Goal: Information Seeking & Learning: Find specific fact

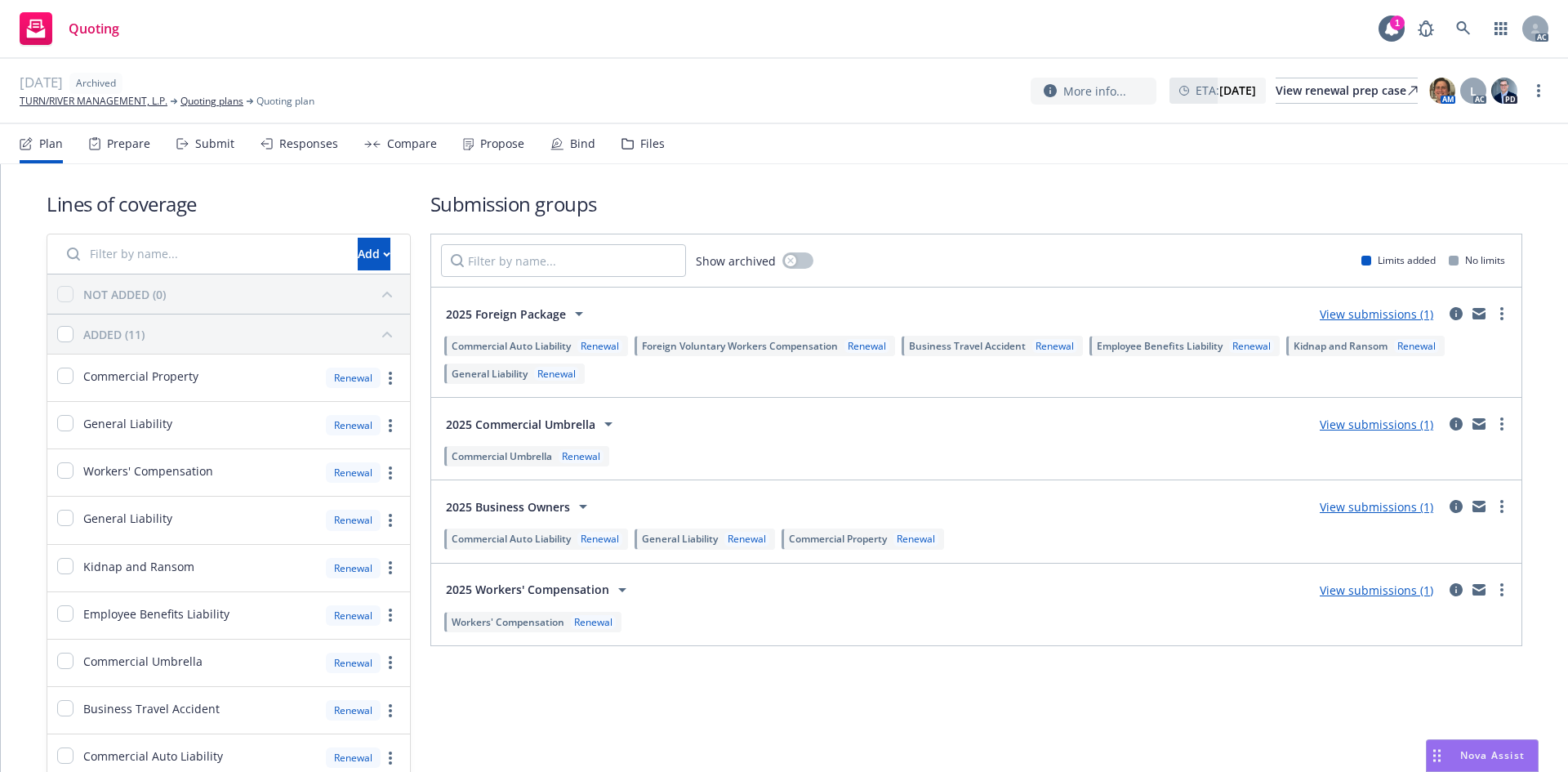
click at [148, 143] on div "Prepare" at bounding box center [128, 143] width 44 height 13
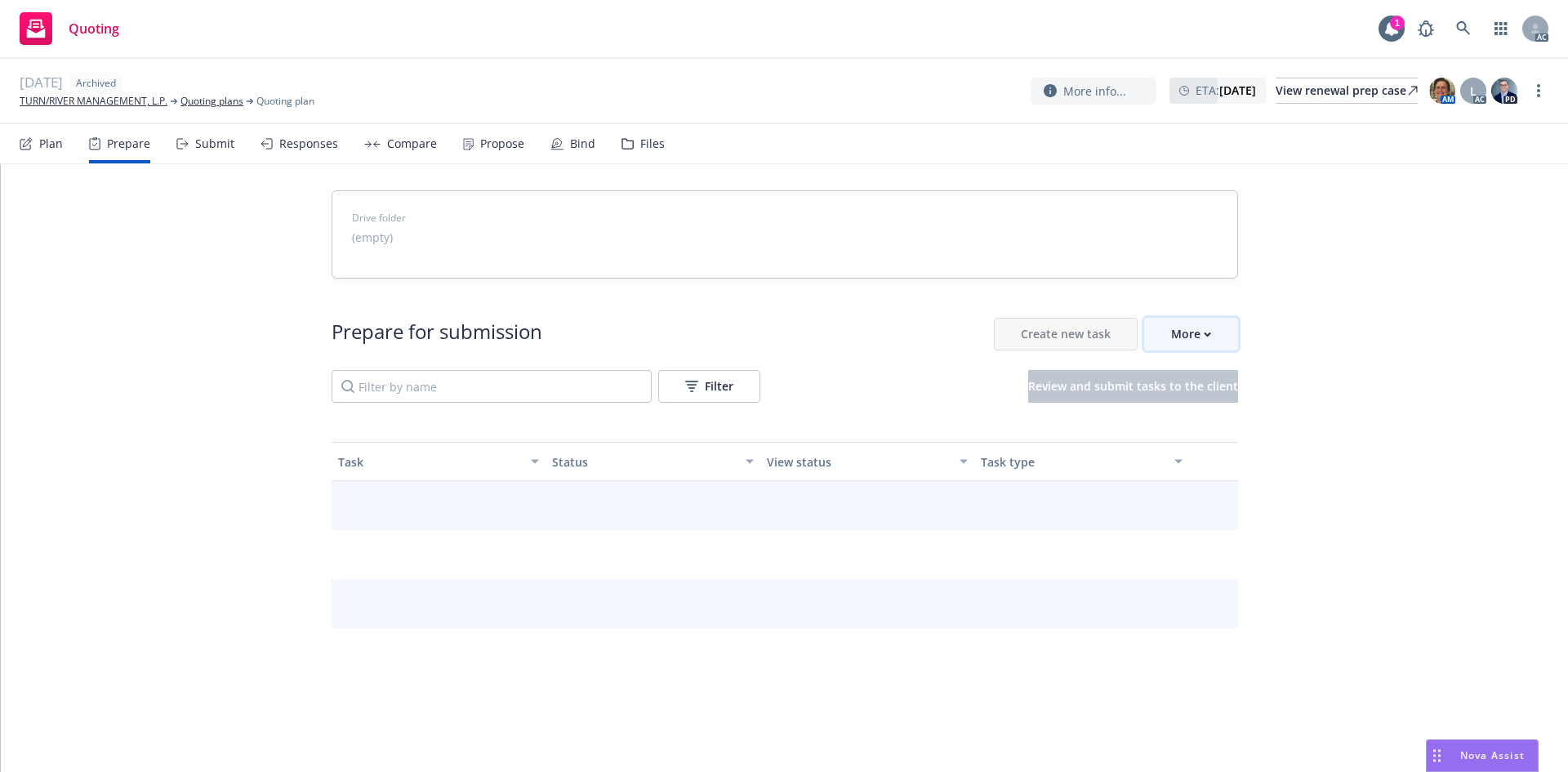
click at [1187, 343] on div "More" at bounding box center [1191, 334] width 40 height 31
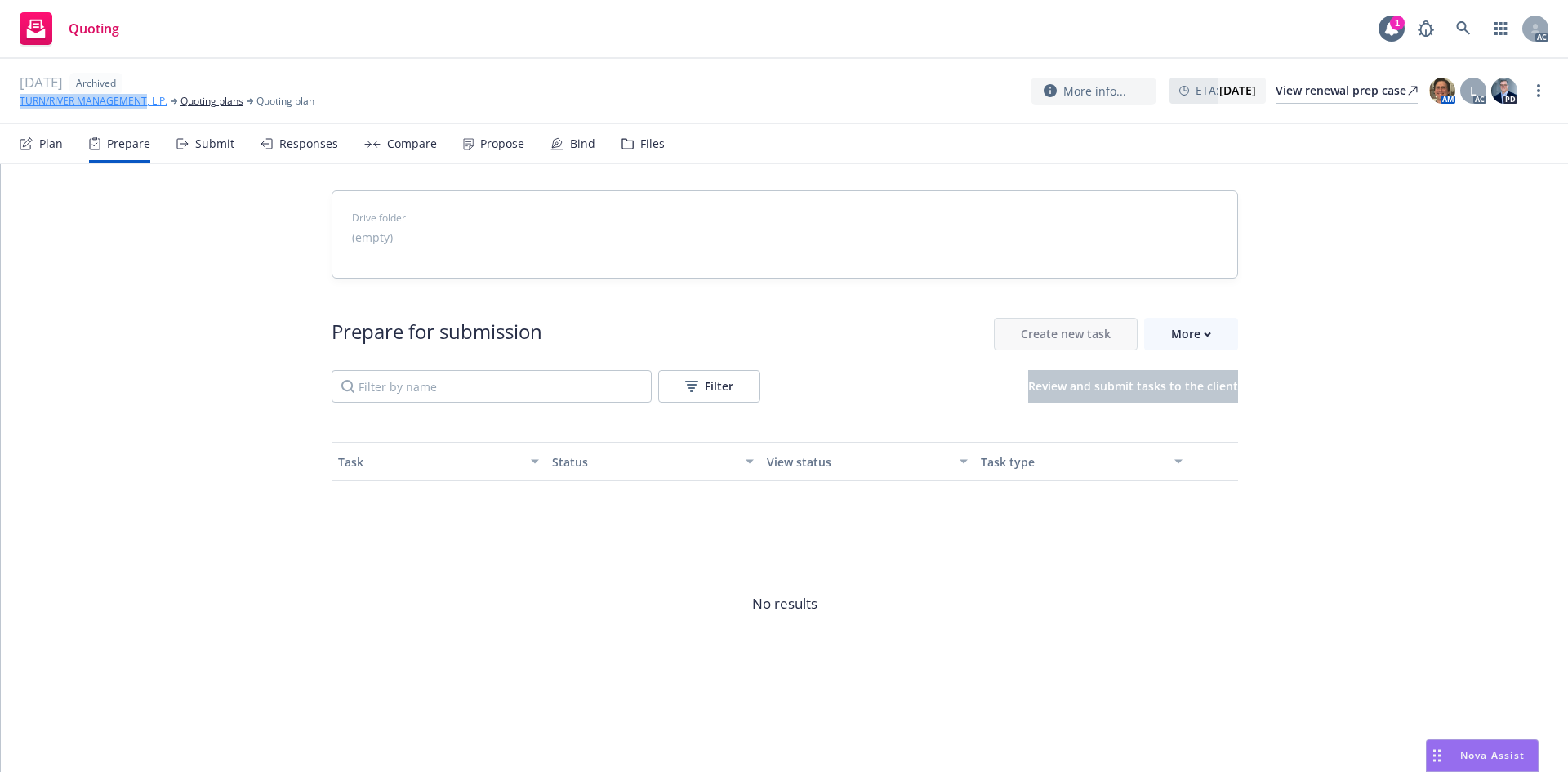
drag, startPoint x: 0, startPoint y: 100, endPoint x: 146, endPoint y: 101, distance: 146.0
click at [146, 101] on div "10/01/25 Archived TURN/RIVER MANAGEMENT, L.P. Quoting plans Quoting plan More i…" at bounding box center [784, 91] width 1568 height 65
copy link "TURN/RIVER MANAGEMENT"
click at [97, 98] on link "TURN/RIVER MANAGEMENT, L.P." at bounding box center [93, 101] width 148 height 15
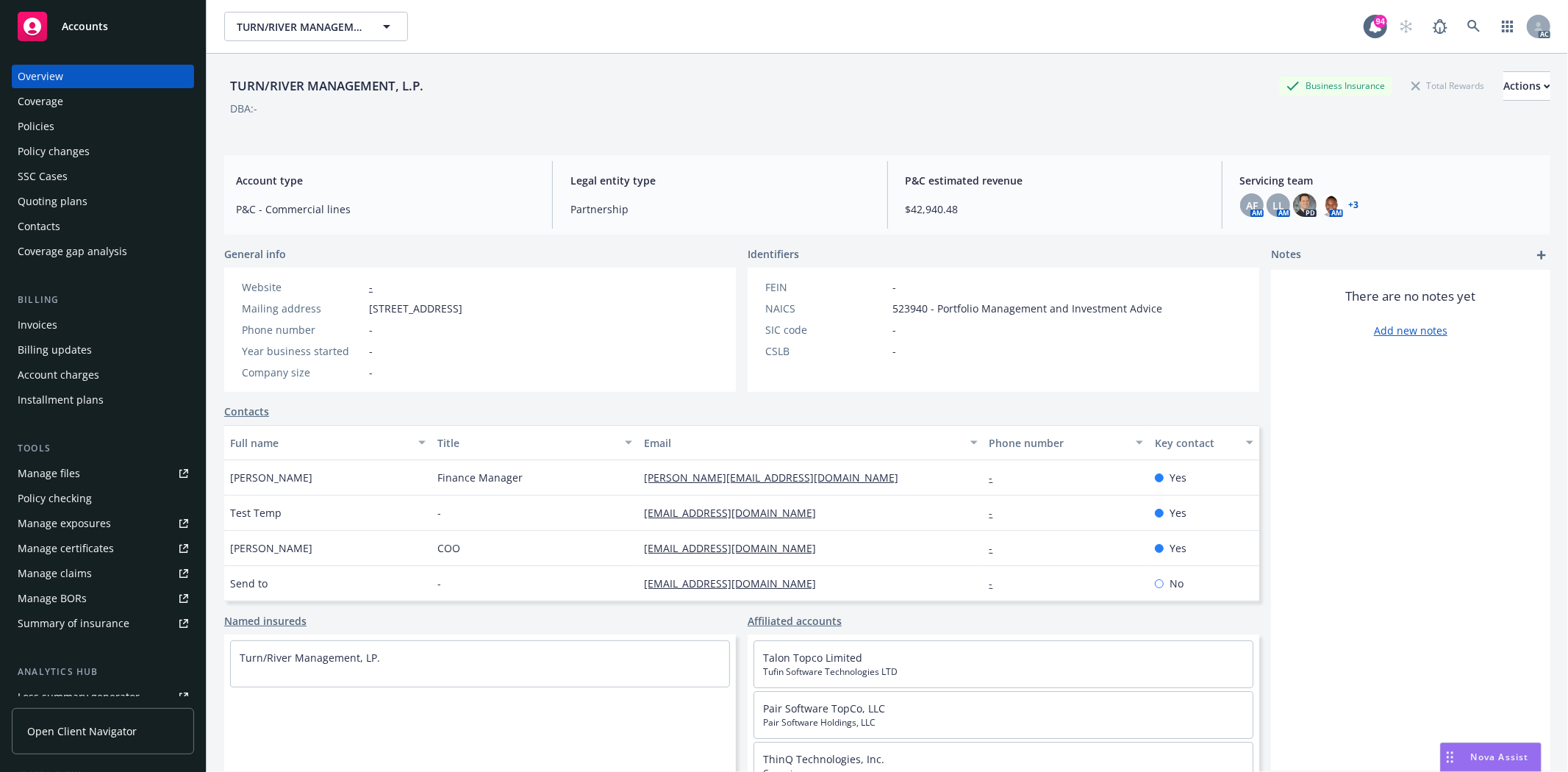
click at [55, 129] on div "Policies" at bounding box center [102, 126] width 171 height 24
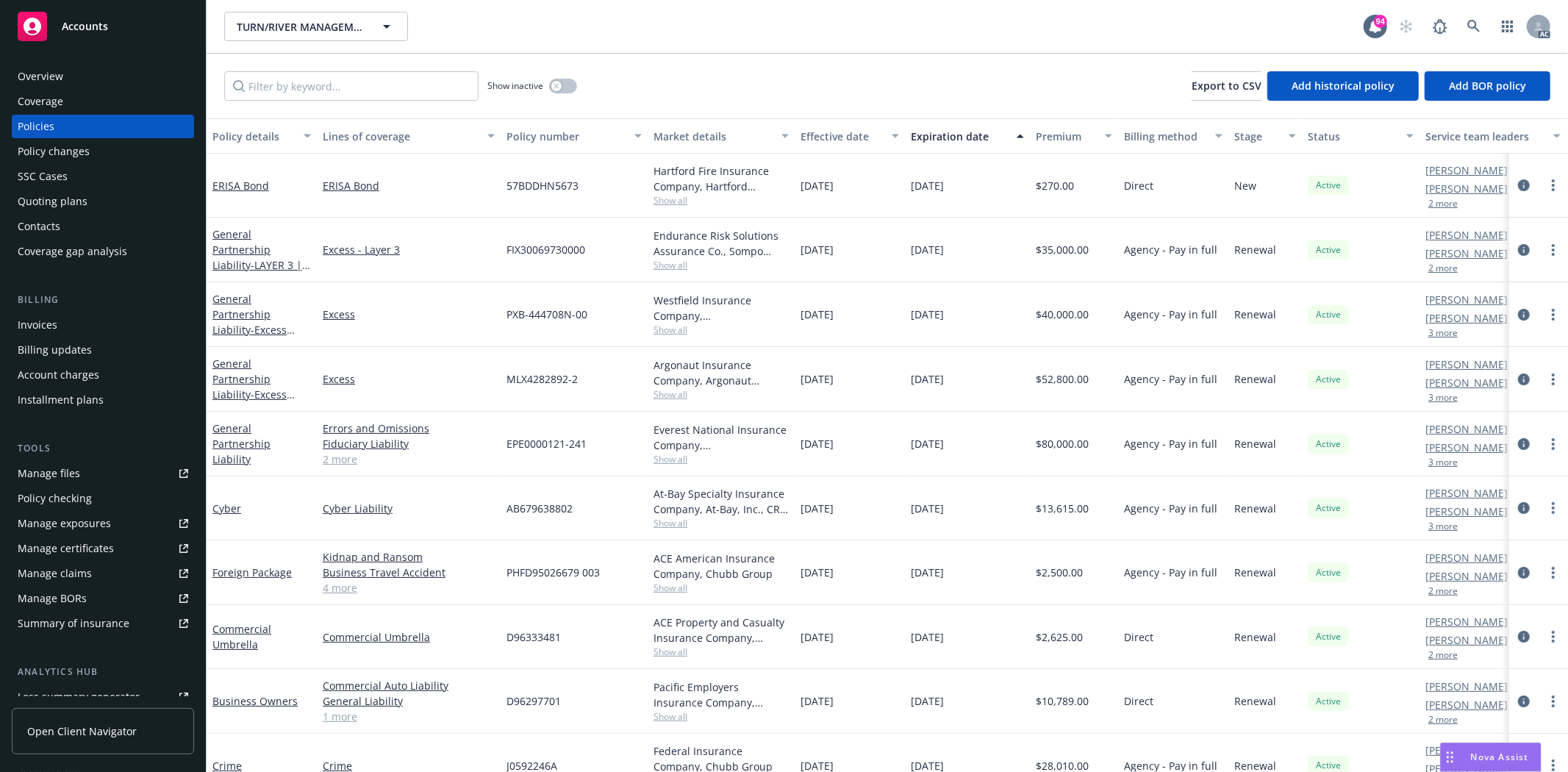
click at [336, 465] on link "2 more" at bounding box center [408, 459] width 172 height 16
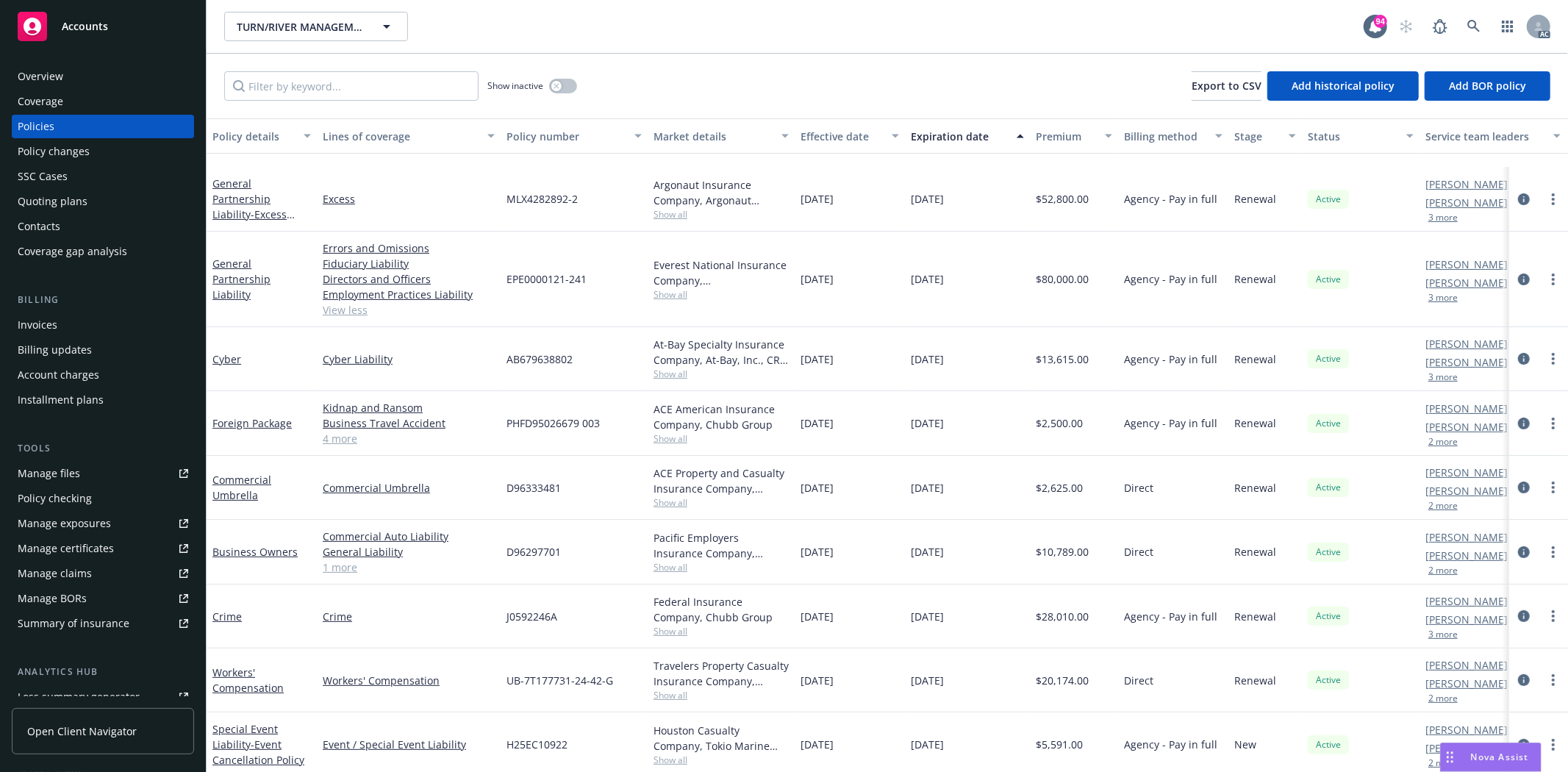
scroll to position [326, 0]
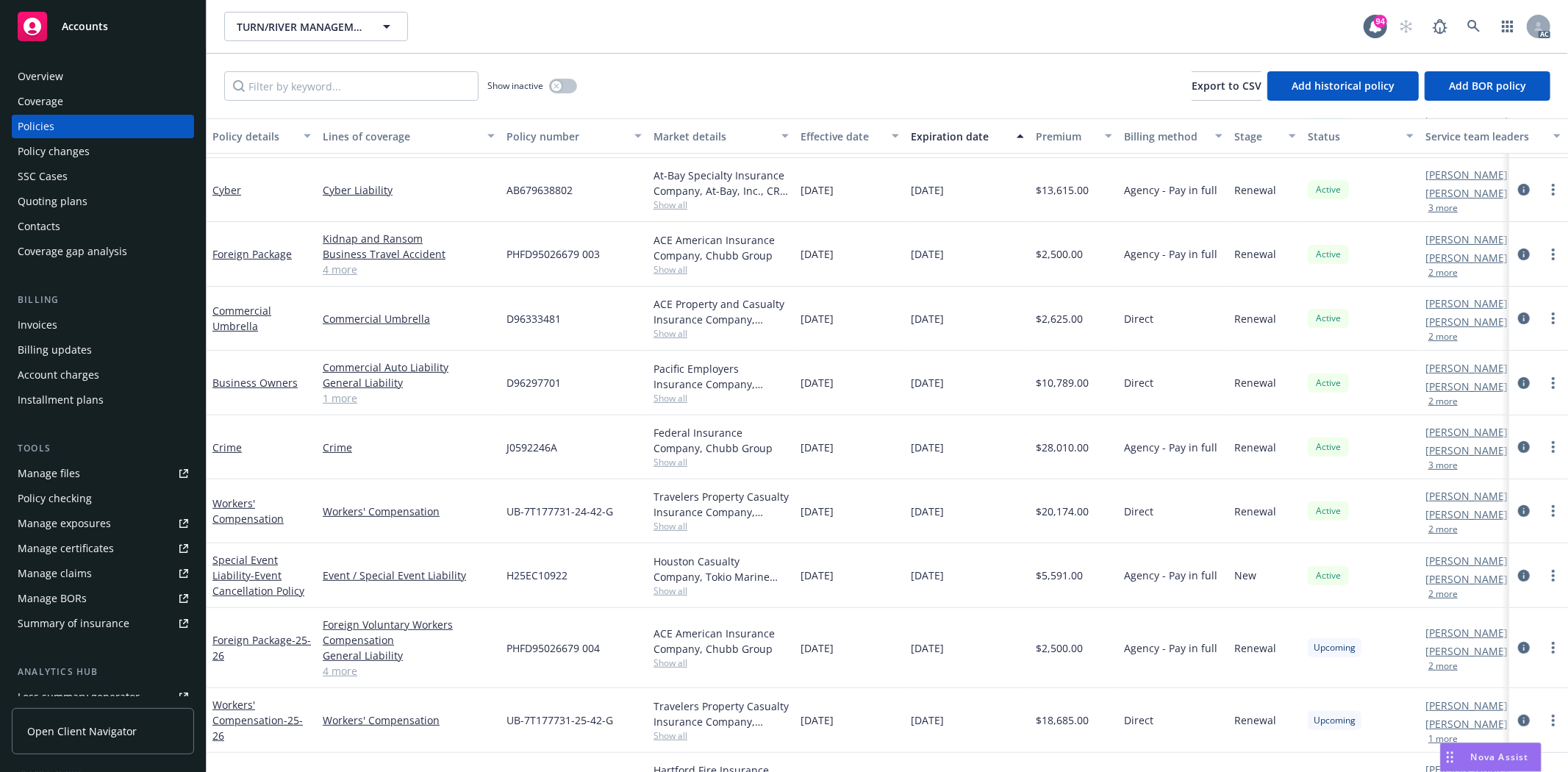
click at [348, 266] on link "4 more" at bounding box center [408, 269] width 172 height 16
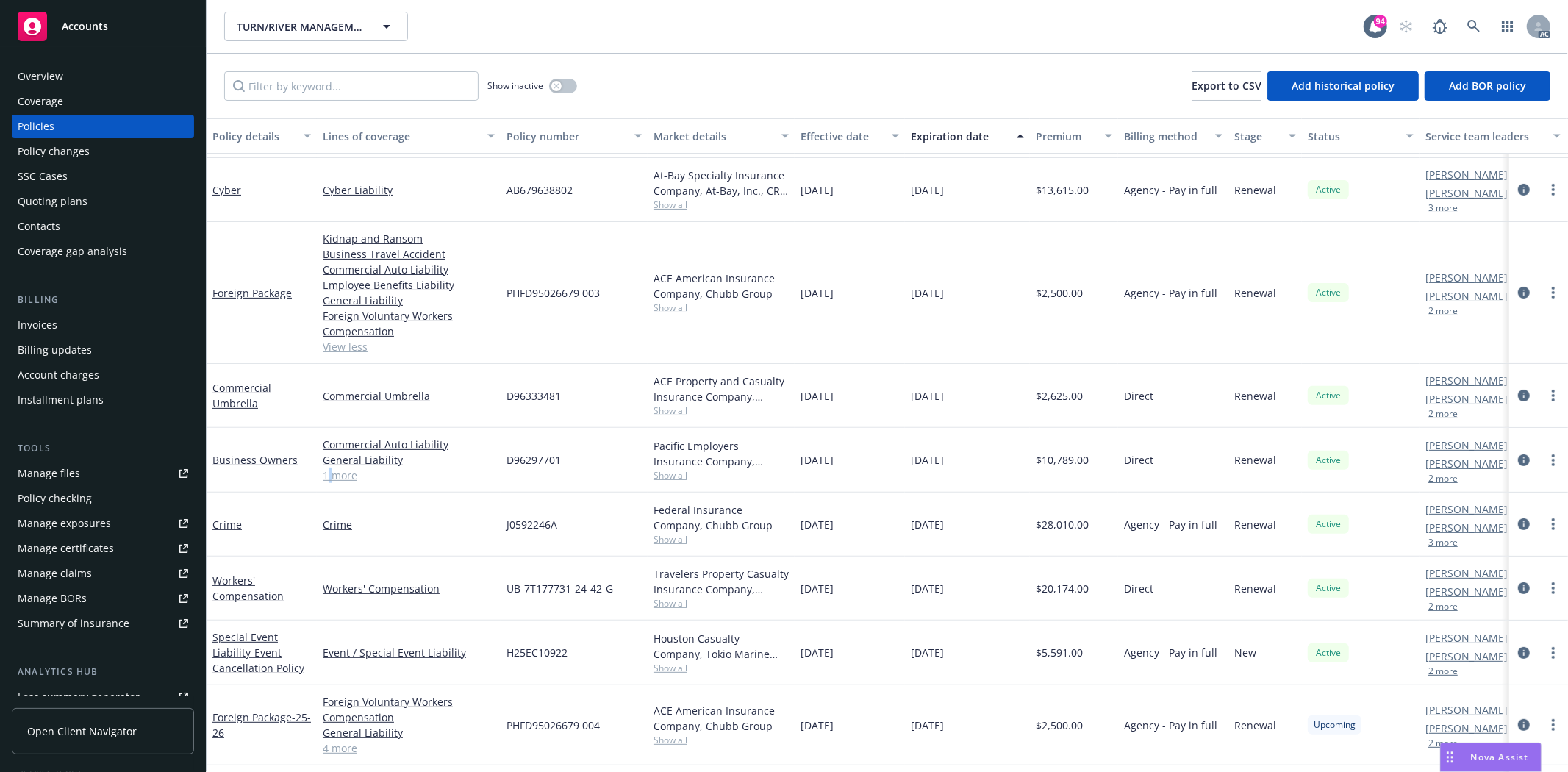
click at [331, 473] on link "1 more" at bounding box center [408, 476] width 172 height 16
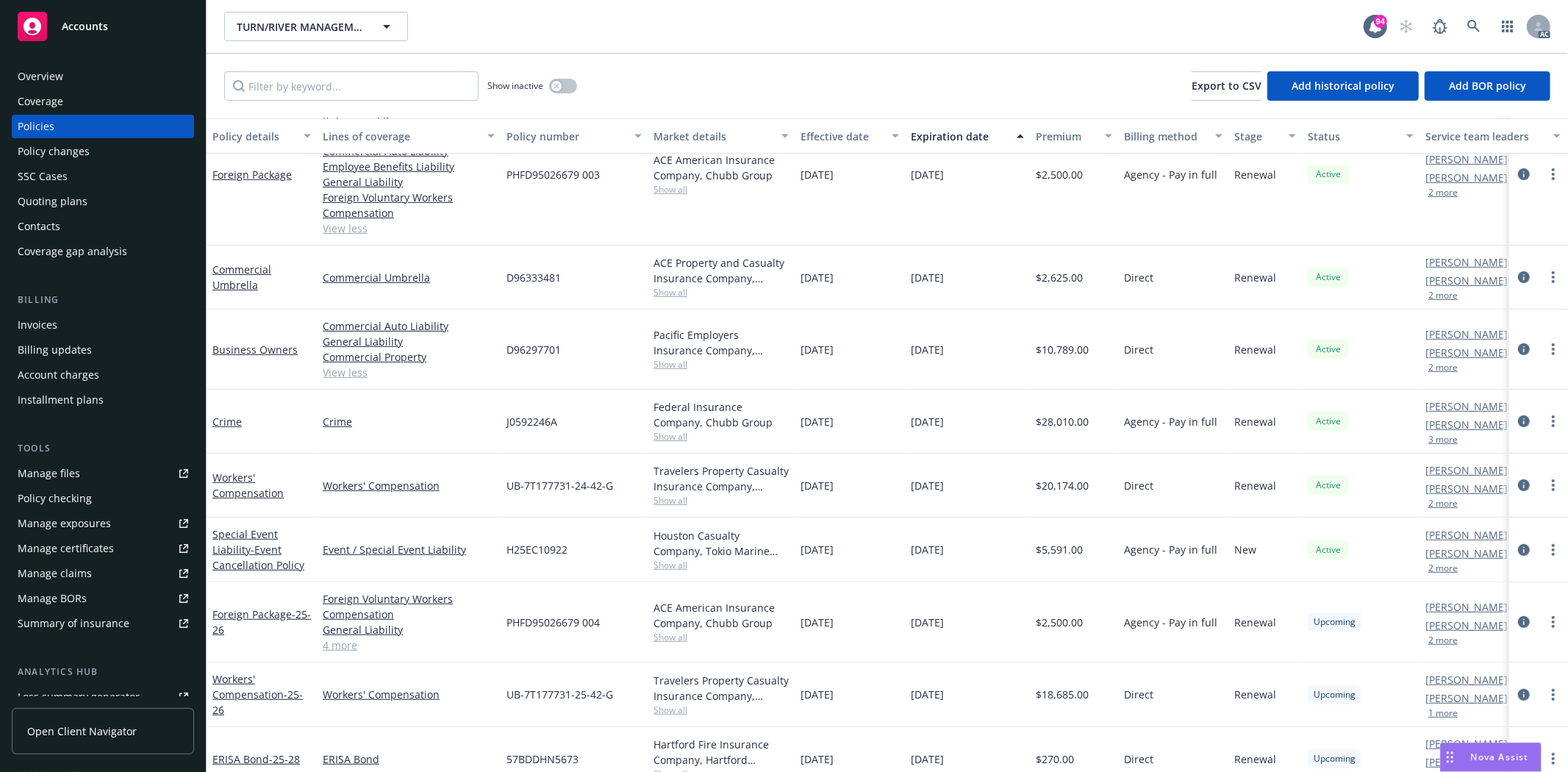
scroll to position [435, 0]
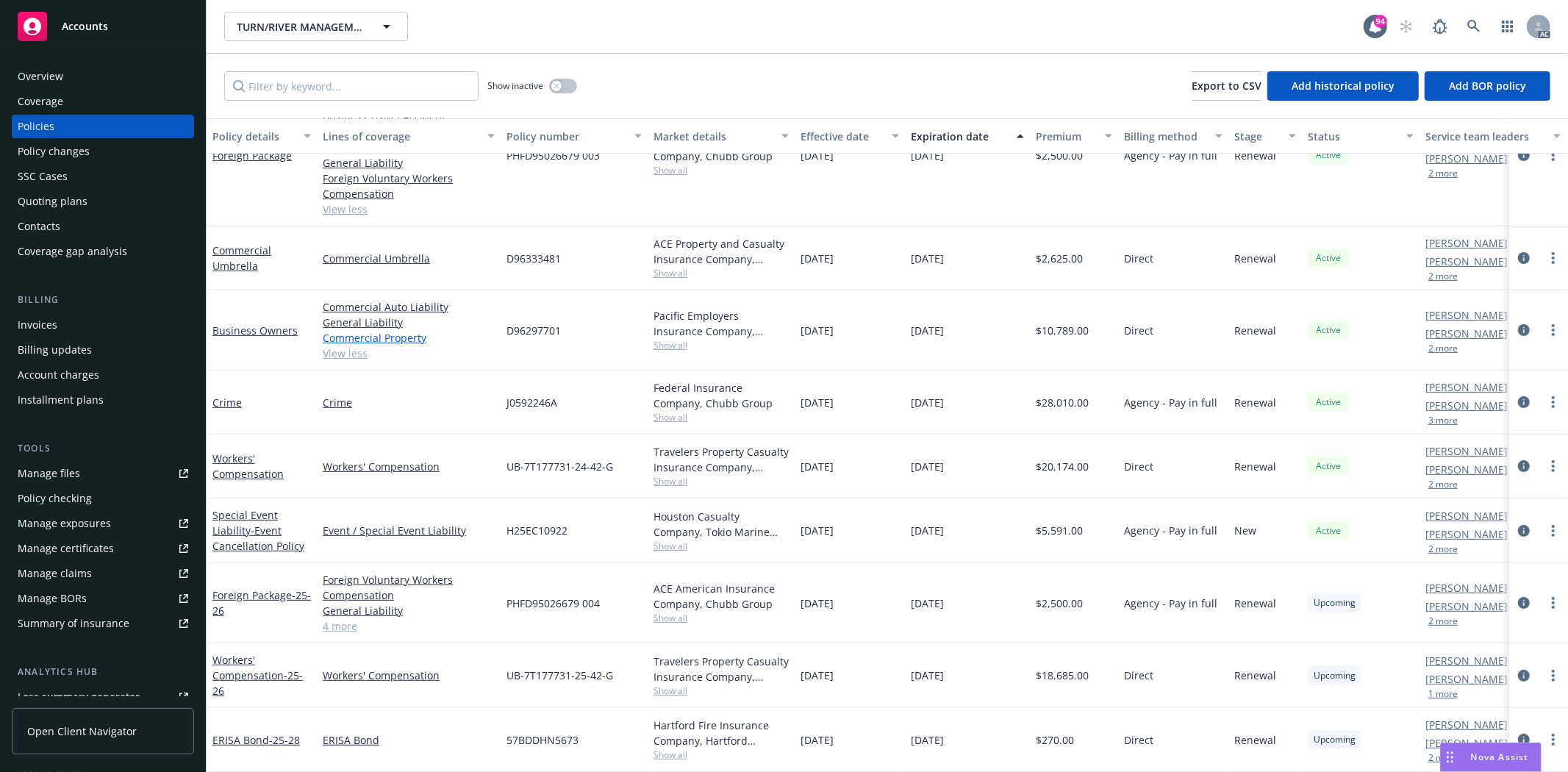
click at [342, 330] on link "Commercial Property" at bounding box center [408, 338] width 172 height 16
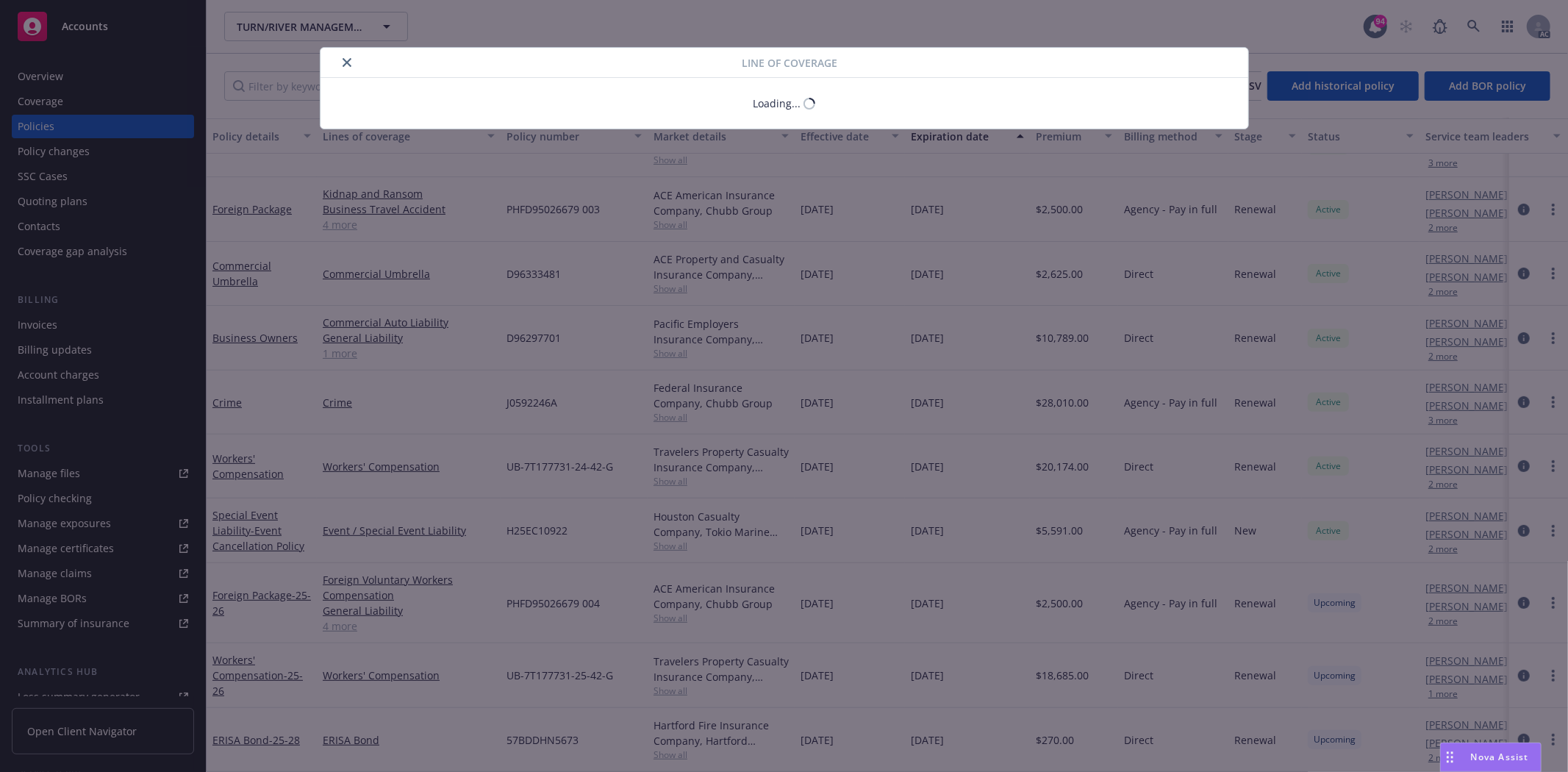
scroll to position [342, 0]
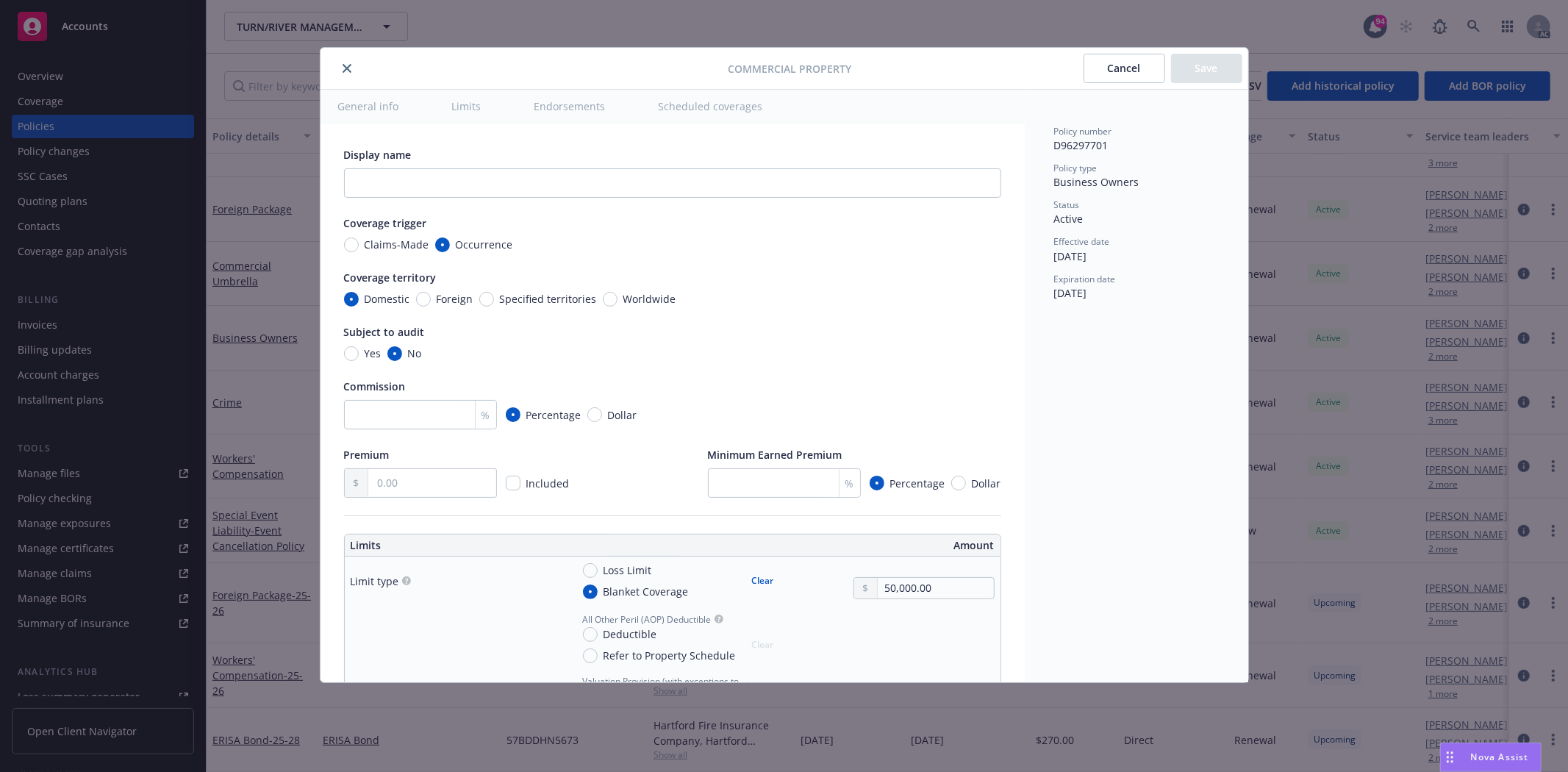
type textarea "x"
click at [345, 67] on icon "close" at bounding box center [347, 68] width 9 height 9
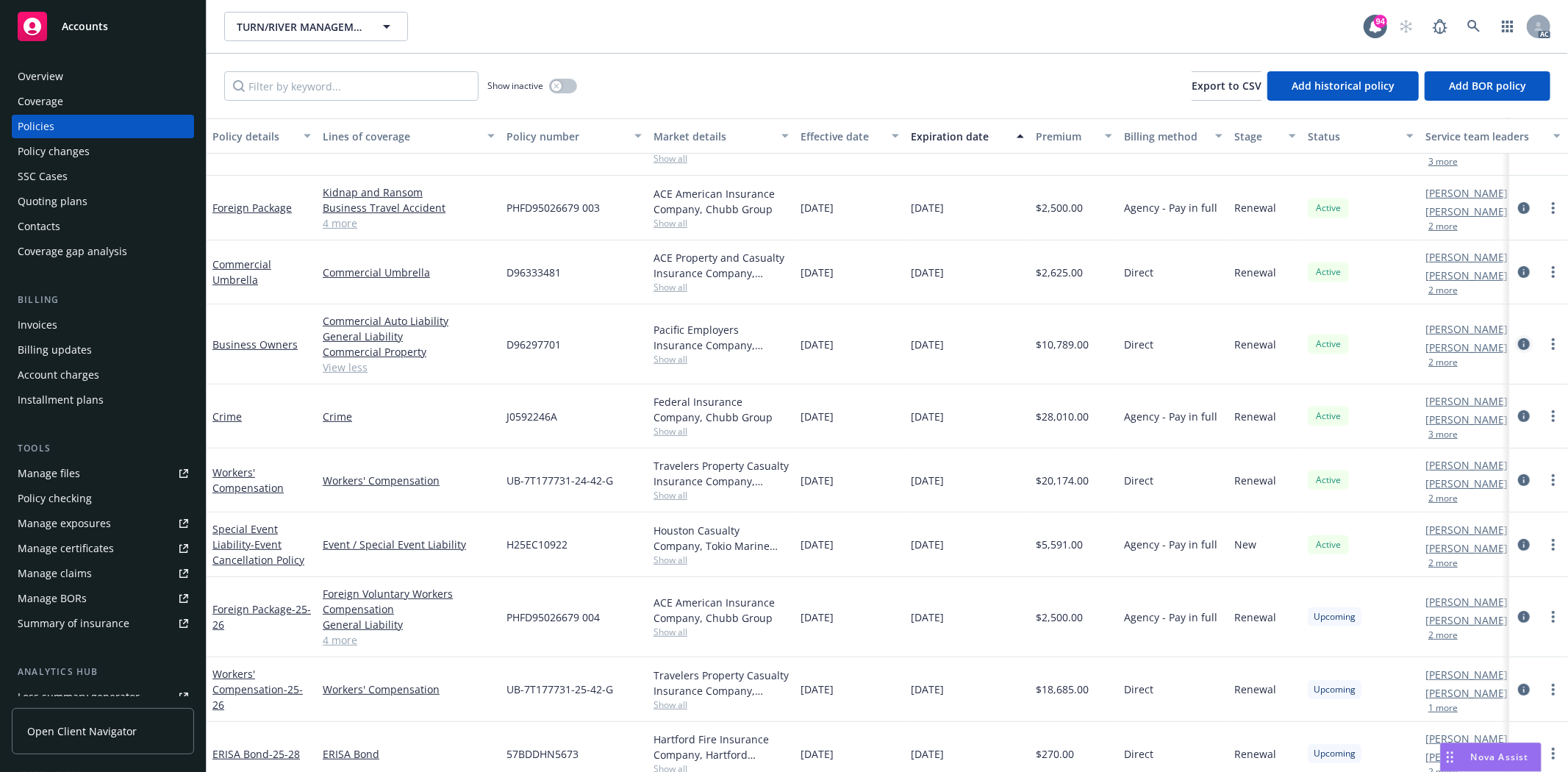
click at [1518, 339] on icon "circleInformation" at bounding box center [1523, 344] width 11 height 11
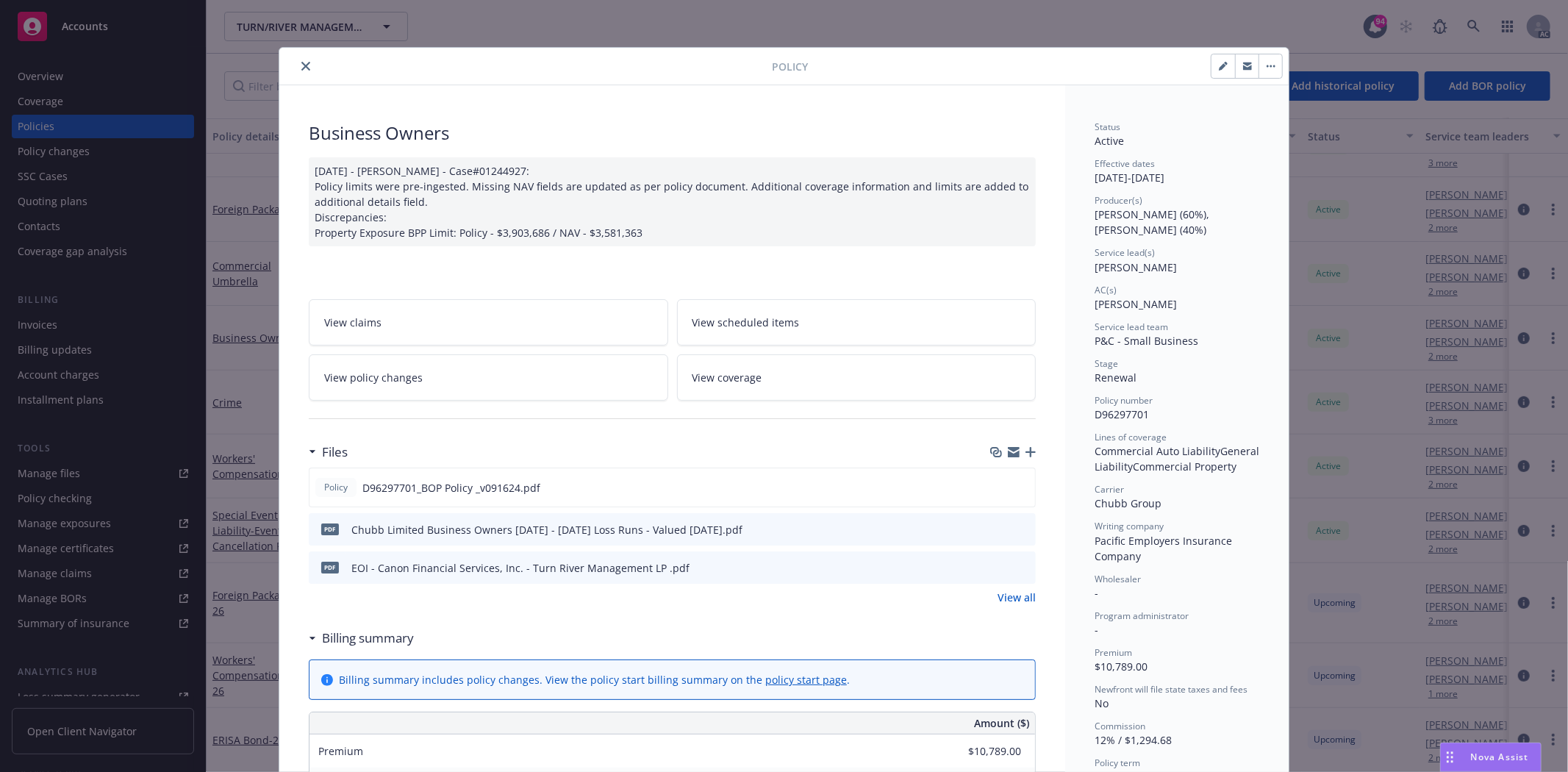
scroll to position [163, 0]
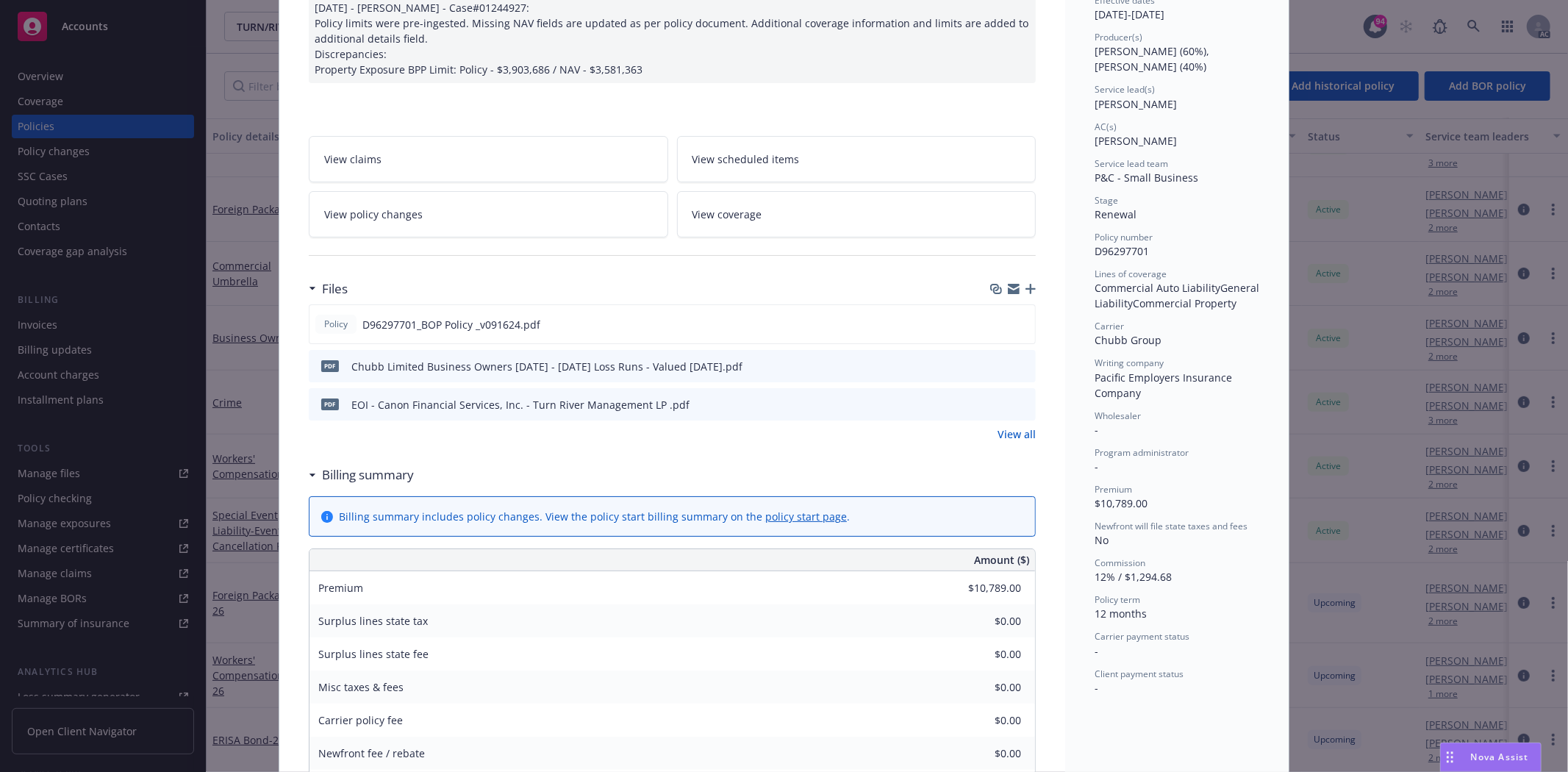
click at [988, 428] on div "View all" at bounding box center [672, 435] width 728 height 16
click at [1000, 434] on link "View all" at bounding box center [1017, 435] width 38 height 16
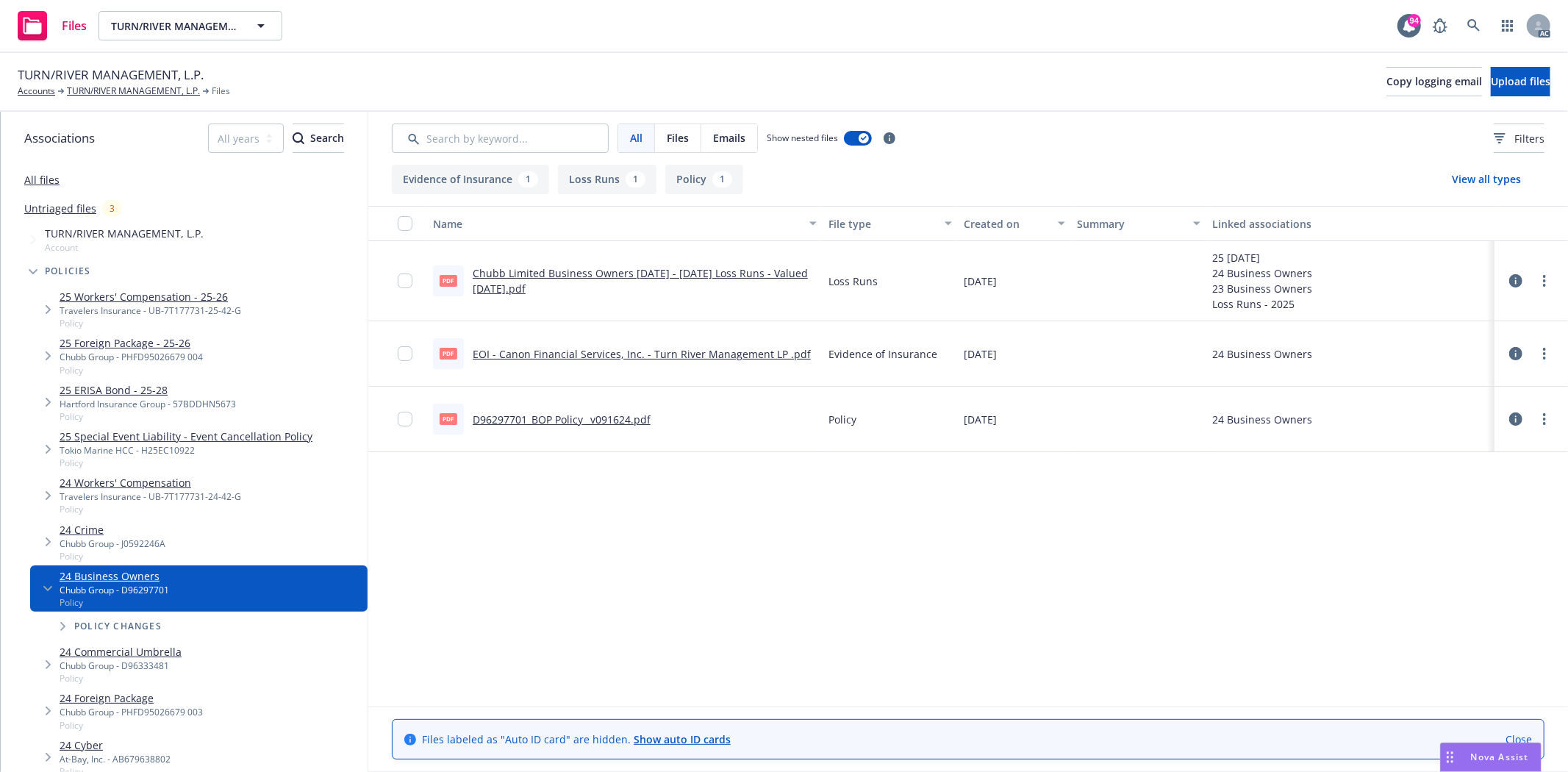
click at [612, 419] on link "D96297701_BOP Policy _v091624.pdf" at bounding box center [561, 420] width 178 height 14
click at [108, 86] on link "TURN/RIVER MANAGEMENT, L.P." at bounding box center [134, 91] width 133 height 13
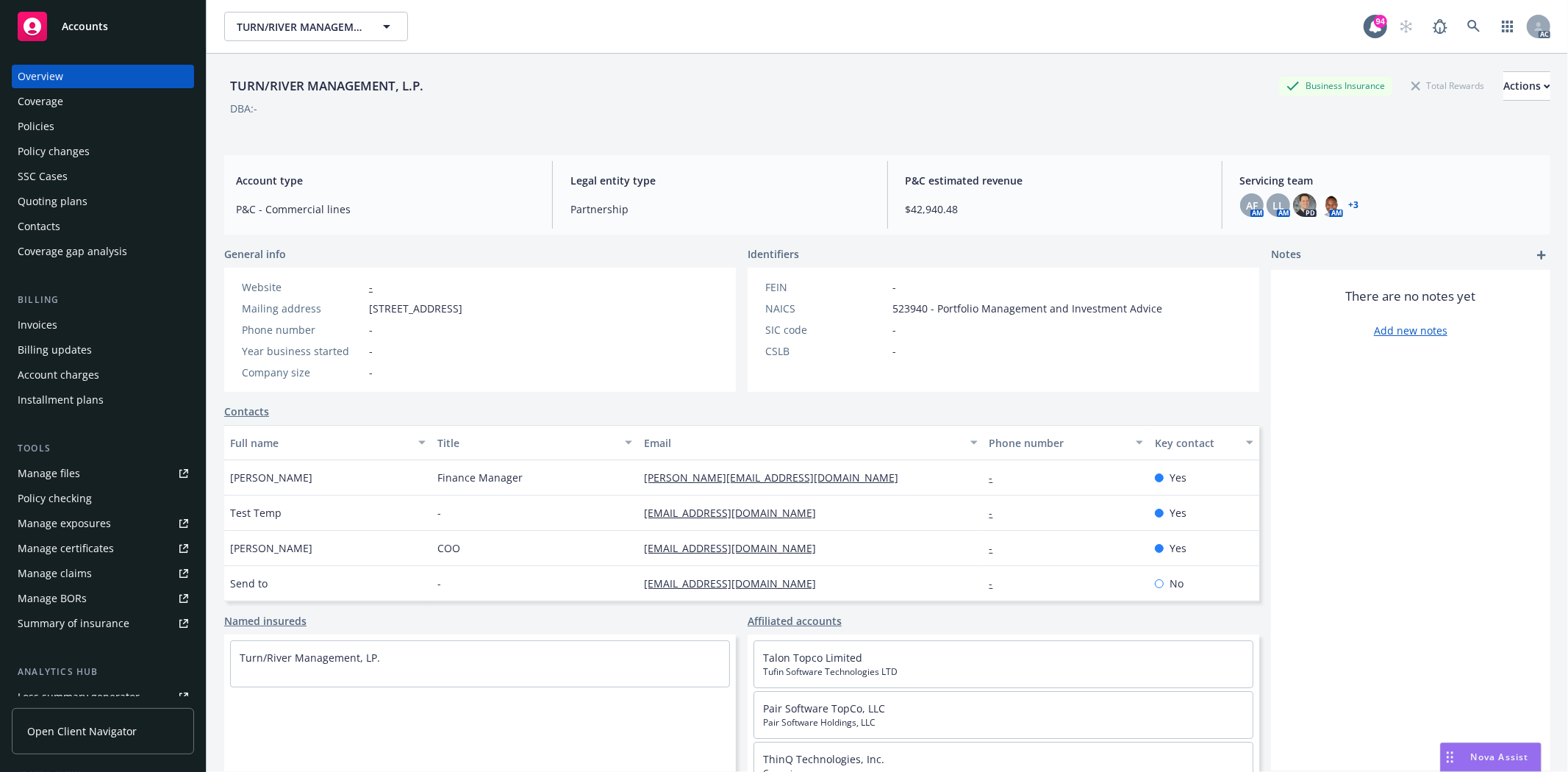
click at [70, 129] on div "Policies" at bounding box center [102, 126] width 171 height 24
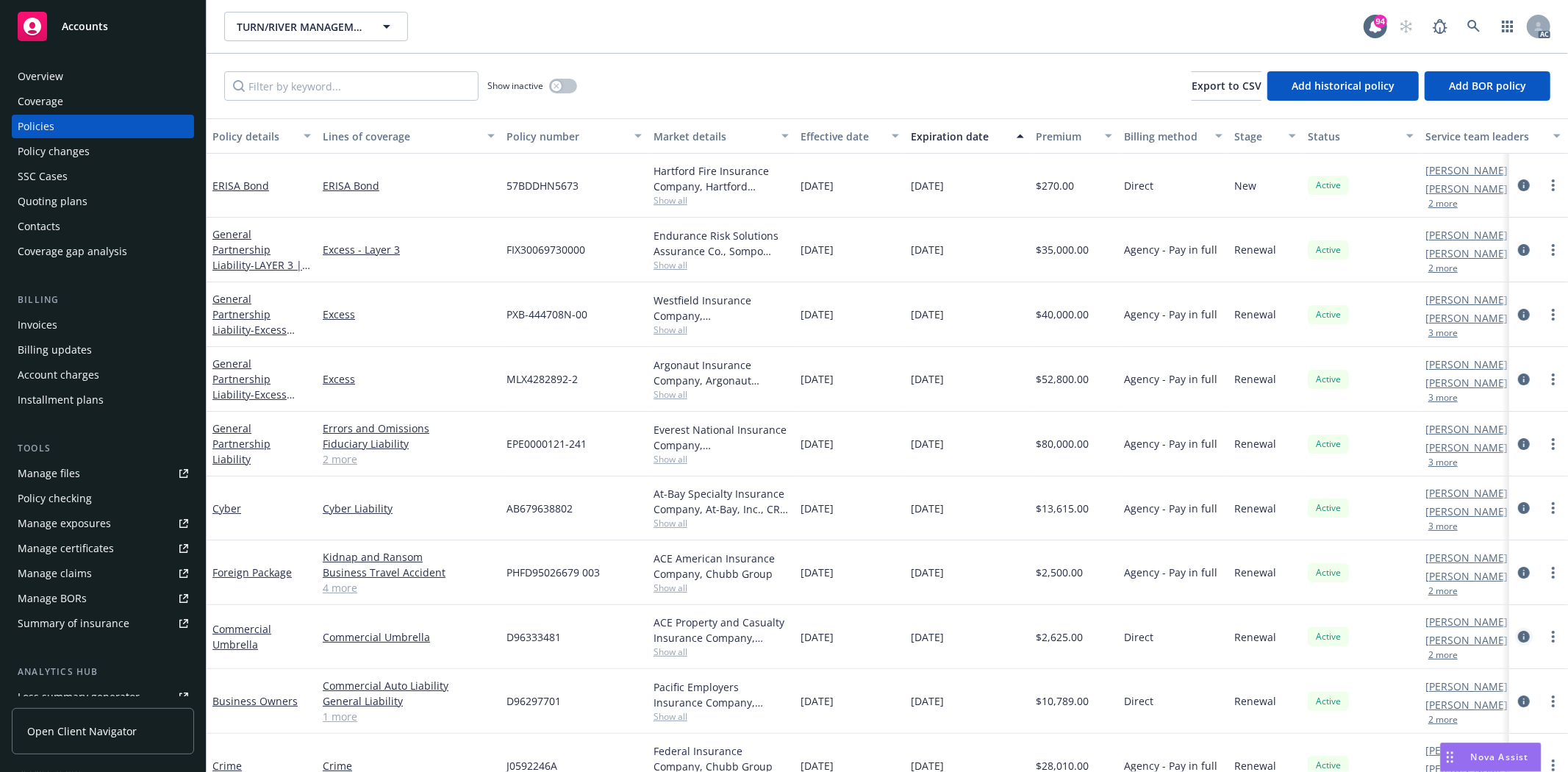
click at [1518, 633] on icon "circleInformation" at bounding box center [1523, 636] width 11 height 11
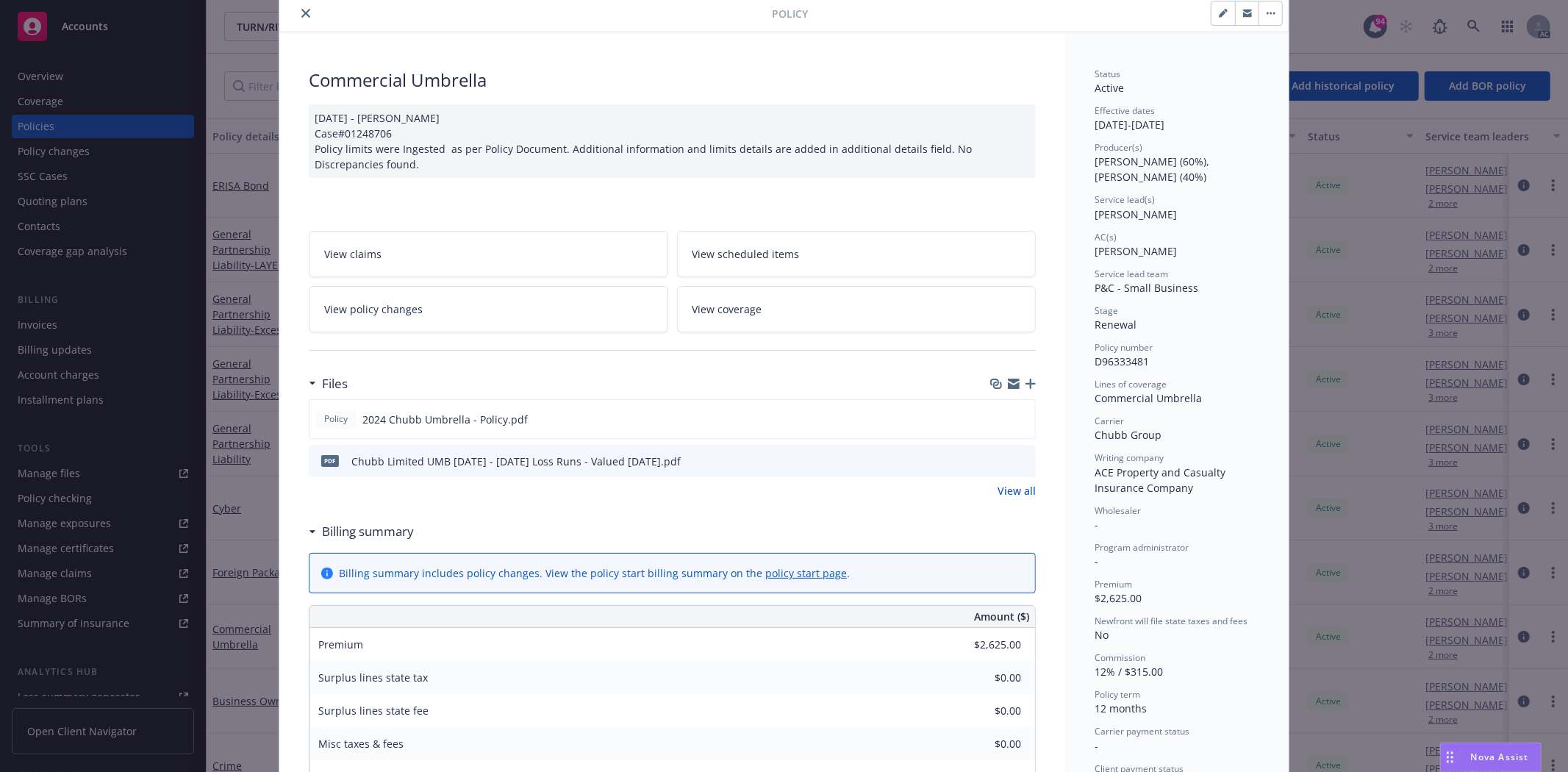
scroll to position [81, 0]
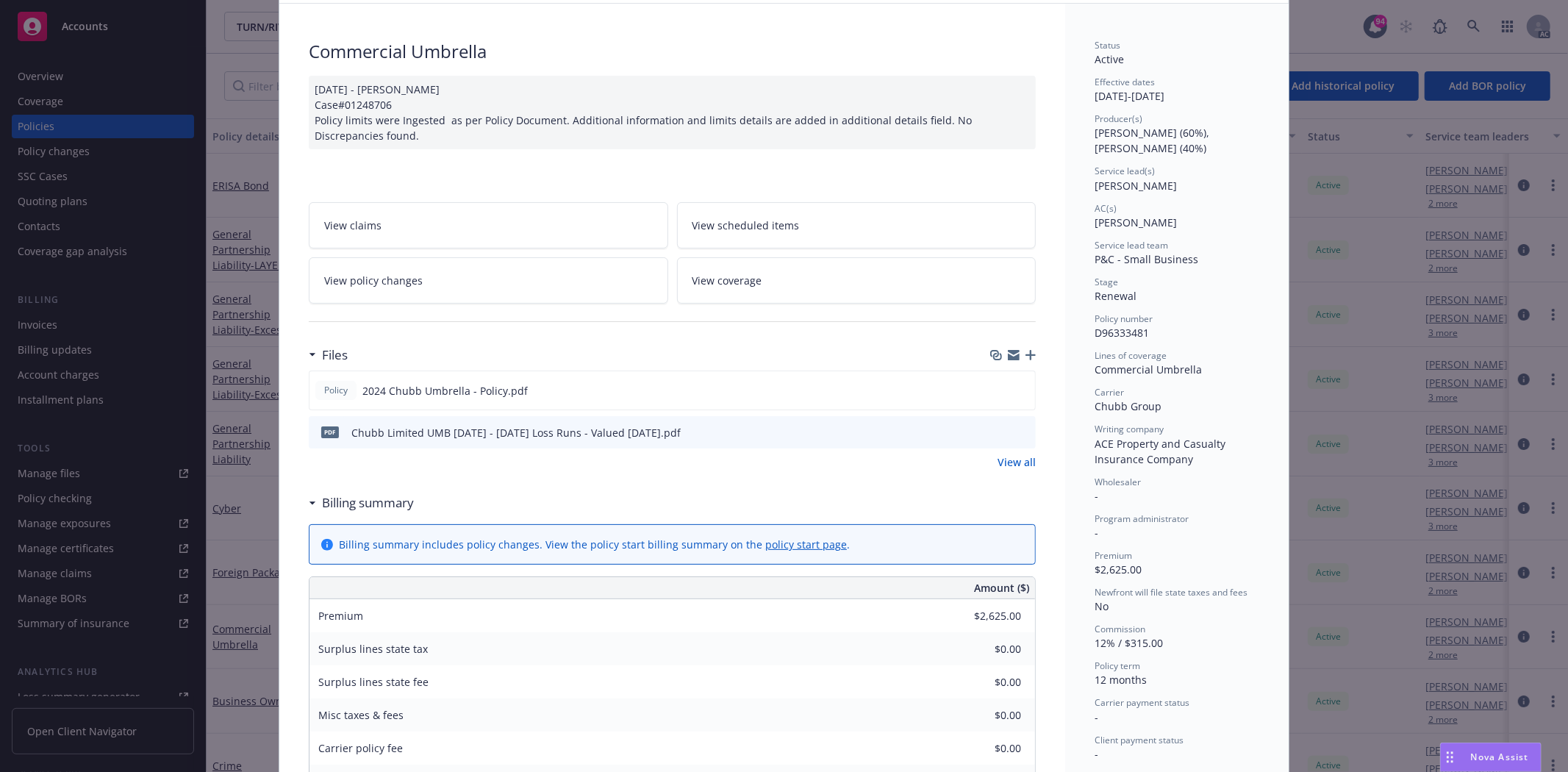
click at [1004, 465] on link "View all" at bounding box center [1017, 463] width 38 height 16
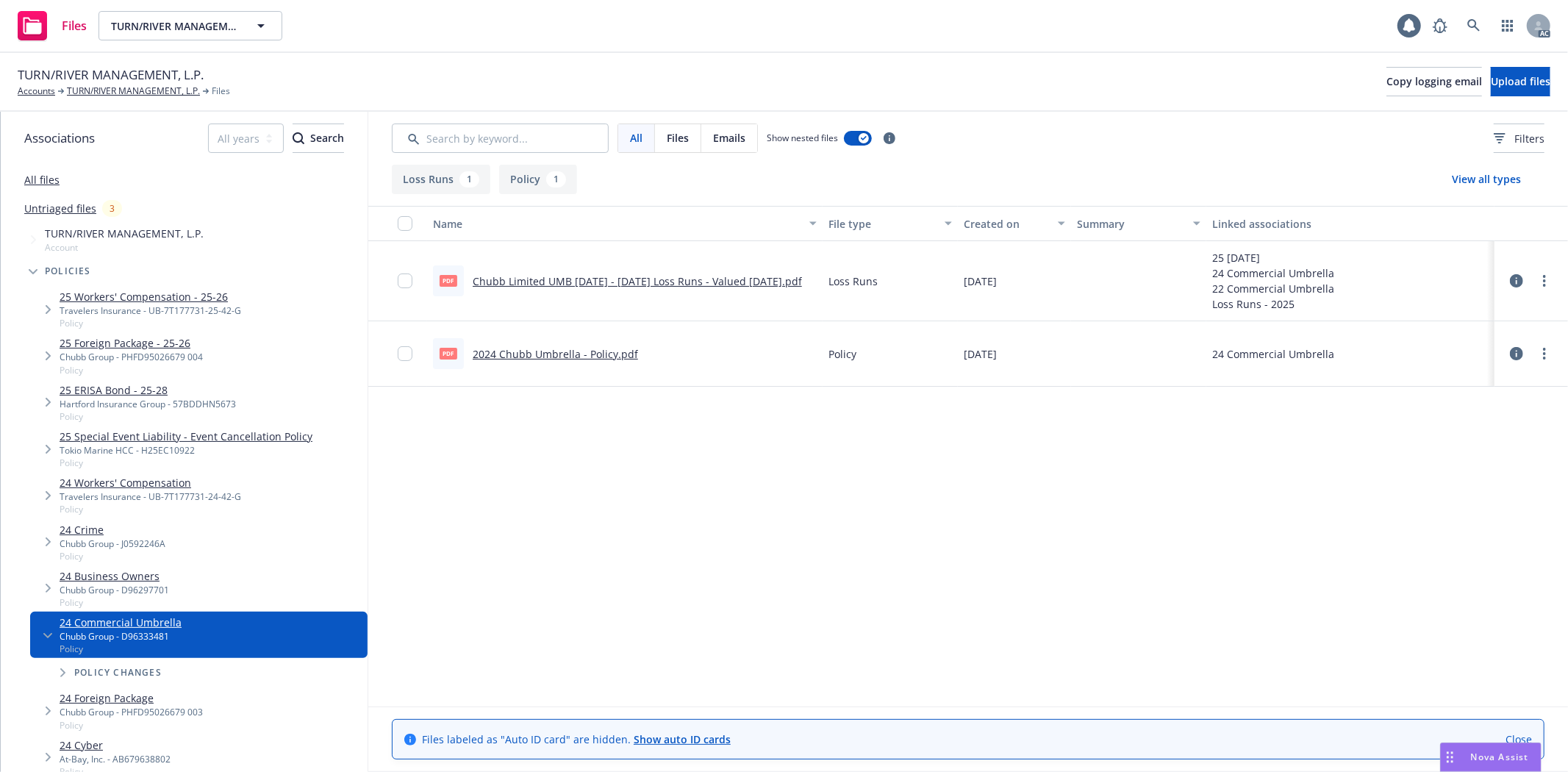
click at [529, 341] on div "pdf 2024 Chubb Umbrella - Policy.pdf" at bounding box center [535, 353] width 206 height 31
click at [532, 347] on link "2024 Chubb Umbrella - Policy.pdf" at bounding box center [555, 354] width 165 height 14
click at [488, 149] on input "Search by keyword..." at bounding box center [500, 138] width 217 height 30
click at [115, 90] on link "TURN/RIVER MANAGEMENT, L.P." at bounding box center [134, 91] width 133 height 13
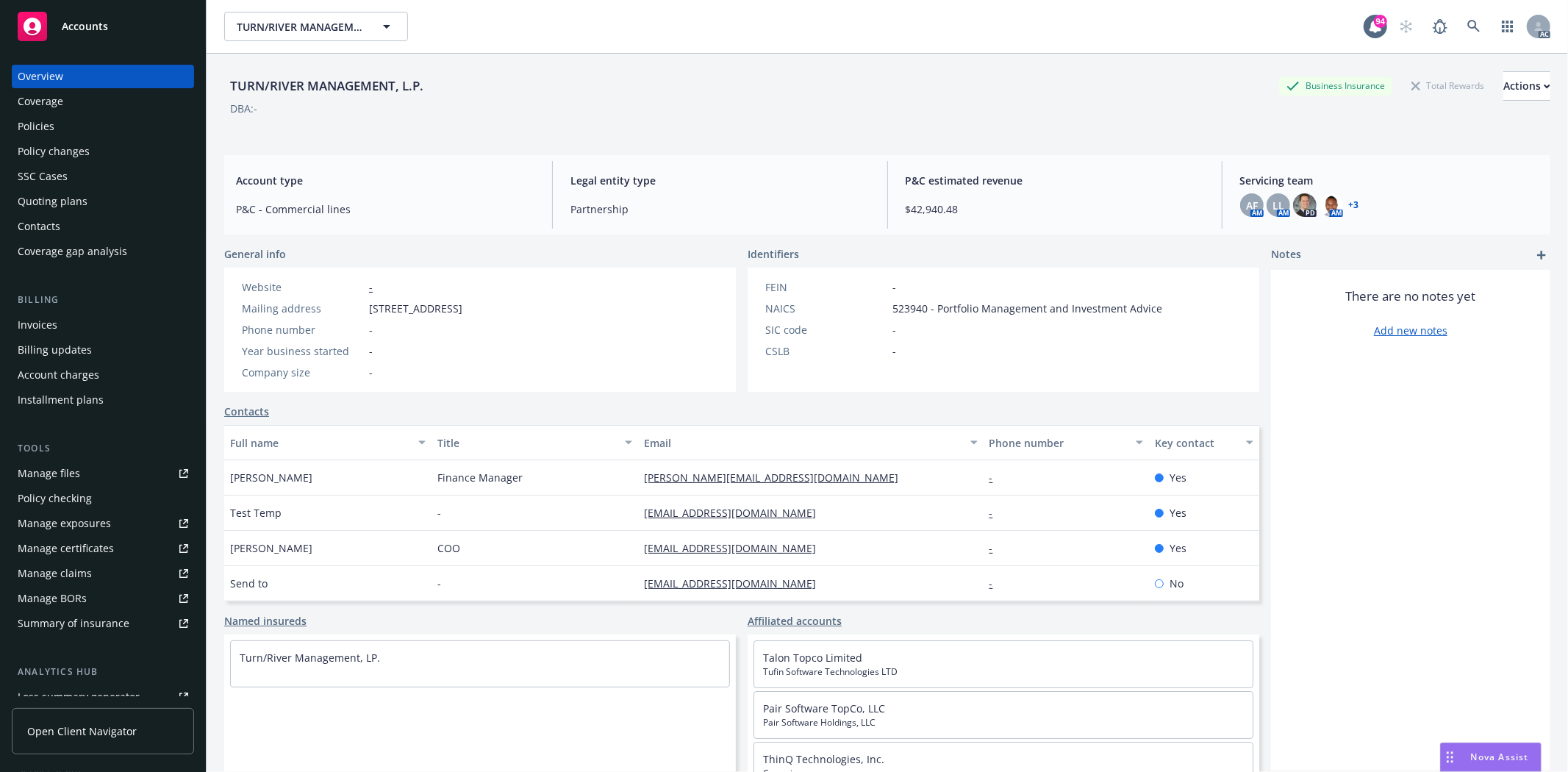
click at [75, 118] on div "Policies" at bounding box center [102, 126] width 171 height 24
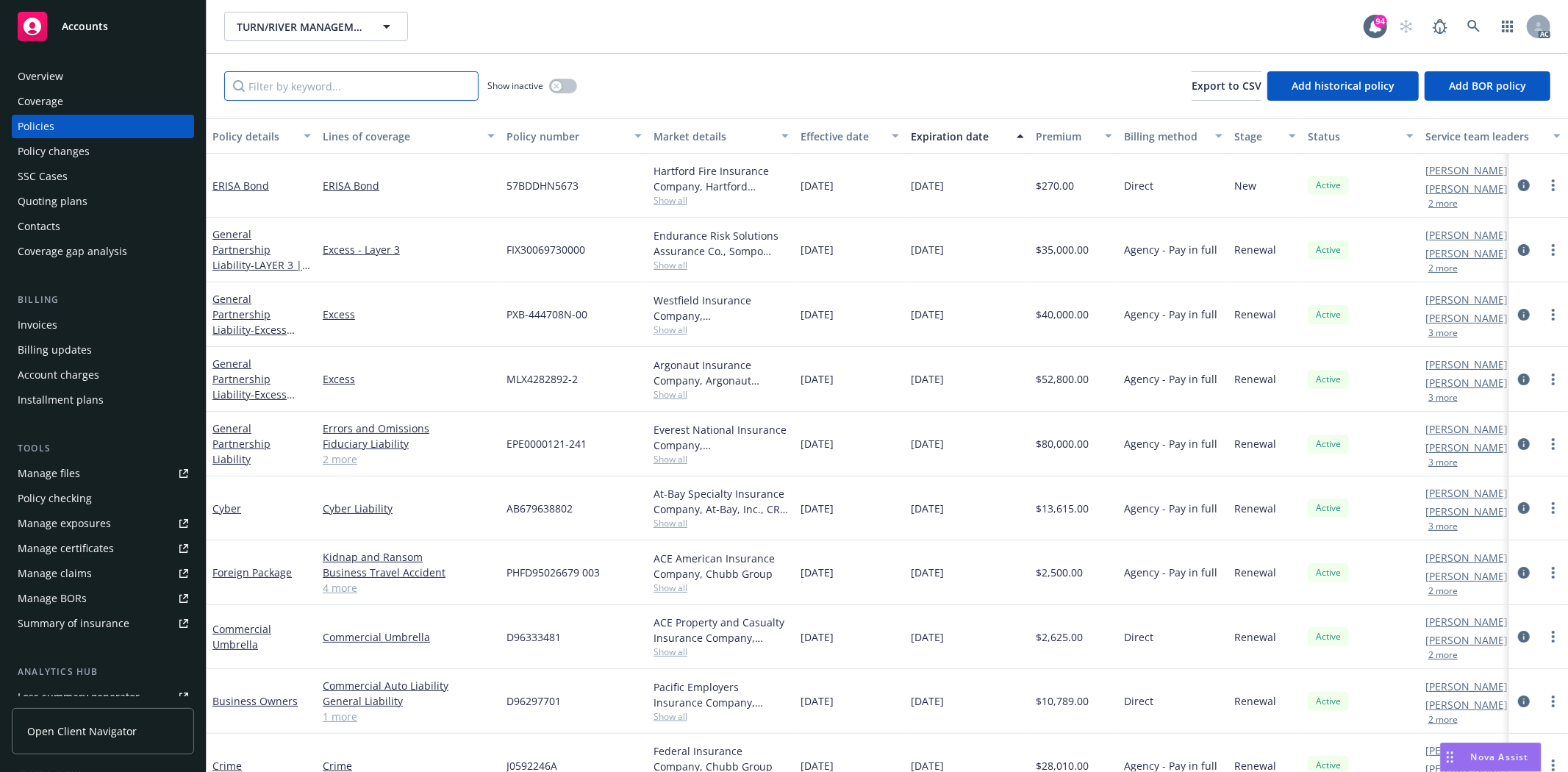
click at [304, 72] on input "Filter by keyword..." at bounding box center [351, 87] width 254 height 30
paste input "UB4S9014482142G"
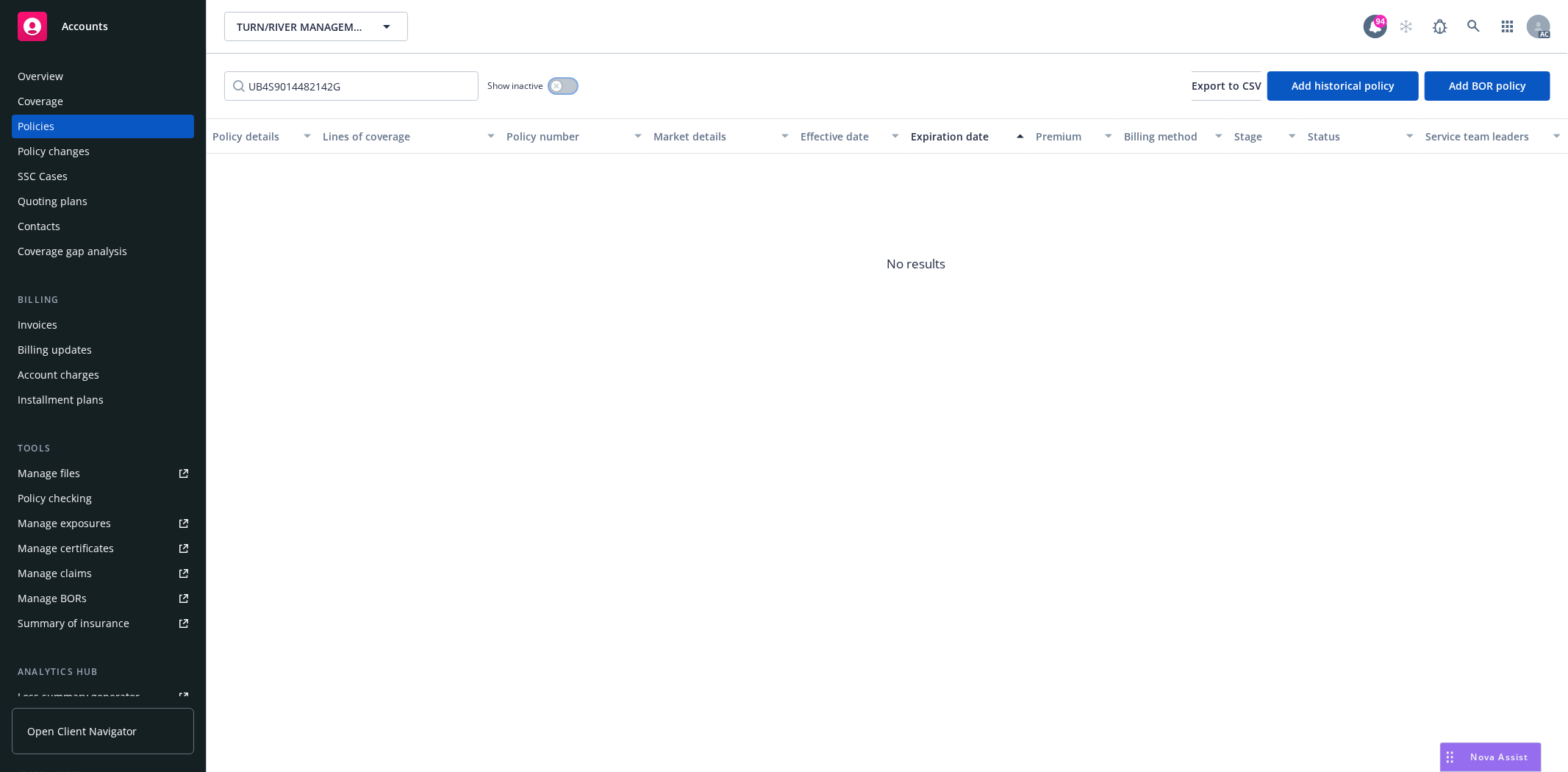
click at [561, 86] on div "button" at bounding box center [557, 86] width 10 height 10
click at [382, 85] on input "UB4S9014482142G" at bounding box center [351, 87] width 254 height 30
drag, startPoint x: 270, startPoint y: 90, endPoint x: 236, endPoint y: 90, distance: 34.0
click at [236, 90] on input "UB4S9014482142G" at bounding box center [351, 87] width 254 height 30
click at [379, 90] on input "S9014482142G" at bounding box center [351, 87] width 254 height 30
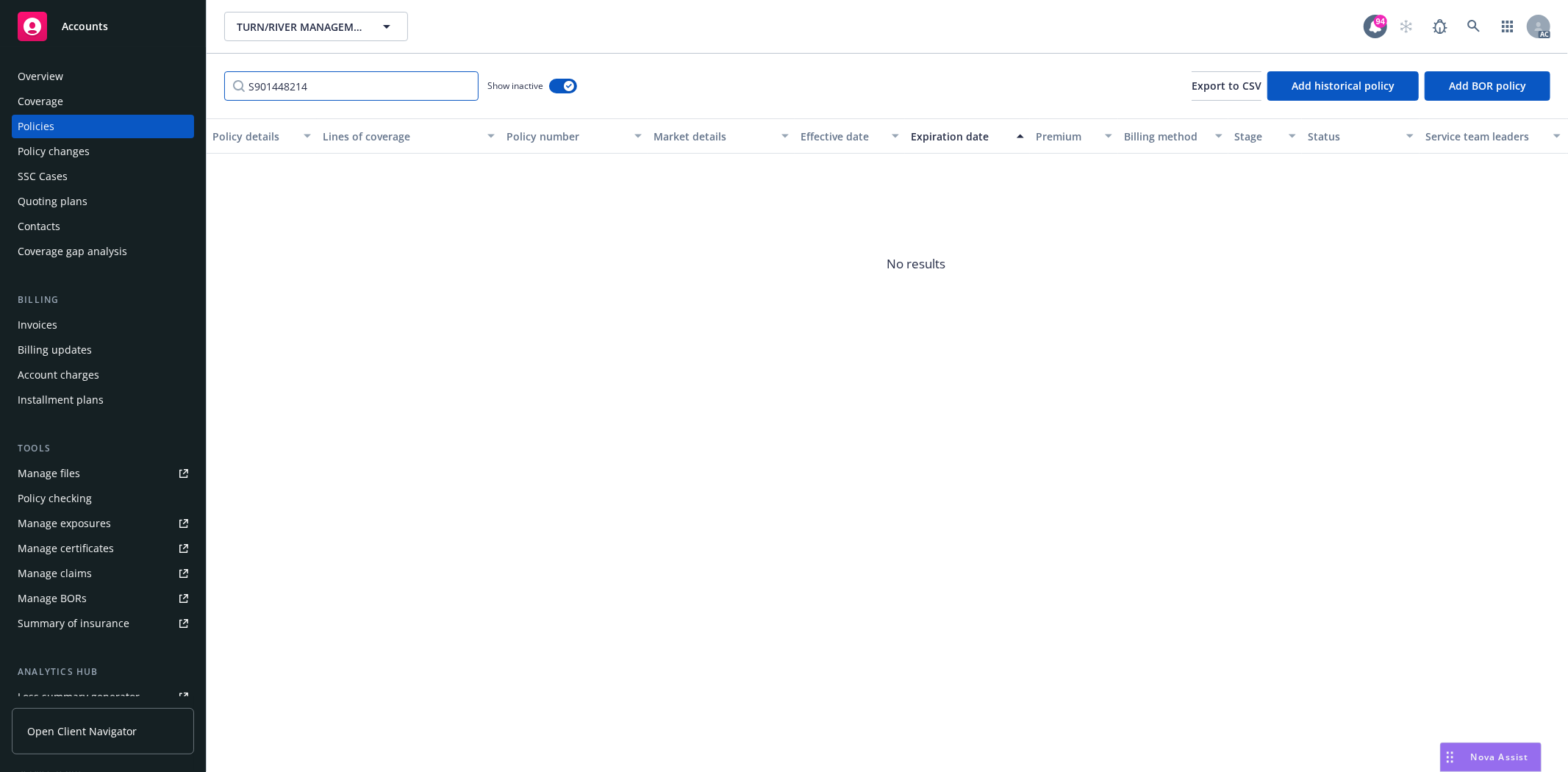
click at [358, 86] on input "S901448214" at bounding box center [351, 87] width 254 height 30
type input "S9014482"
click at [564, 88] on div "button" at bounding box center [569, 86] width 10 height 10
drag, startPoint x: 356, startPoint y: 91, endPoint x: 206, endPoint y: 86, distance: 150.1
click at [206, 86] on div "S9014482 Show inactive Export to CSV Add historical policy Add BOR policy" at bounding box center [887, 86] width 1362 height 65
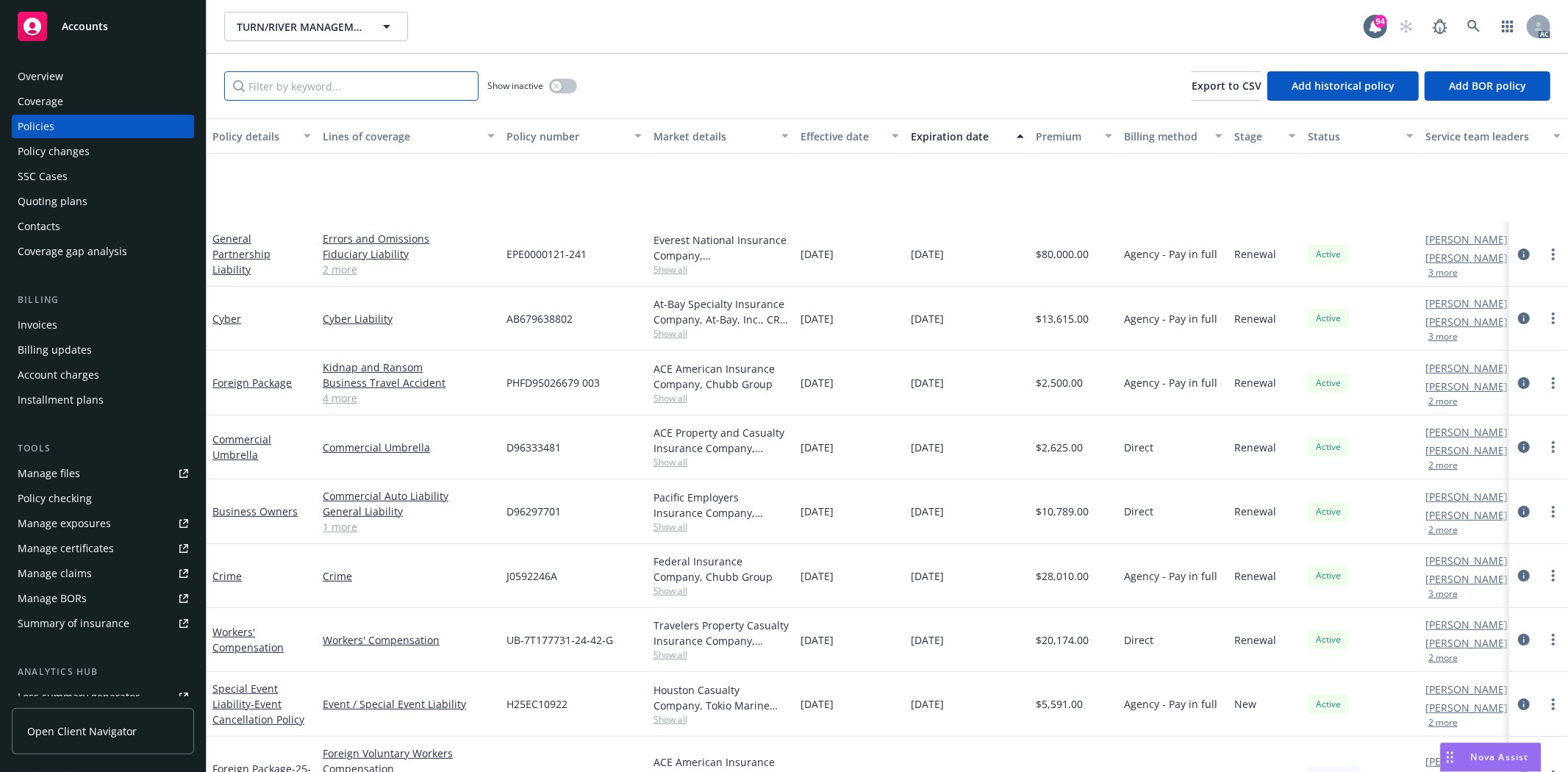
scroll to position [330, 0]
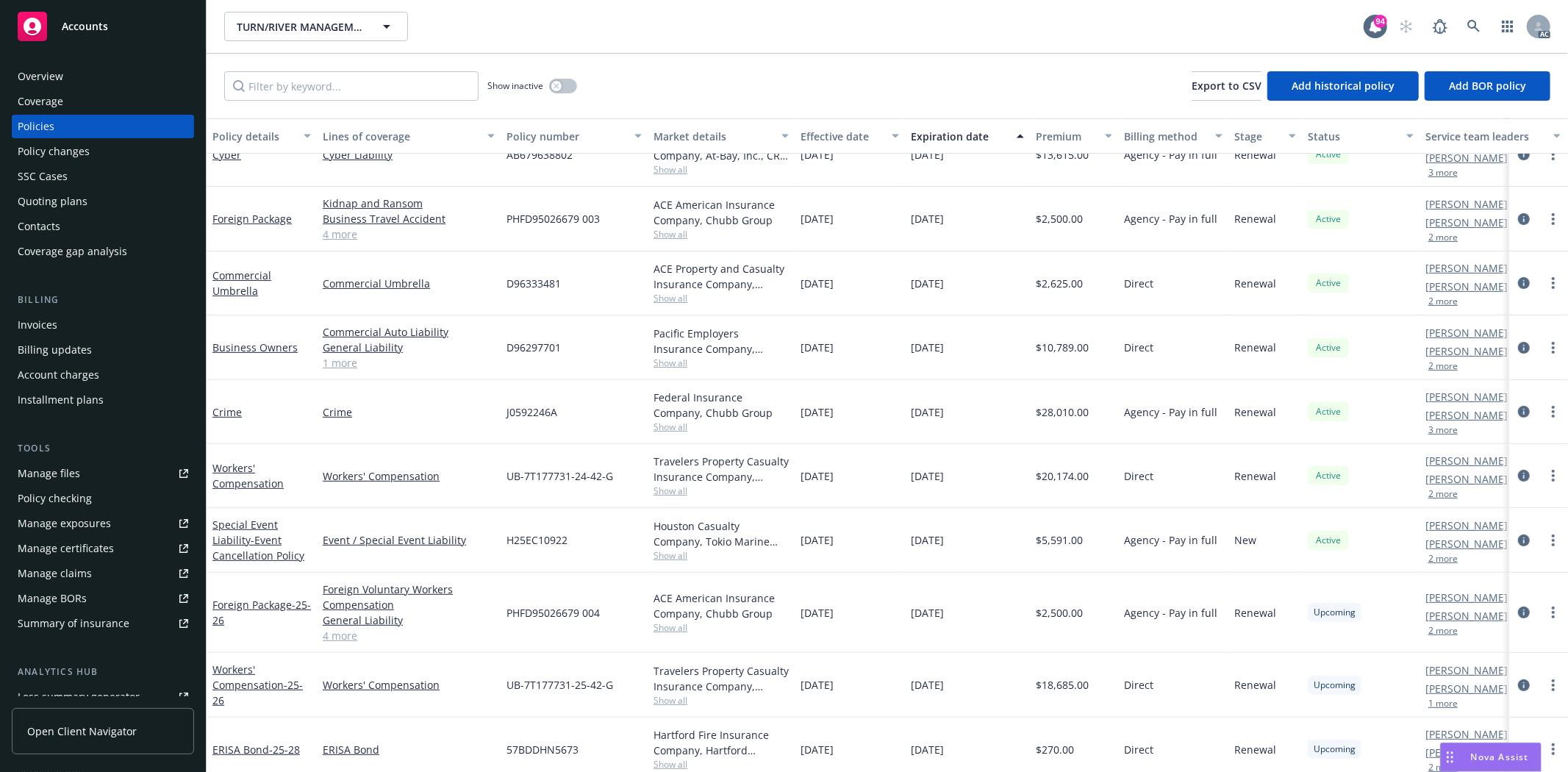
click at [672, 493] on span "Show all" at bounding box center [721, 490] width 136 height 12
click at [746, 479] on div "Travelers Property Casualty Insurance Company, Travelers Insurance" at bounding box center [721, 469] width 136 height 31
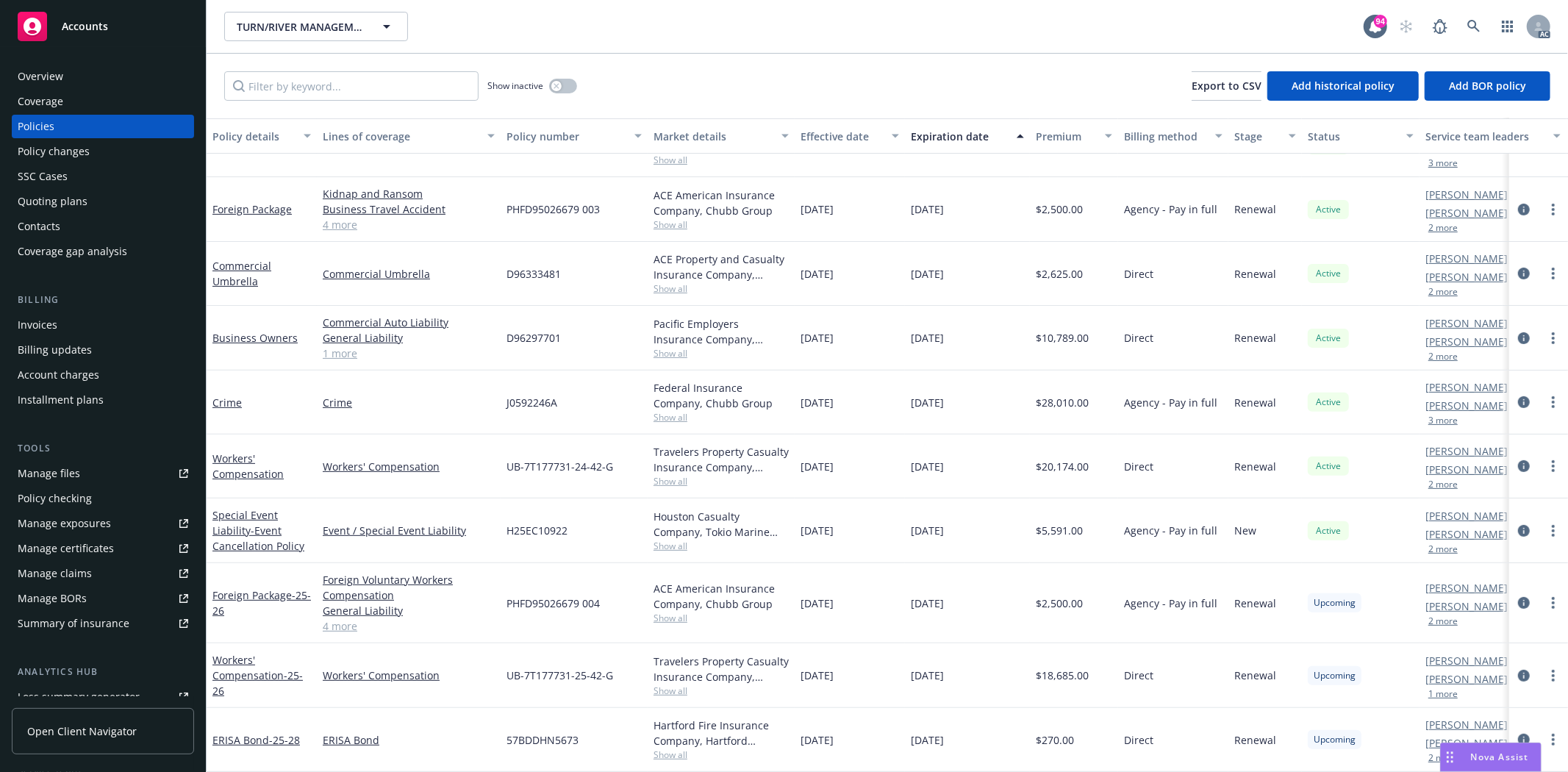
scroll to position [348, 0]
drag, startPoint x: 502, startPoint y: 674, endPoint x: 617, endPoint y: 665, distance: 115.4
click at [617, 665] on div "UB-7T177731-25-42-G" at bounding box center [575, 676] width 147 height 65
click at [552, 676] on div "UB-7T177731-25-42-G" at bounding box center [575, 676] width 147 height 65
click at [346, 621] on link "4 more" at bounding box center [408, 626] width 172 height 16
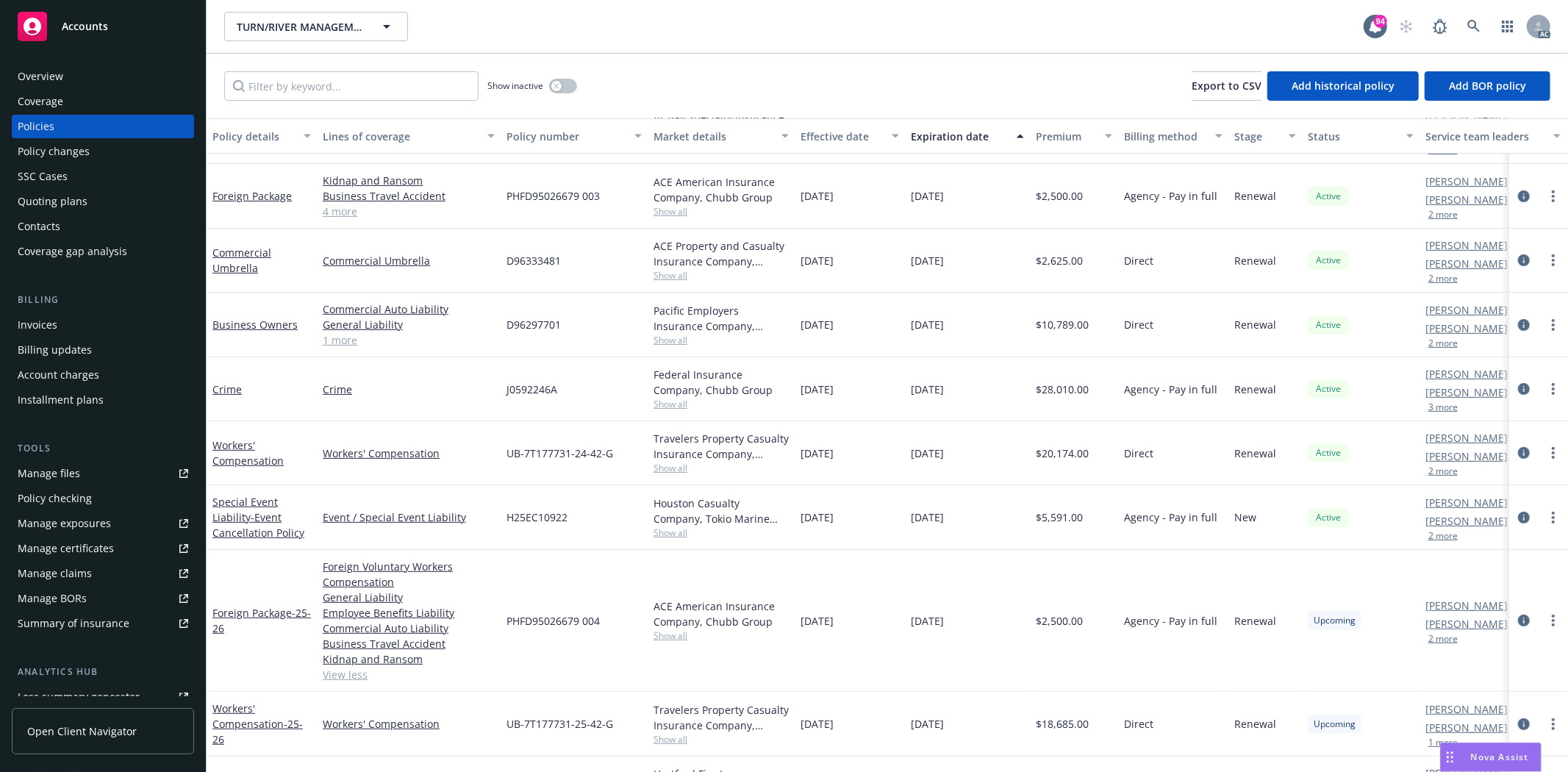
scroll to position [408, 0]
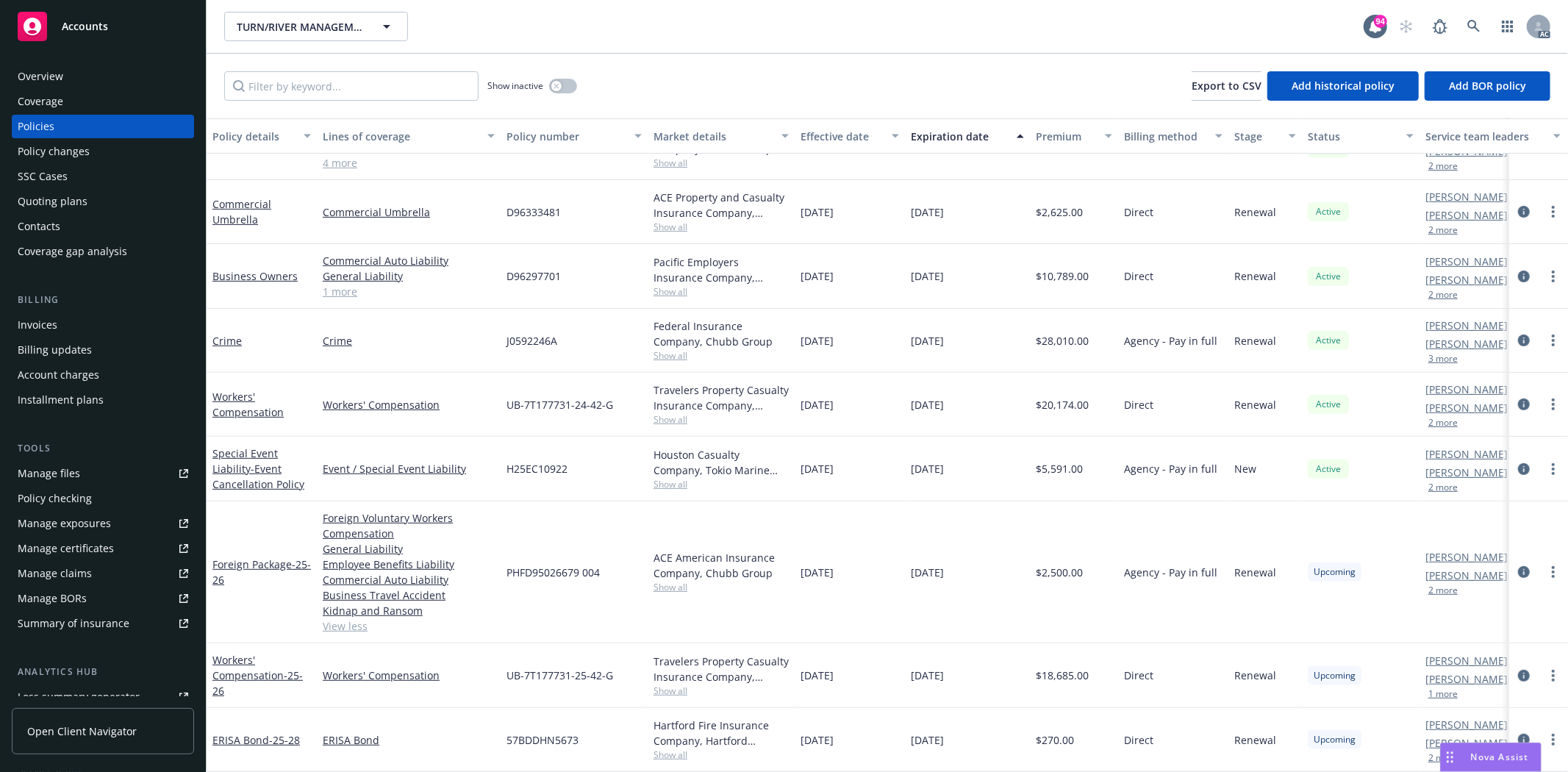
drag, startPoint x: 307, startPoint y: 504, endPoint x: 382, endPoint y: 612, distance: 131.5
click at [382, 612] on div "Foreign Package - 25-26 Foreign Voluntary Workers Compensation General Liabilit…" at bounding box center [916, 572] width 1419 height 142
click at [524, 533] on div "PHFD95026679 004" at bounding box center [575, 572] width 147 height 142
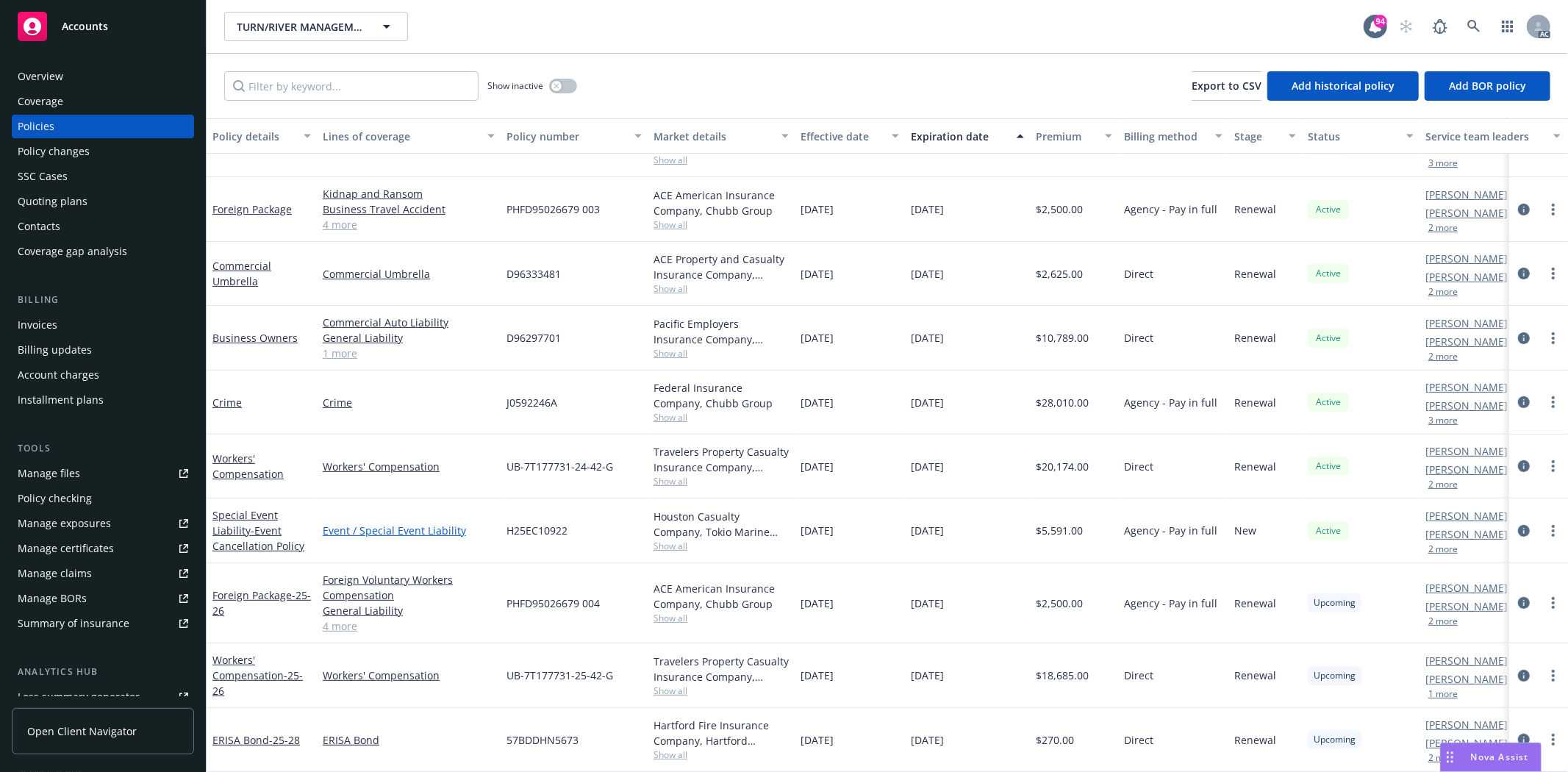
scroll to position [348, 0]
click at [423, 88] on input "Filter by keyword..." at bounding box center [351, 87] width 254 height 30
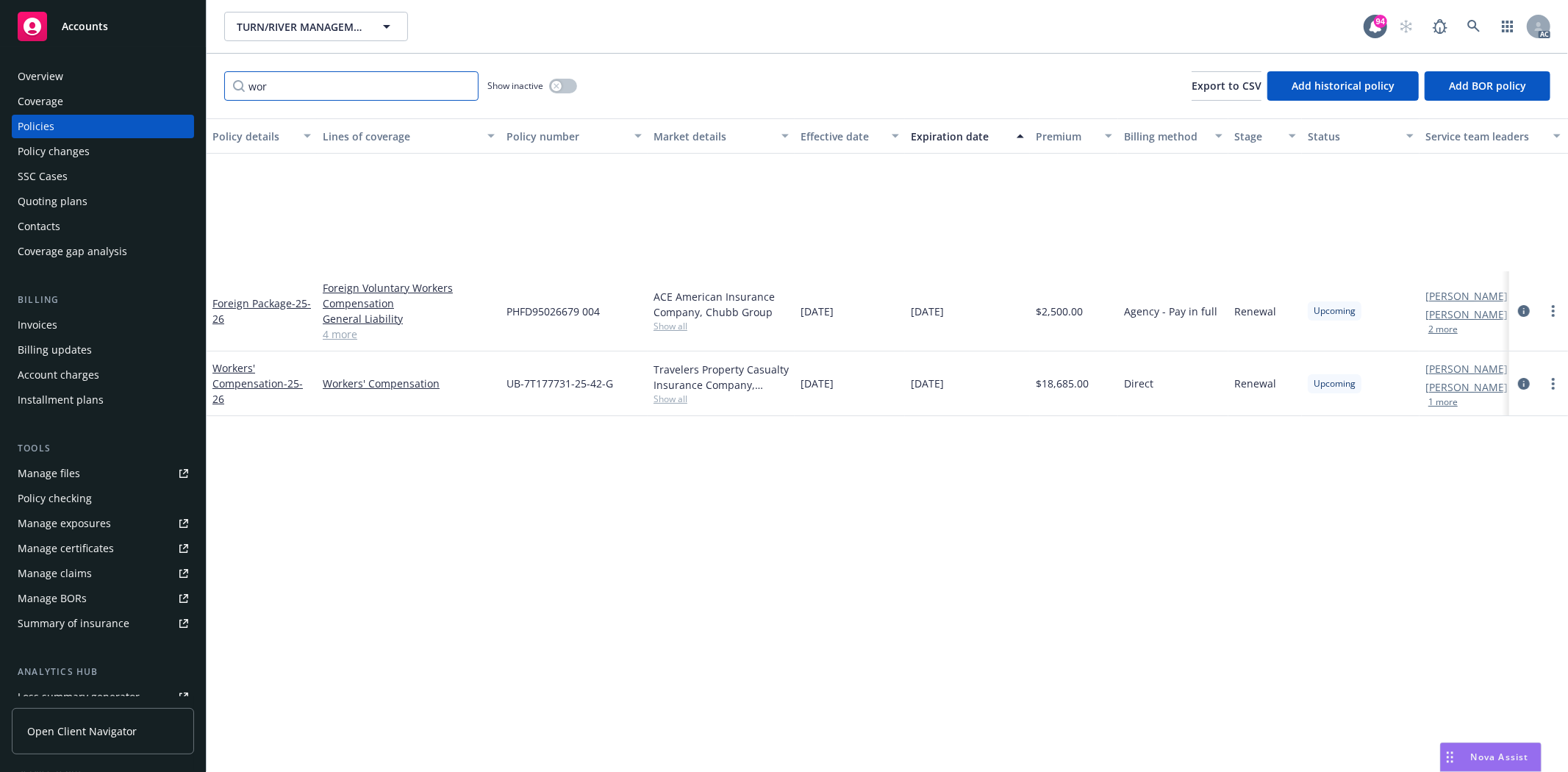
scroll to position [0, 0]
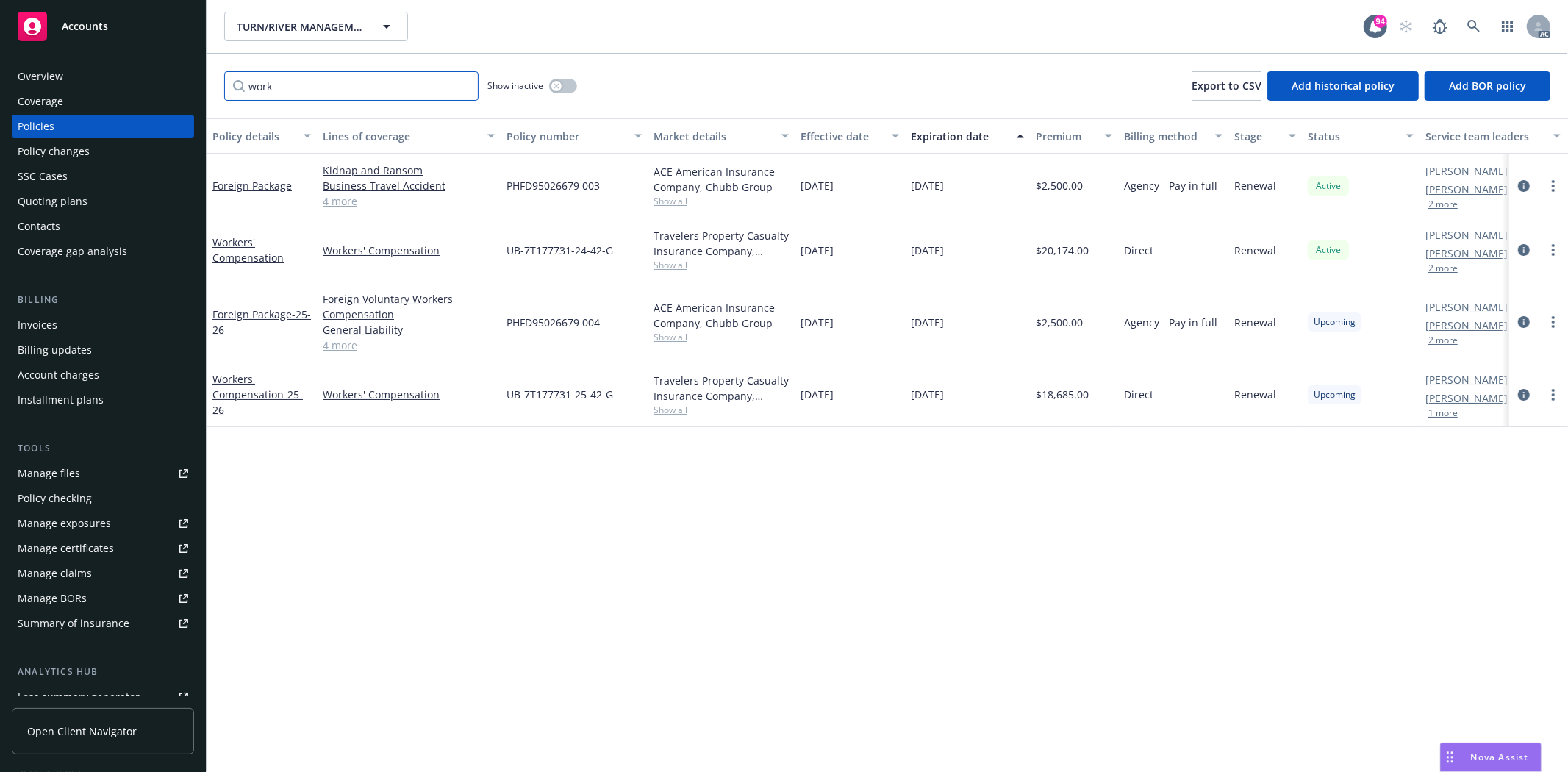
type input "work"
drag, startPoint x: 505, startPoint y: 245, endPoint x: 559, endPoint y: 256, distance: 55.1
click at [559, 256] on div "UB-7T177731-24-42-G" at bounding box center [575, 250] width 147 height 64
click at [535, 255] on span "UB-7T177731-24-42-G" at bounding box center [560, 250] width 107 height 16
drag, startPoint x: 494, startPoint y: 240, endPoint x: 652, endPoint y: 243, distance: 158.0
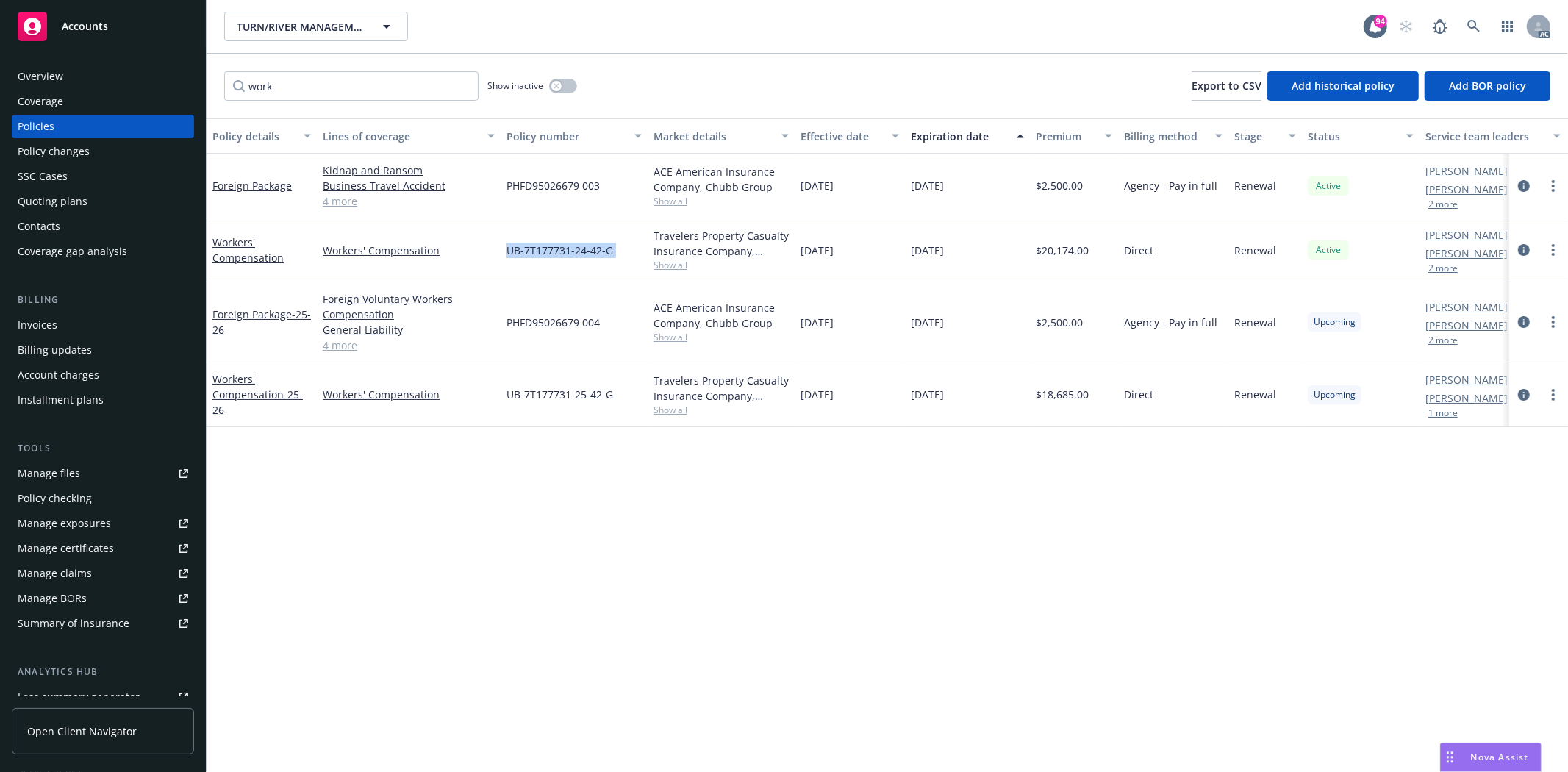
click at [652, 243] on div "Workers' Compensation Workers' Compensation UB-7T177731-24-42-G Travelers Prope…" at bounding box center [916, 250] width 1419 height 64
click at [837, 443] on div "Policy details Lines of coverage Policy number Market details Effective date Ex…" at bounding box center [887, 444] width 1362 height 653
drag, startPoint x: 504, startPoint y: 394, endPoint x: 716, endPoint y: 430, distance: 215.0
click at [716, 430] on div "Policy details Lines of coverage Policy number Market details Effective date Ex…" at bounding box center [887, 444] width 1362 height 653
drag, startPoint x: 464, startPoint y: 503, endPoint x: 431, endPoint y: 317, distance: 188.9
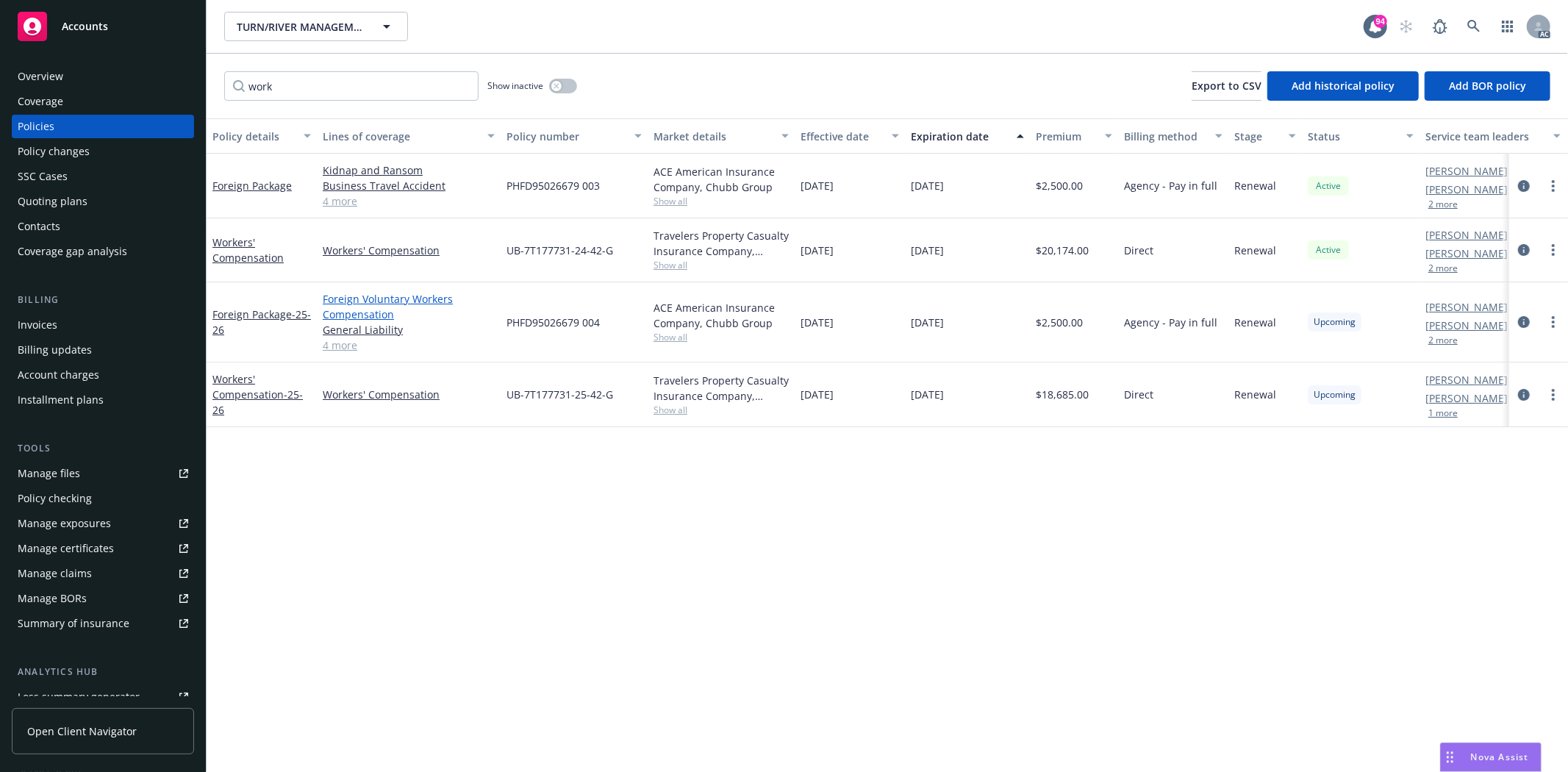
click at [467, 493] on div "Policy details Lines of coverage Policy number Market details Effective date Ex…" at bounding box center [887, 444] width 1362 height 653
click at [327, 205] on link "4 more" at bounding box center [408, 201] width 172 height 16
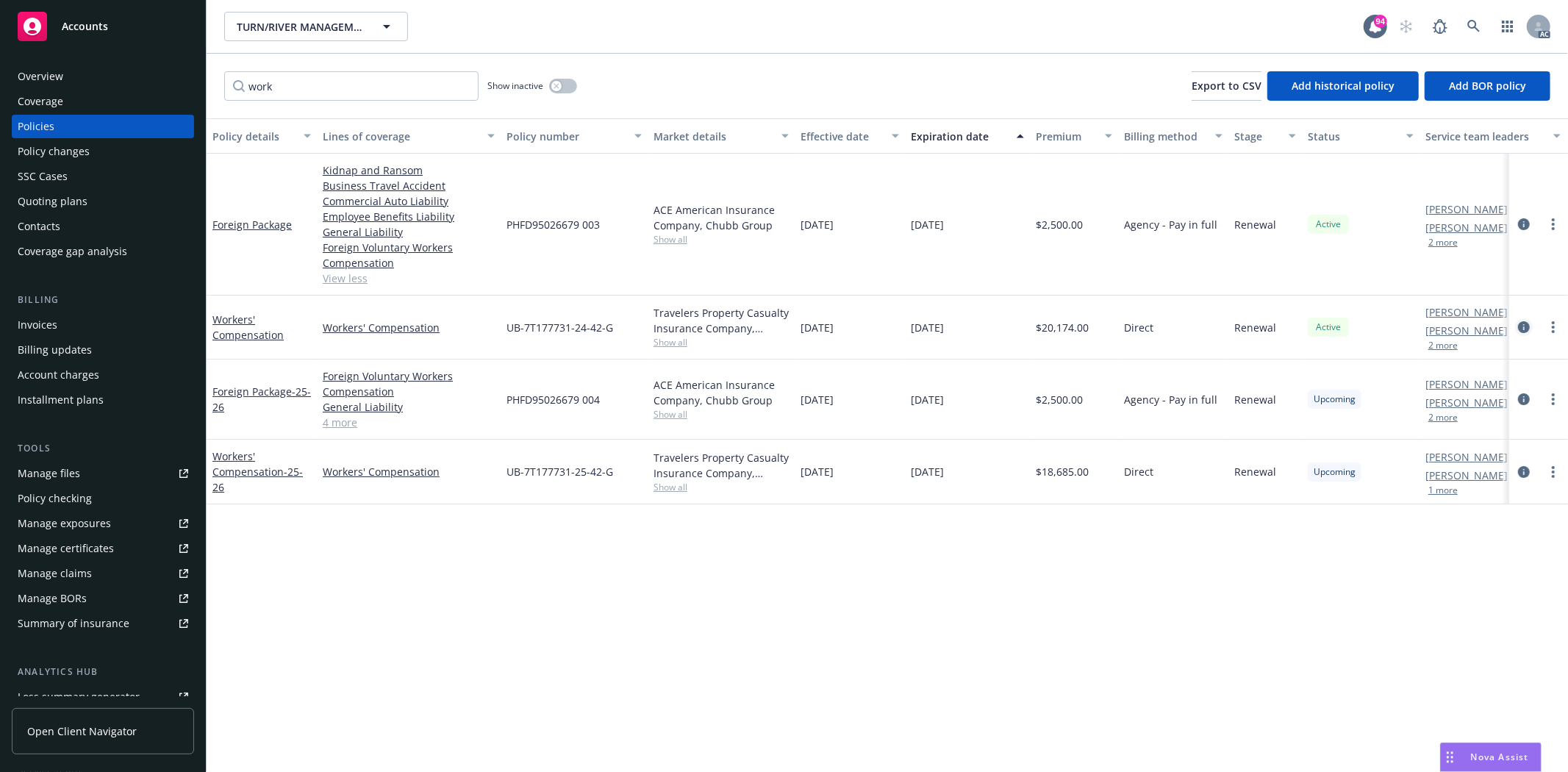
click at [1523, 325] on icon "circleInformation" at bounding box center [1523, 326] width 11 height 11
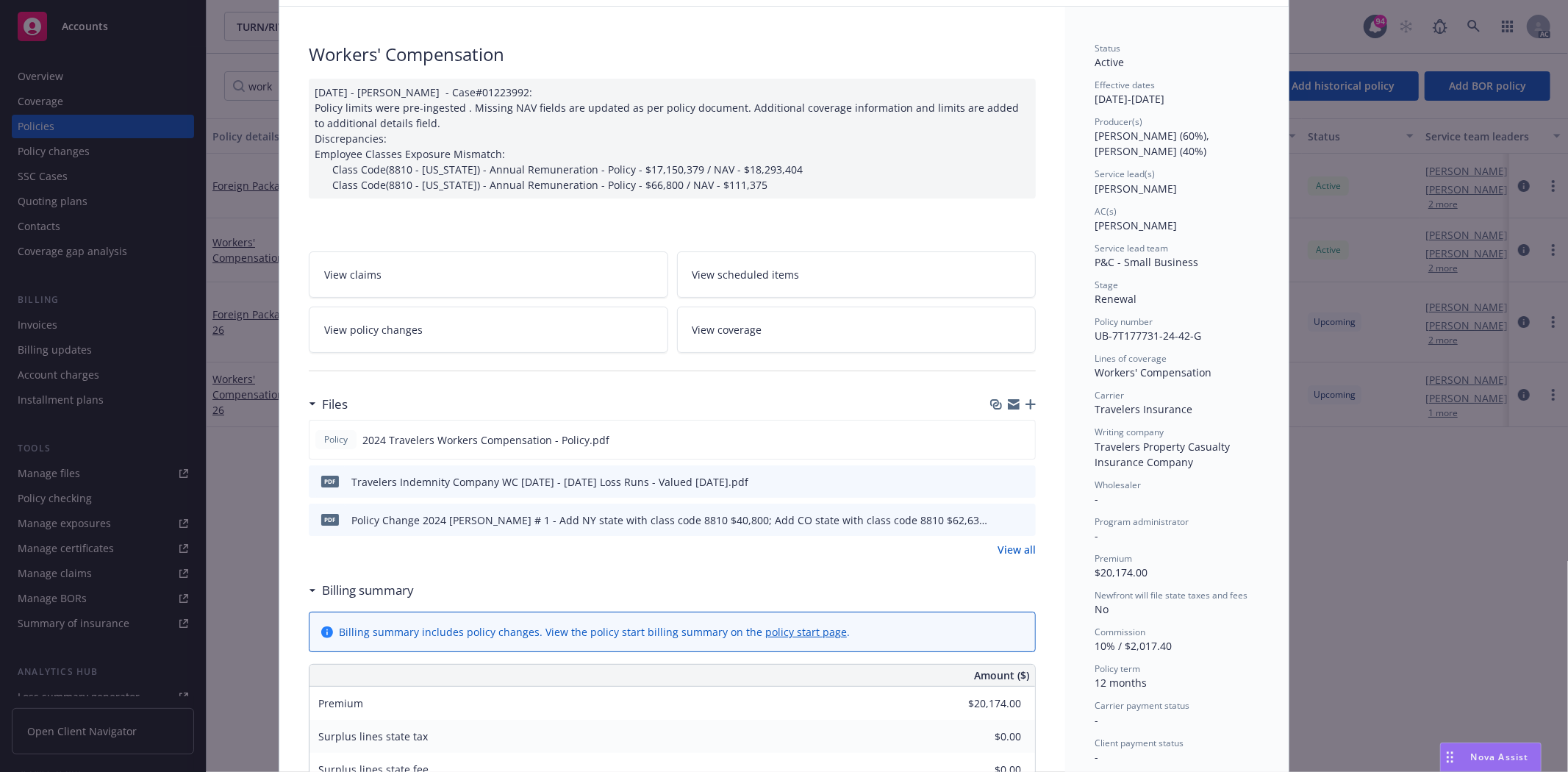
scroll to position [163, 0]
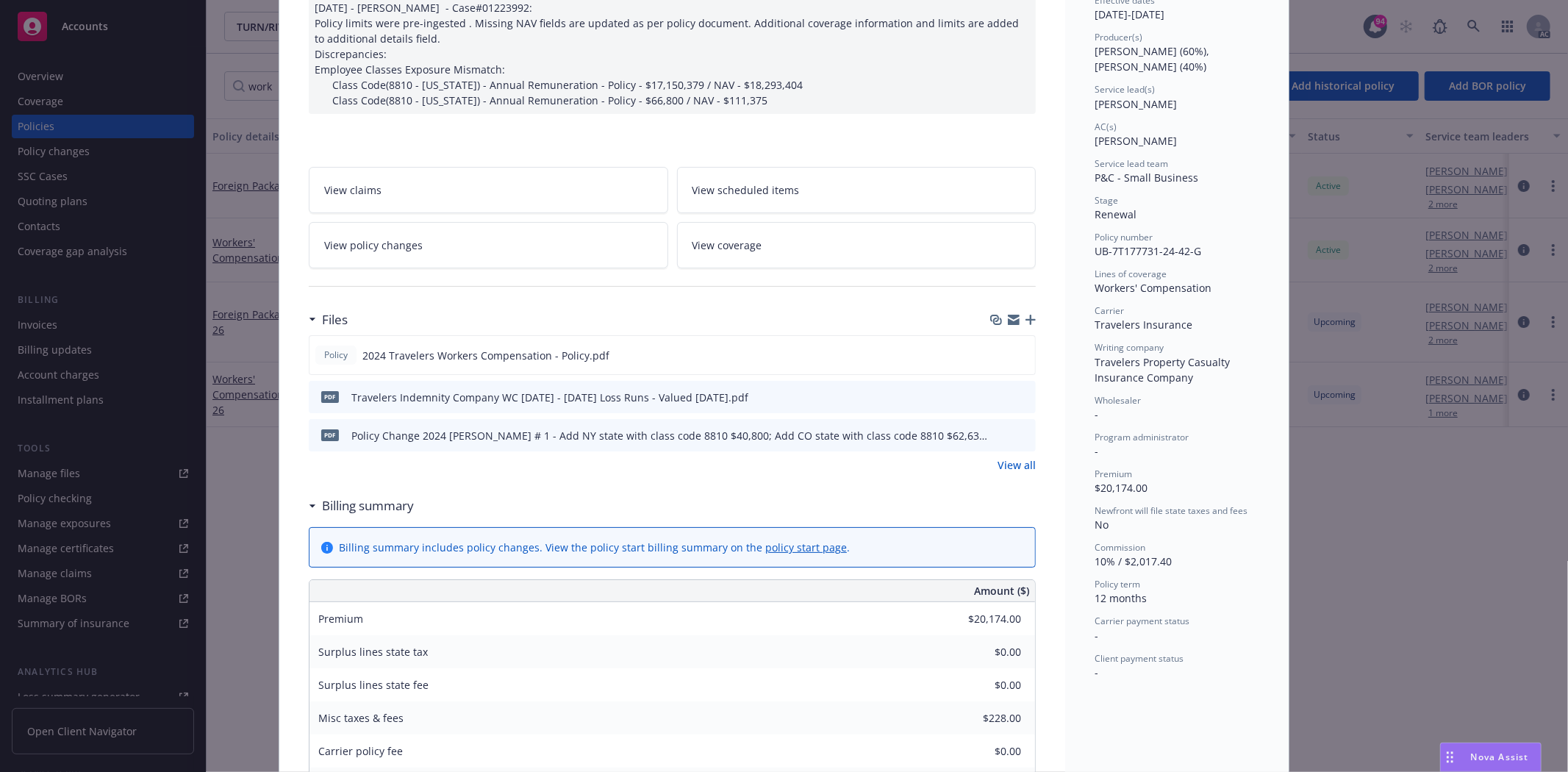
click at [1018, 468] on link "View all" at bounding box center [1017, 465] width 38 height 16
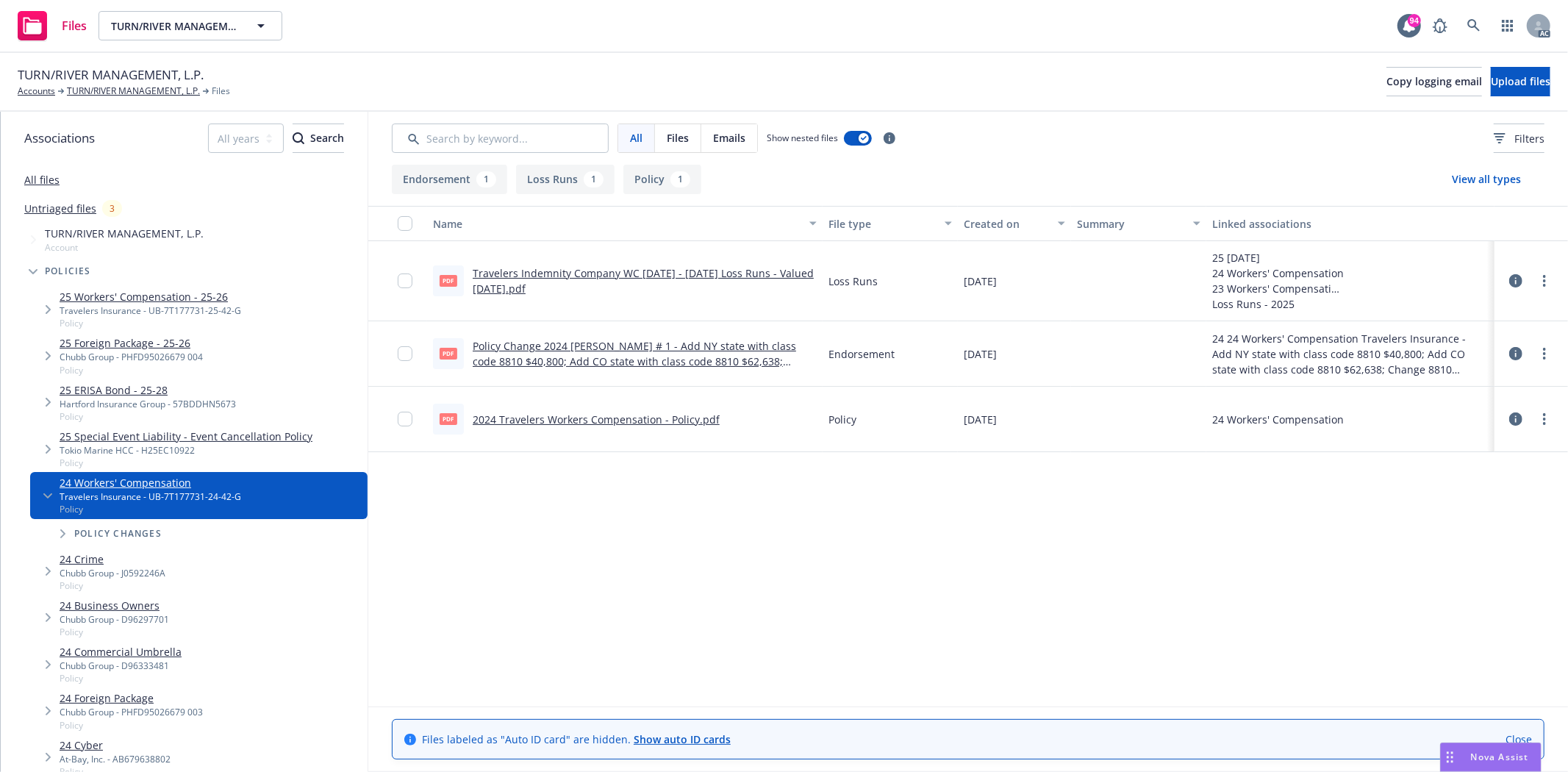
click at [671, 416] on link "2024 Travelers Workers Compensation - Policy.pdf" at bounding box center [596, 420] width 247 height 14
click at [185, 296] on link "25 Workers' Compensation - 25-26" at bounding box center [150, 296] width 182 height 16
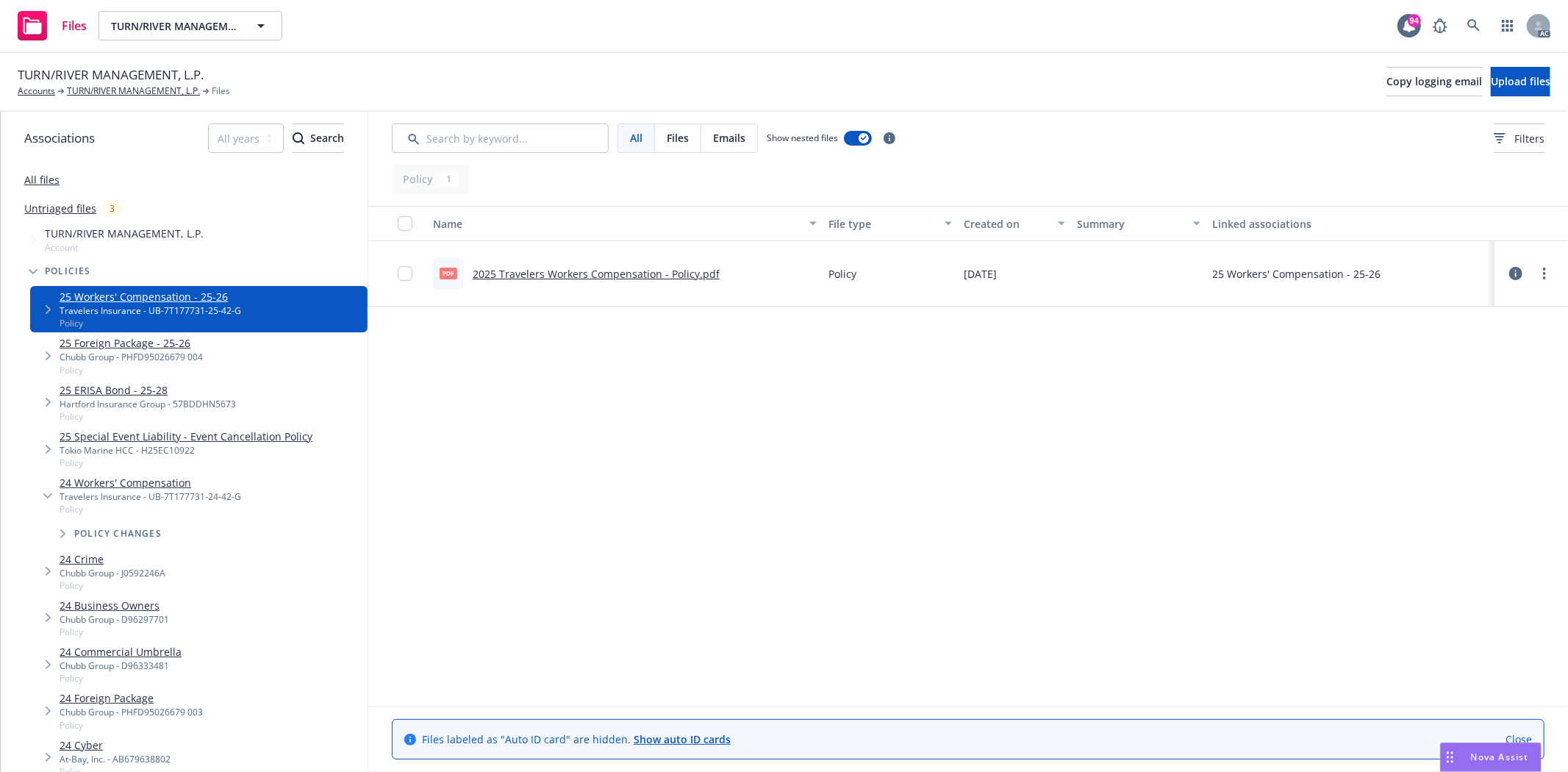
click at [625, 276] on link "2025 Travelers Workers Compensation - Policy.pdf" at bounding box center [596, 274] width 247 height 14
click at [147, 345] on link "25 Foreign Package - 25-26" at bounding box center [131, 343] width 143 height 16
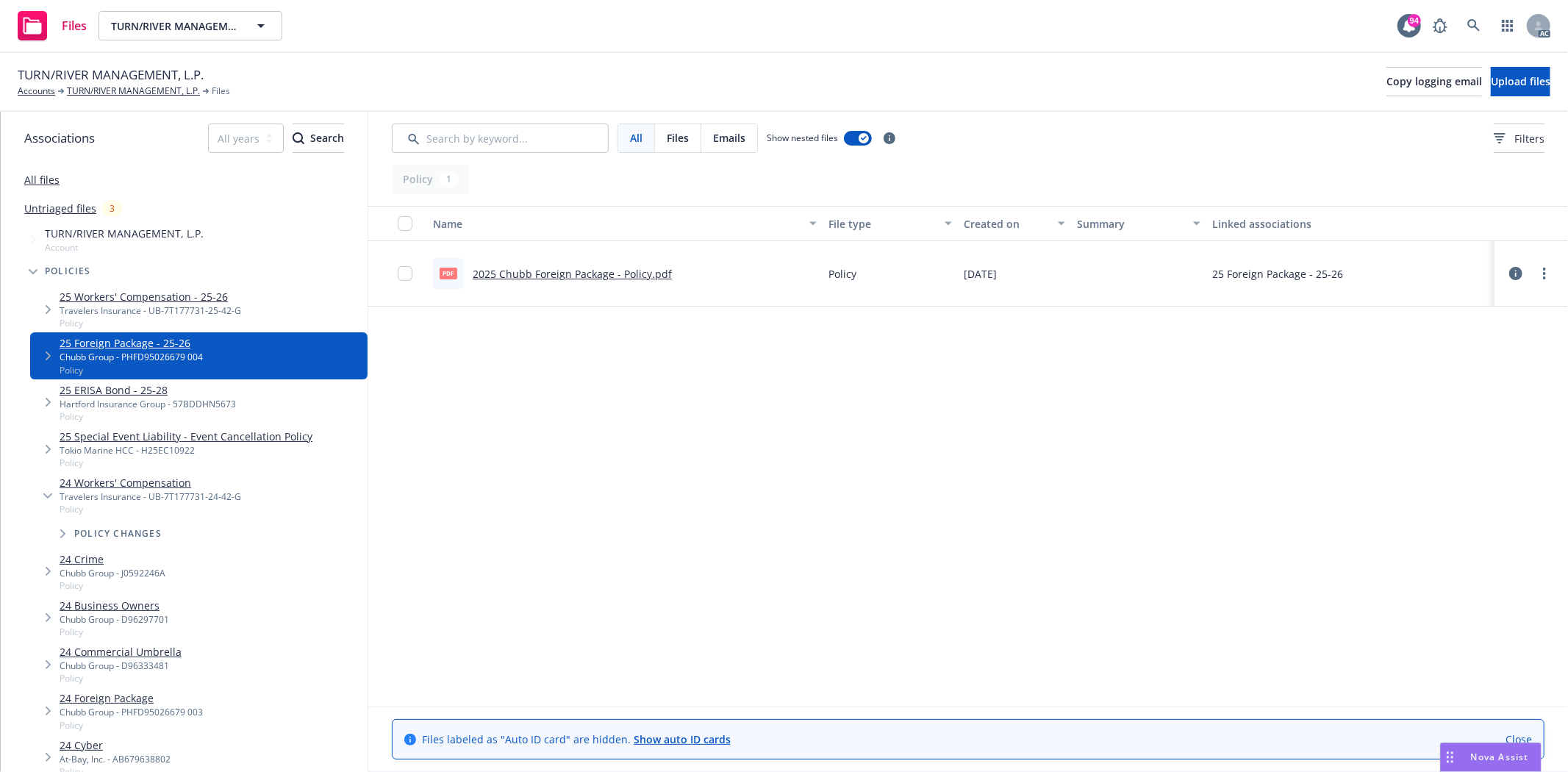
click at [623, 267] on link "2025 Chubb Foreign Package - Policy.pdf" at bounding box center [573, 274] width 199 height 14
click at [105, 90] on link "TURN/RIVER MANAGEMENT, L.P." at bounding box center [134, 91] width 133 height 13
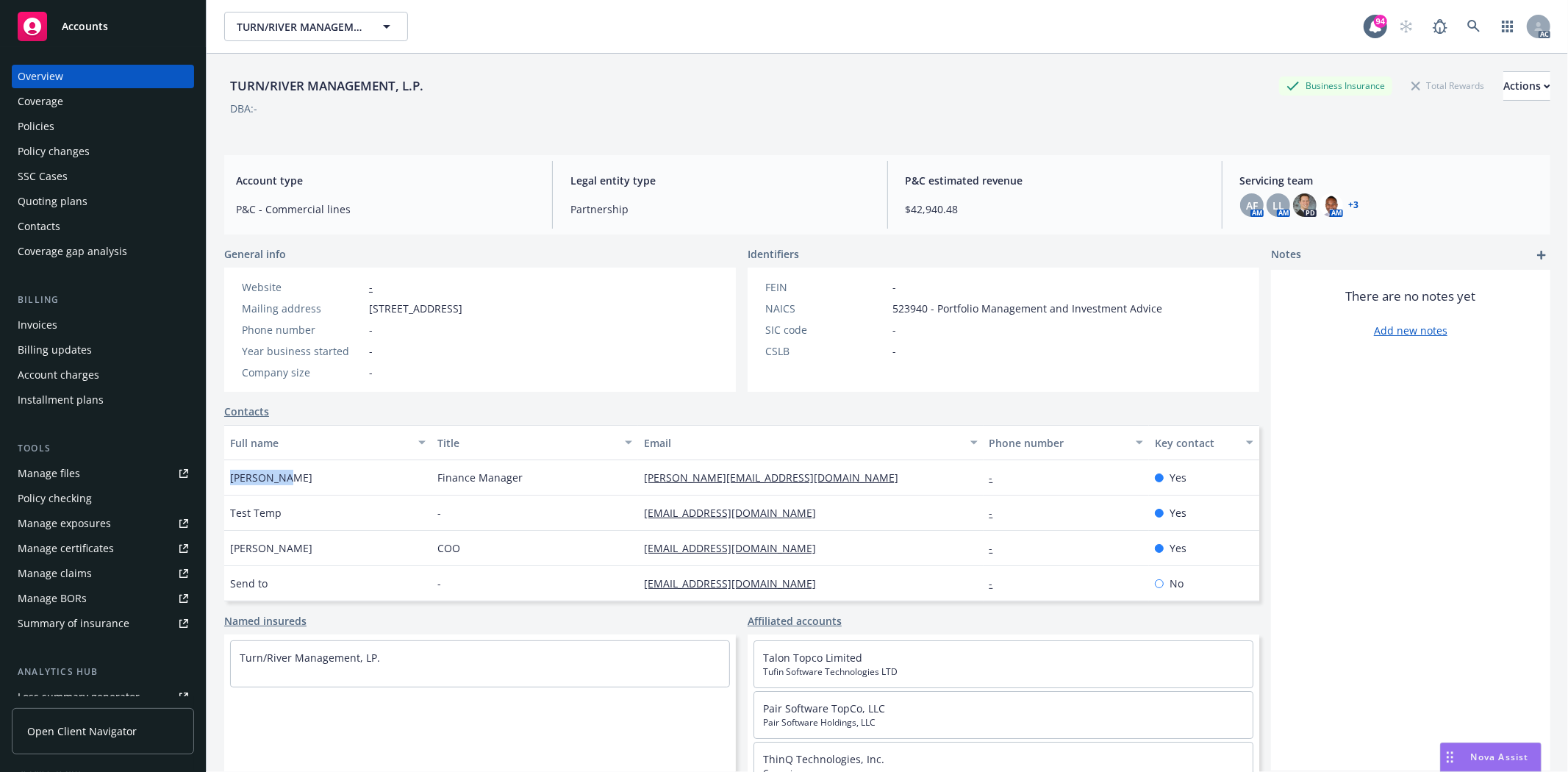
drag, startPoint x: 222, startPoint y: 476, endPoint x: 291, endPoint y: 476, distance: 69.0
click at [291, 476] on div "TURN/RIVER MANAGEMENT, L.P. Business Insurance Total Rewards Actions DBA: - Acc…" at bounding box center [887, 439] width 1362 height 772
copy span "[PERSON_NAME]"
drag, startPoint x: 226, startPoint y: 508, endPoint x: 307, endPoint y: 507, distance: 81.0
click at [307, 507] on div "Test Temp" at bounding box center [327, 513] width 207 height 35
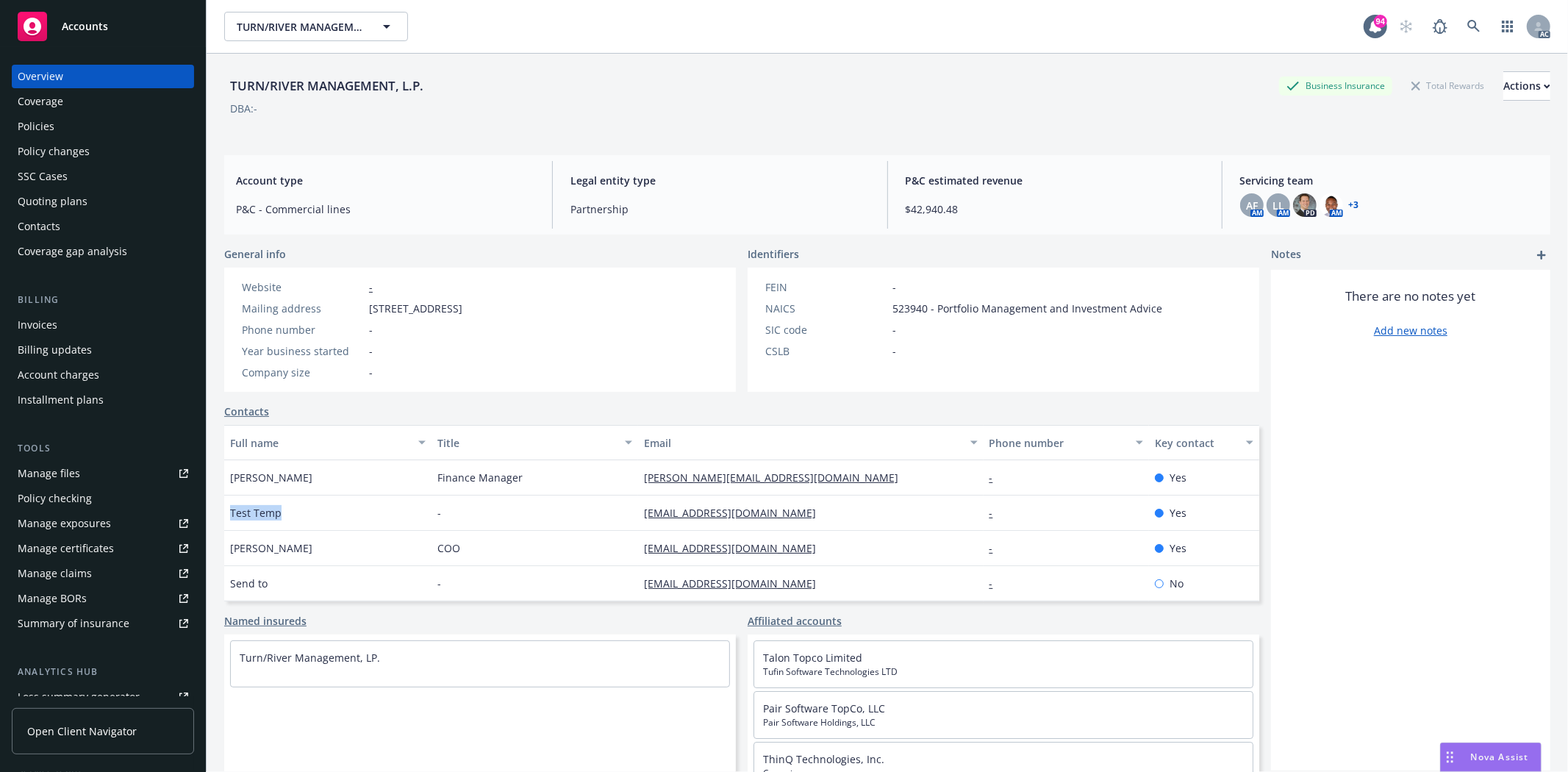
copy span "Test Temp"
drag, startPoint x: 233, startPoint y: 547, endPoint x: 352, endPoint y: 555, distance: 119.3
click at [352, 555] on div "[PERSON_NAME]" at bounding box center [327, 548] width 207 height 35
drag, startPoint x: 331, startPoint y: 560, endPoint x: 310, endPoint y: 562, distance: 21.1
click at [331, 559] on div "[PERSON_NAME]" at bounding box center [327, 548] width 207 height 35
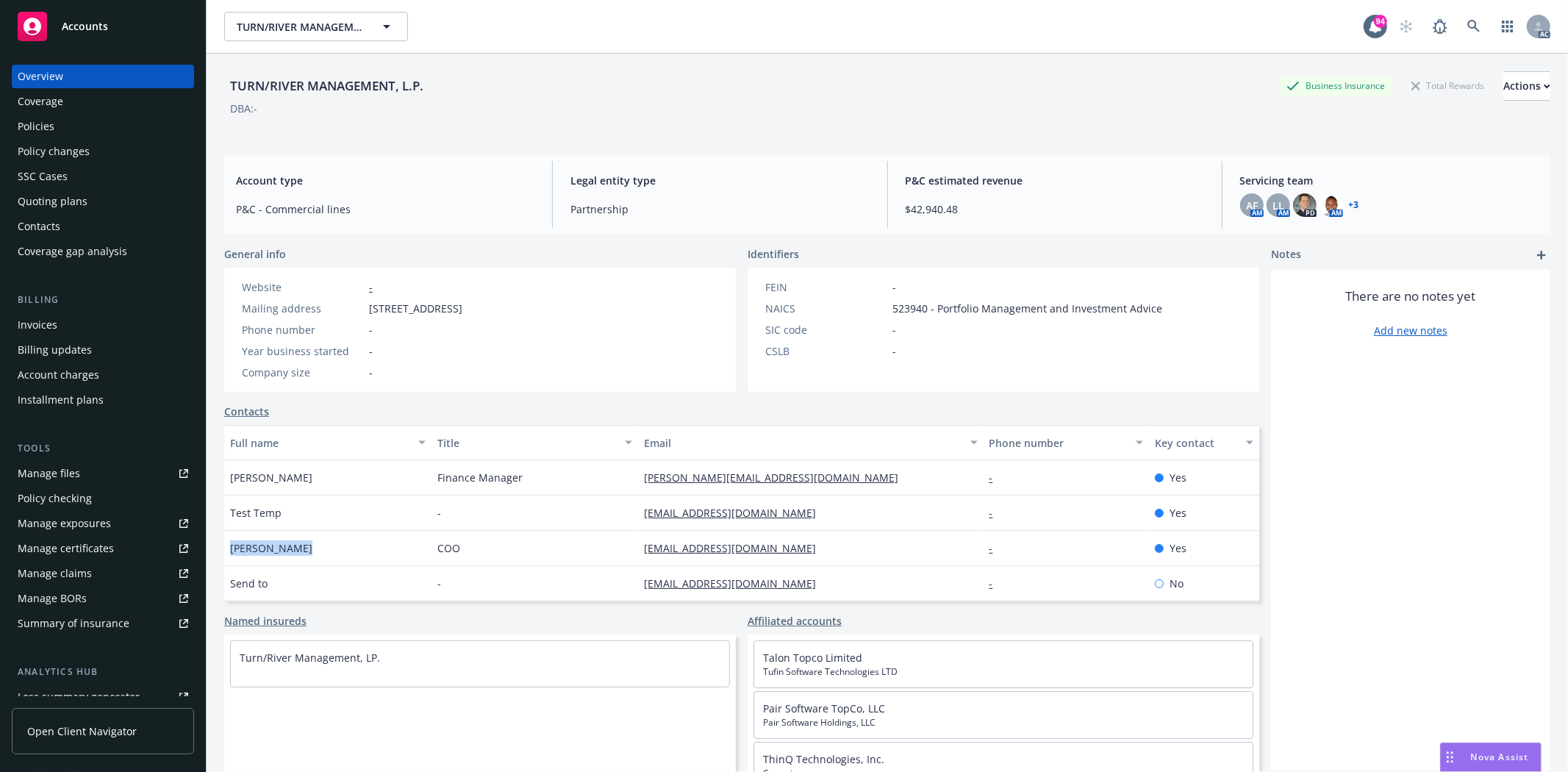
drag, startPoint x: 229, startPoint y: 552, endPoint x: 318, endPoint y: 559, distance: 89.3
click at [318, 559] on div "[PERSON_NAME]" at bounding box center [327, 548] width 207 height 35
copy span "[PERSON_NAME]"
drag, startPoint x: 270, startPoint y: 84, endPoint x: 349, endPoint y: 86, distance: 79.0
click at [349, 86] on div "TURN/RIVER MANAGEMENT, L.P." at bounding box center [326, 86] width 206 height 19
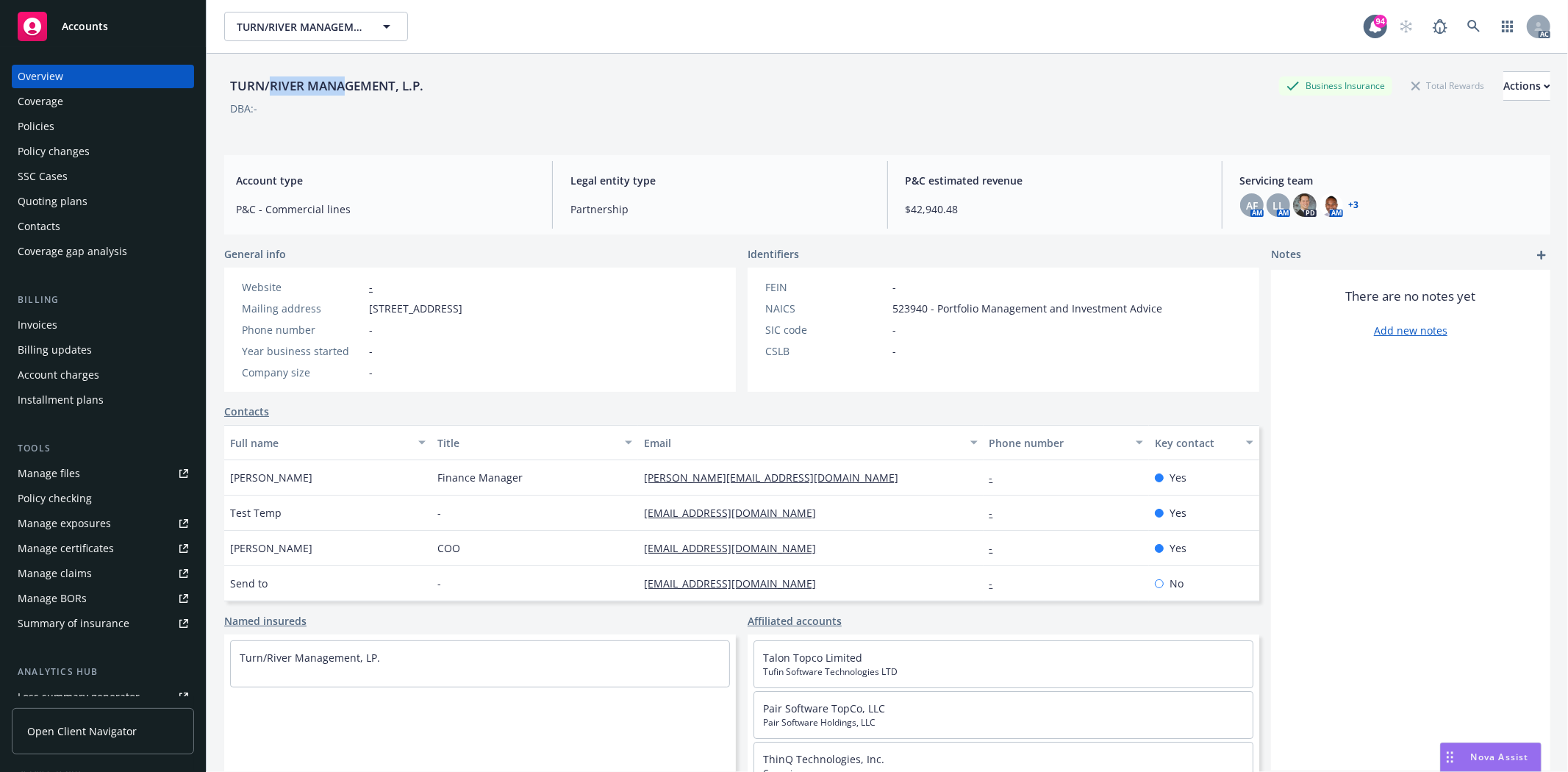
copy div "RIVER MANA"
click at [254, 84] on div "TURN/RIVER MANAGEMENT, L.P." at bounding box center [326, 86] width 206 height 19
drag, startPoint x: 230, startPoint y: 81, endPoint x: 300, endPoint y: 86, distance: 70.2
click at [300, 86] on div "TURN/RIVER MANAGEMENT, L.P." at bounding box center [326, 86] width 206 height 19
copy div "TURN/RIVER"
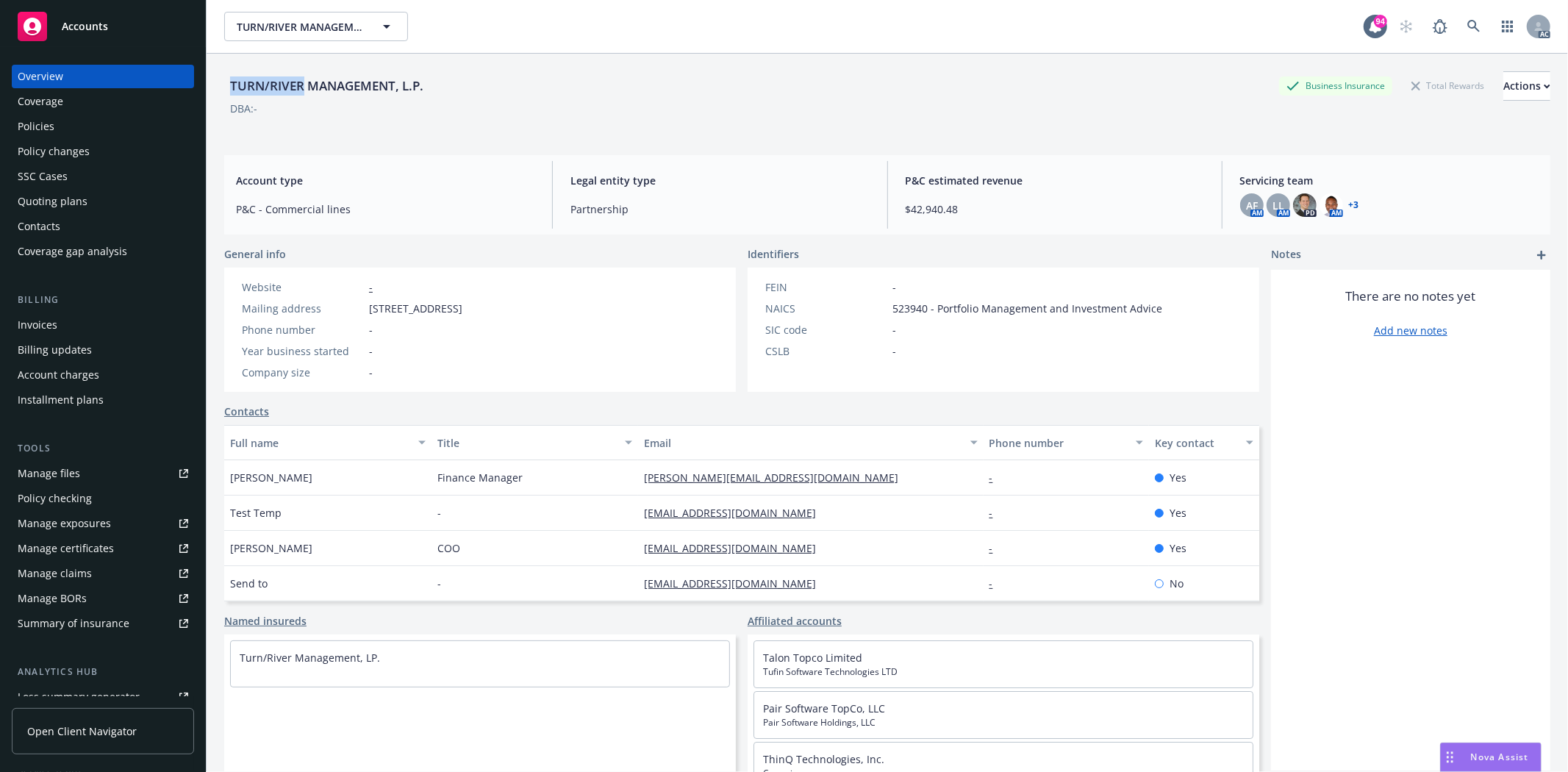
click at [87, 469] on link "Manage files" at bounding box center [102, 473] width 183 height 24
click at [92, 530] on div "Manage exposures" at bounding box center [64, 523] width 94 height 24
click at [60, 127] on div "Policies" at bounding box center [102, 126] width 171 height 24
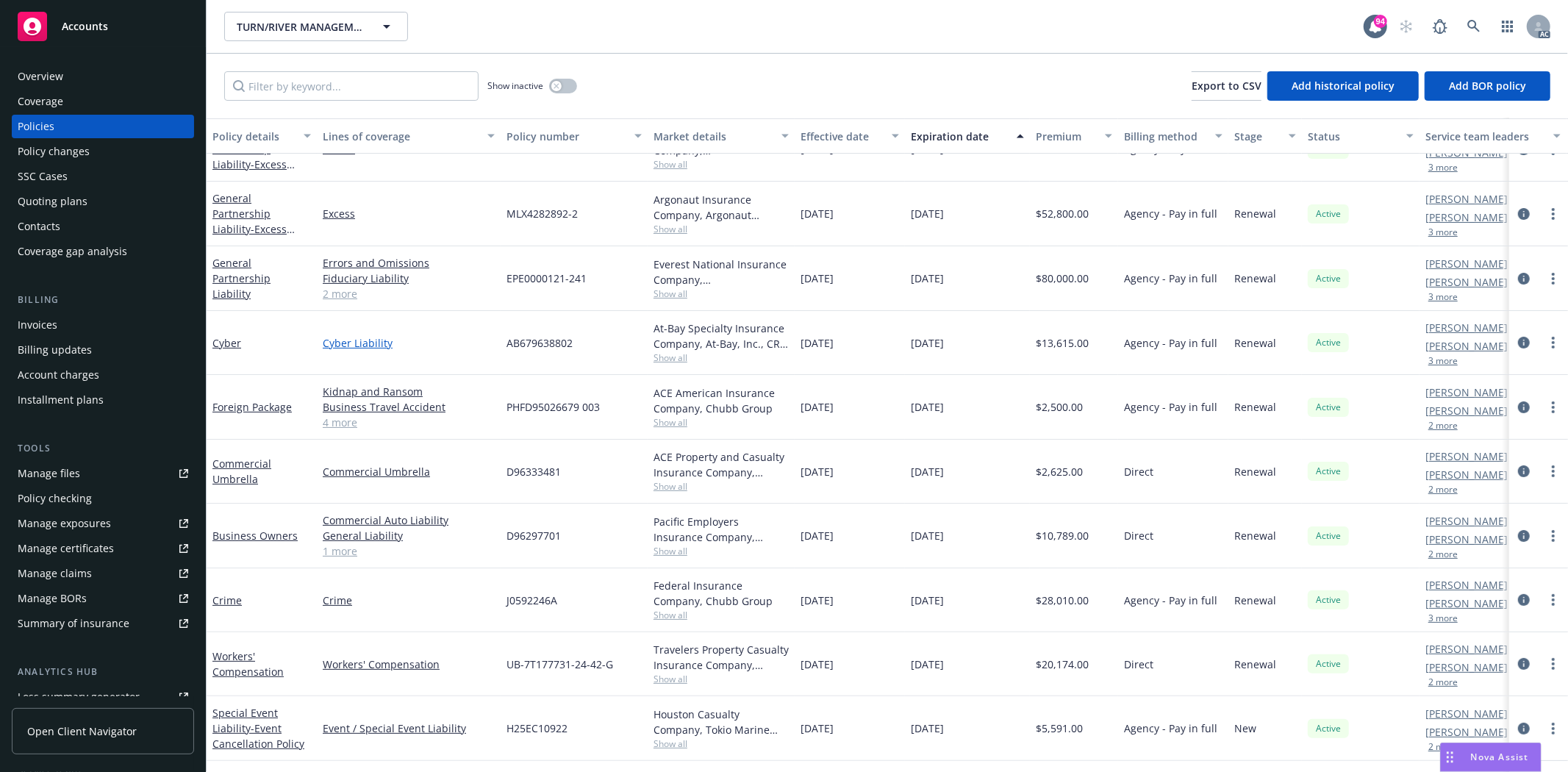
scroll to position [163, 0]
click at [349, 287] on link "2 more" at bounding box center [408, 291] width 172 height 16
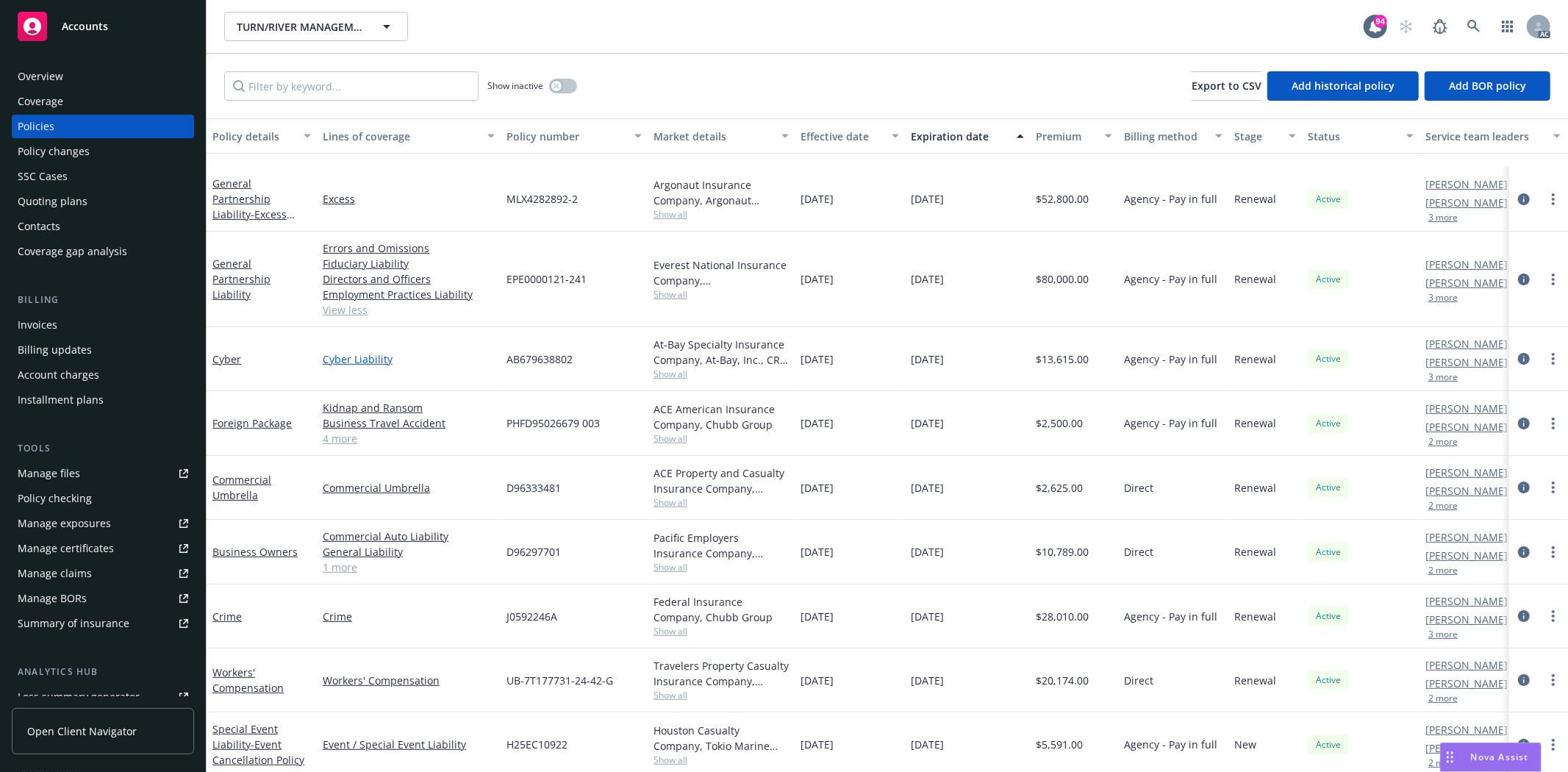
scroll to position [245, 0]
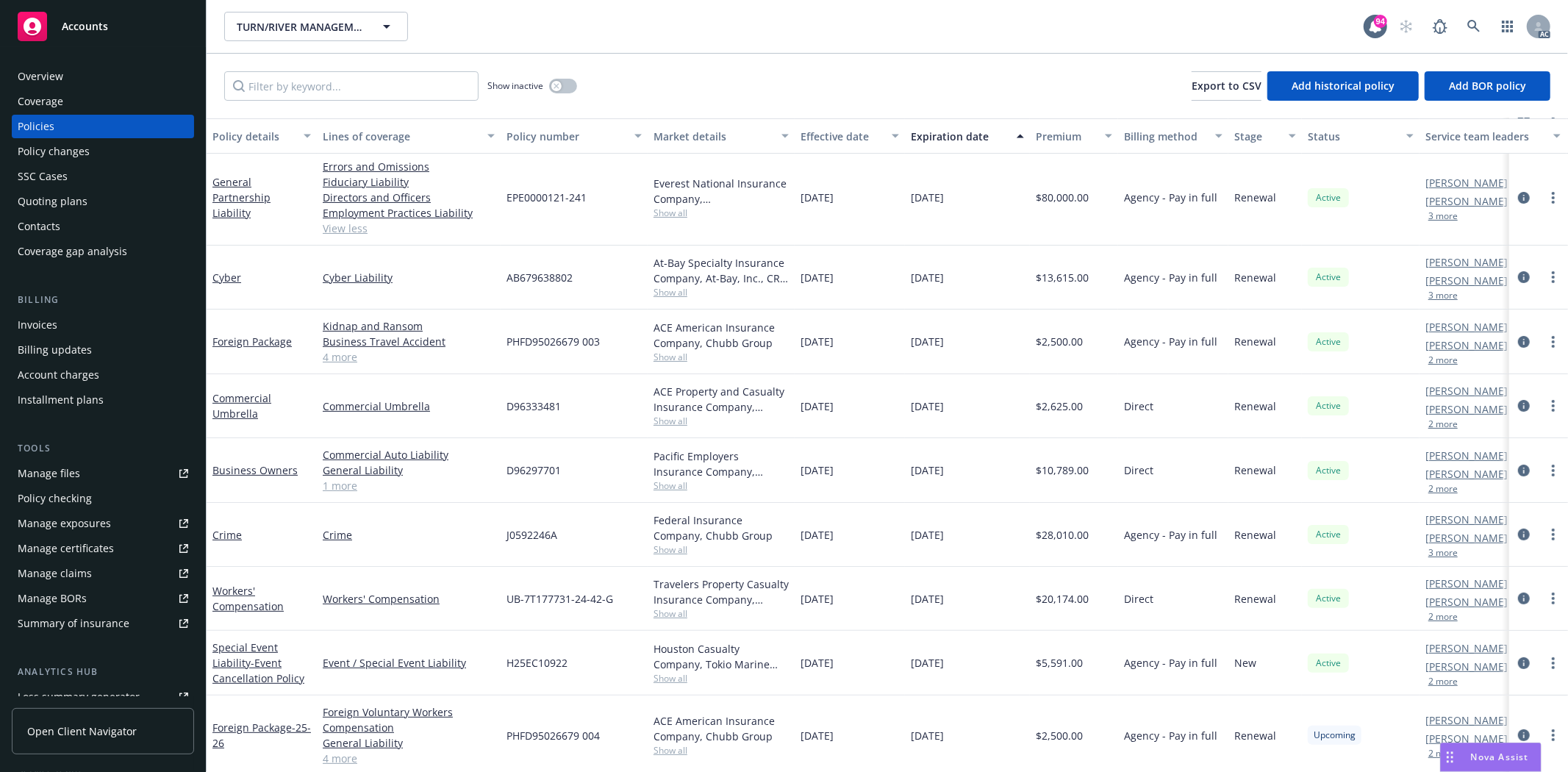
click at [331, 360] on link "4 more" at bounding box center [408, 357] width 172 height 16
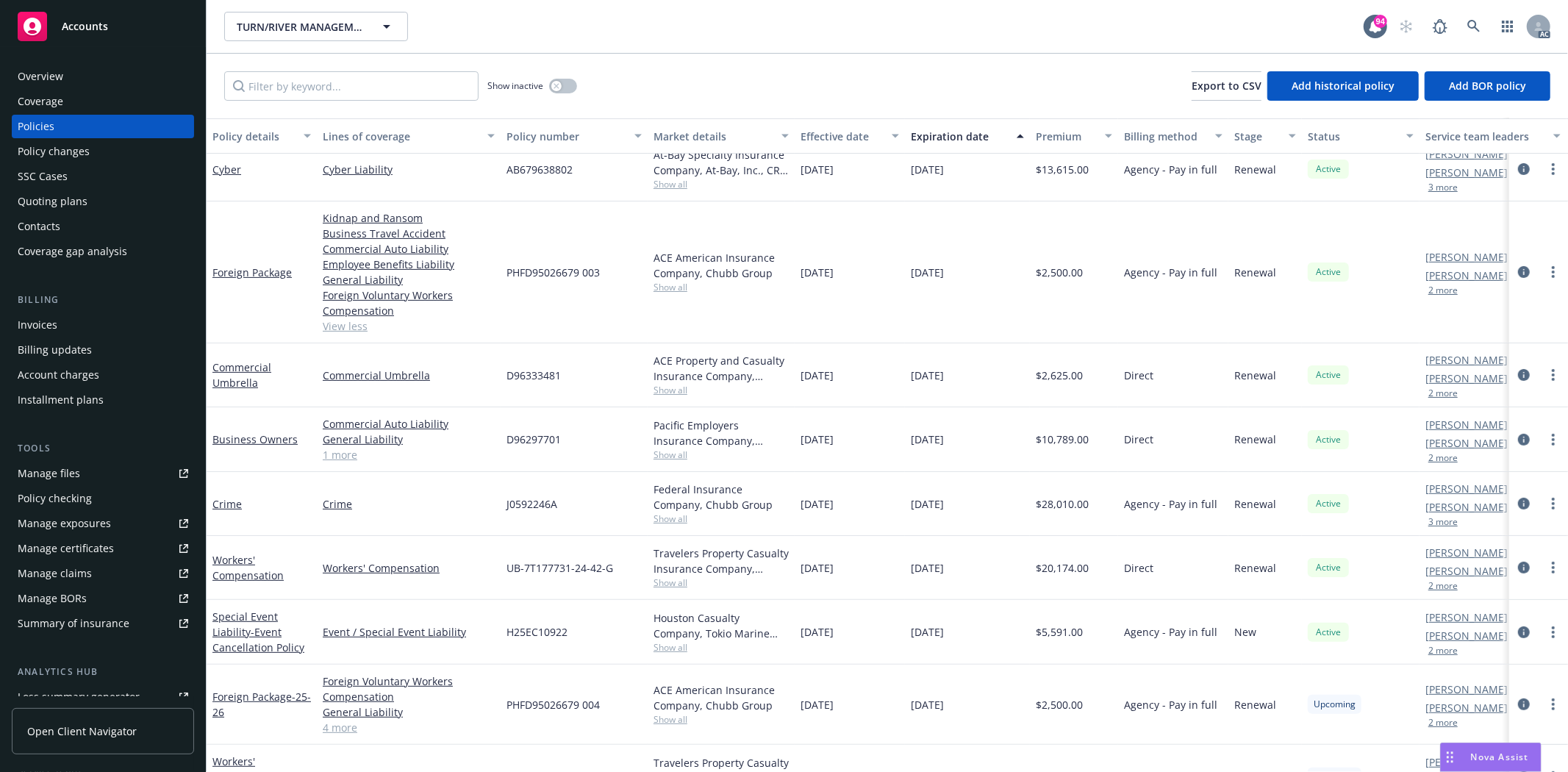
scroll to position [417, 0]
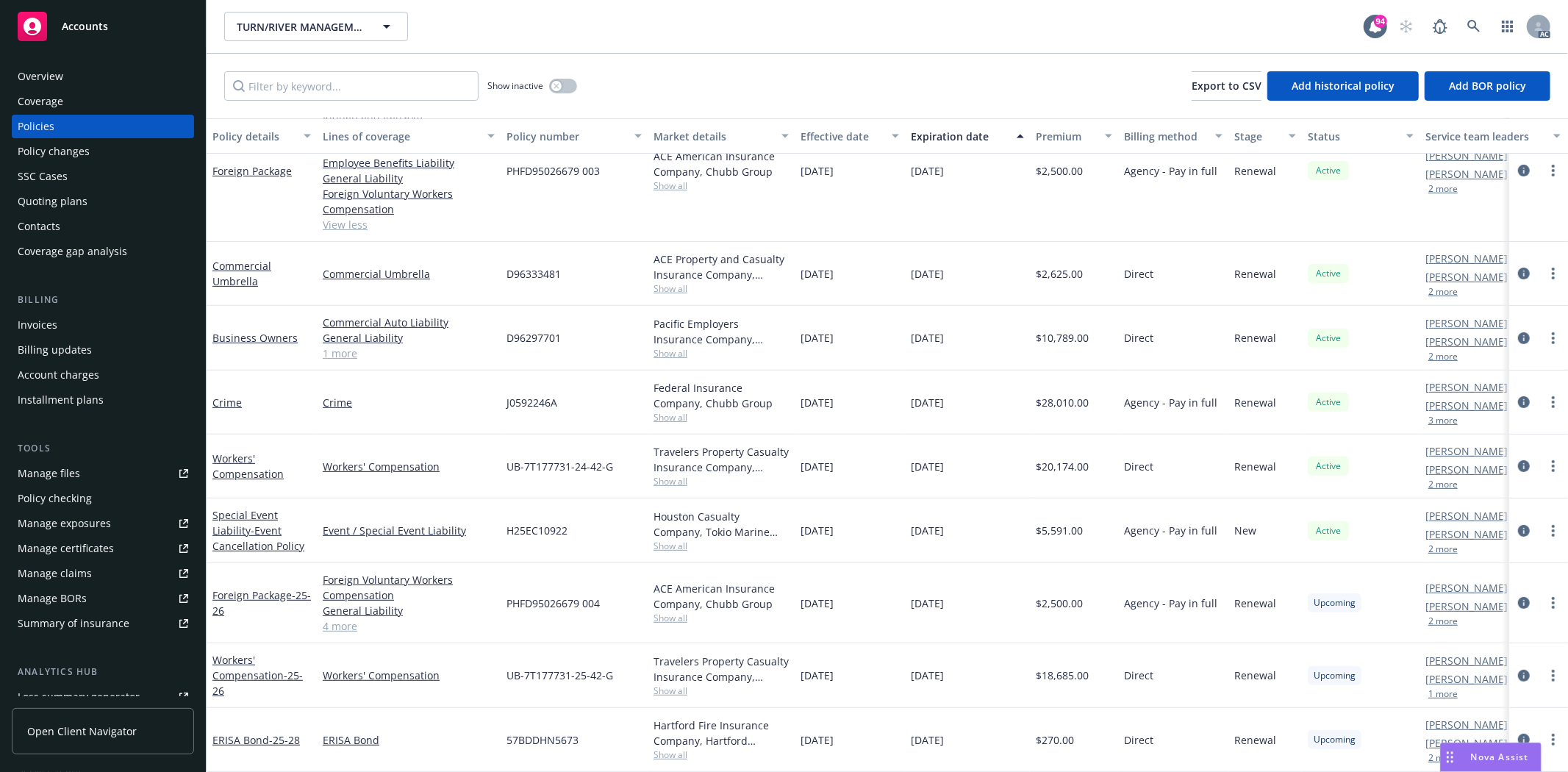
click at [344, 351] on div "Commercial Auto Liability General Liability Commercial Property 1 more" at bounding box center [408, 338] width 184 height 65
click at [349, 345] on link "1 more" at bounding box center [408, 353] width 172 height 16
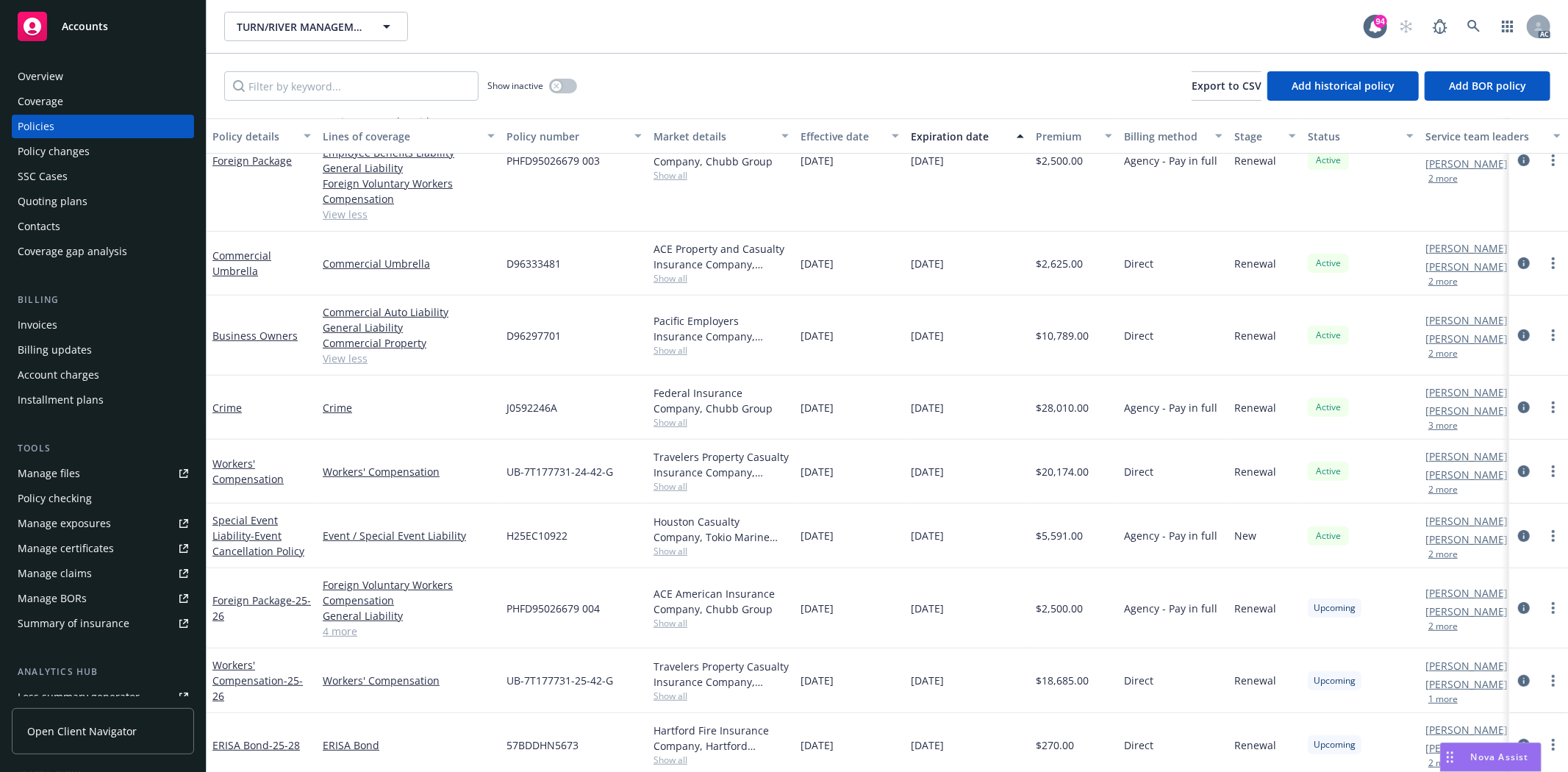
scroll to position [435, 0]
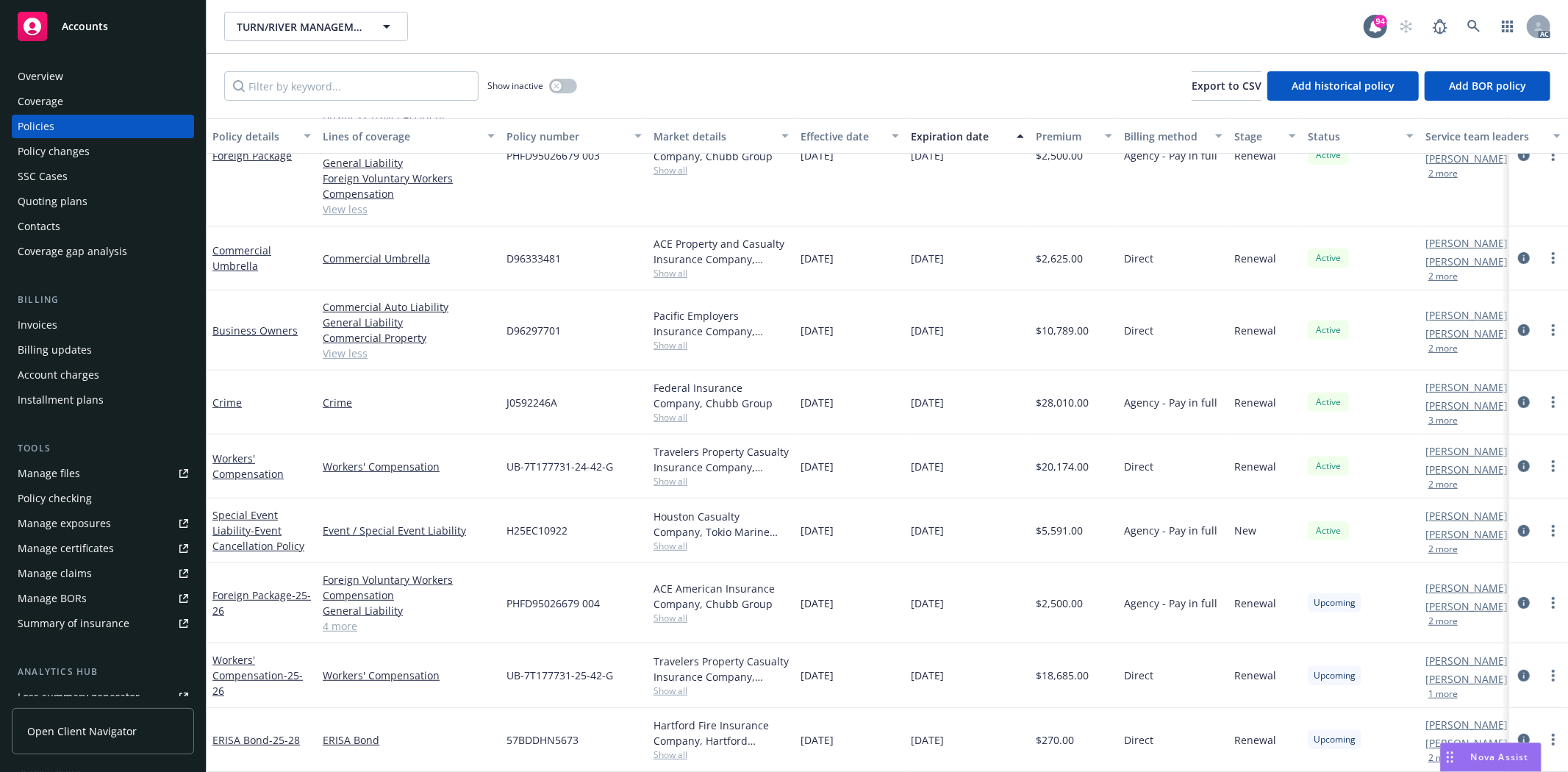
click at [343, 618] on link "4 more" at bounding box center [408, 626] width 172 height 16
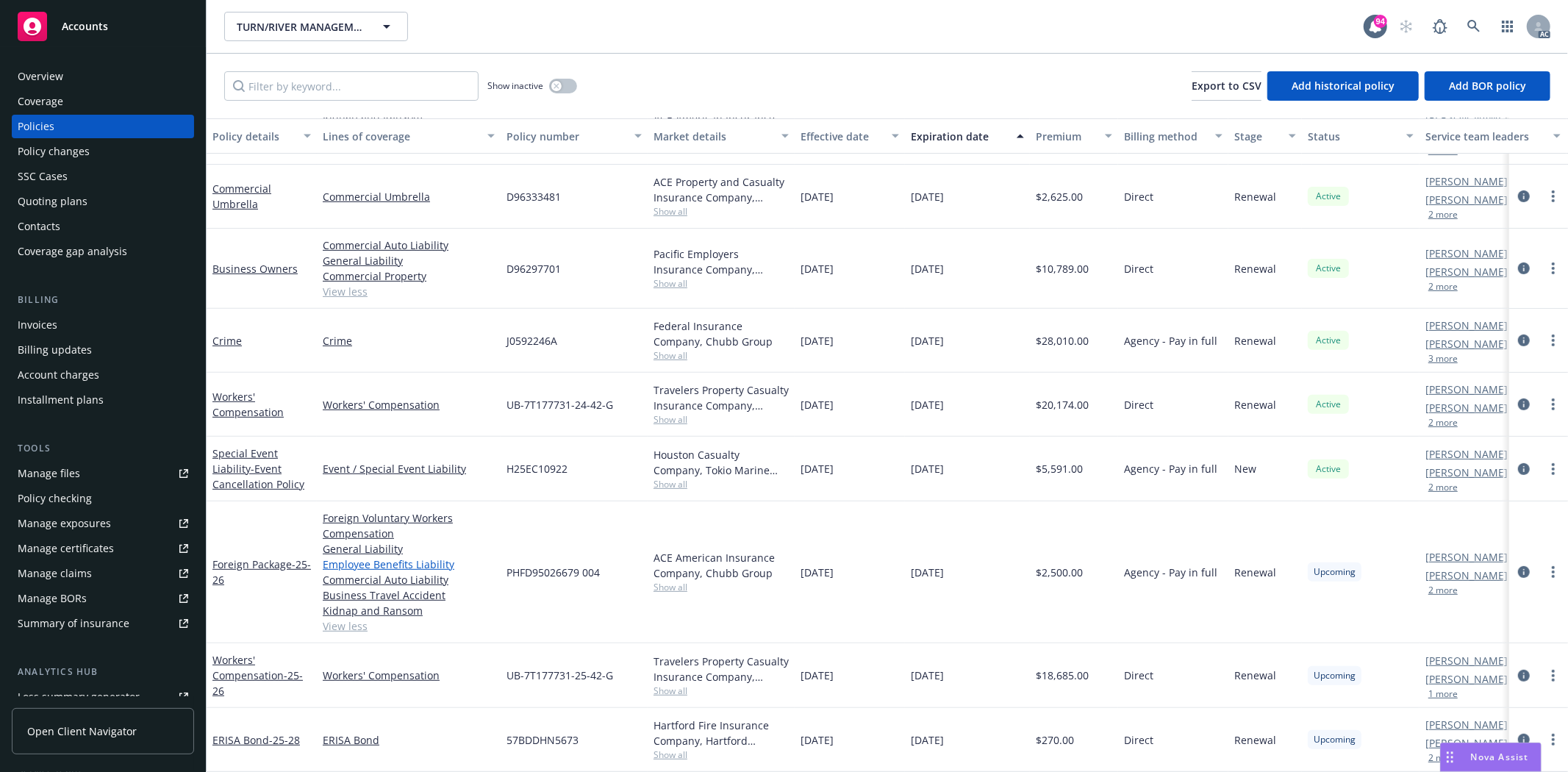
scroll to position [420, 0]
click at [344, 618] on link "View less" at bounding box center [408, 626] width 172 height 16
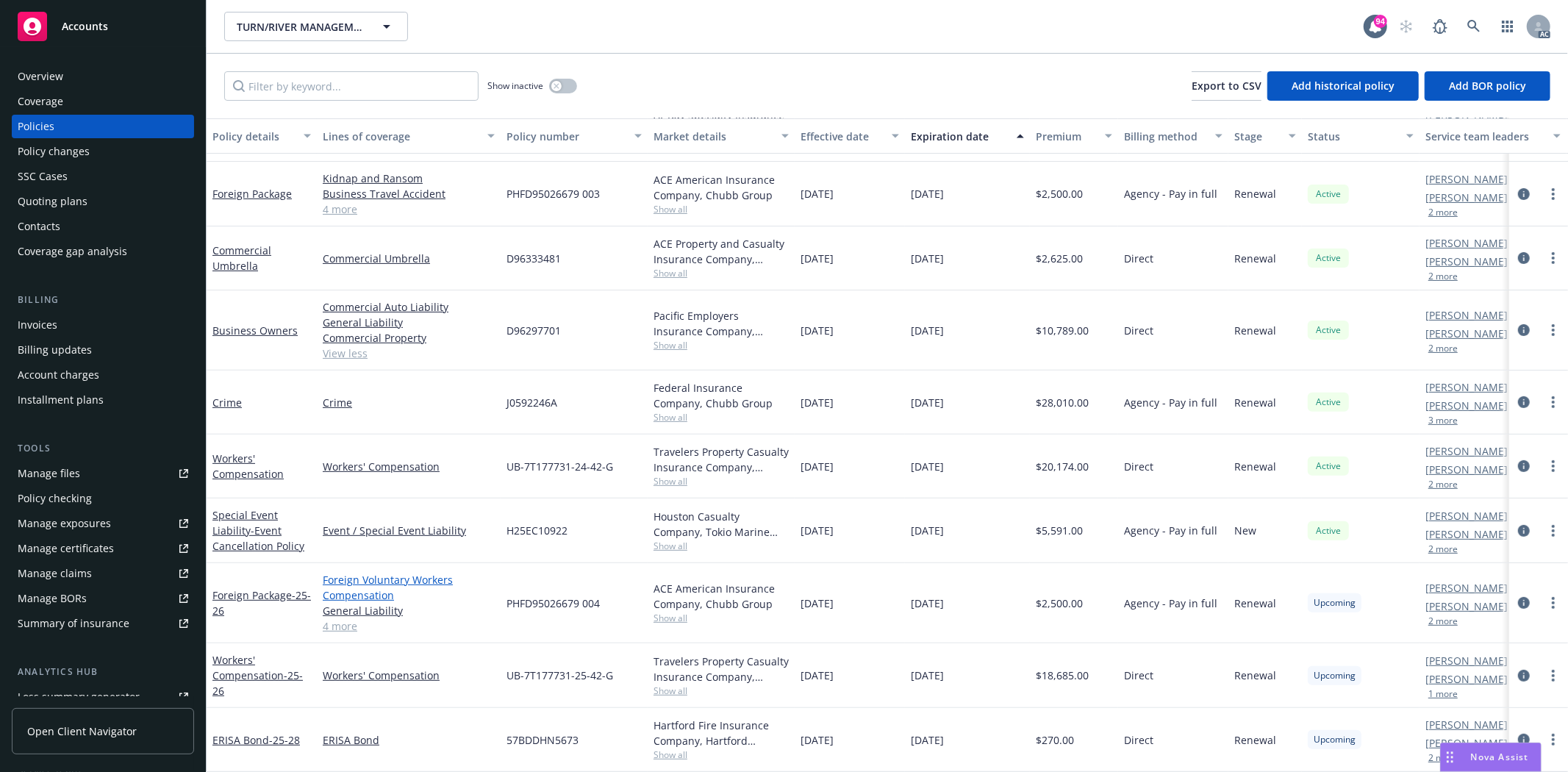
scroll to position [362, 0]
click at [575, 78] on div "Show inactive" at bounding box center [532, 87] width 90 height 30
click at [561, 84] on div "button" at bounding box center [557, 86] width 10 height 10
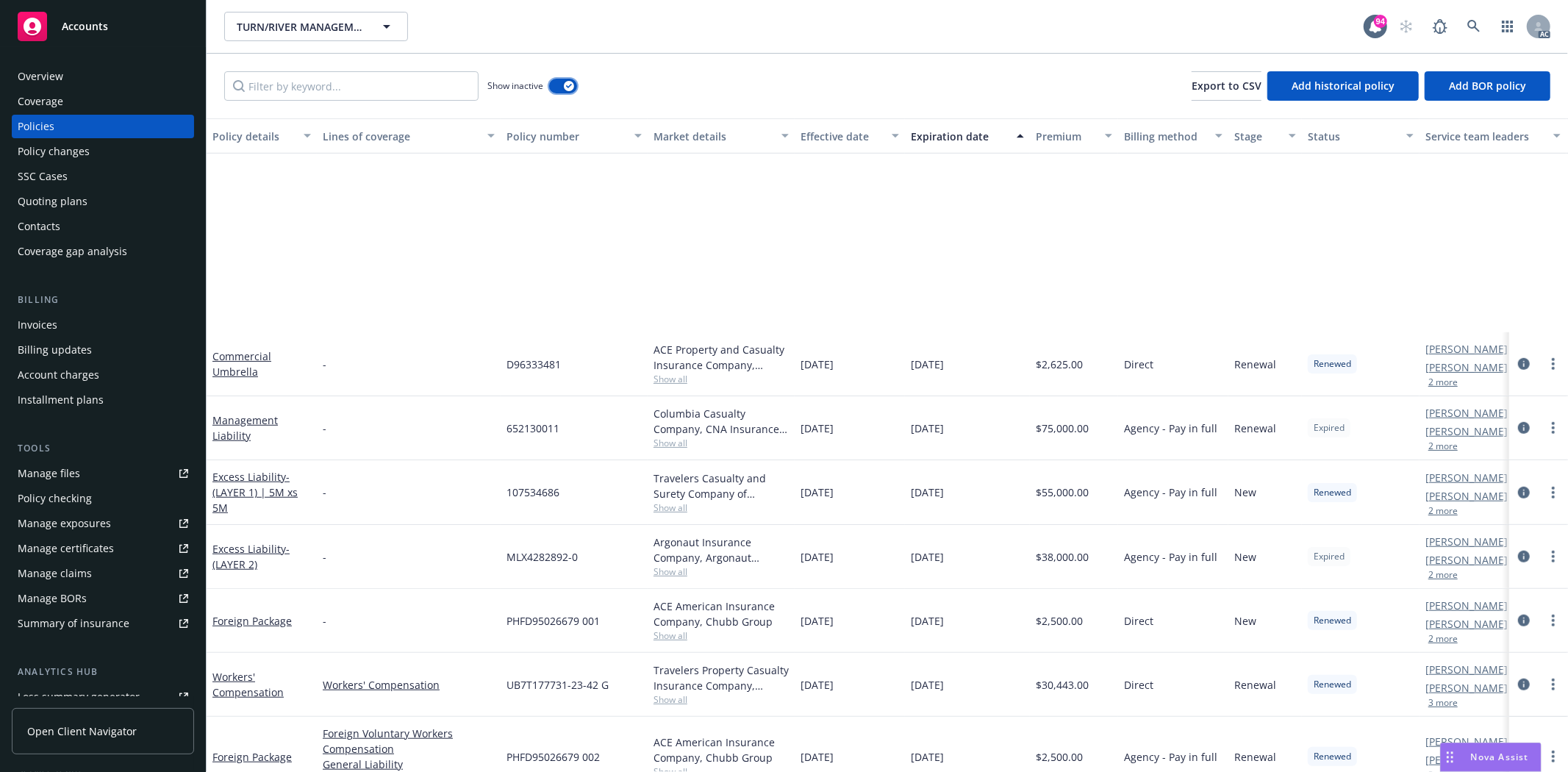
scroll to position [1061, 0]
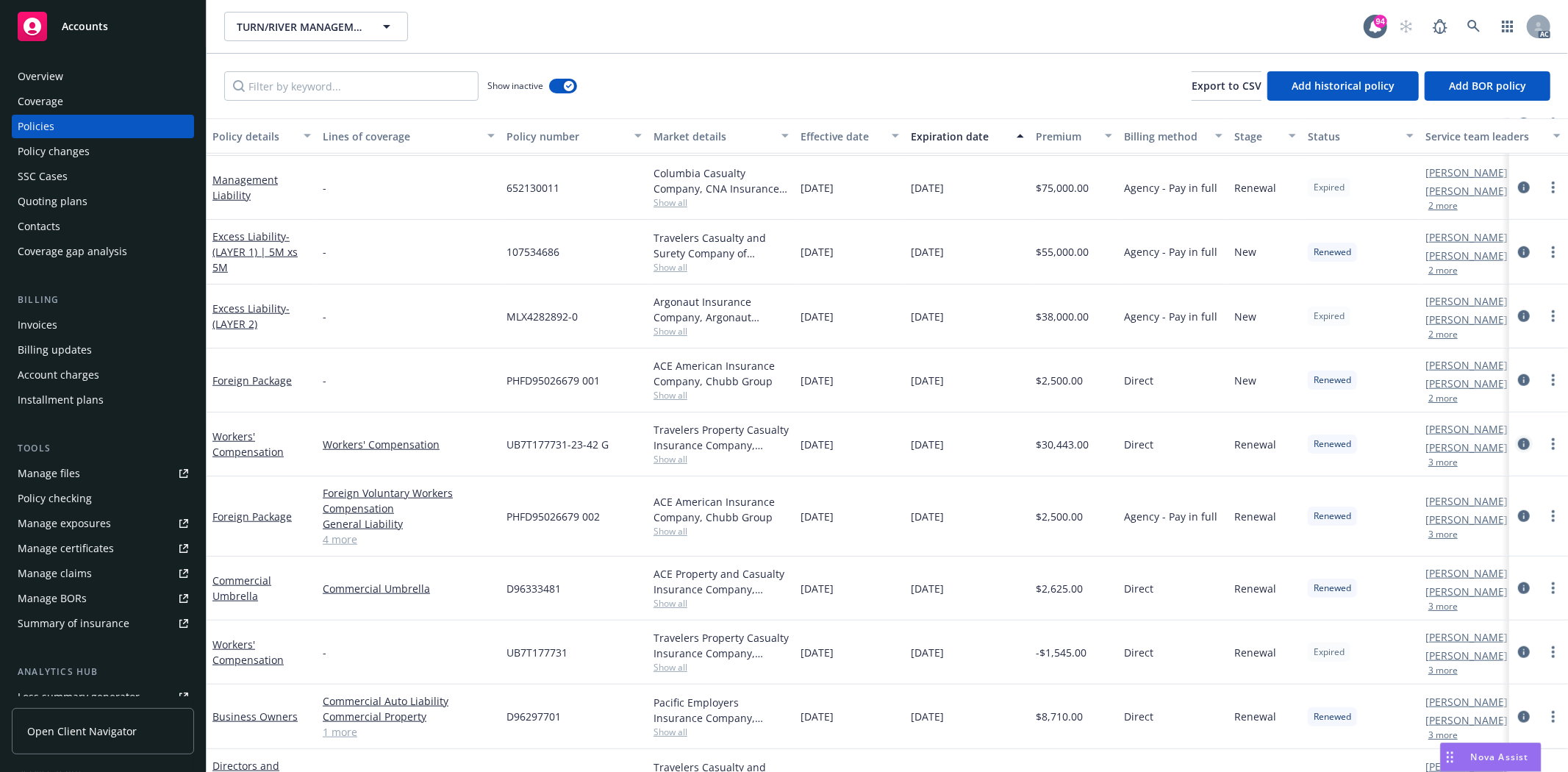
click at [1518, 441] on icon "circleInformation" at bounding box center [1523, 443] width 11 height 11
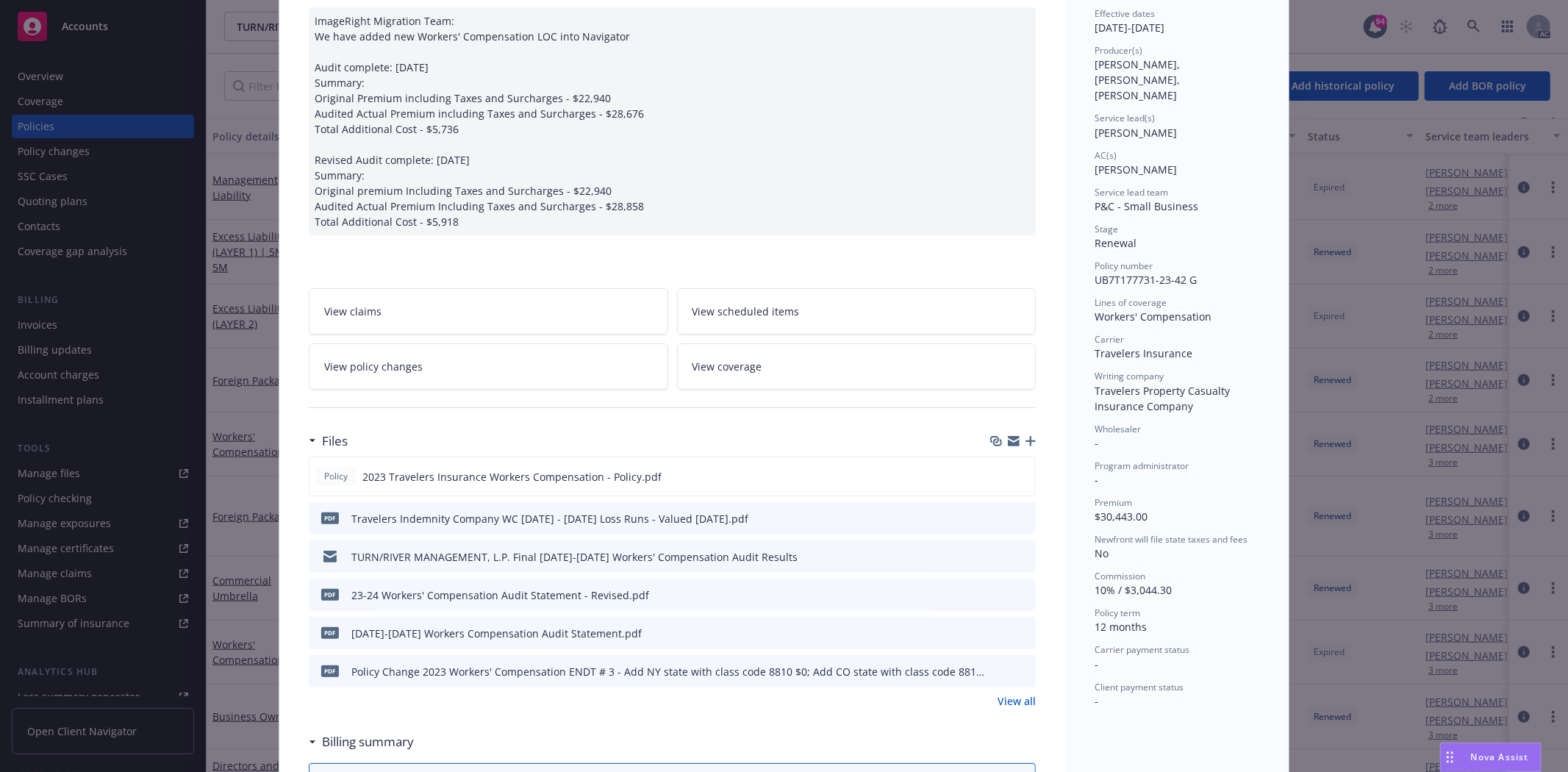
scroll to position [163, 0]
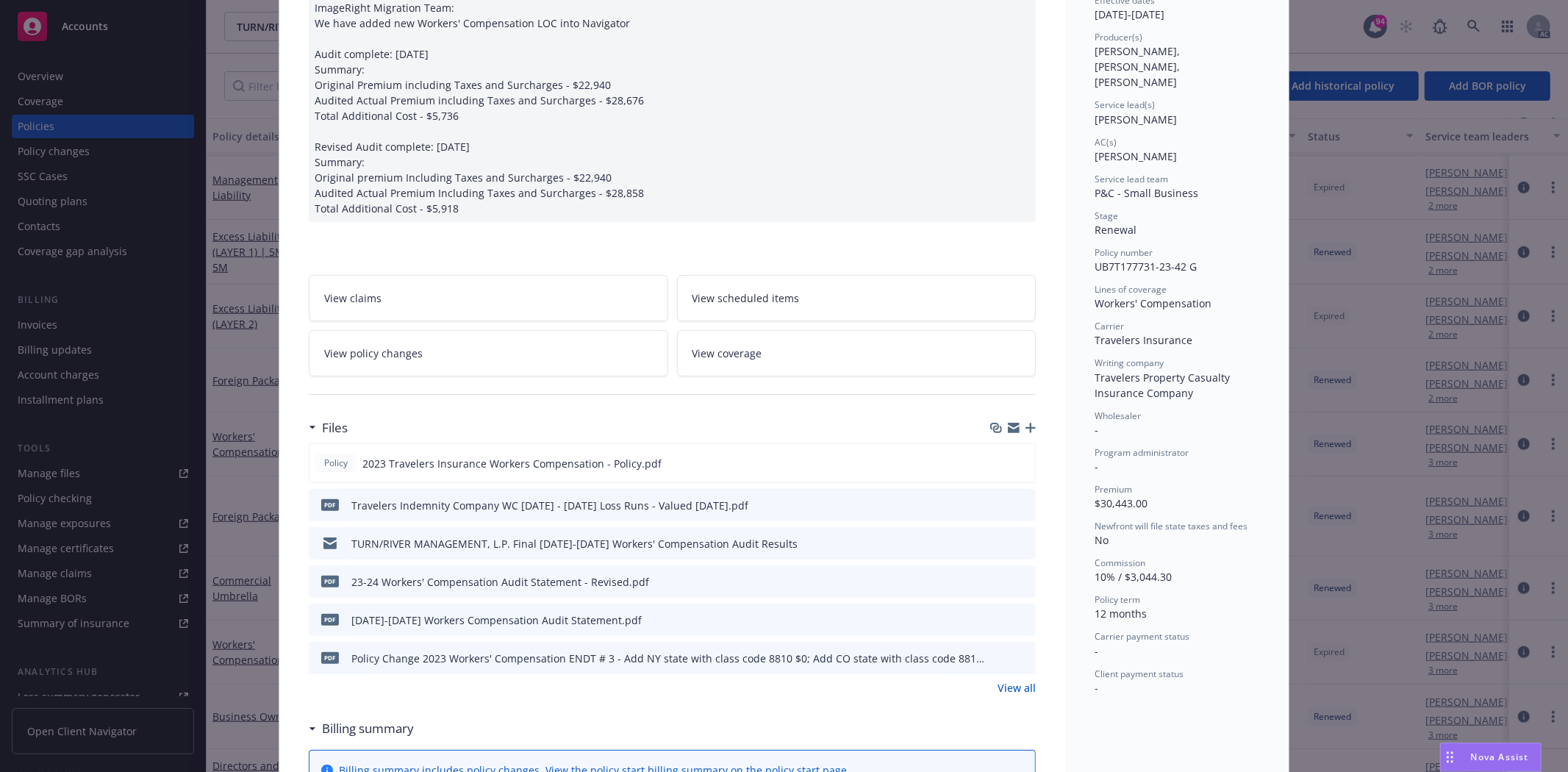
click at [998, 686] on link "View all" at bounding box center [1017, 688] width 38 height 16
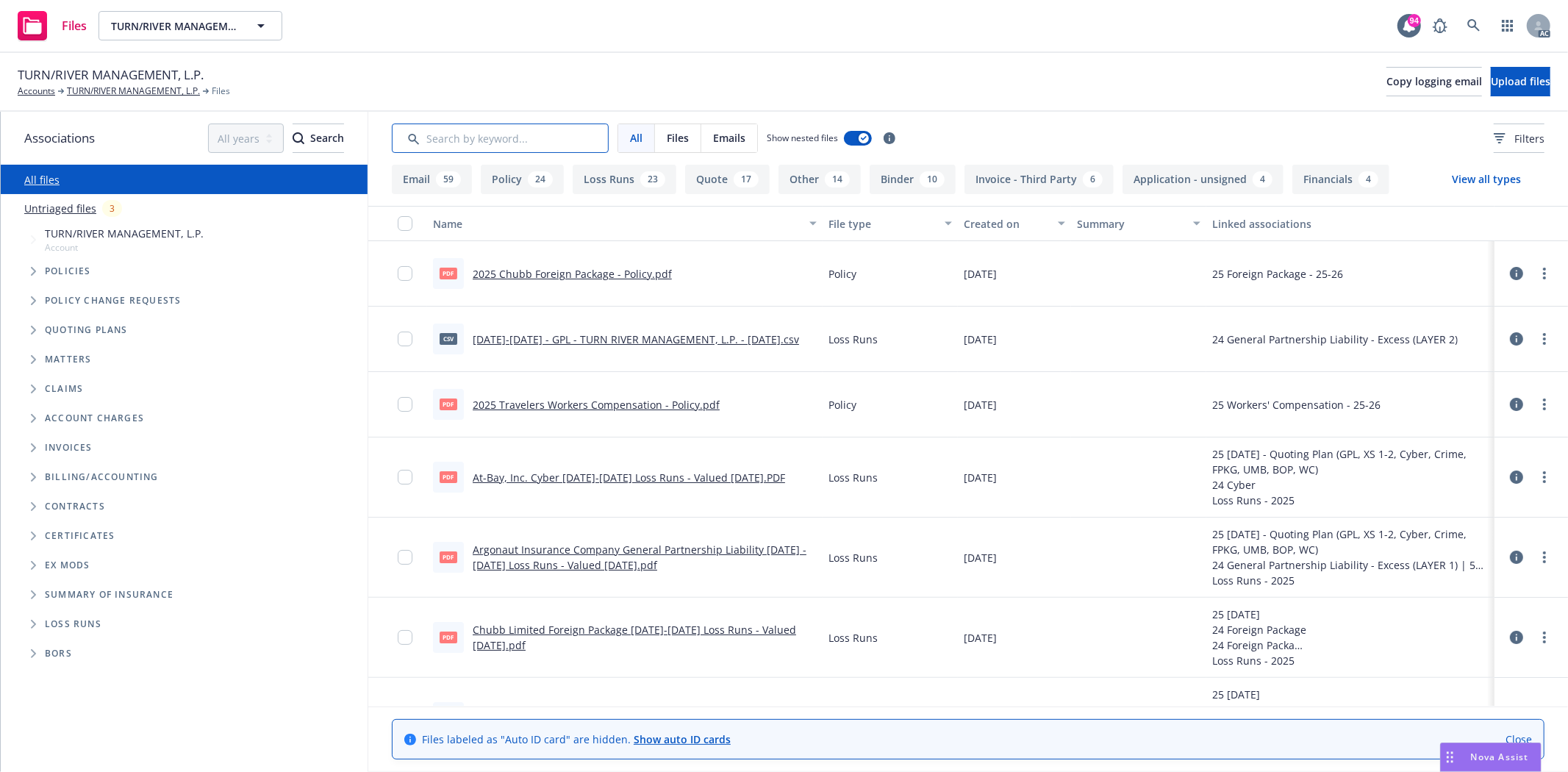
click at [519, 136] on input "Search by keyword..." at bounding box center [500, 138] width 217 height 30
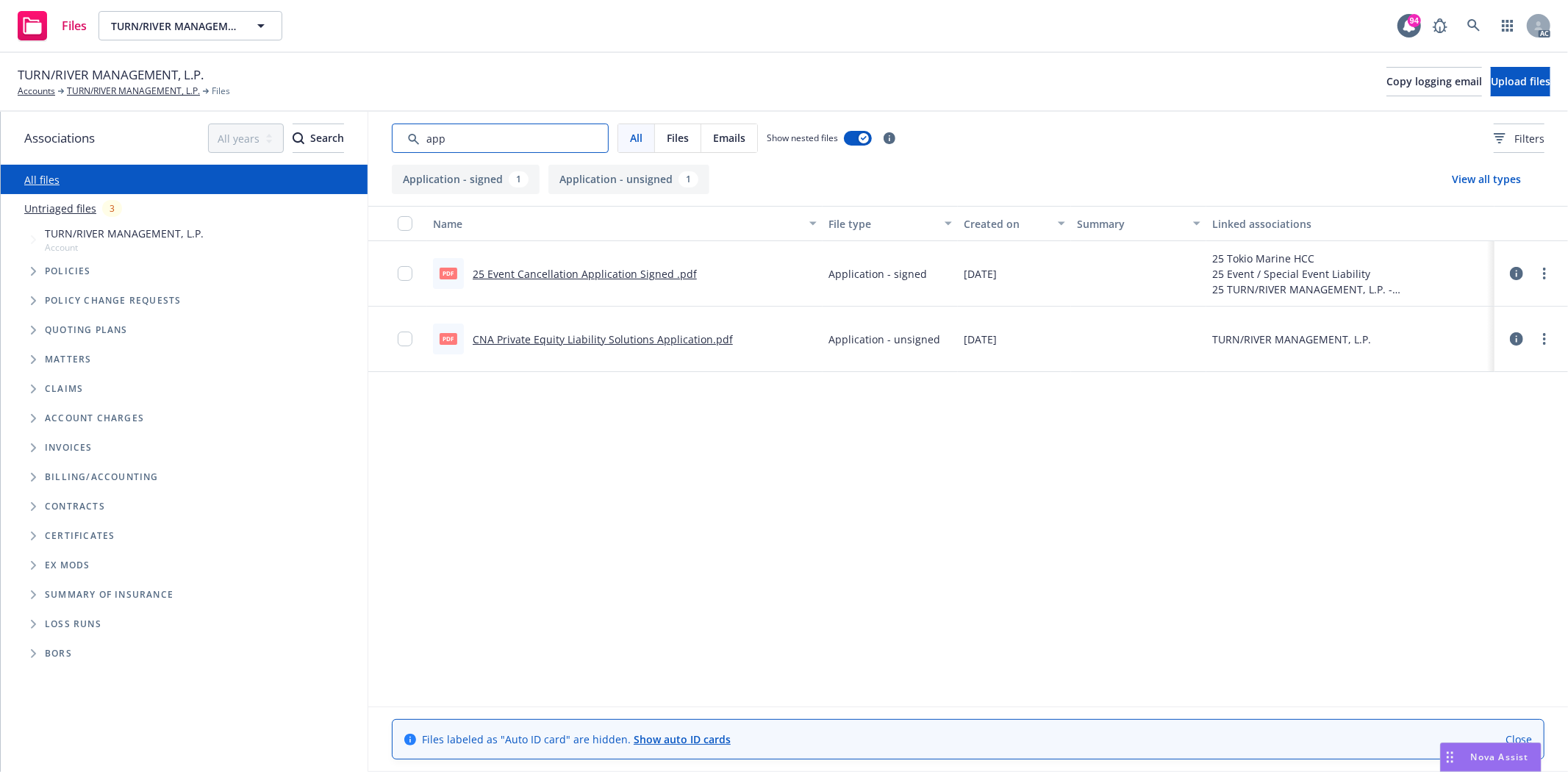
click at [473, 133] on input "Search by keyword..." at bounding box center [500, 138] width 217 height 30
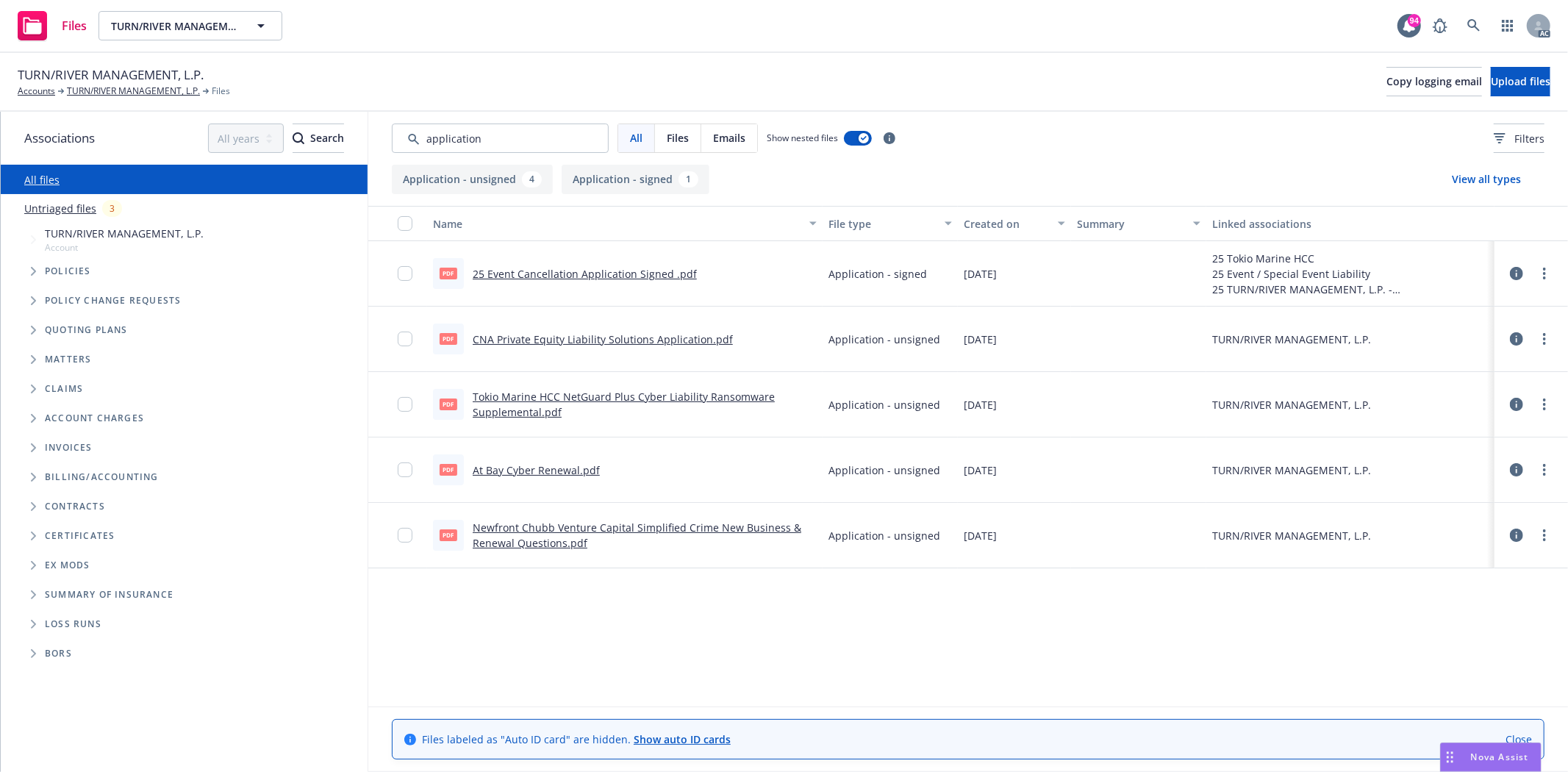
click at [620, 338] on link "CNA Private Equity Liability Solutions Application.pdf" at bounding box center [603, 339] width 261 height 14
click at [497, 127] on input "Search by keyword..." at bounding box center [500, 138] width 217 height 30
drag, startPoint x: 494, startPoint y: 130, endPoint x: 380, endPoint y: 134, distance: 114.1
click at [381, 134] on div "All Files Emails Show nested files Filters" at bounding box center [968, 138] width 1200 height 53
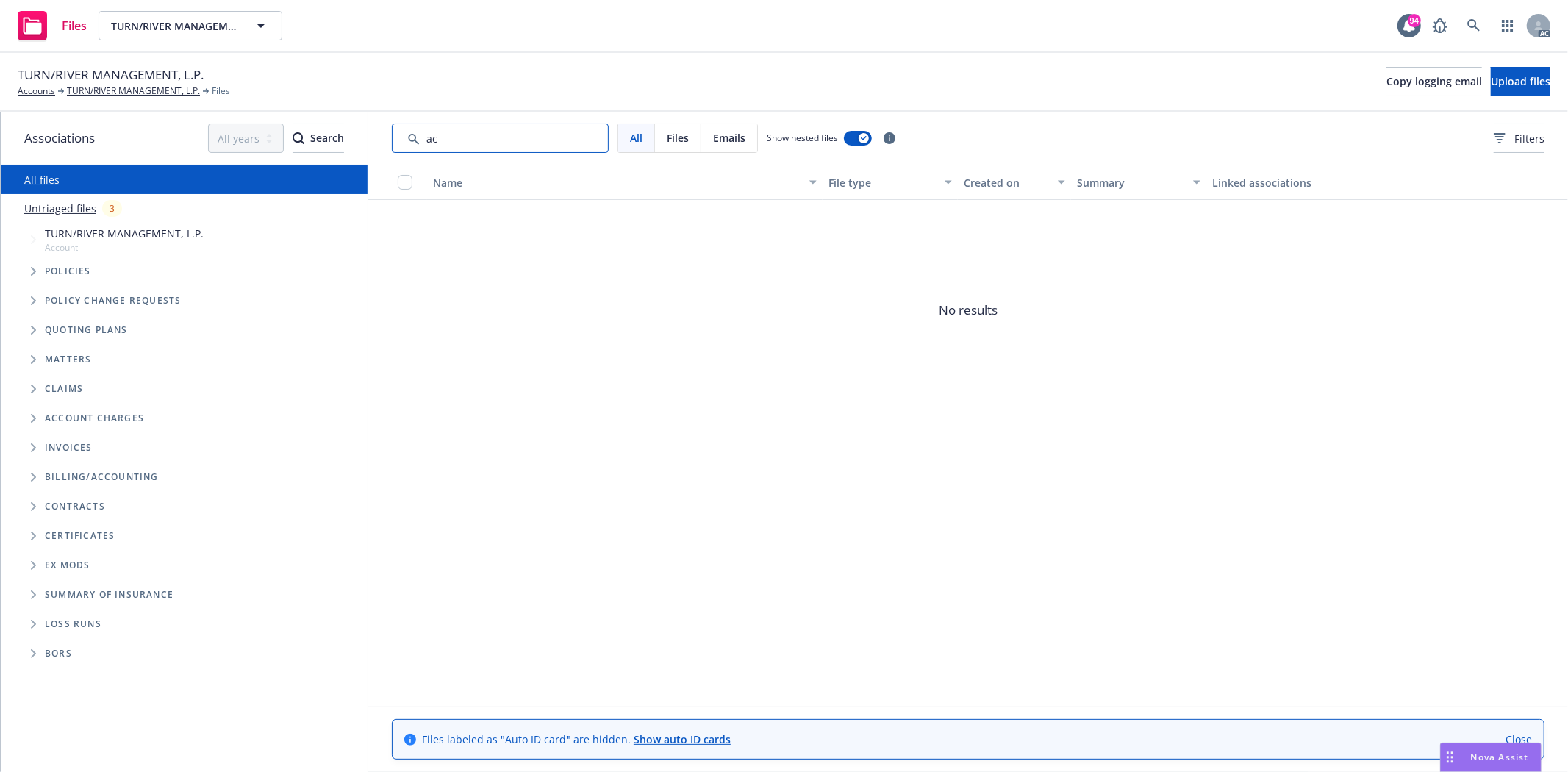
type input "a"
drag, startPoint x: 484, startPoint y: 145, endPoint x: 385, endPoint y: 149, distance: 99.1
click at [385, 149] on div "All Files Emails Show nested files Filters" at bounding box center [968, 138] width 1200 height 53
drag, startPoint x: 447, startPoint y: 136, endPoint x: 394, endPoint y: 141, distance: 53.2
click at [394, 141] on input "Search by keyword..." at bounding box center [500, 138] width 217 height 30
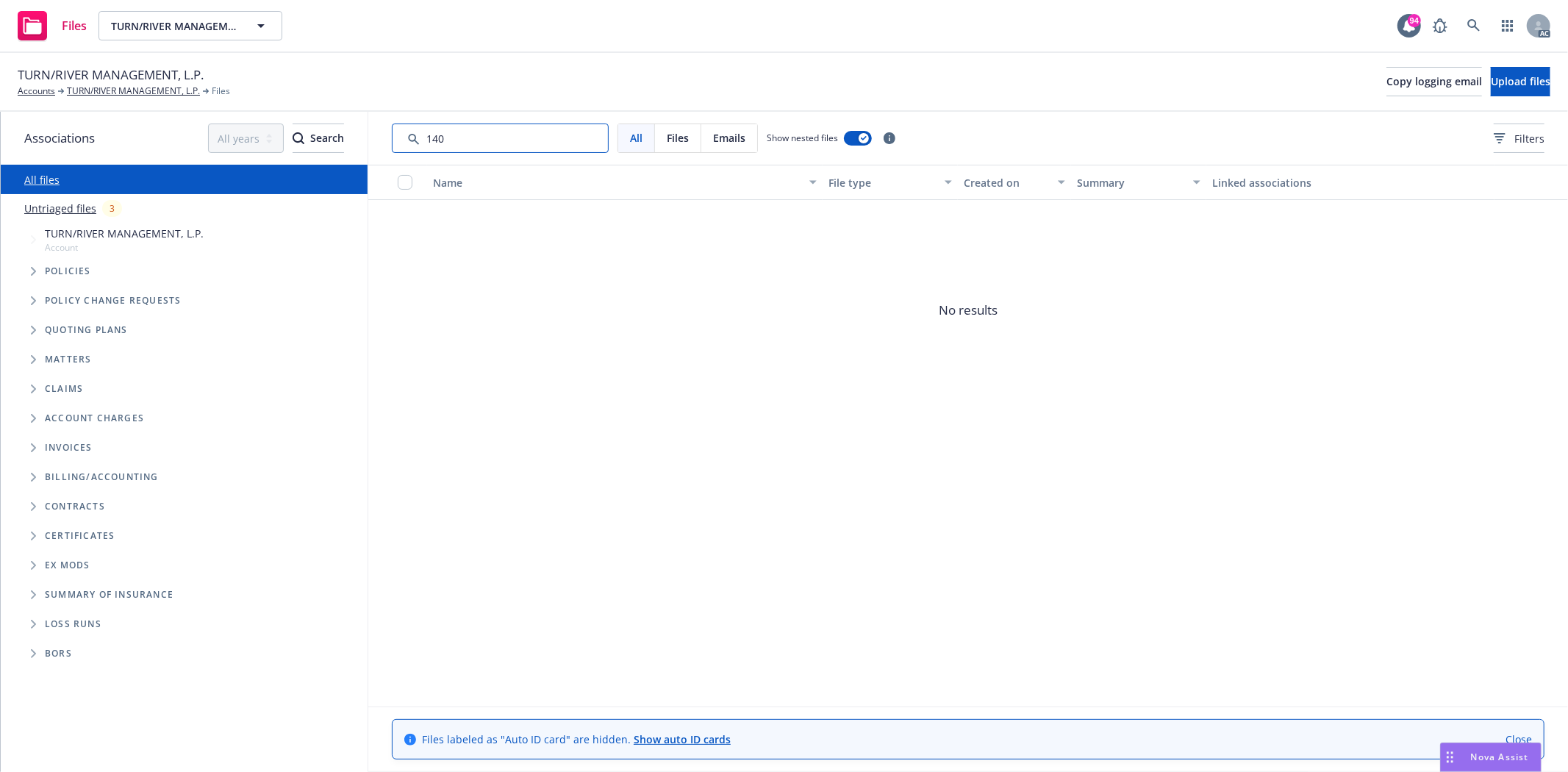
drag, startPoint x: 533, startPoint y: 136, endPoint x: 366, endPoint y: 136, distance: 167.0
click at [366, 136] on div "Associations All years 2027 2026 2025 2024 2023 2022 2021 2020 2019 2018 2017 2…" at bounding box center [784, 442] width 1567 height 660
type input "131"
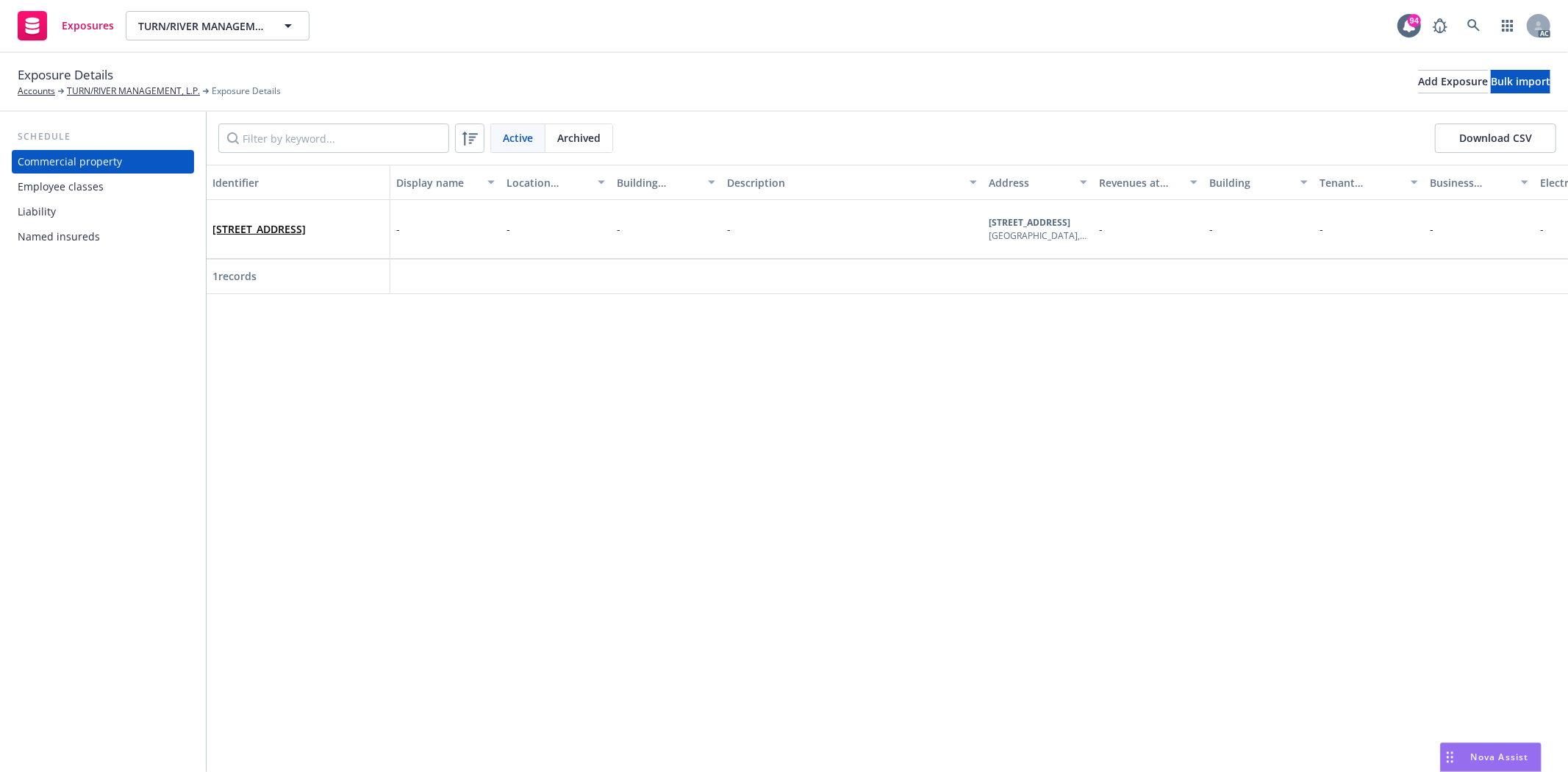
click at [113, 194] on div "Employee classes" at bounding box center [102, 186] width 171 height 24
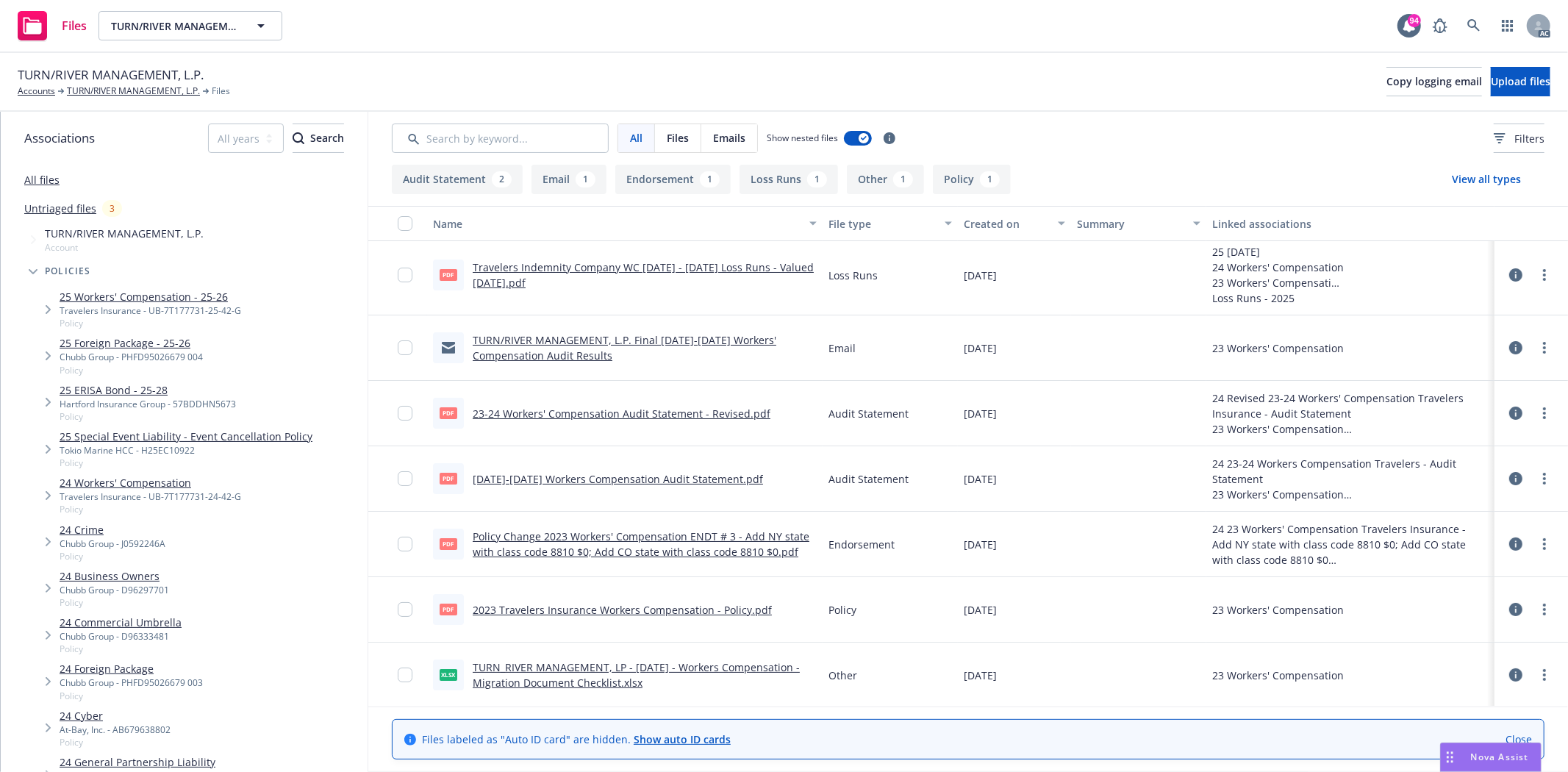
scroll to position [8, 0]
click at [638, 598] on div "pdf 2023 Travelers Insurance Workers Compensation - Policy.pdf" at bounding box center [603, 607] width 339 height 31
click at [637, 601] on link "2023 Travelers Insurance Workers Compensation - Policy.pdf" at bounding box center [623, 608] width 299 height 14
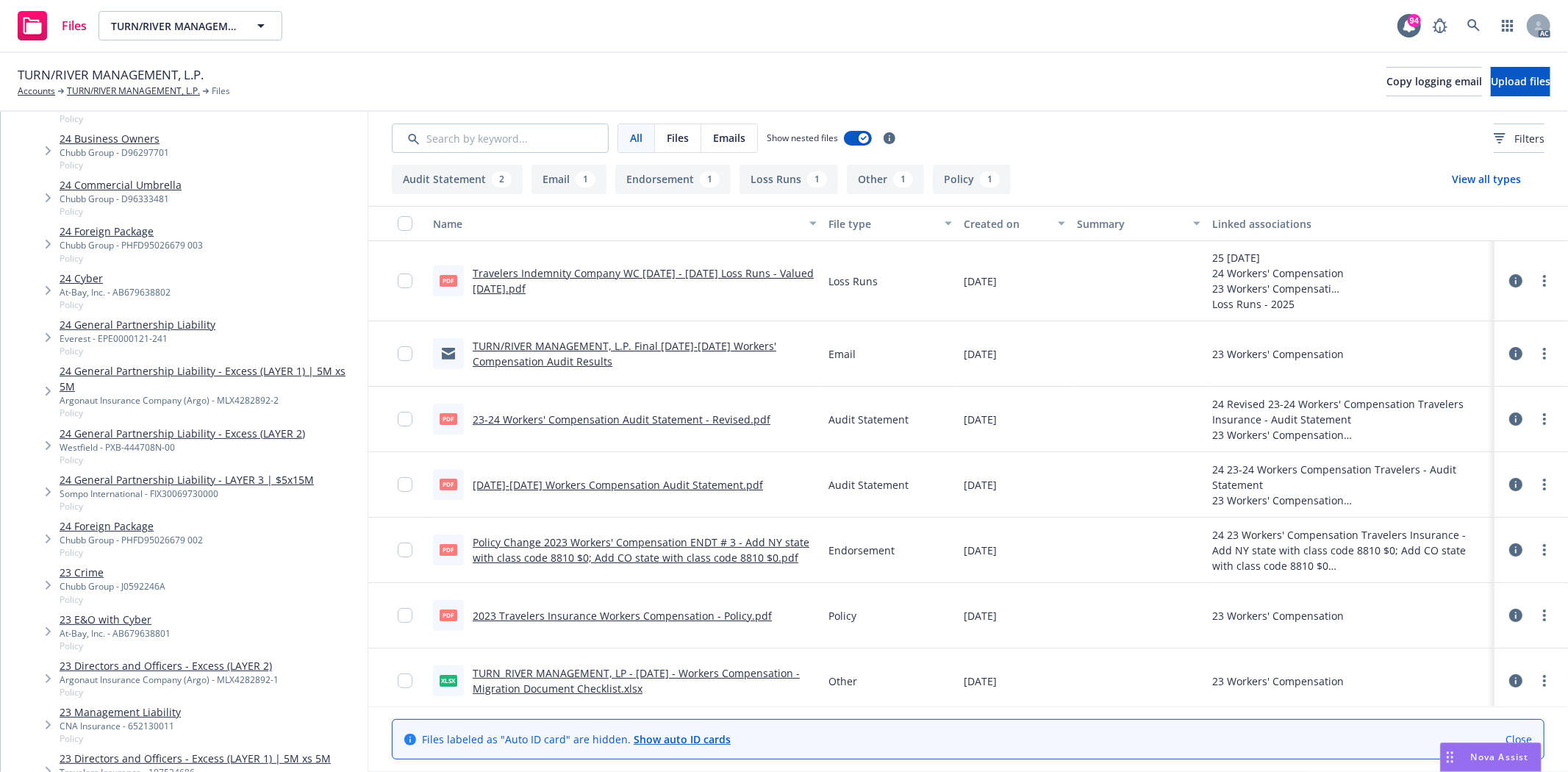
scroll to position [408, 0]
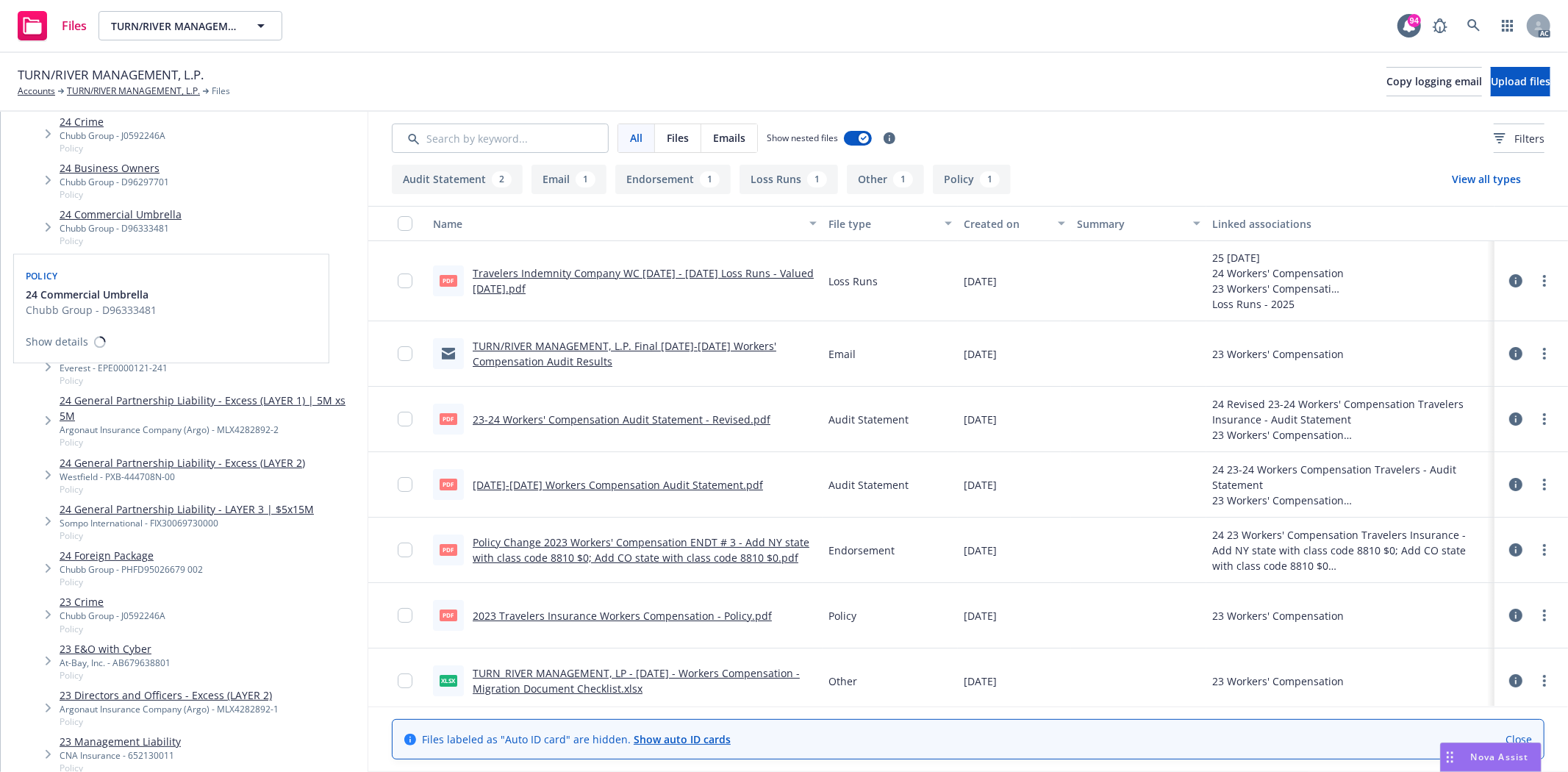
click at [138, 224] on div "Chubb Group - D96333481" at bounding box center [121, 228] width 122 height 12
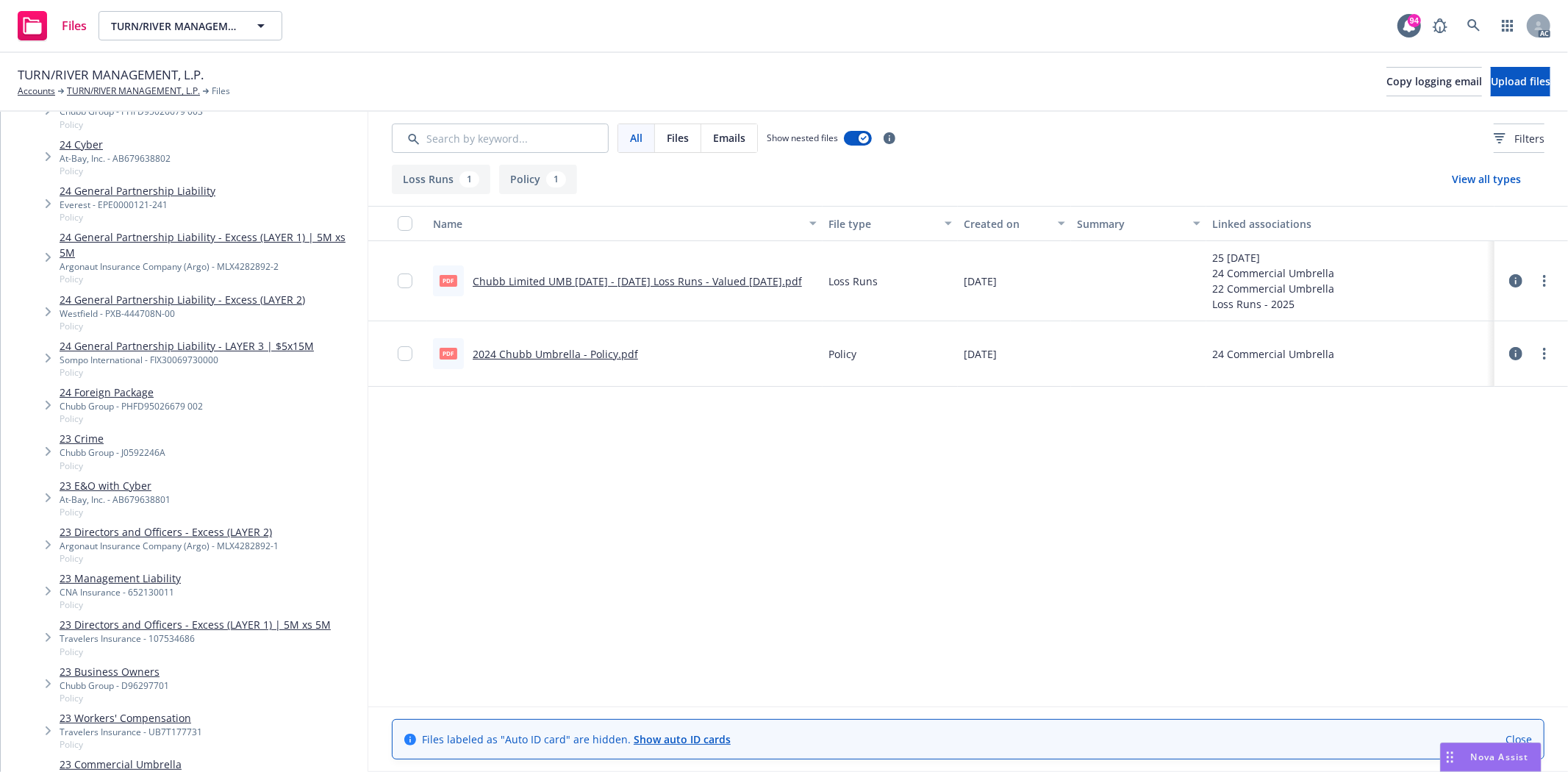
scroll to position [817, 0]
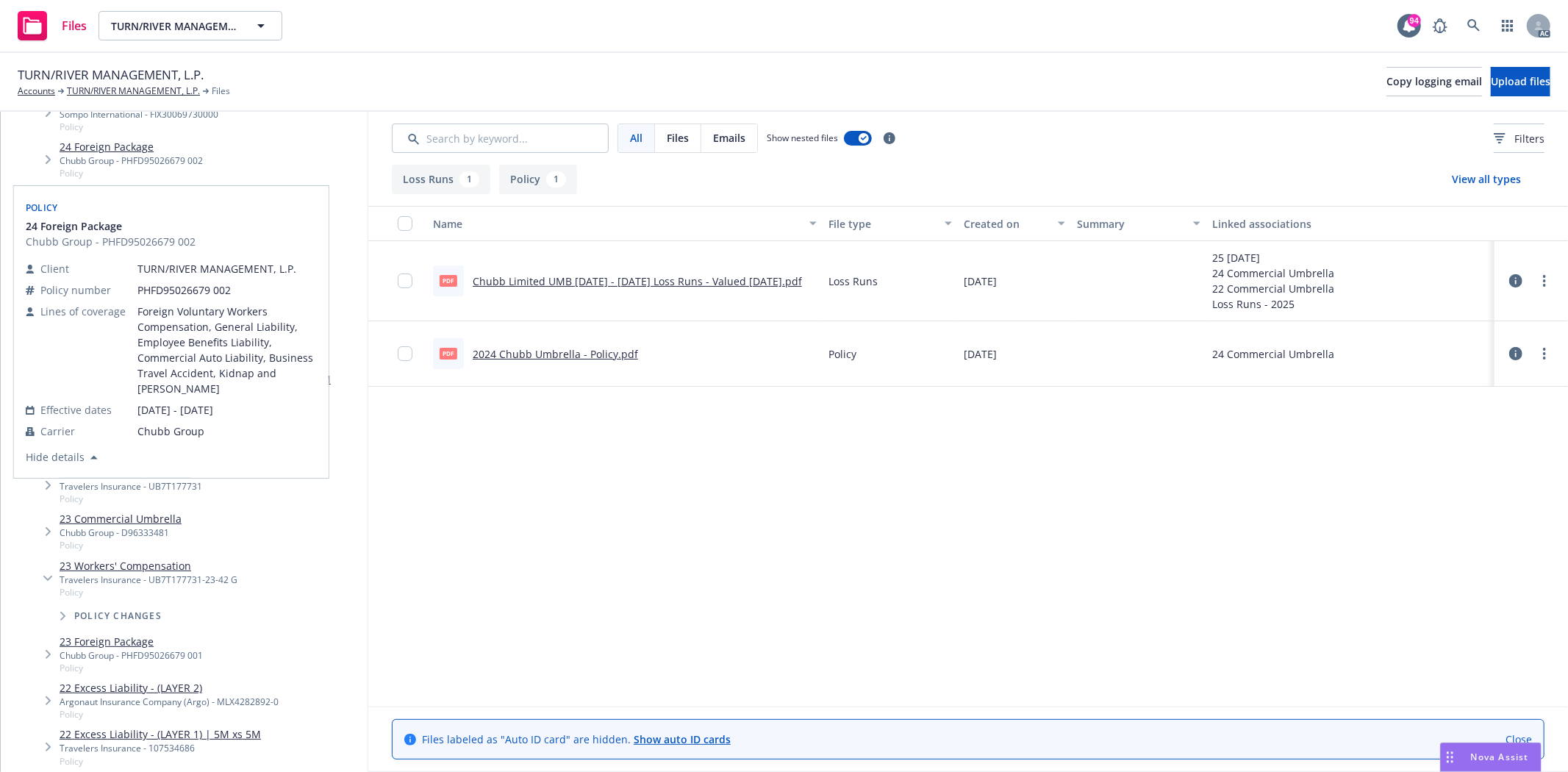
click at [143, 515] on link "23 Commercial Umbrella" at bounding box center [121, 518] width 122 height 16
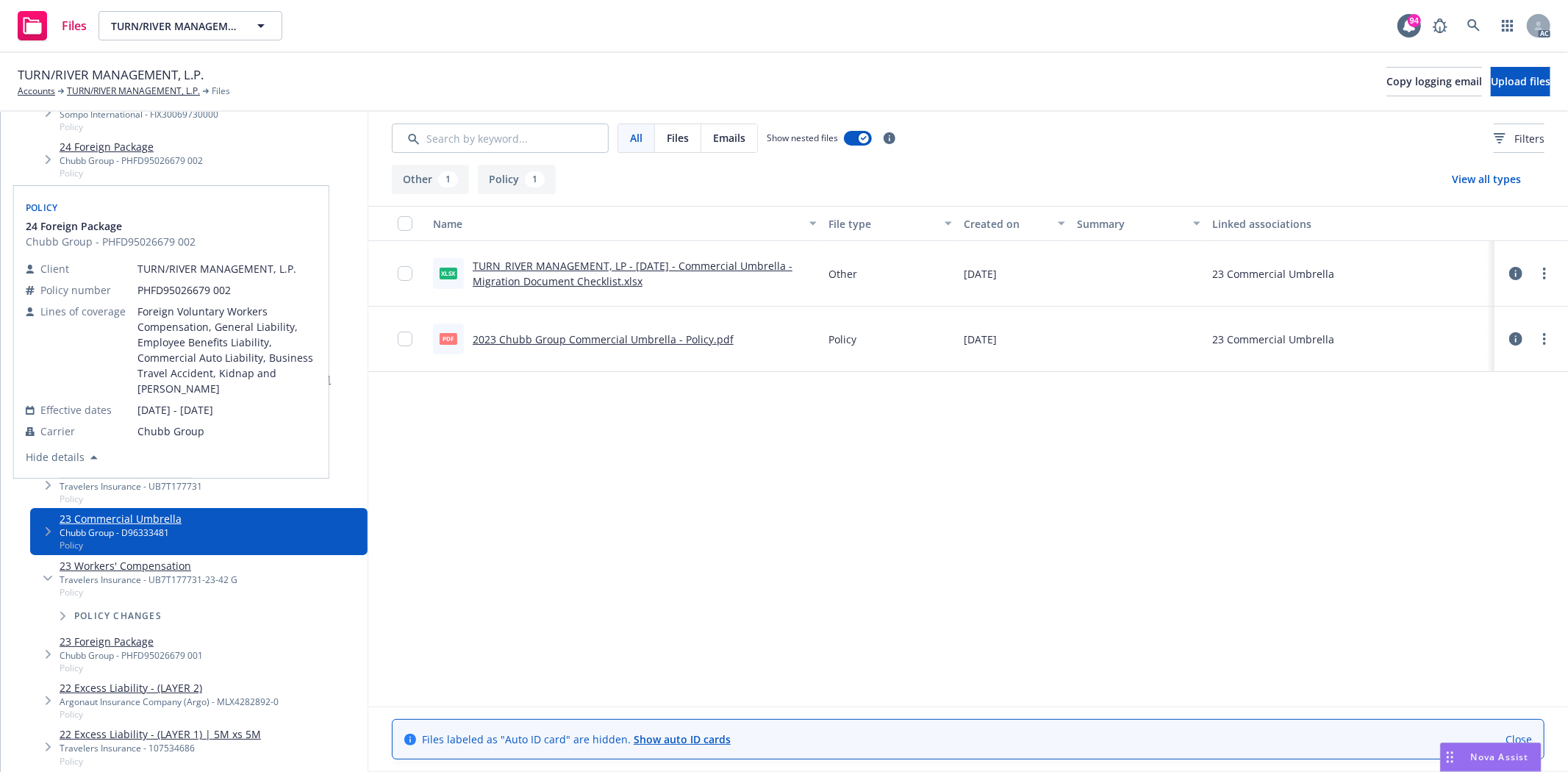
click at [635, 338] on link "2023 Chubb Group Commercial Umbrella - Policy.pdf" at bounding box center [603, 339] width 261 height 14
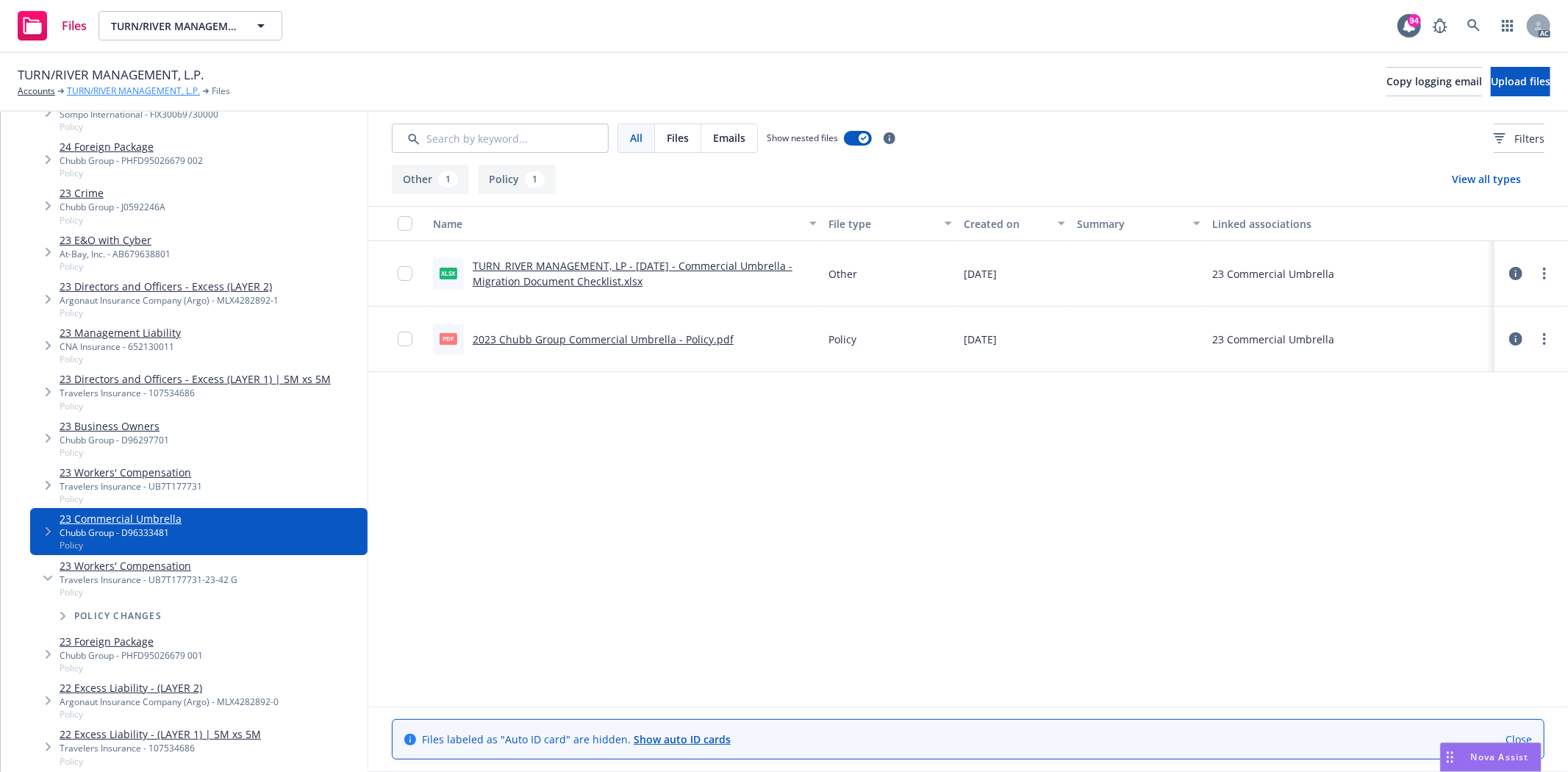
click at [147, 87] on link "TURN/RIVER MANAGEMENT, L.P." at bounding box center [134, 91] width 133 height 13
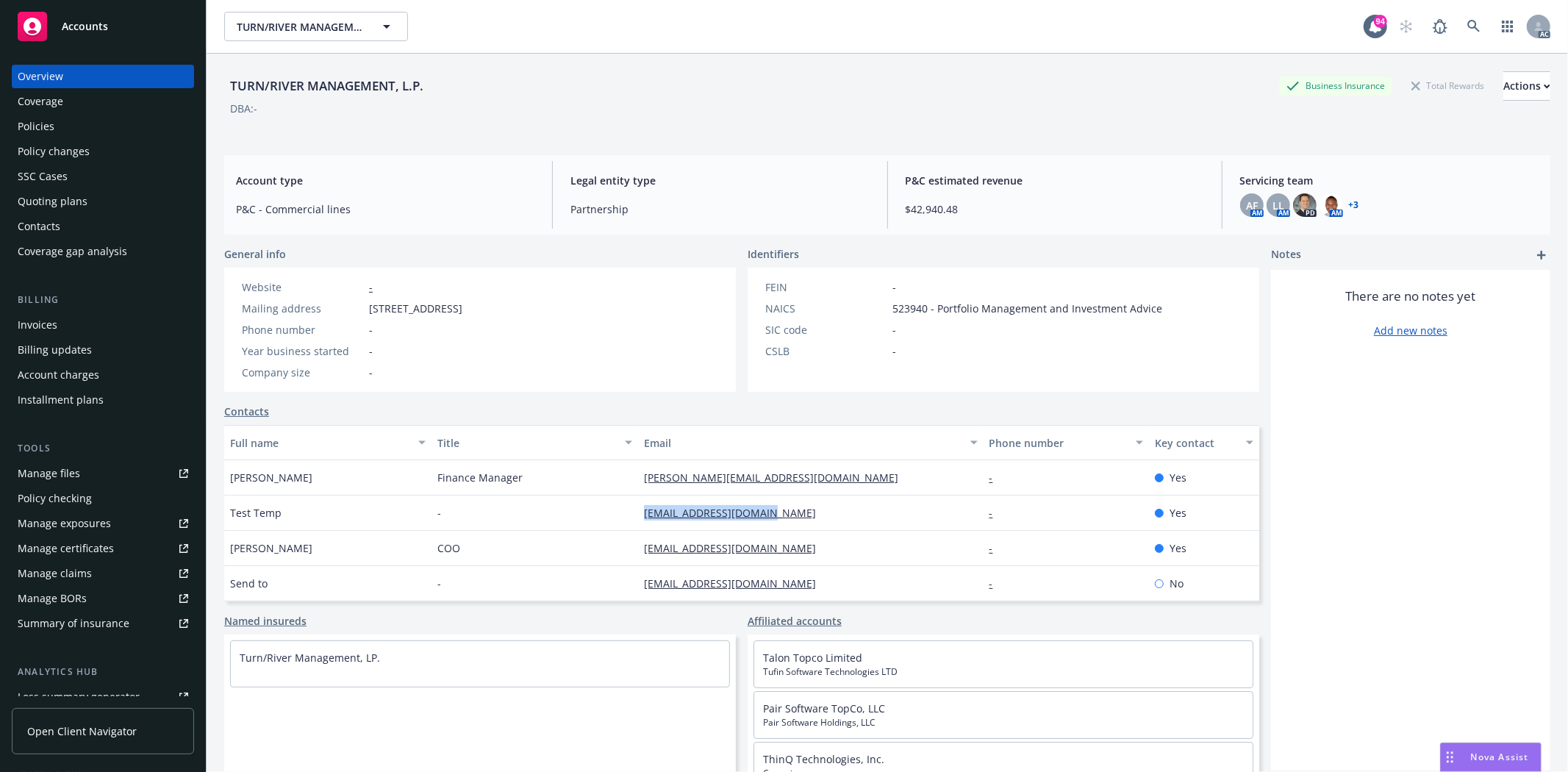
drag, startPoint x: 631, startPoint y: 510, endPoint x: 812, endPoint y: 510, distance: 181.0
click at [812, 510] on div "Test Temp - [EMAIL_ADDRESS][DOMAIN_NAME] - Yes" at bounding box center [742, 513] width 1035 height 35
drag, startPoint x: 222, startPoint y: 512, endPoint x: 300, endPoint y: 504, distance: 78.4
click at [300, 504] on div "TURN/RIVER MANAGEMENT, L.P. Business Insurance Total Rewards Actions DBA: - Acc…" at bounding box center [887, 439] width 1362 height 772
copy span "Test Temp"
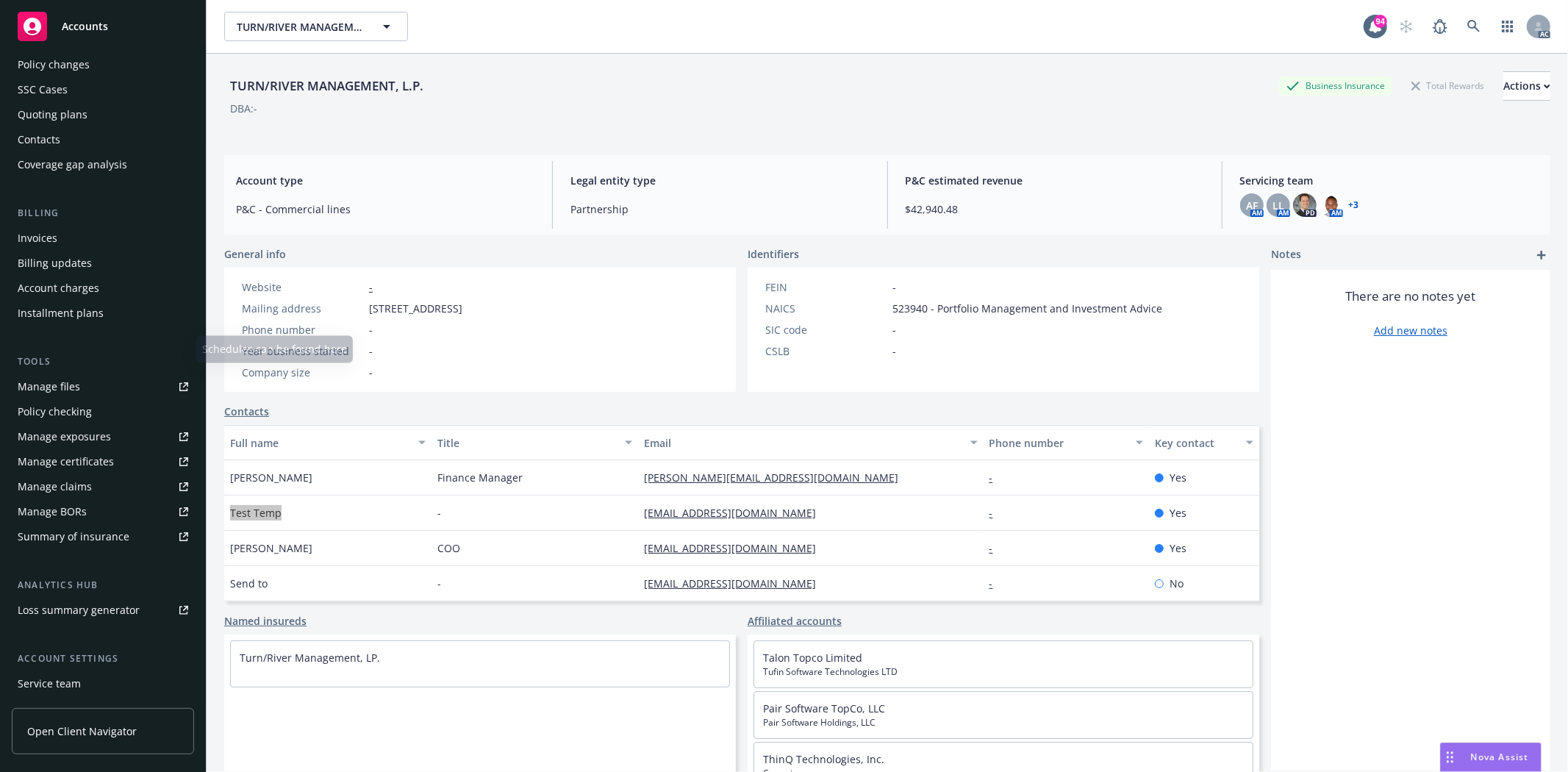
scroll to position [186, 0]
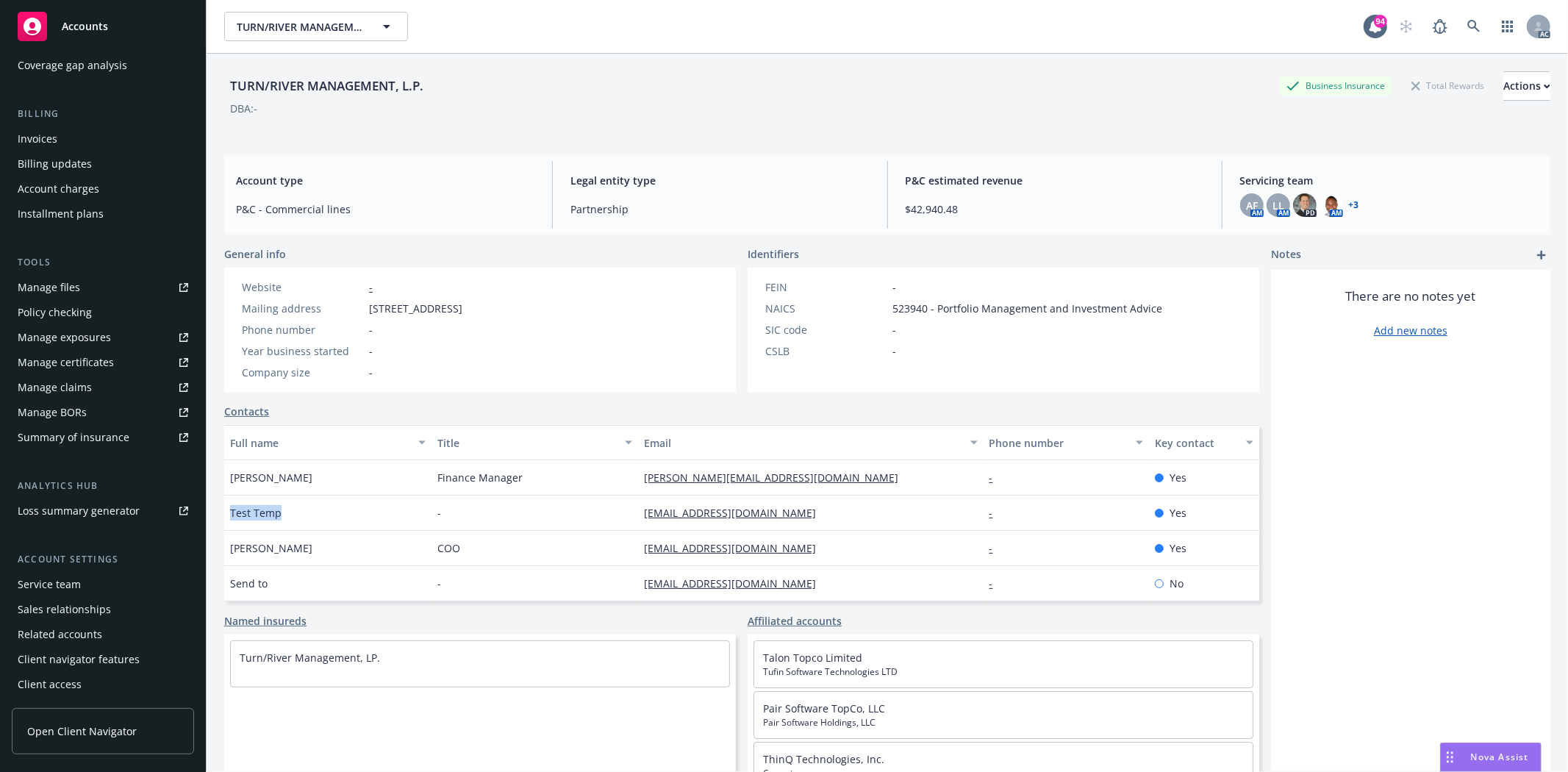
click at [52, 581] on div "Service team" at bounding box center [49, 584] width 63 height 24
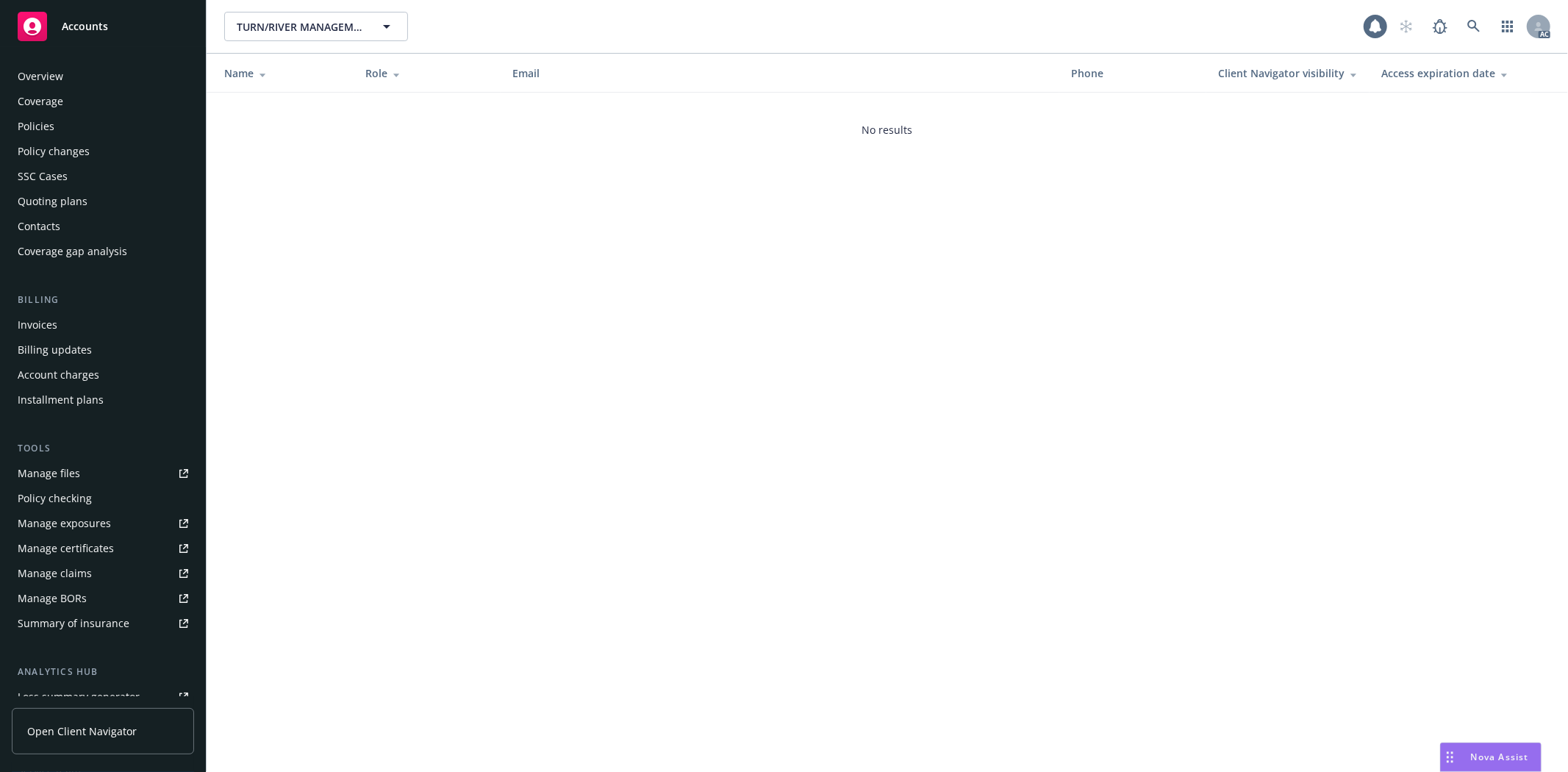
scroll to position [186, 0]
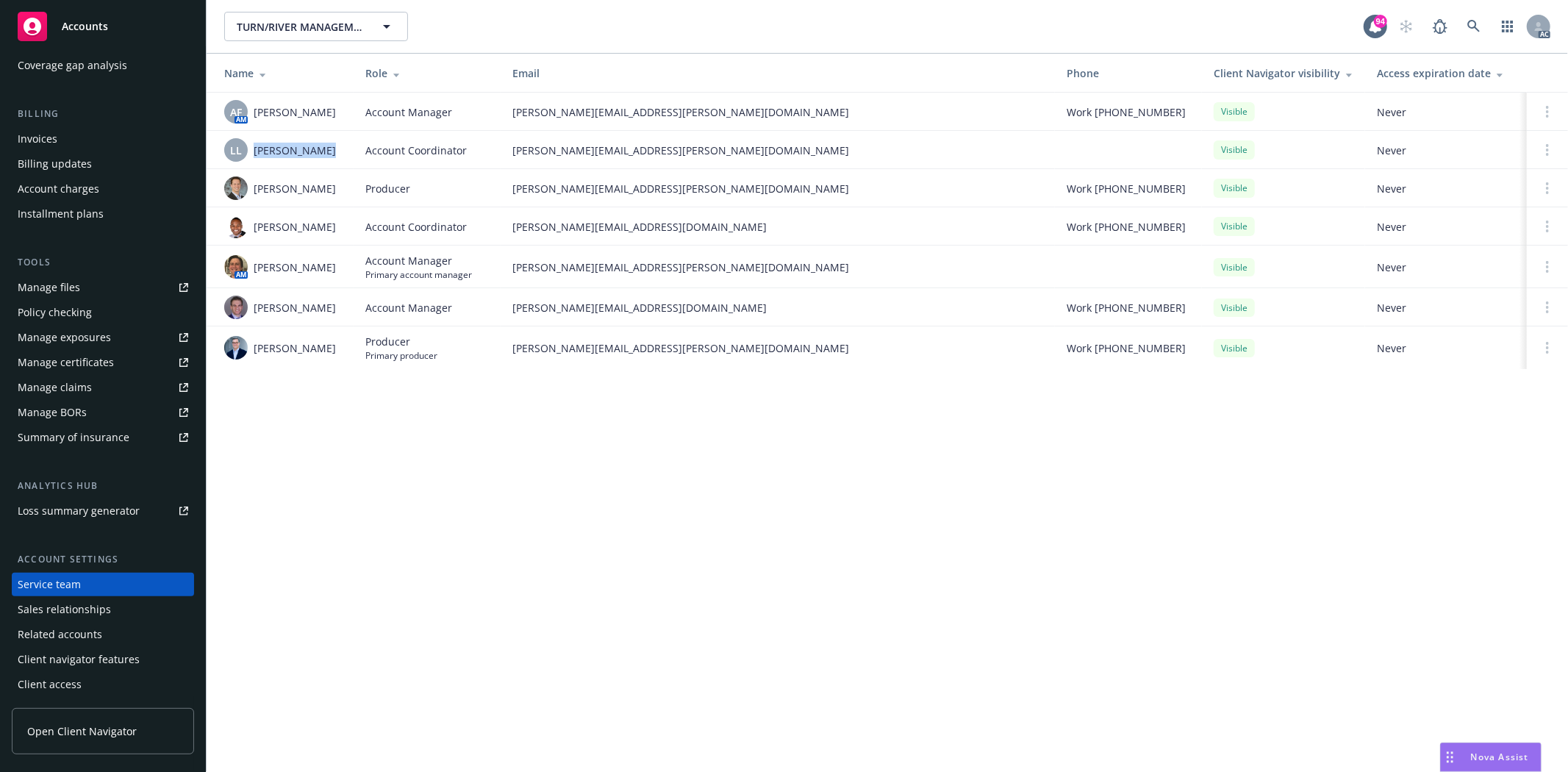
drag, startPoint x: 253, startPoint y: 155, endPoint x: 320, endPoint y: 150, distance: 67.2
click at [320, 150] on div "LL Lacy Lipetzky" at bounding box center [282, 150] width 118 height 24
drag, startPoint x: 257, startPoint y: 192, endPoint x: 362, endPoint y: 189, distance: 105.0
click at [362, 189] on tr "Mason Moss Producer mason.moss@newfront.com Work (310) 709-3779 Visible Never" at bounding box center [887, 188] width 1362 height 38
copy span "Mason Moss"
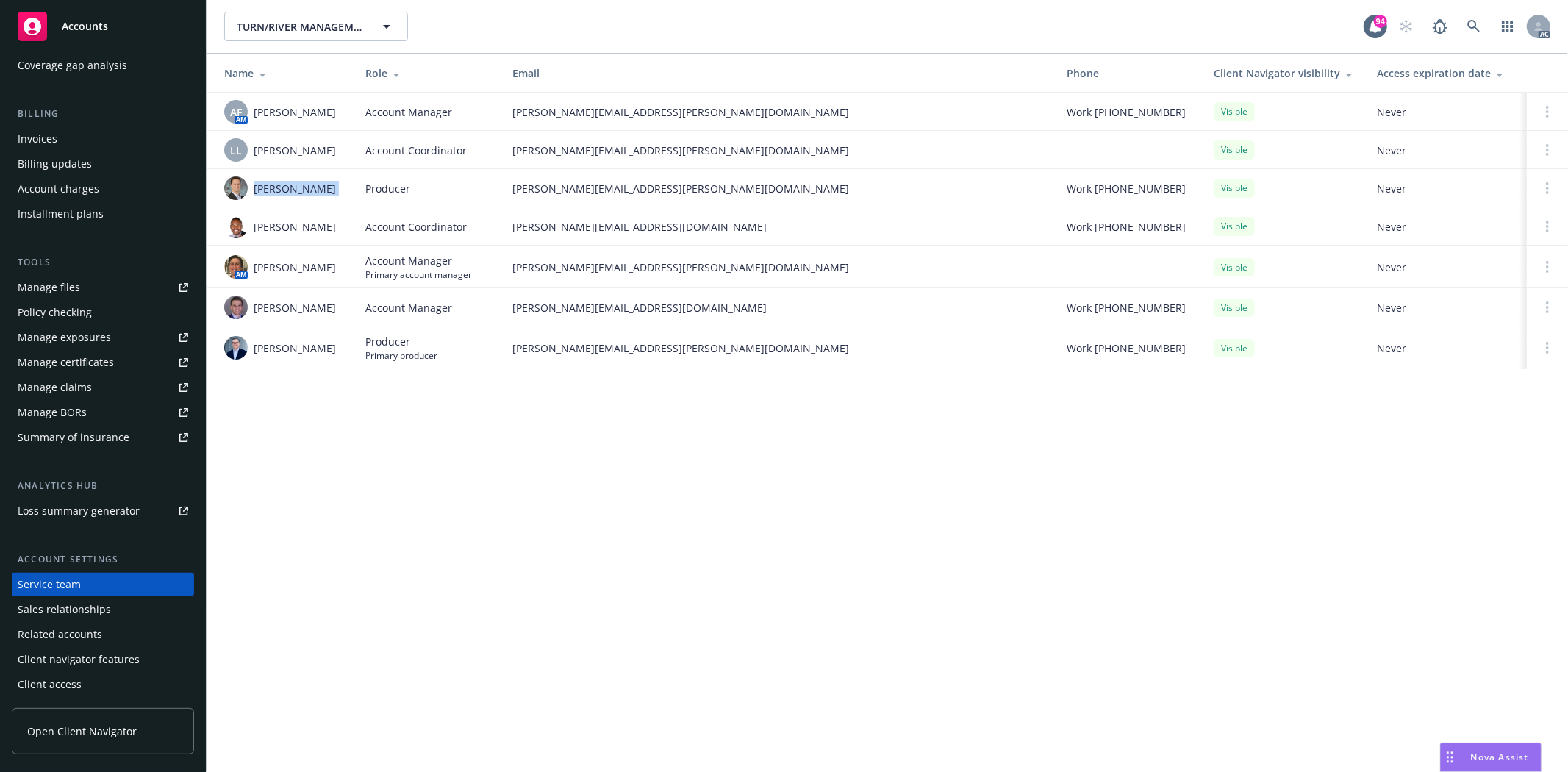
drag, startPoint x: 250, startPoint y: 219, endPoint x: 335, endPoint y: 220, distance: 85.0
click at [335, 220] on div "Michael Hudson Jr." at bounding box center [282, 226] width 118 height 24
copy div "Michael Hudson"
drag, startPoint x: 255, startPoint y: 358, endPoint x: 321, endPoint y: 358, distance: 66.0
click at [321, 358] on div "Ted Dobos" at bounding box center [282, 347] width 118 height 24
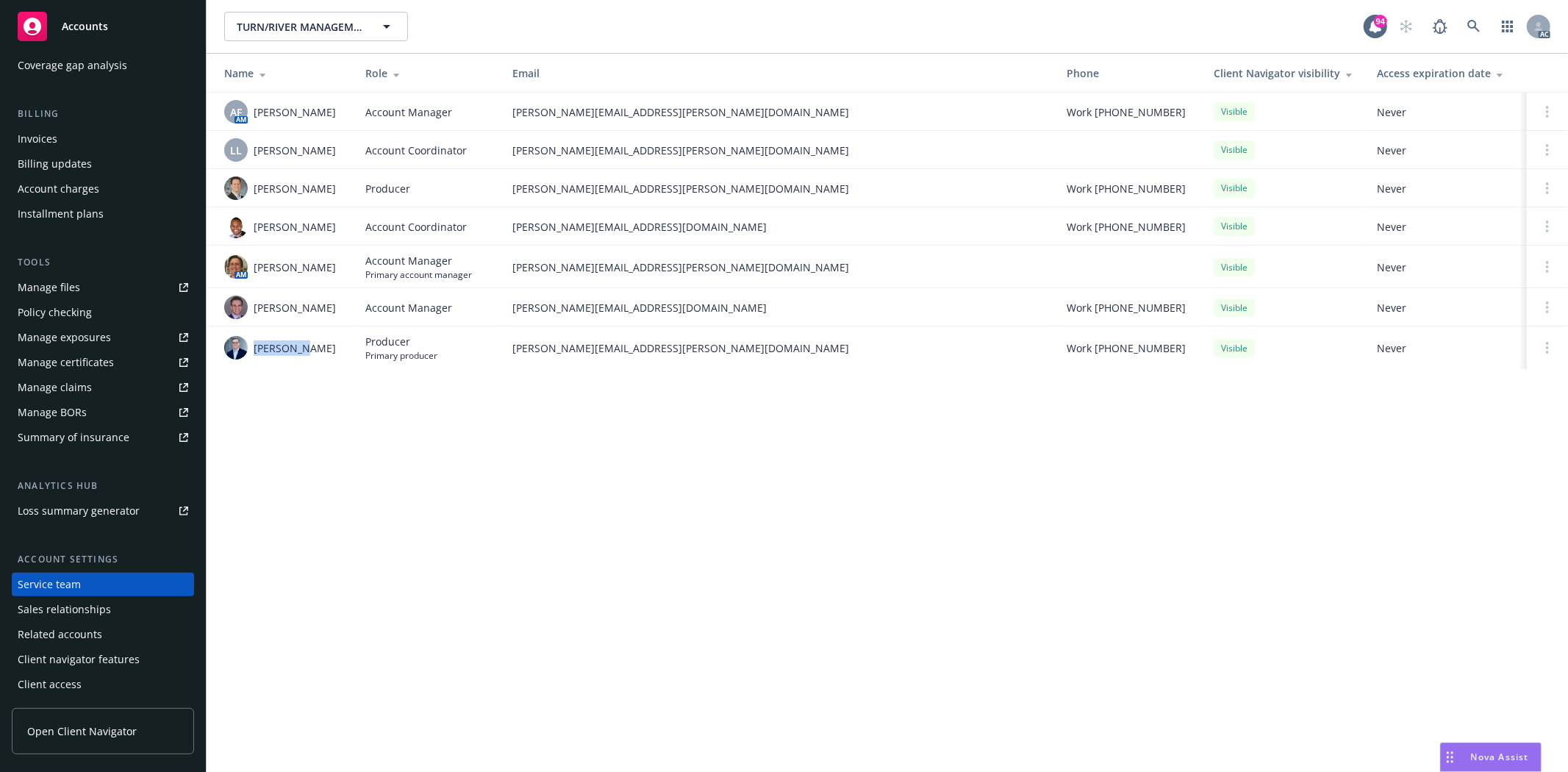
copy span "Ted Dobos"
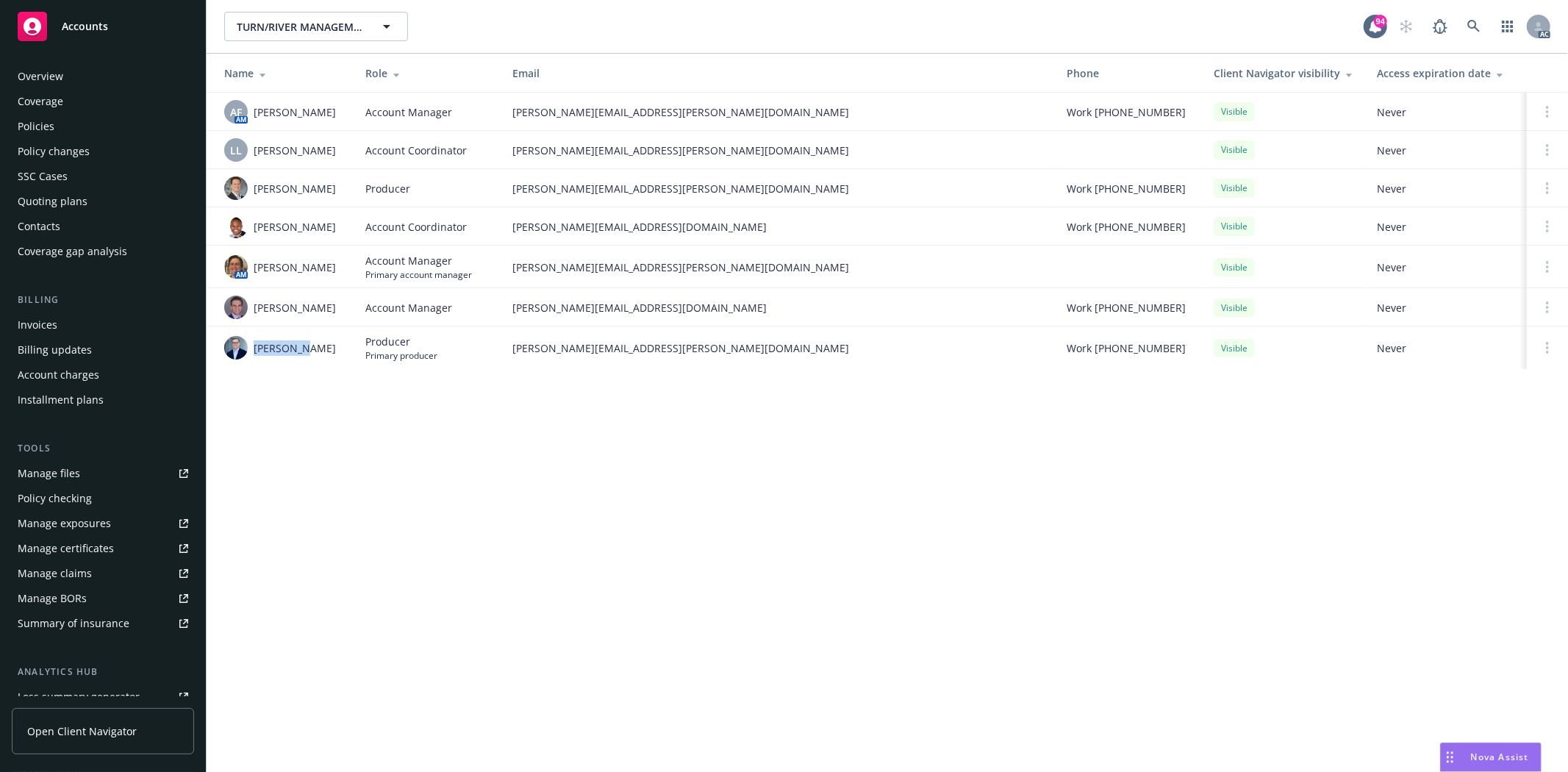
drag, startPoint x: 54, startPoint y: 119, endPoint x: 81, endPoint y: 78, distance: 49.1
click at [54, 119] on div "Policies" at bounding box center [102, 126] width 171 height 24
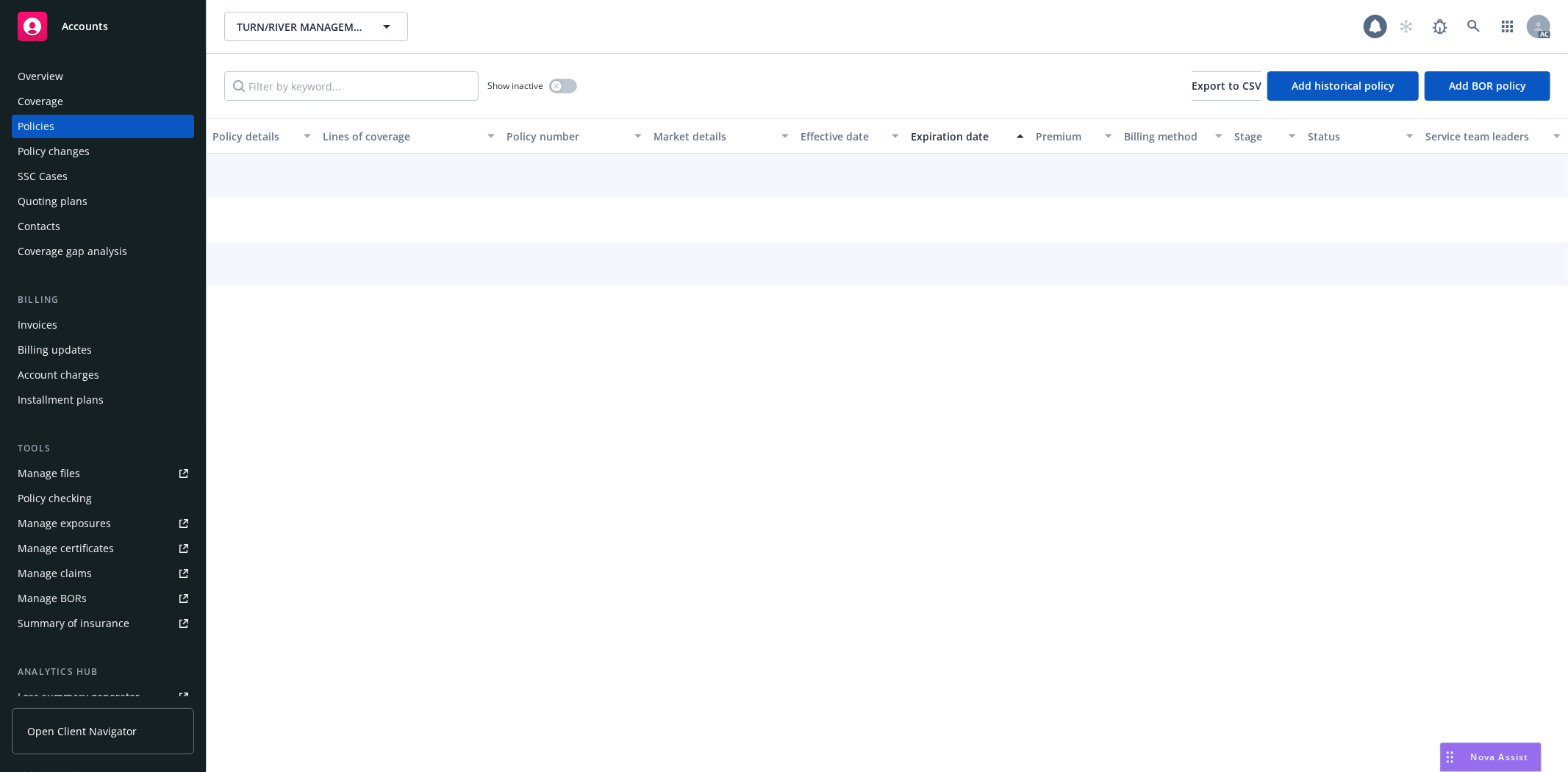
click at [81, 78] on div "Overview" at bounding box center [102, 76] width 171 height 24
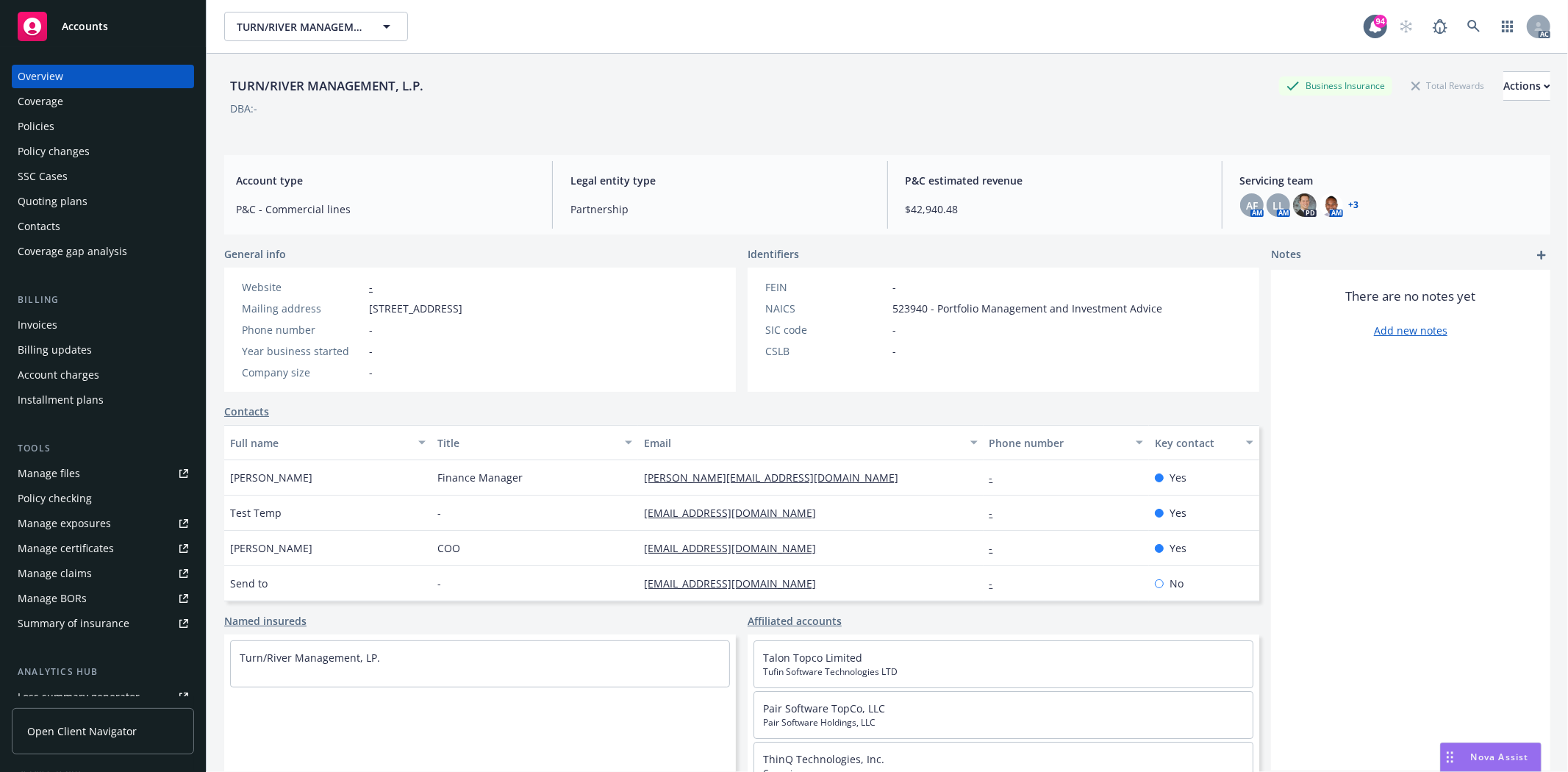
click at [94, 206] on div "Quoting plans" at bounding box center [102, 201] width 171 height 24
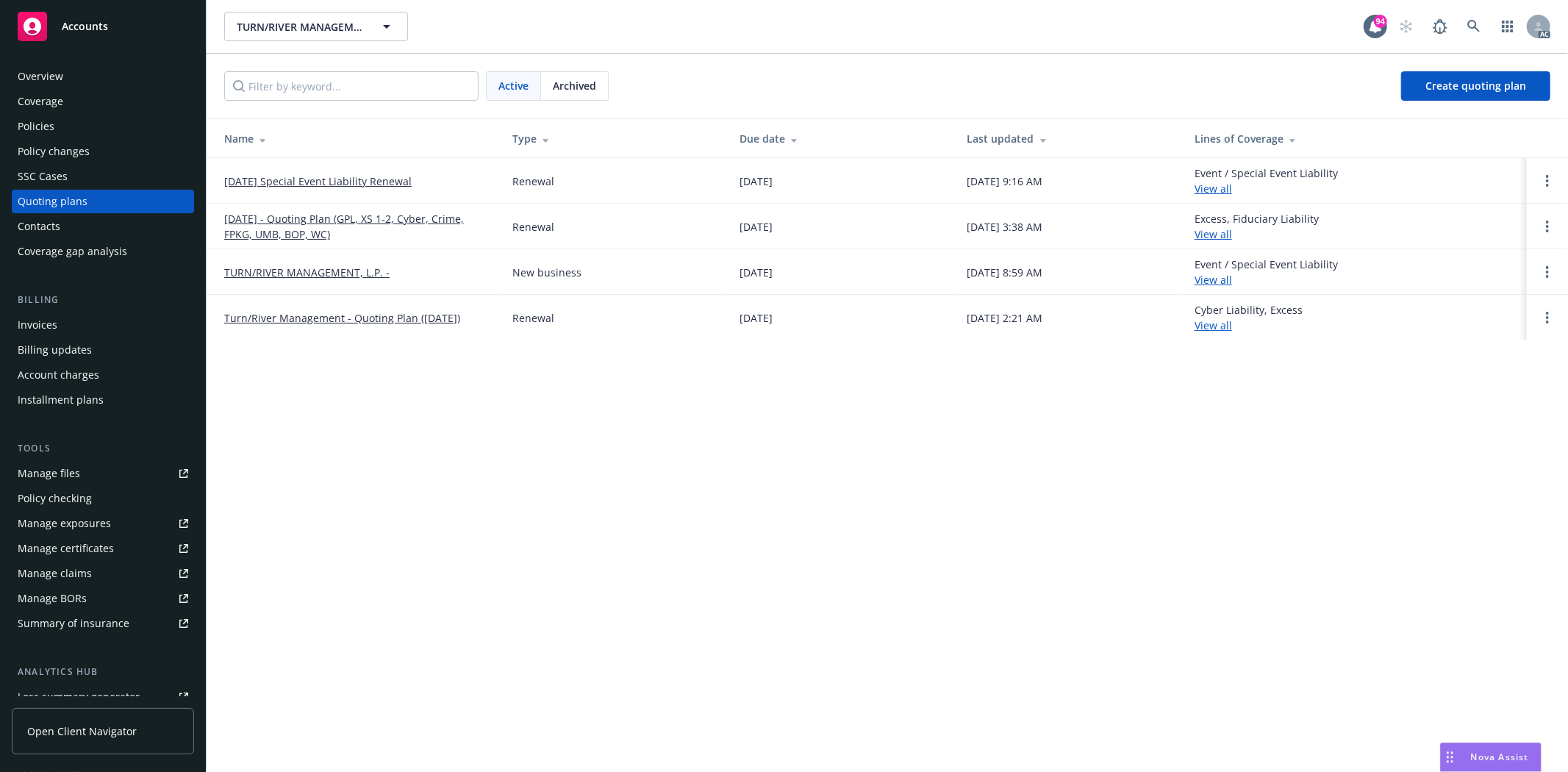
click at [563, 85] on span "Archived" at bounding box center [575, 86] width 44 height 16
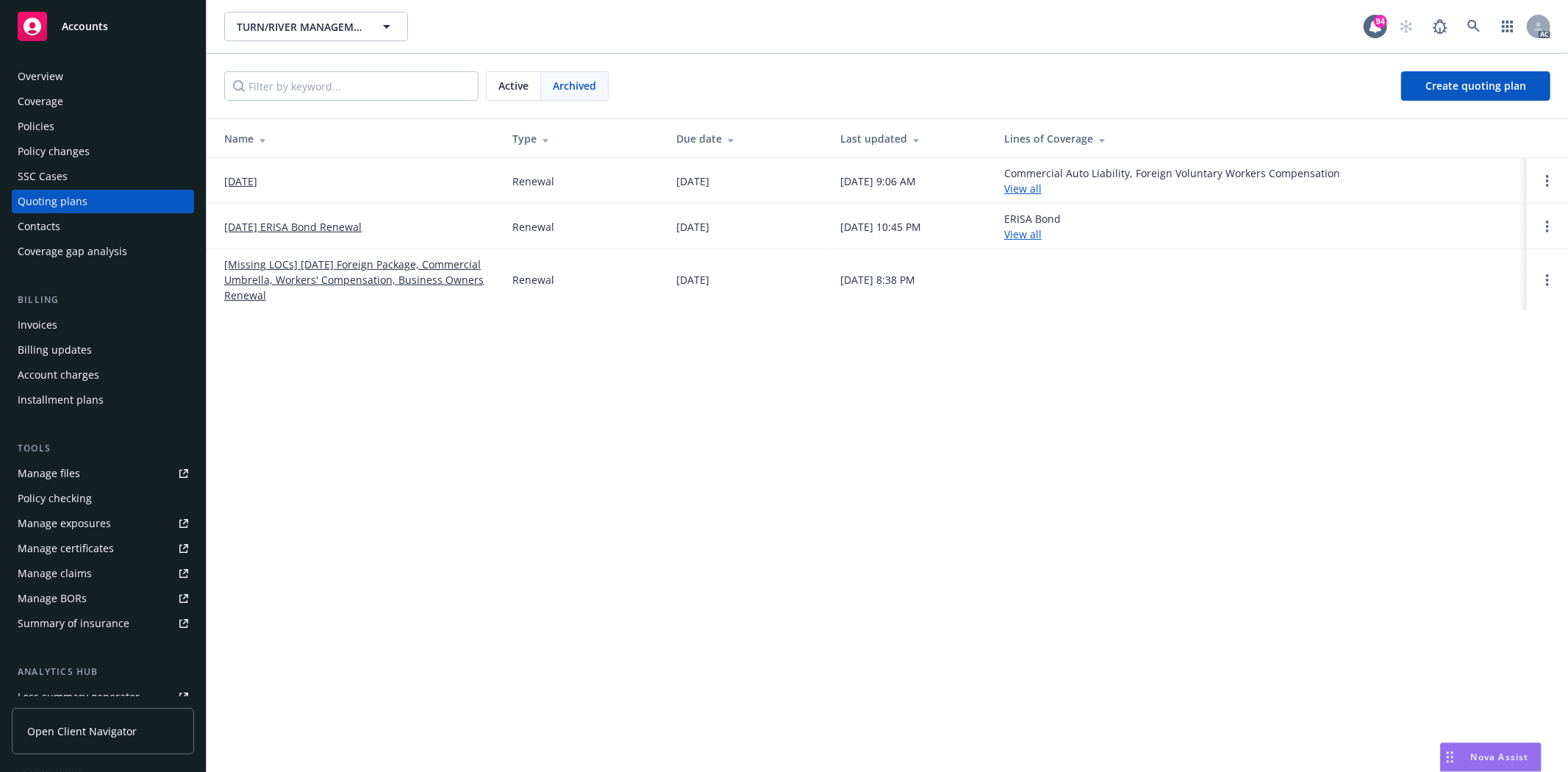
click at [67, 122] on div "Policies" at bounding box center [102, 126] width 171 height 24
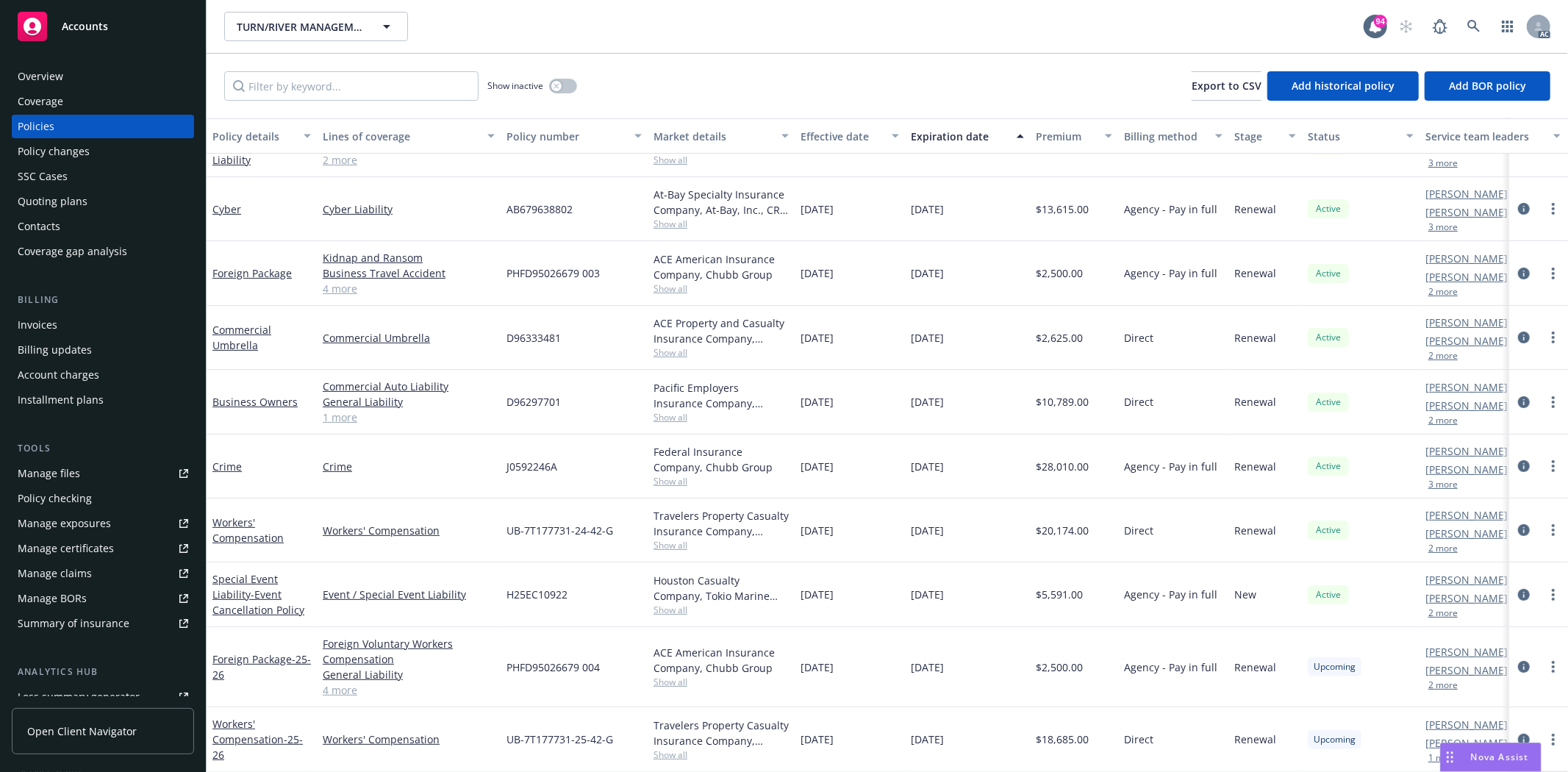
scroll to position [103, 0]
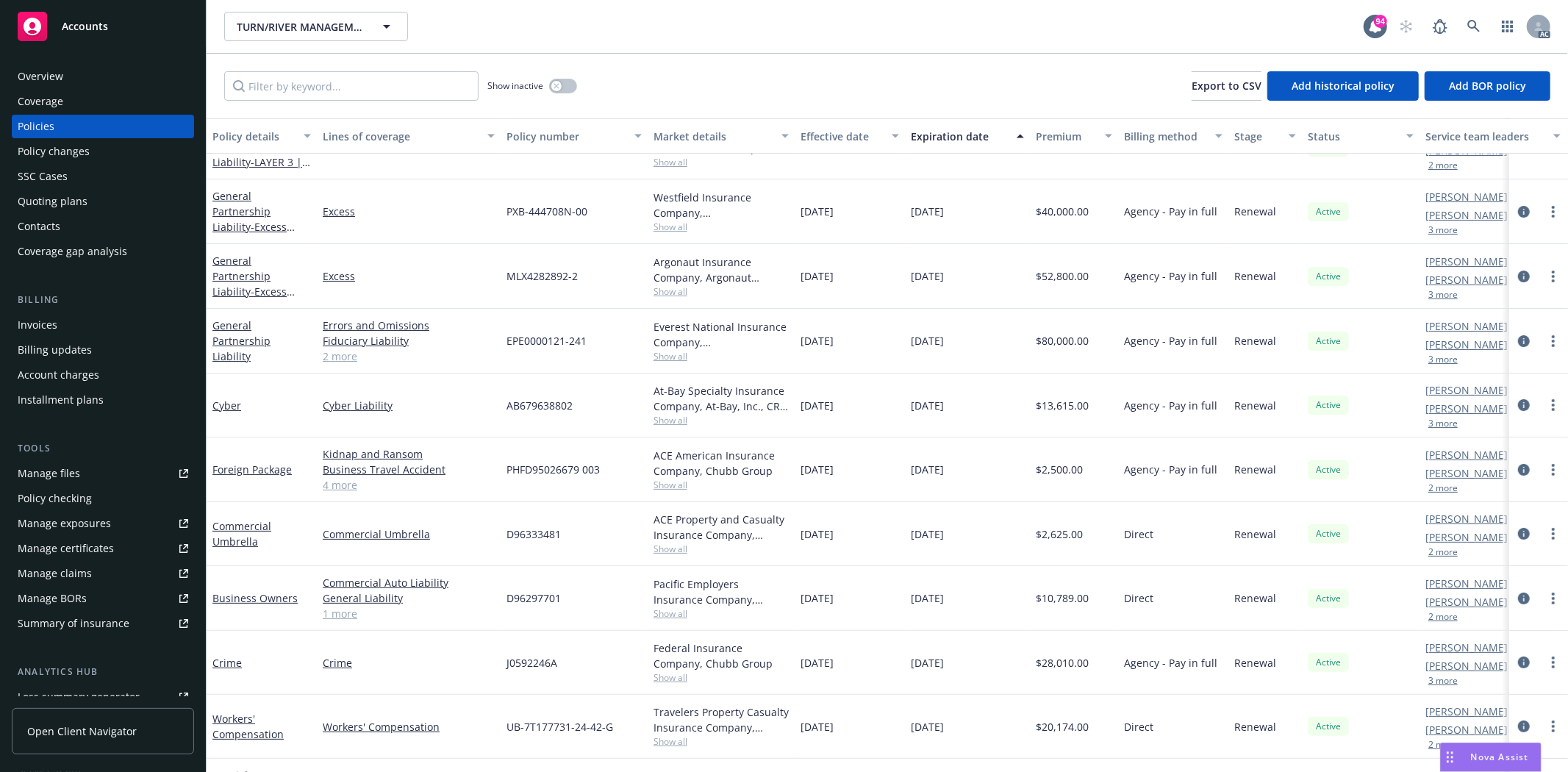
click at [80, 69] on div "Overview" at bounding box center [102, 76] width 171 height 24
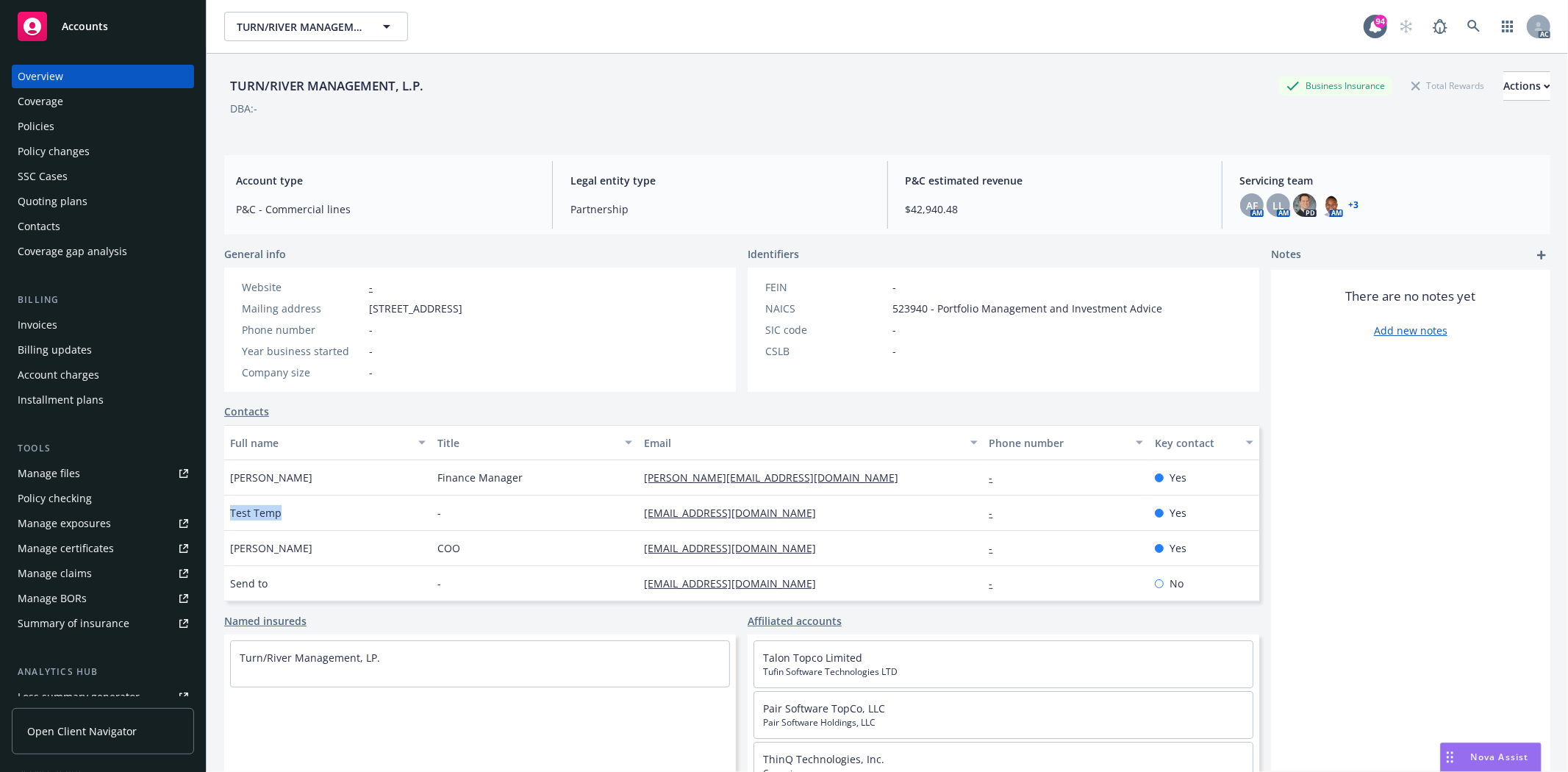
drag, startPoint x: 229, startPoint y: 507, endPoint x: 362, endPoint y: 522, distance: 133.8
click at [362, 522] on div "Test Temp" at bounding box center [327, 513] width 207 height 35
copy span "Test Temp"
click at [62, 205] on div "Quoting plans" at bounding box center [52, 201] width 70 height 24
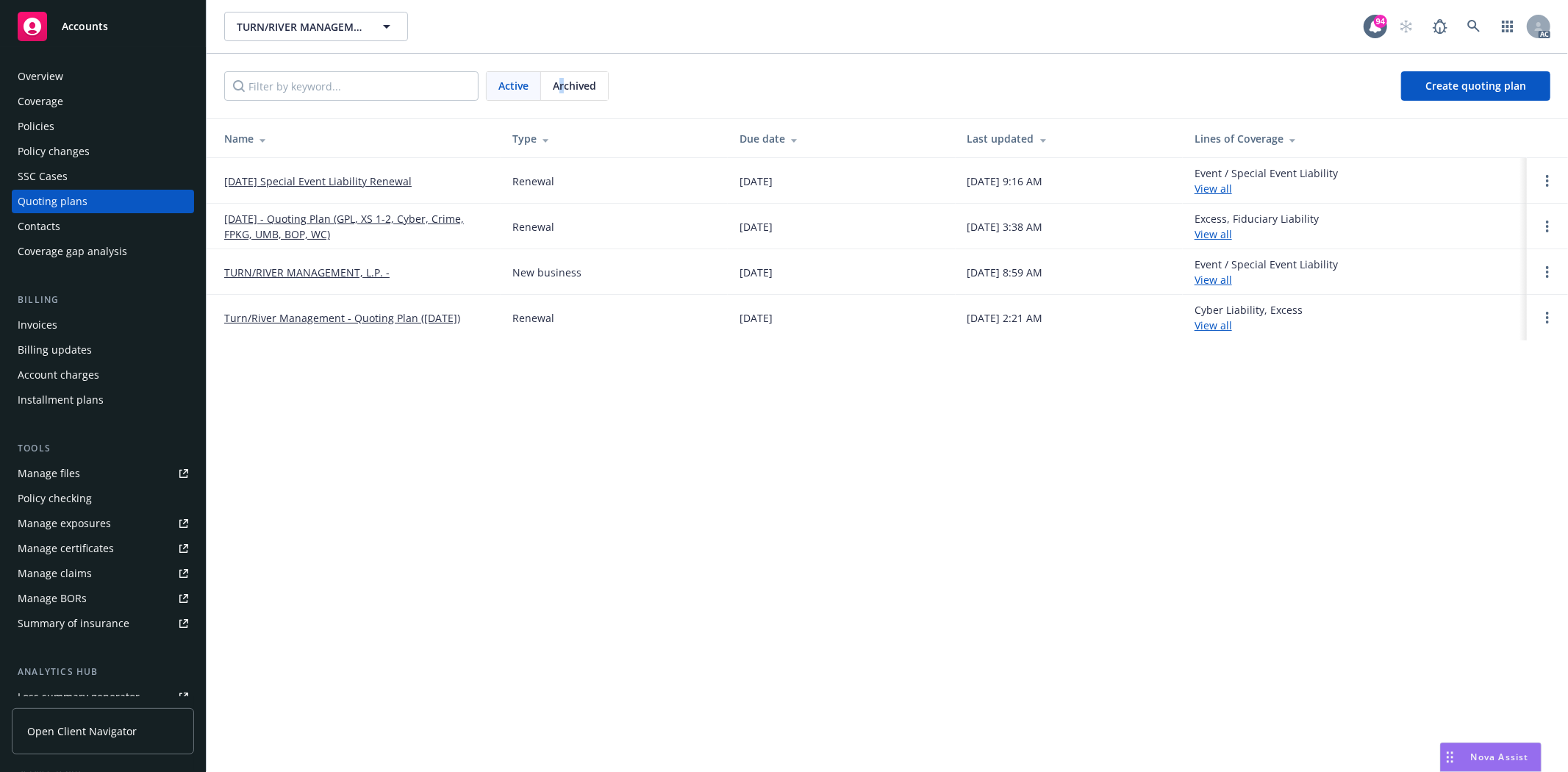
click at [564, 86] on span "Archived" at bounding box center [575, 86] width 44 height 16
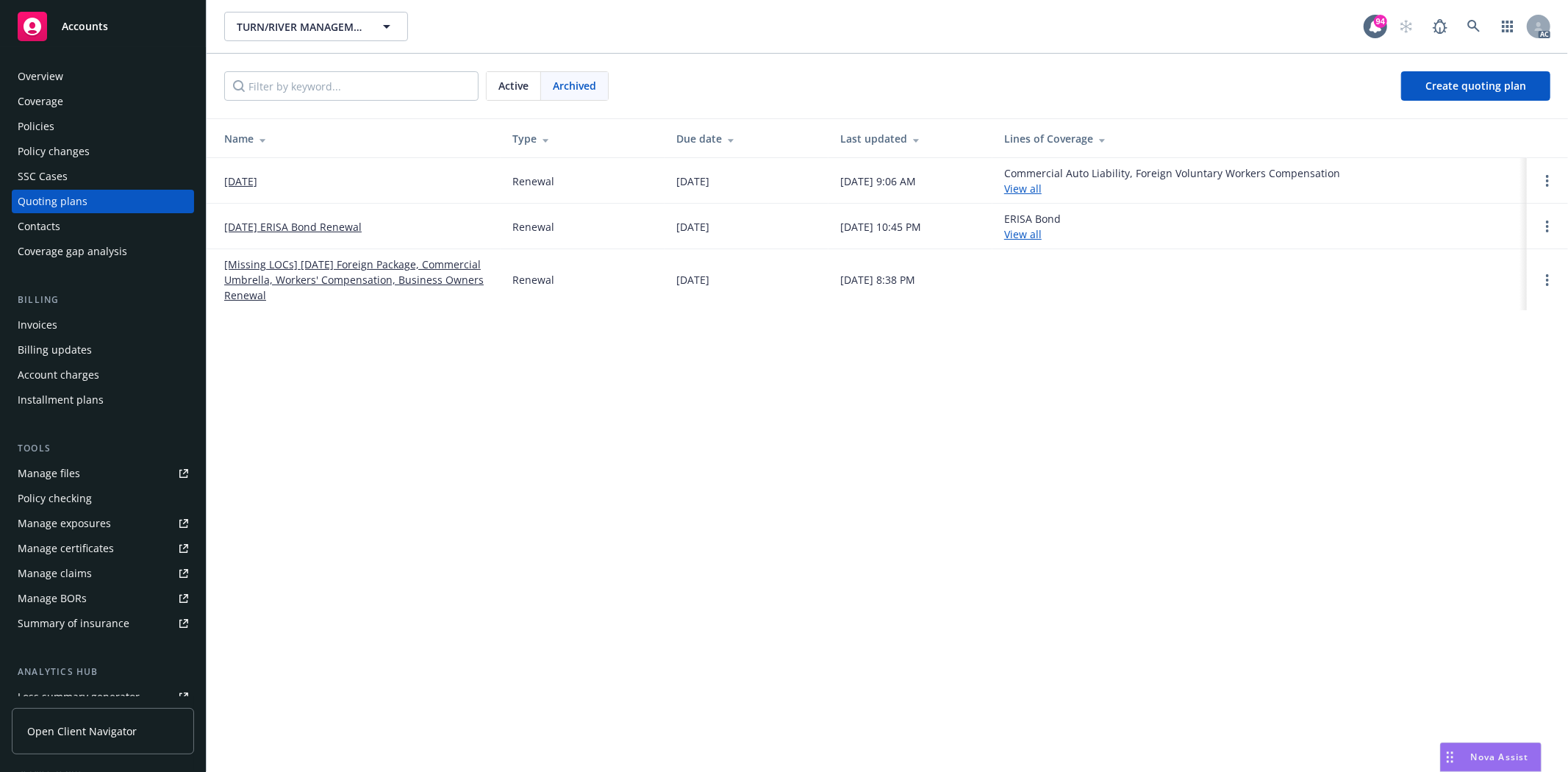
click at [505, 90] on span "Active" at bounding box center [513, 86] width 30 height 16
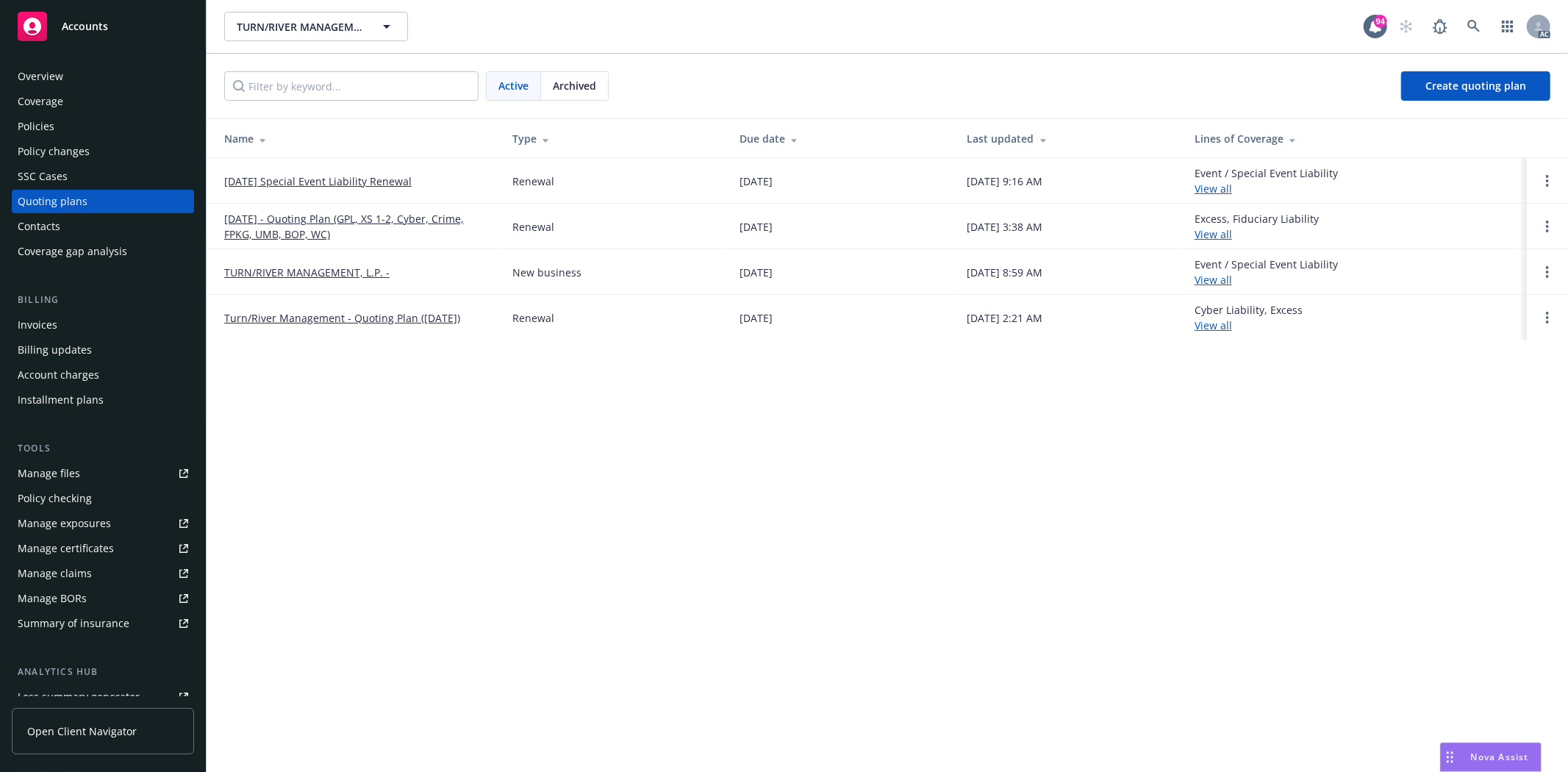
click at [298, 224] on link "10/01/25 - Quoting Plan (GPL, XS 1-2, Cyber, Crime, FPKG, UMB, BOP, WC)" at bounding box center [356, 226] width 265 height 31
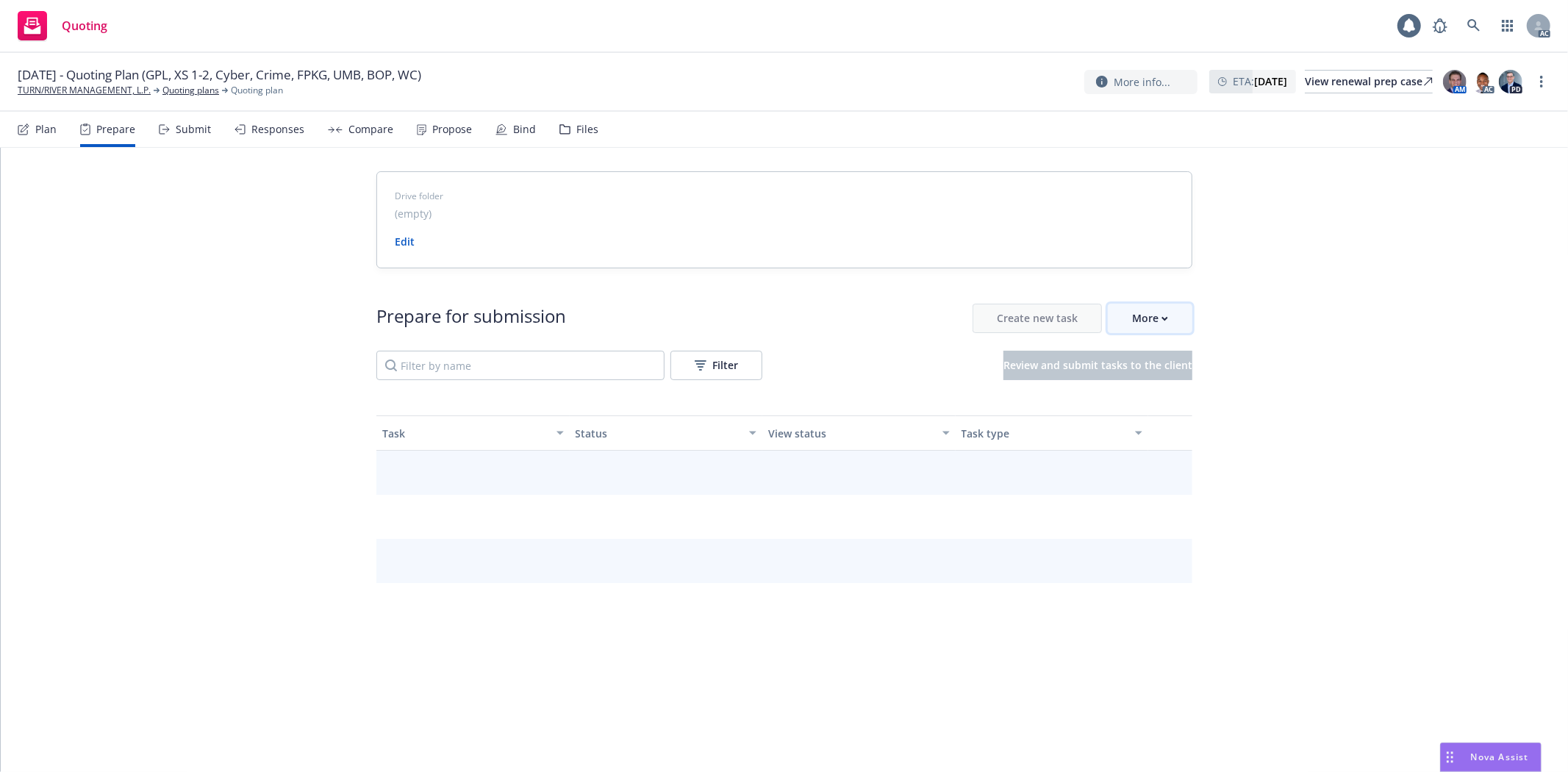
click at [1161, 313] on div "More" at bounding box center [1150, 318] width 36 height 28
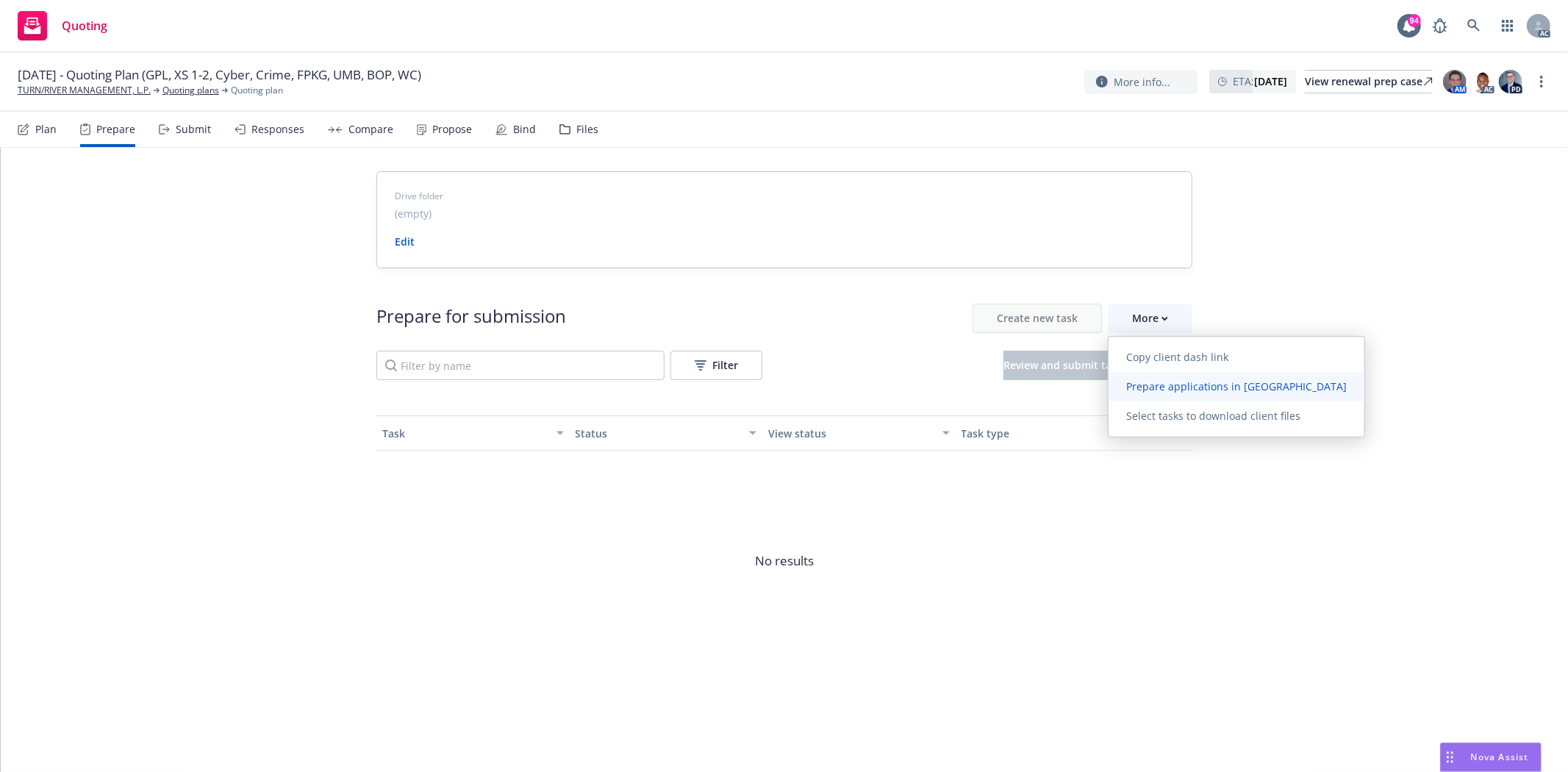
click at [1172, 375] on link "Prepare applications in [GEOGRAPHIC_DATA]" at bounding box center [1237, 386] width 256 height 30
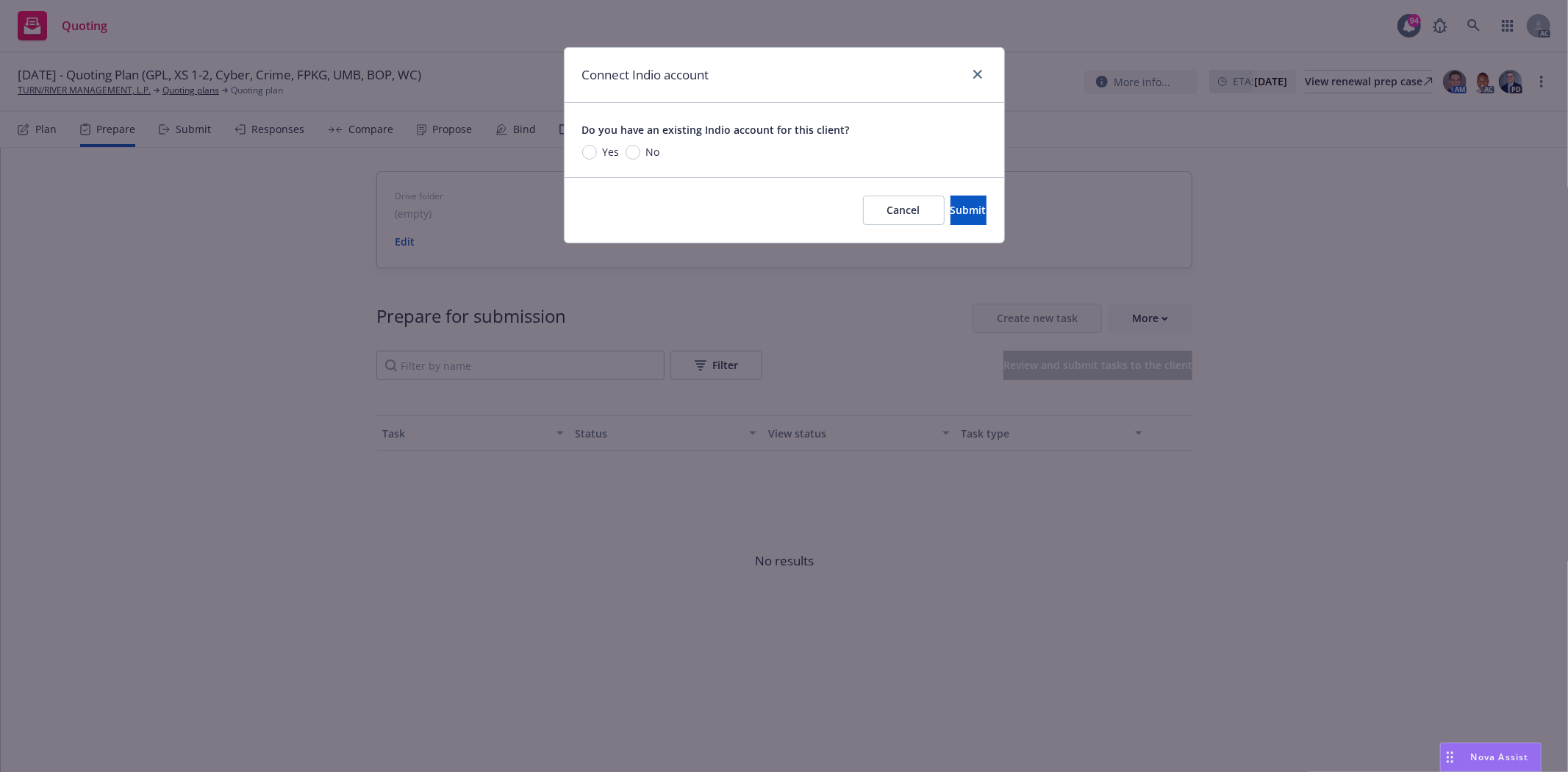
click at [596, 145] on div "Yes" at bounding box center [601, 152] width 38 height 16
click at [596, 145] on input "Yes" at bounding box center [589, 152] width 15 height 15
radio input "true"
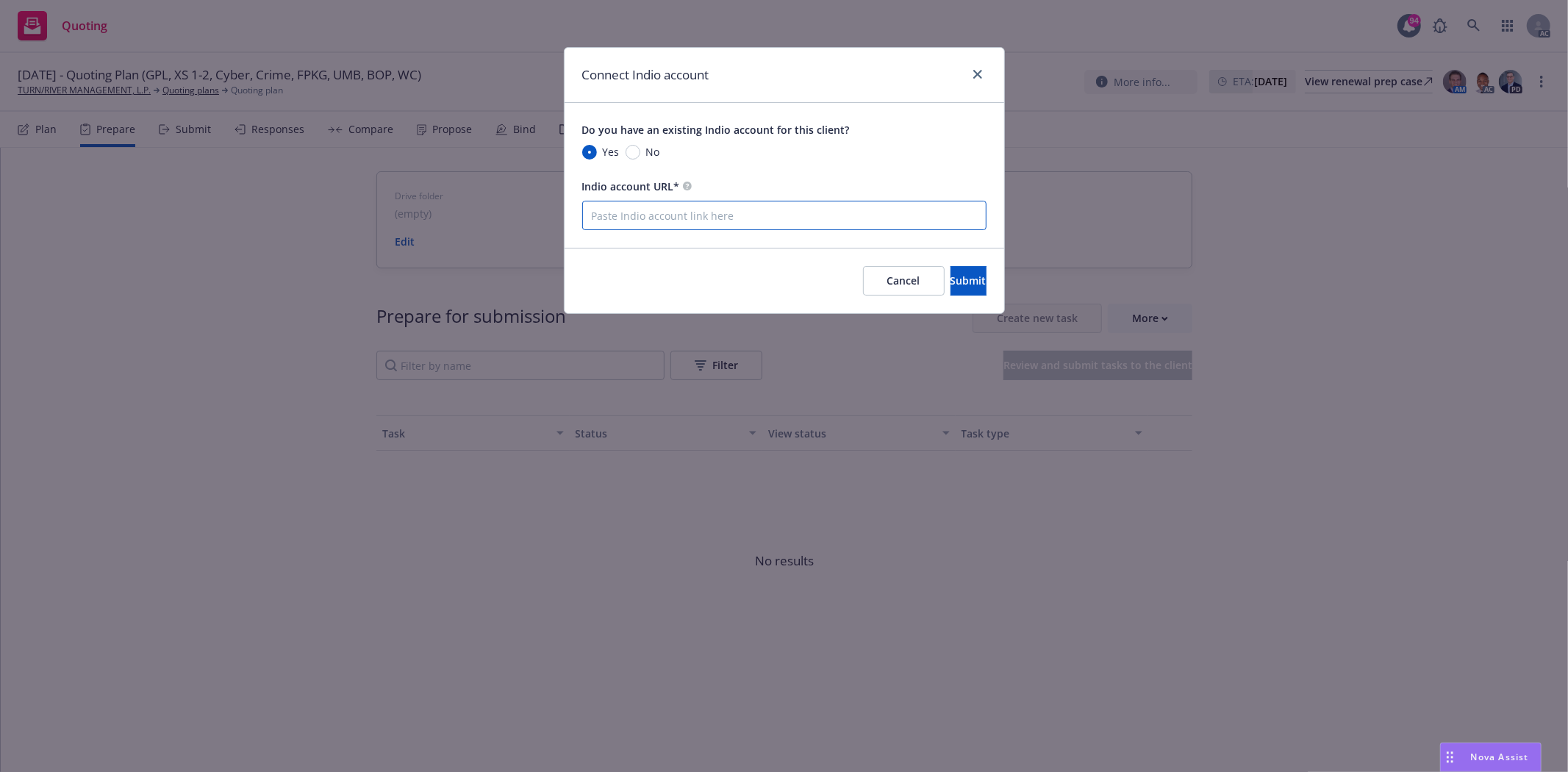
click at [852, 230] on input "Indio account URL*" at bounding box center [784, 216] width 404 height 30
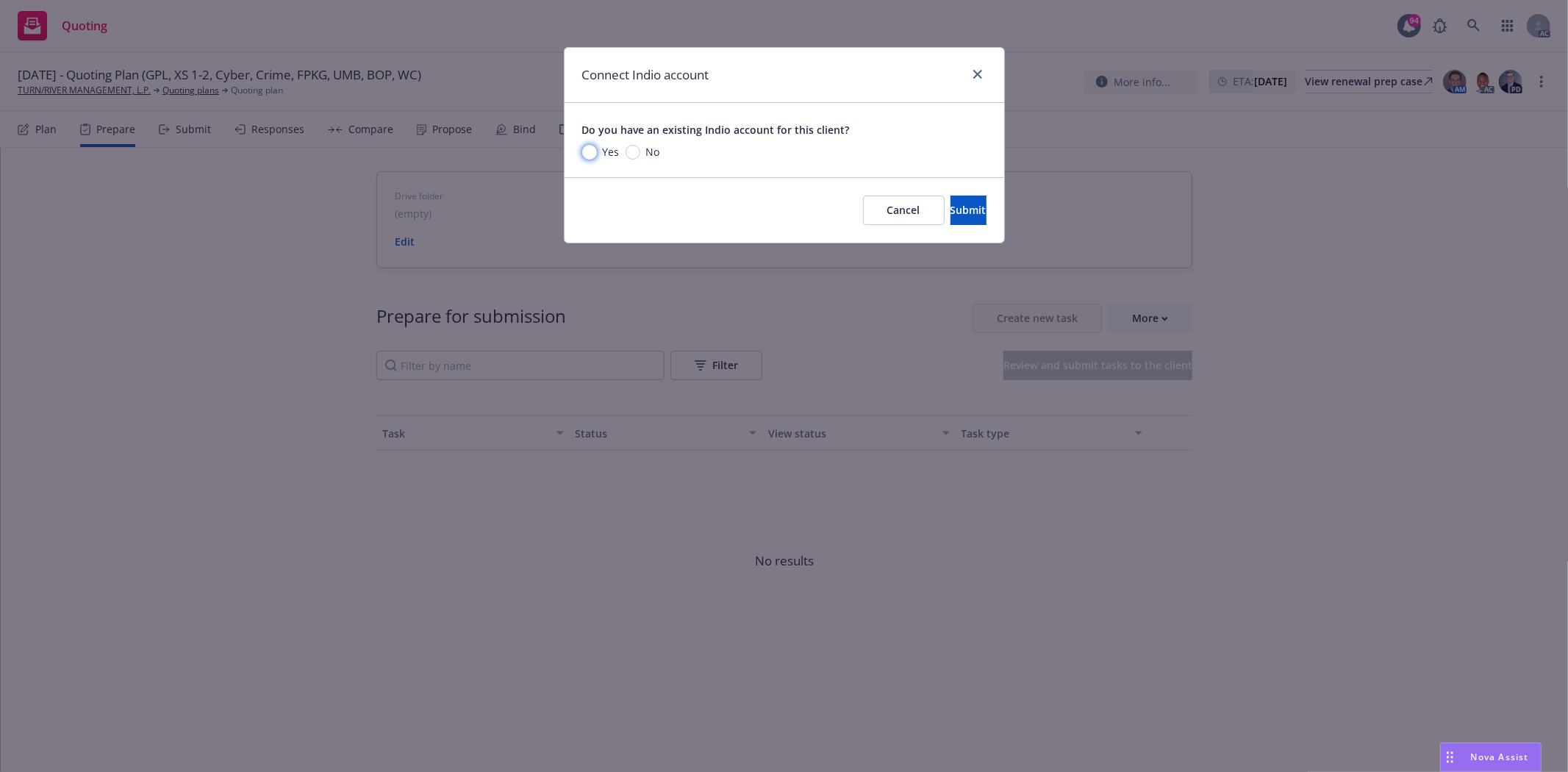
click at [587, 159] on input "Yes" at bounding box center [589, 152] width 15 height 15
radio input "true"
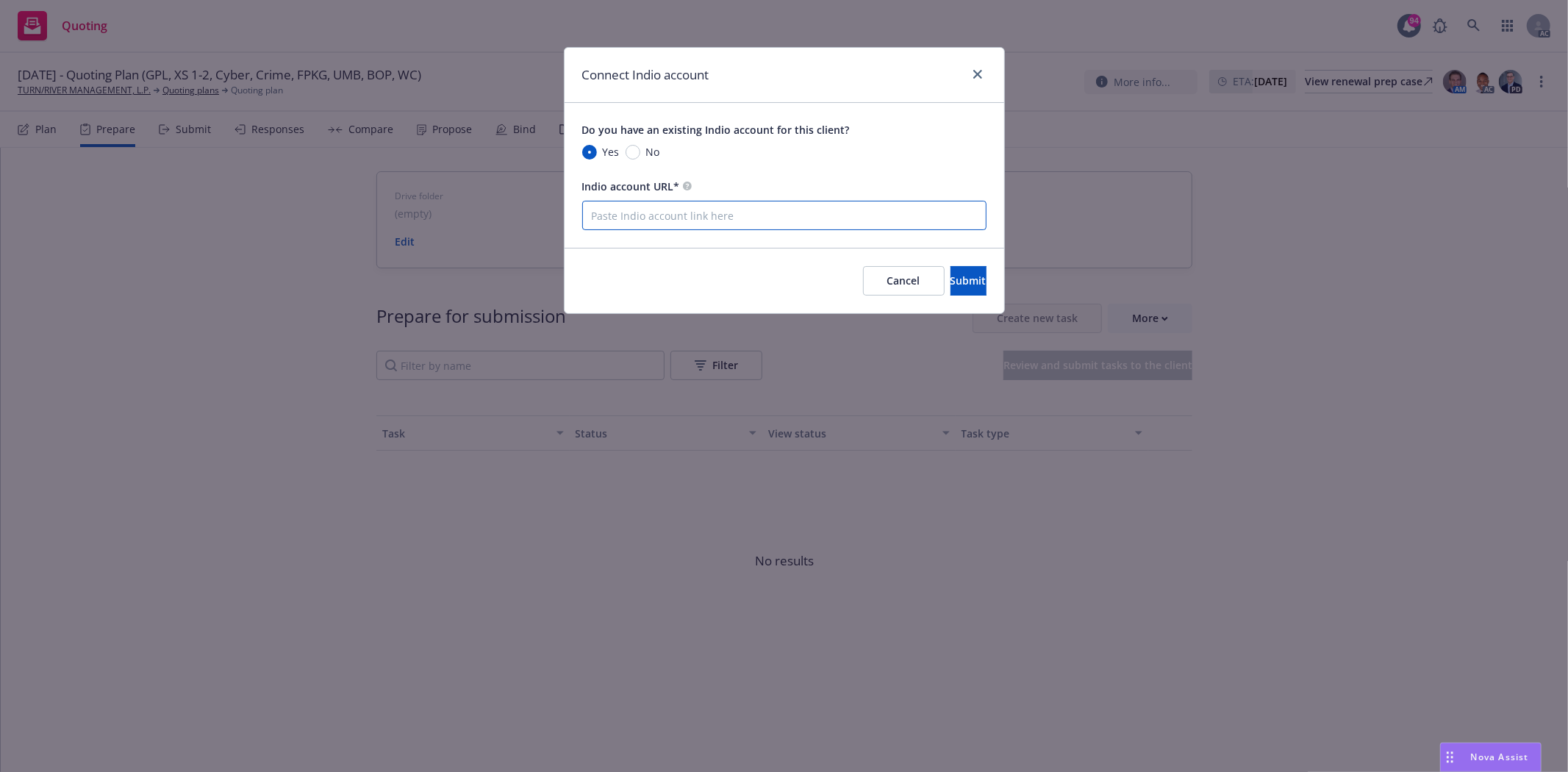
click at [670, 221] on input "Indio account URL*" at bounding box center [784, 216] width 404 height 30
paste input "[URL][DOMAIN_NAME]"
click at [916, 215] on input "[URL][DOMAIN_NAME]" at bounding box center [784, 216] width 404 height 30
click at [917, 215] on input "[URL][DOMAIN_NAME]" at bounding box center [784, 216] width 404 height 30
type input "[URL][DOMAIN_NAME]"
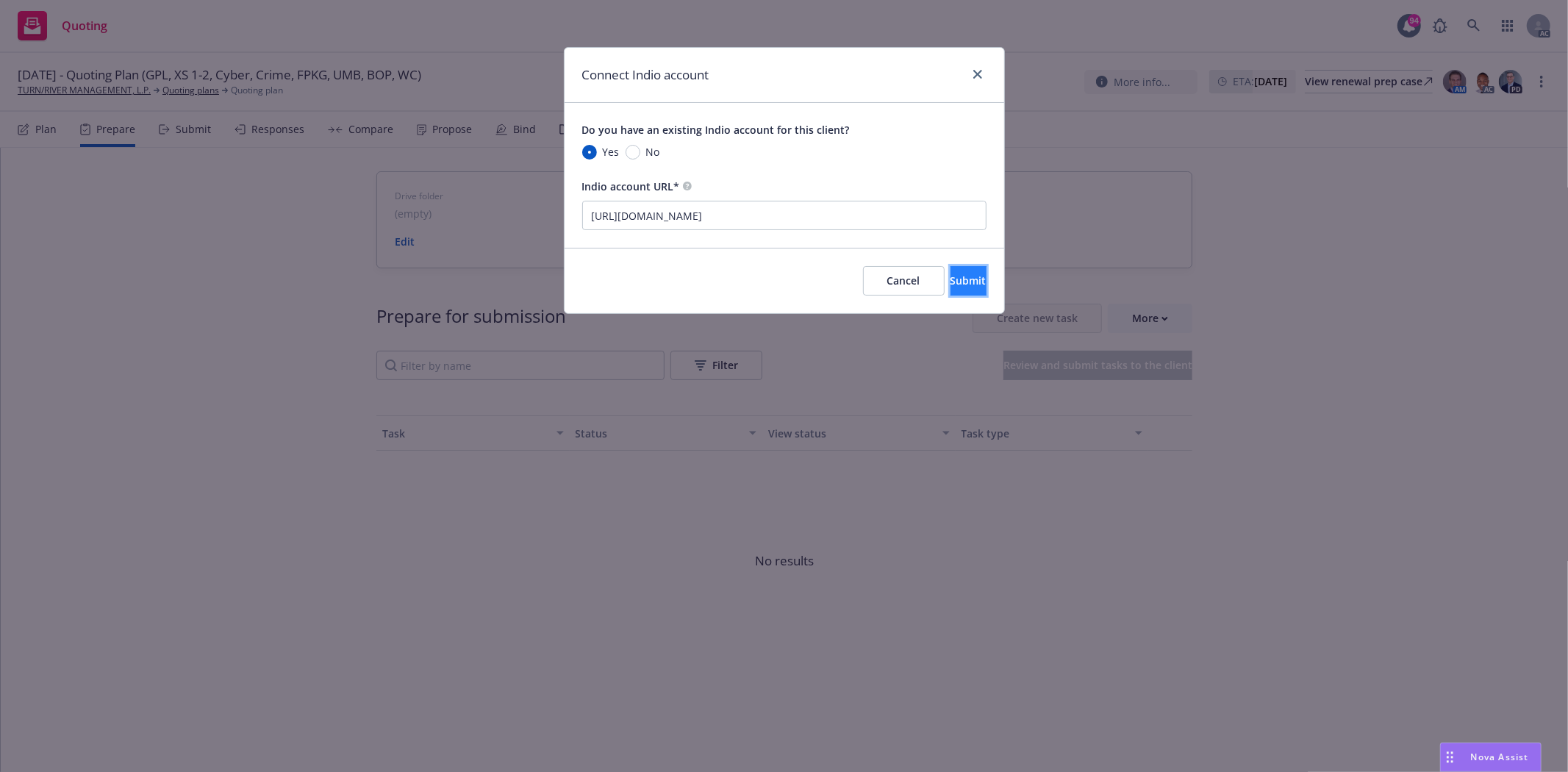
click at [954, 280] on span "Submit" at bounding box center [968, 281] width 36 height 14
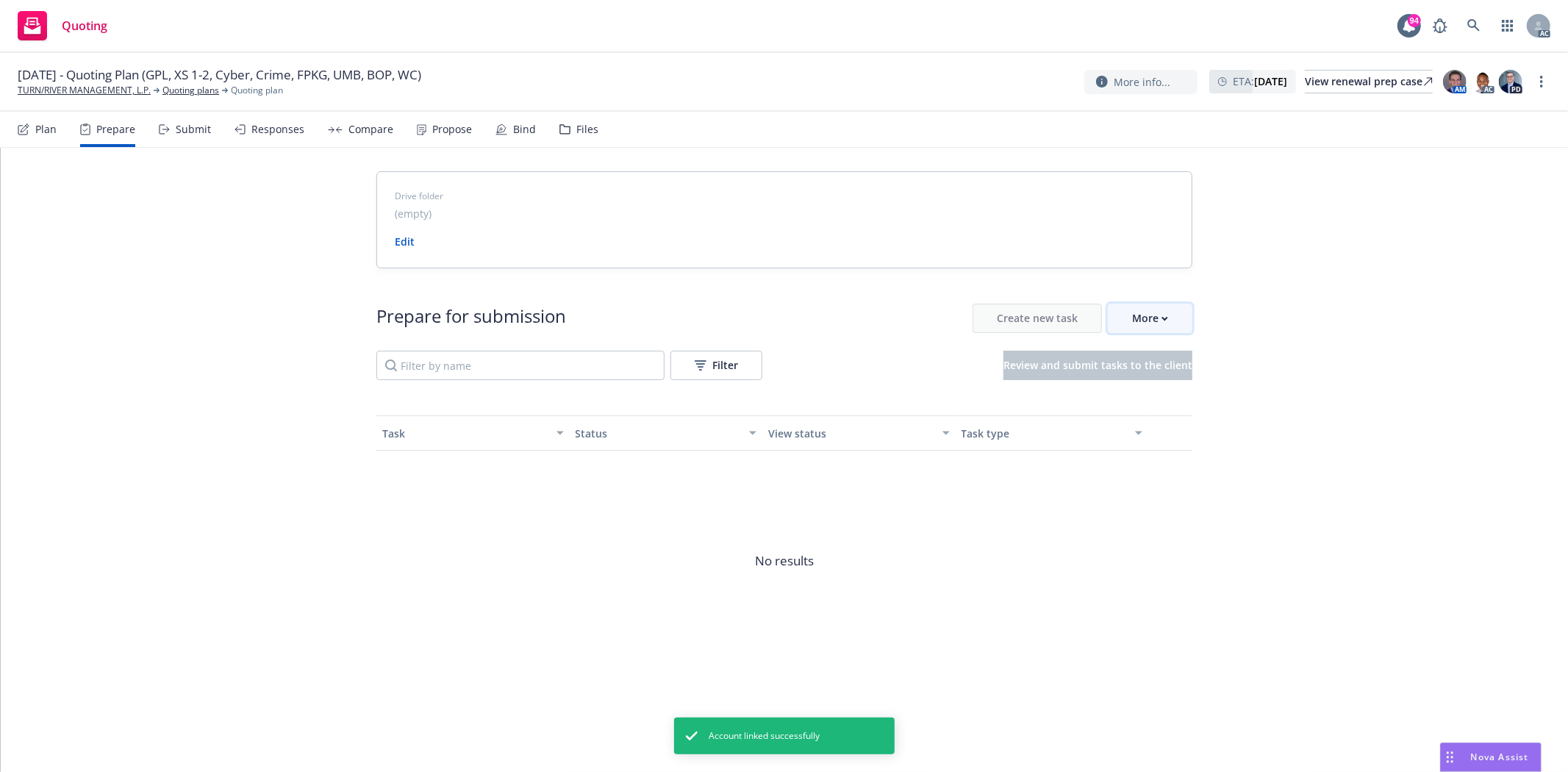
click at [1133, 319] on div "More" at bounding box center [1150, 318] width 36 height 28
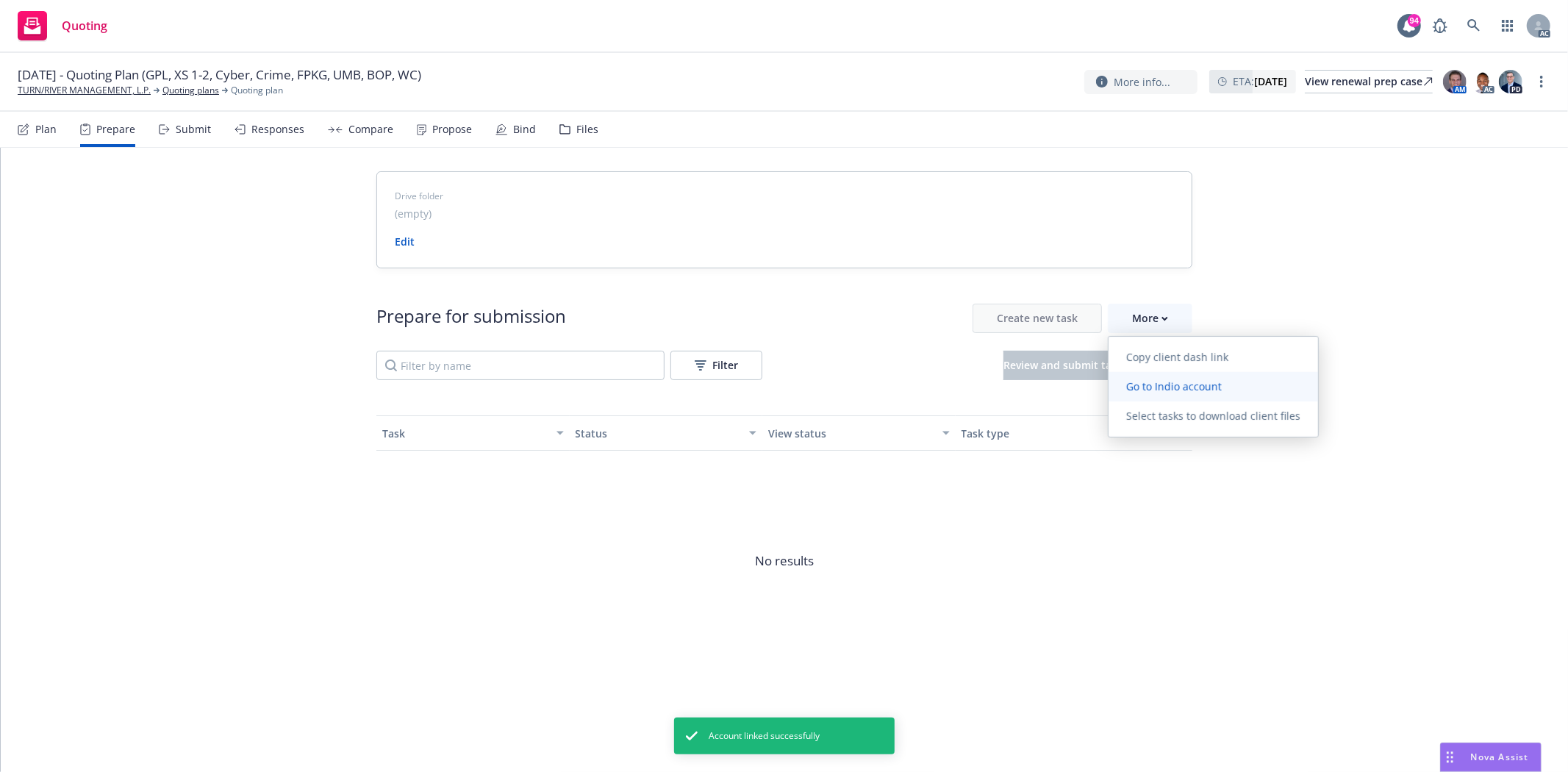
click at [1173, 390] on span "Go to Indio account" at bounding box center [1174, 386] width 131 height 14
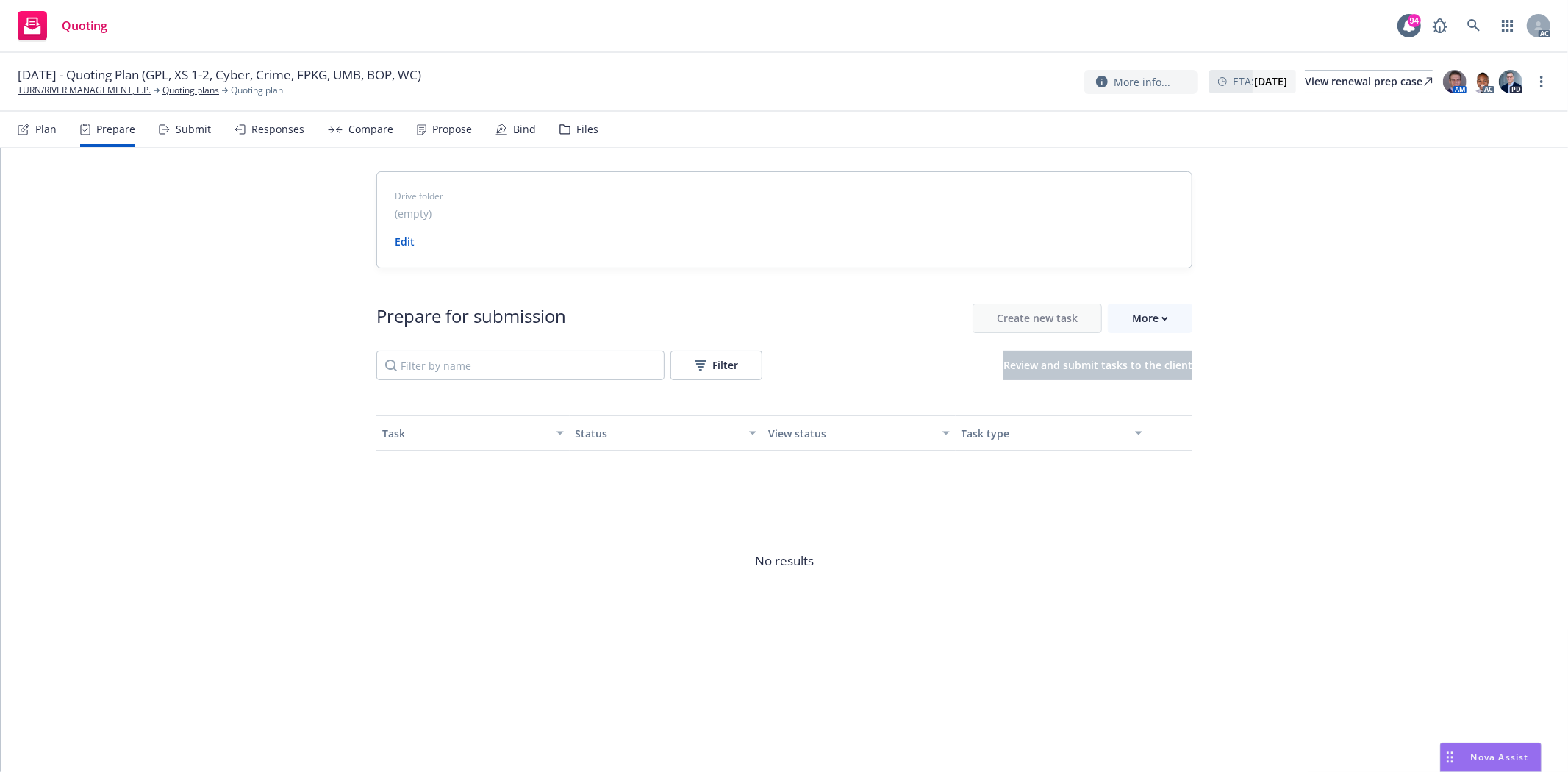
click at [1208, 321] on div "Drive folder (empty) Edit Prepare for submission Create new task More Filter Re…" at bounding box center [784, 439] width 1567 height 582
click at [1180, 325] on button "More" at bounding box center [1150, 318] width 85 height 30
click at [1314, 302] on div "Drive folder (empty) Edit Prepare for submission Create new task More Filter Re…" at bounding box center [784, 439] width 1567 height 582
click at [106, 98] on div "10/01/25 - Quoting Plan (GPL, XS 1-2, Cyber, Crime, FPKG, UMB, BOP, WC) TURN/RI…" at bounding box center [784, 82] width 1568 height 59
drag, startPoint x: 108, startPoint y: 92, endPoint x: 151, endPoint y: 96, distance: 43.2
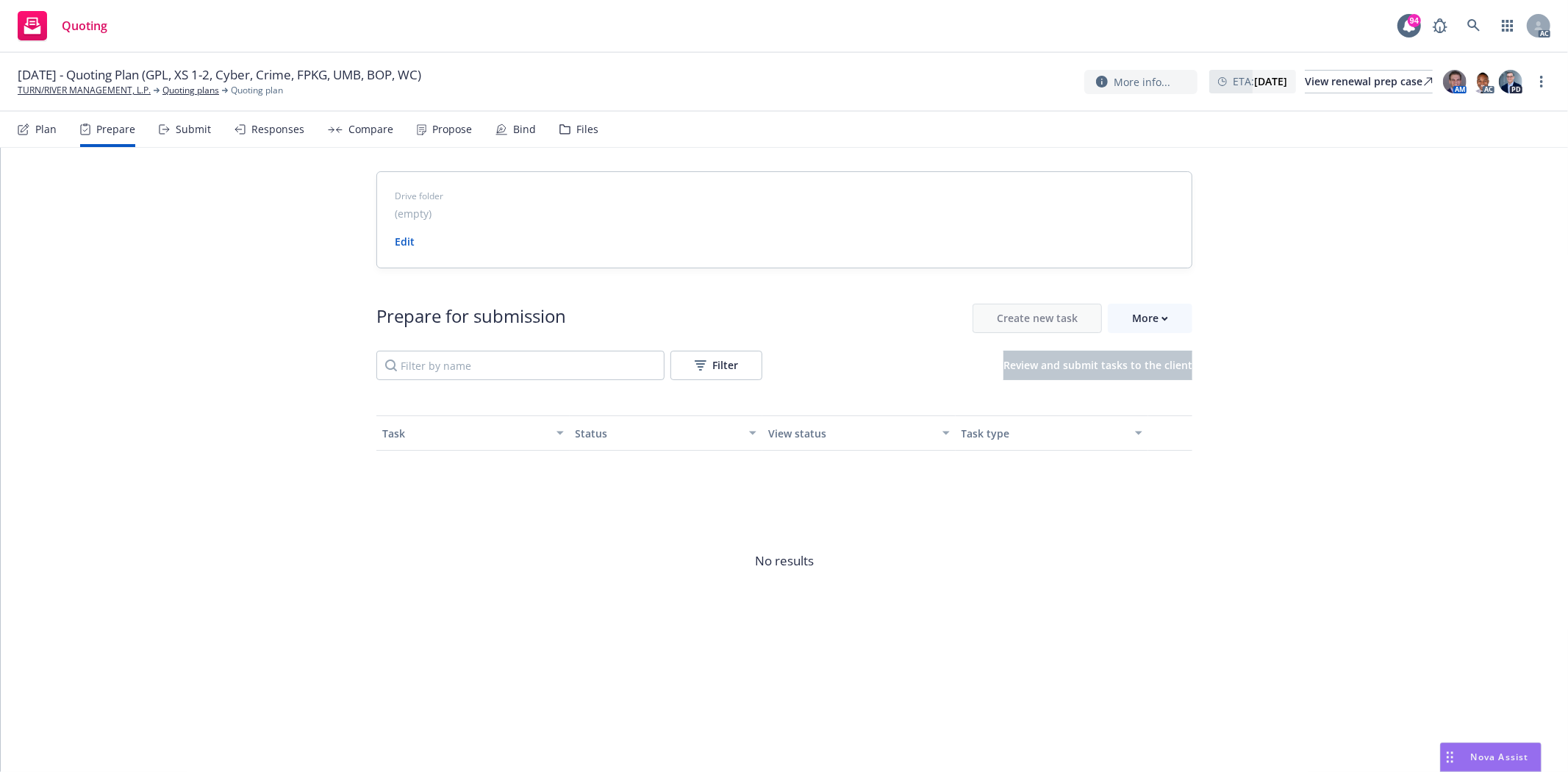
click at [108, 92] on link "TURN/RIVER MANAGEMENT, L.P." at bounding box center [84, 90] width 133 height 13
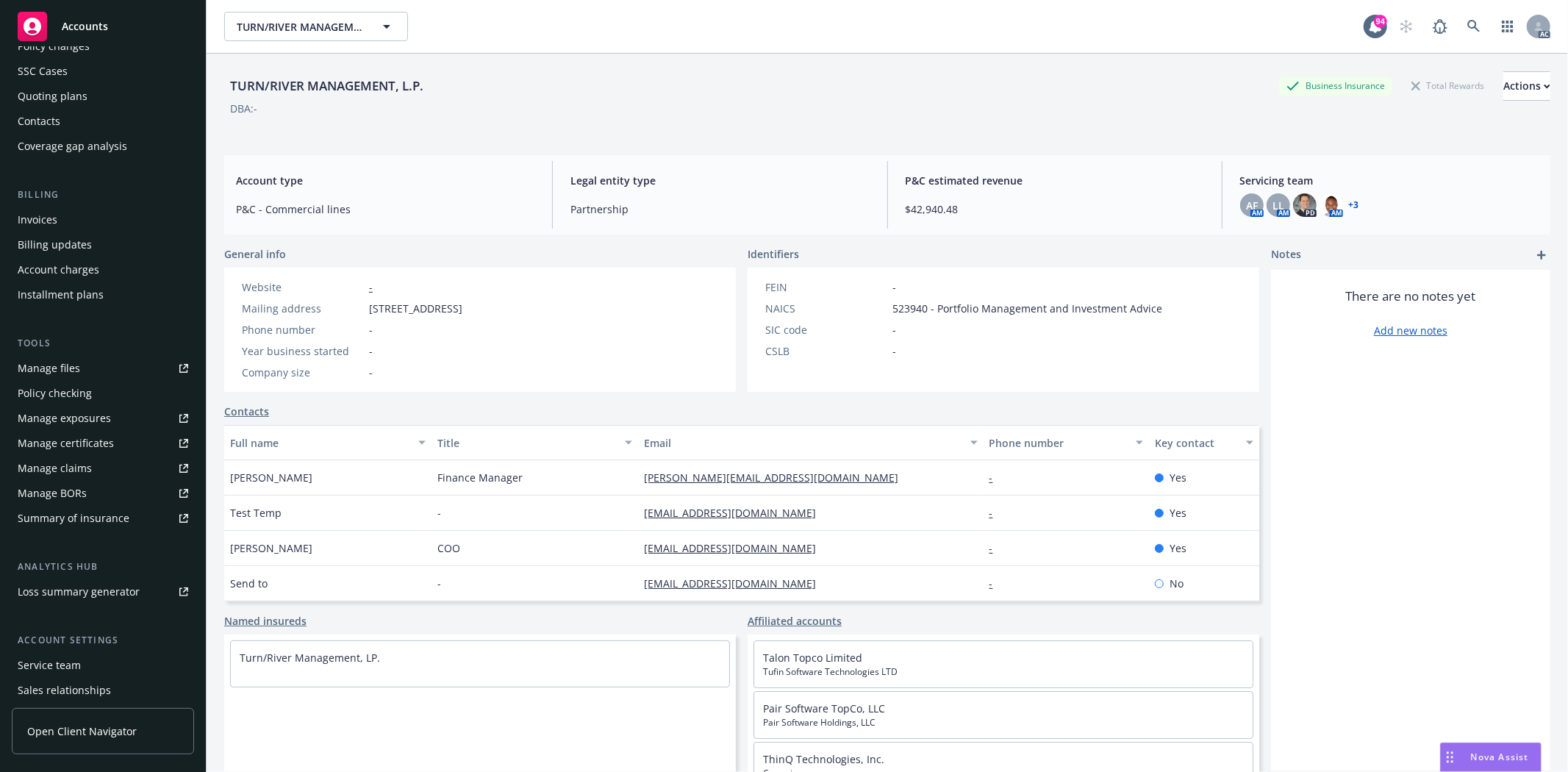
scroll to position [186, 0]
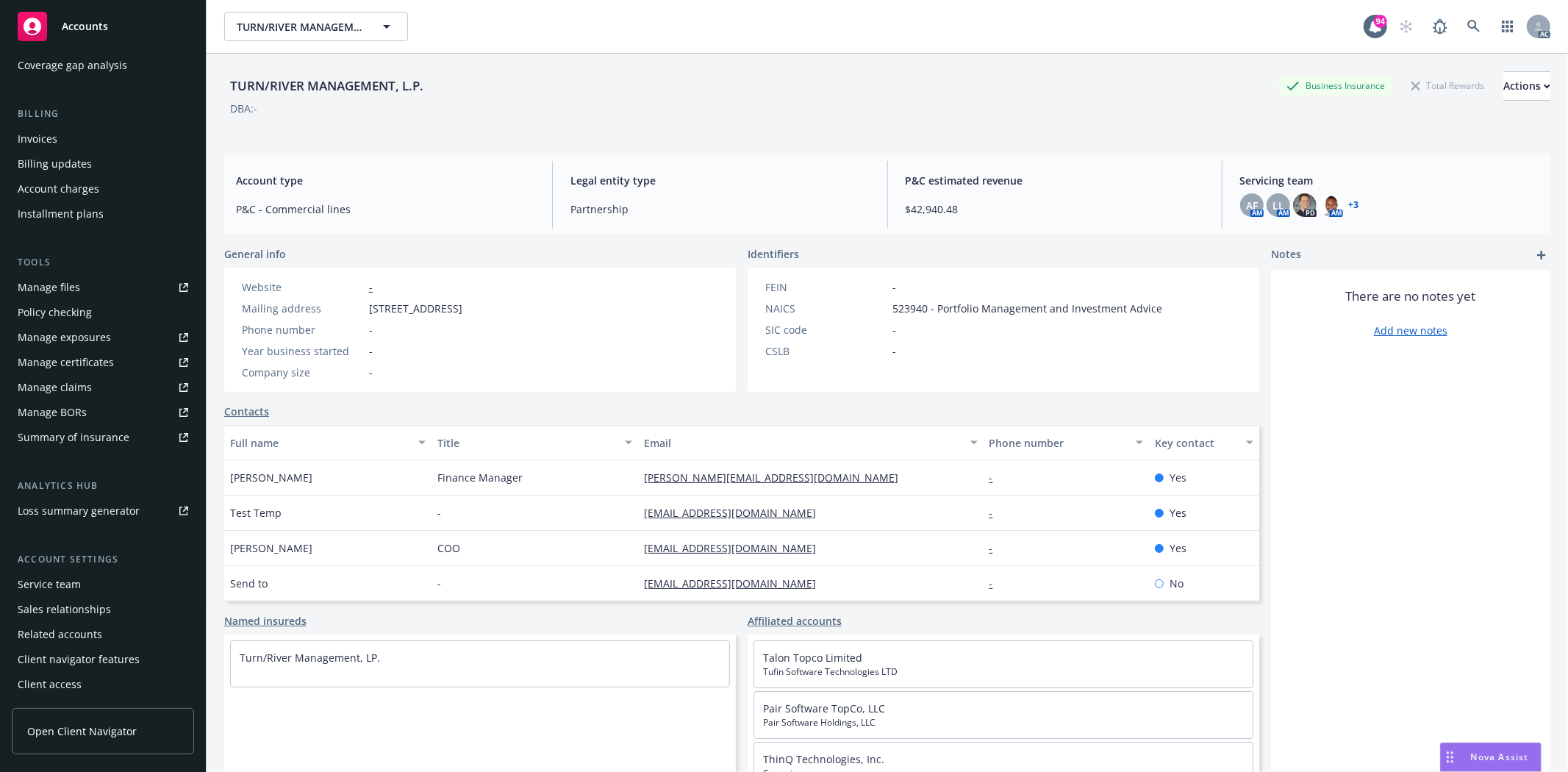
click at [55, 575] on div "Service team" at bounding box center [49, 584] width 63 height 24
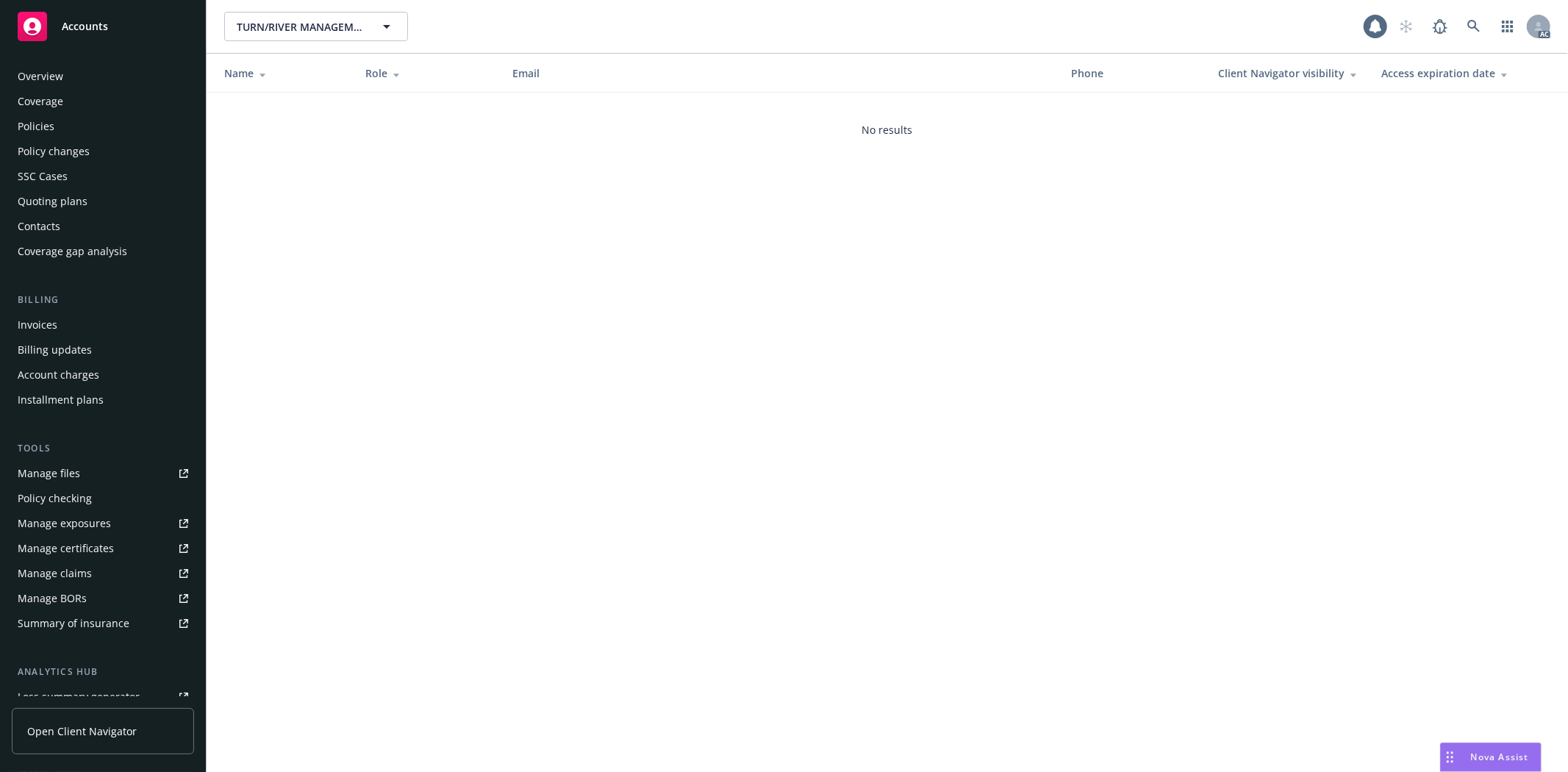
scroll to position [186, 0]
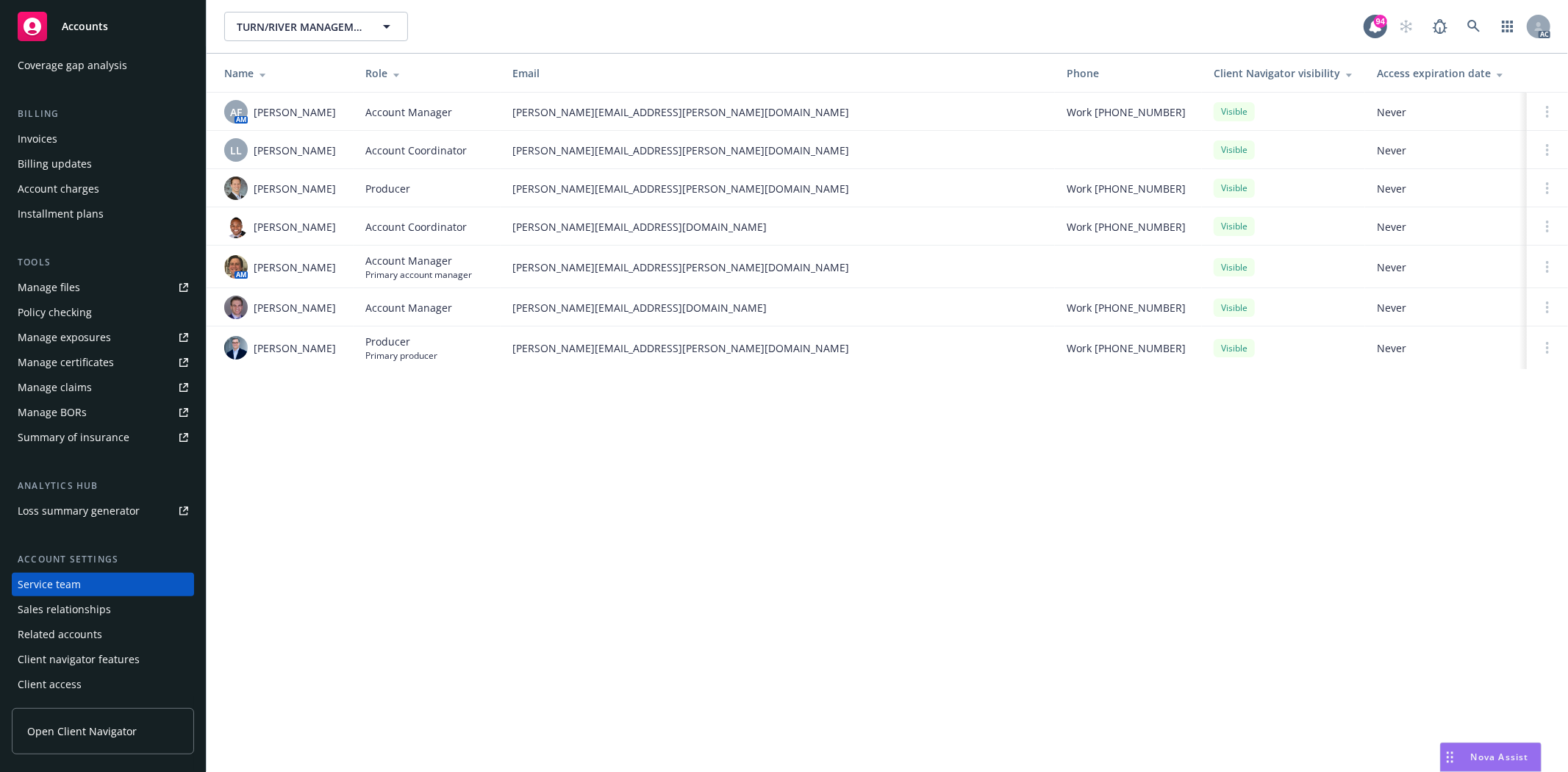
drag, startPoint x: 251, startPoint y: 275, endPoint x: 342, endPoint y: 283, distance: 91.4
click at [342, 283] on td "AM Nicholas Baldwin" at bounding box center [280, 267] width 147 height 43
copy span "Nicholas Baldwin"
drag, startPoint x: 524, startPoint y: 272, endPoint x: 684, endPoint y: 282, distance: 160.3
click at [684, 275] on span "nicholas.baldwin@newfront.com" at bounding box center [777, 268] width 531 height 16
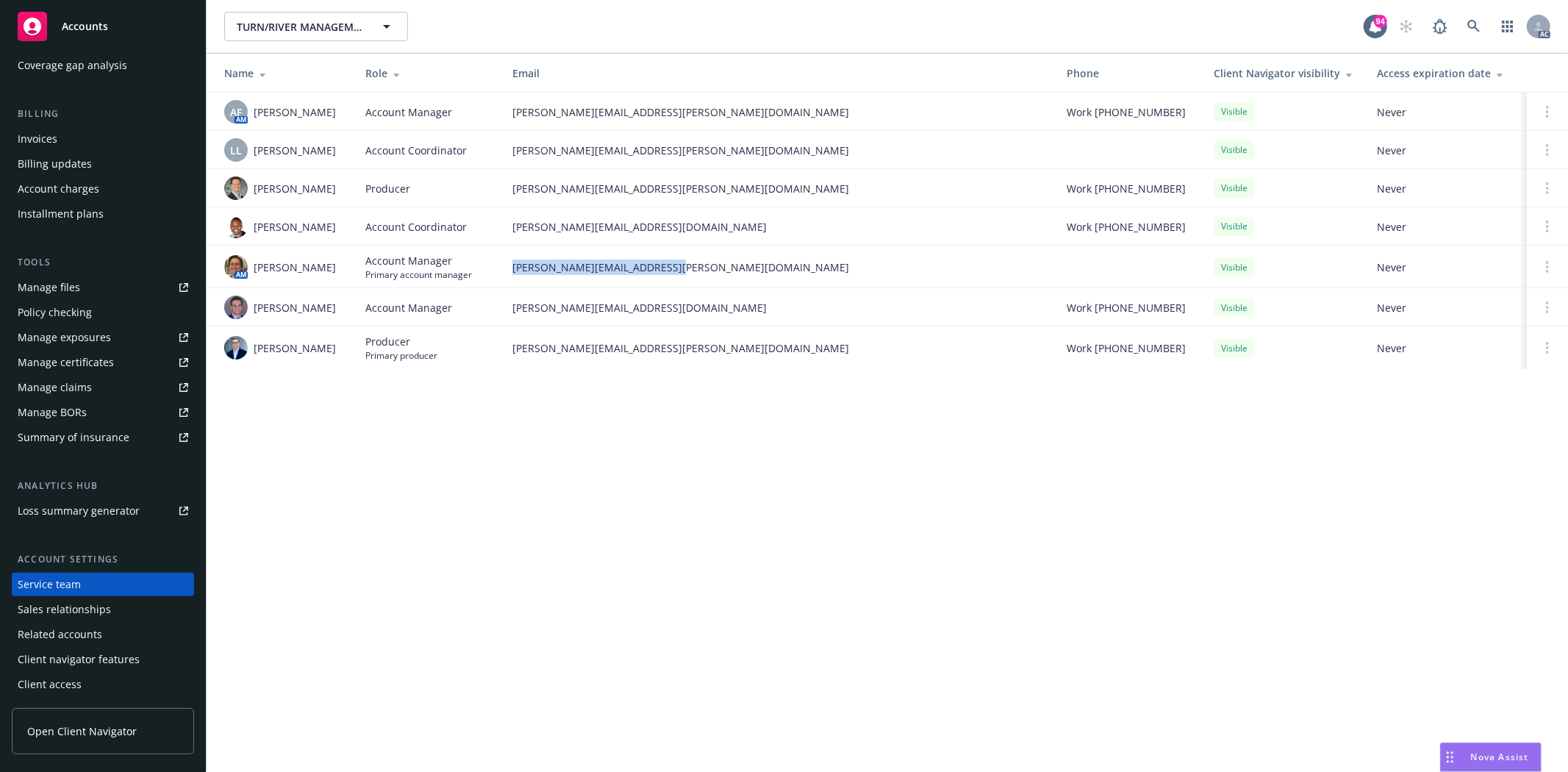
copy span "nicholas.baldwin@newfront.com"
click at [353, 450] on div "TURN/RIVER MANAGEMENT, L.P. TURN/RIVER MANAGEMENT, L.P. 94 AC Name Role Email P…" at bounding box center [887, 386] width 1362 height 772
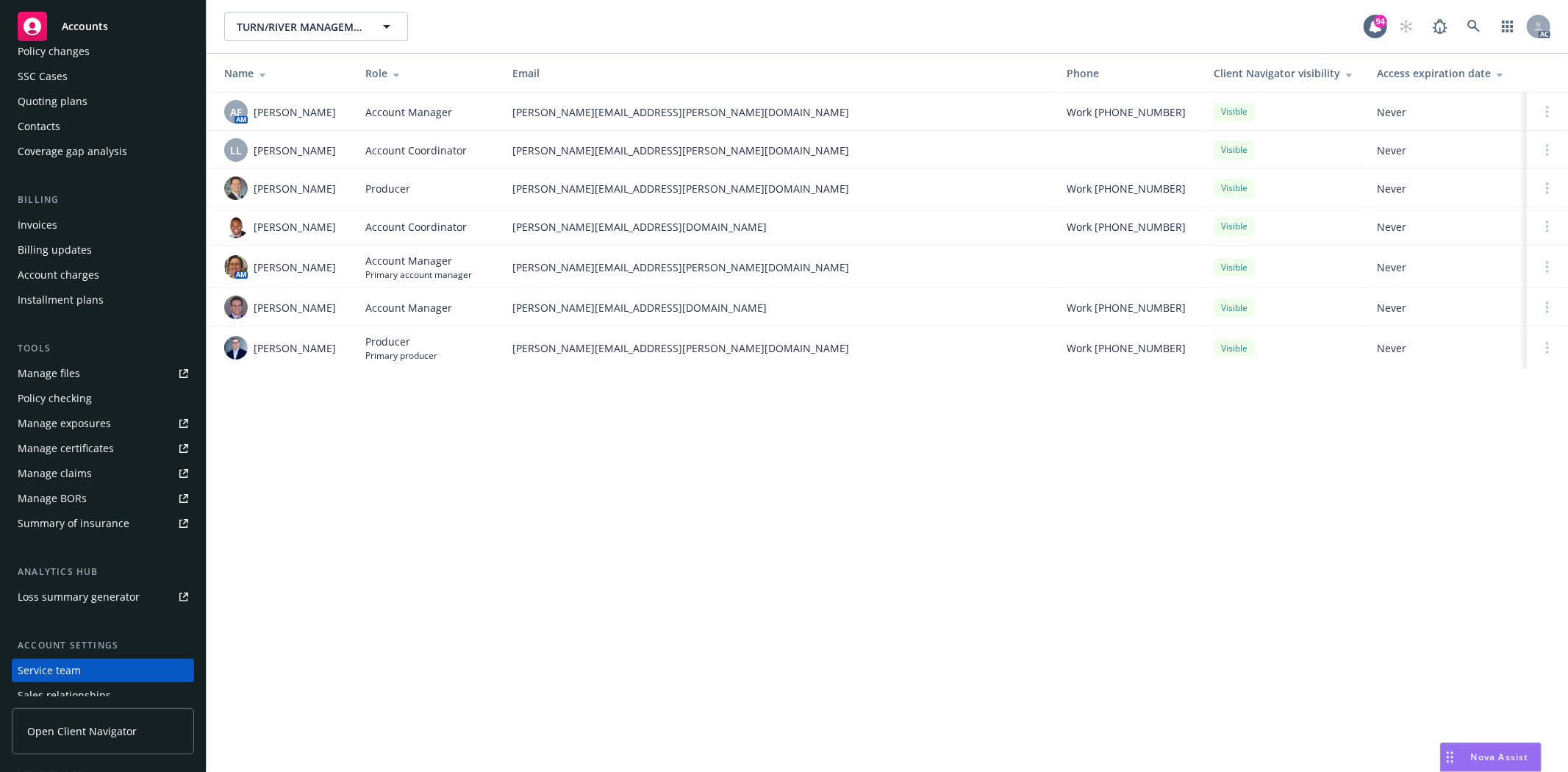
scroll to position [0, 0]
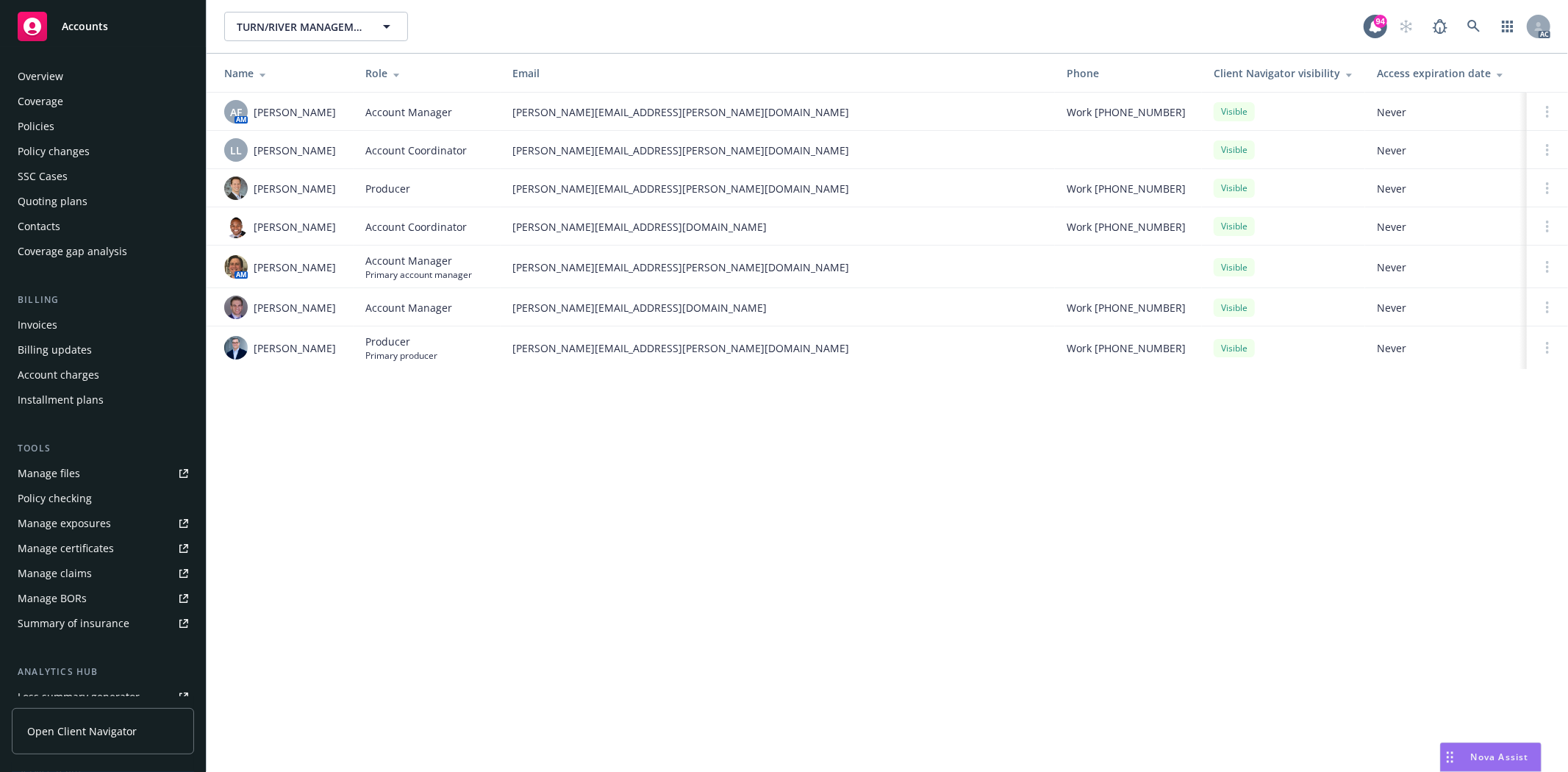
click at [48, 82] on div "Overview" at bounding box center [40, 76] width 45 height 24
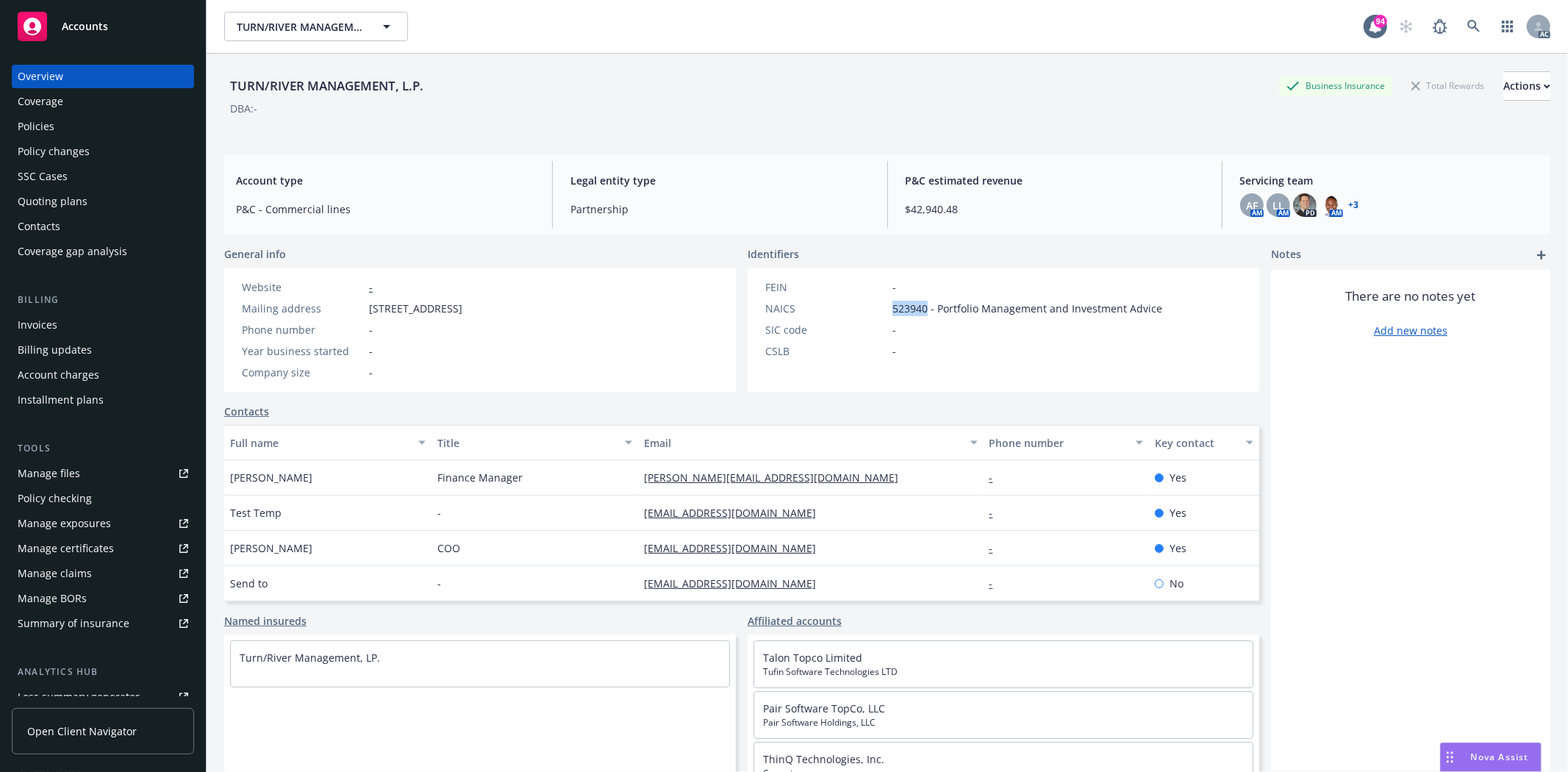
drag, startPoint x: 887, startPoint y: 310, endPoint x: 920, endPoint y: 310, distance: 33.0
click at [920, 310] on span "523940 - Portfolio Management and Investment Advice" at bounding box center [1028, 309] width 270 height 16
drag, startPoint x: 434, startPoint y: 474, endPoint x: 524, endPoint y: 481, distance: 90.3
click at [524, 481] on div "Finance Manager" at bounding box center [535, 477] width 207 height 35
copy span "Finance Manager"
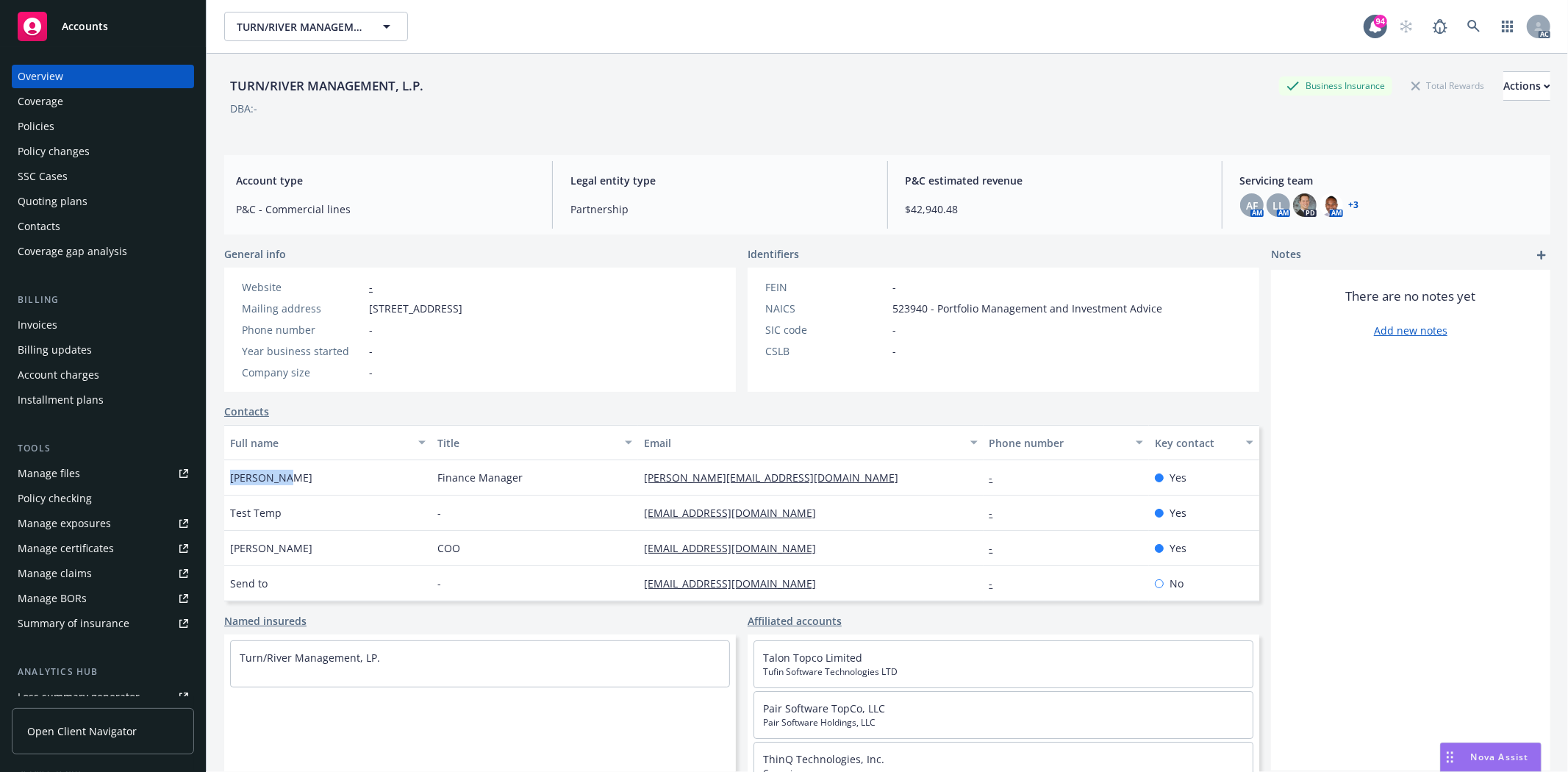
drag, startPoint x: 225, startPoint y: 473, endPoint x: 294, endPoint y: 476, distance: 69.1
click at [294, 476] on div "Erin Beber" at bounding box center [327, 477] width 207 height 35
copy span "Erin Beber"
drag, startPoint x: 630, startPoint y: 476, endPoint x: 768, endPoint y: 482, distance: 138.1
click at [768, 482] on div "Erin Beber Finance Manager erin@turnriver.com - Yes" at bounding box center [742, 477] width 1035 height 35
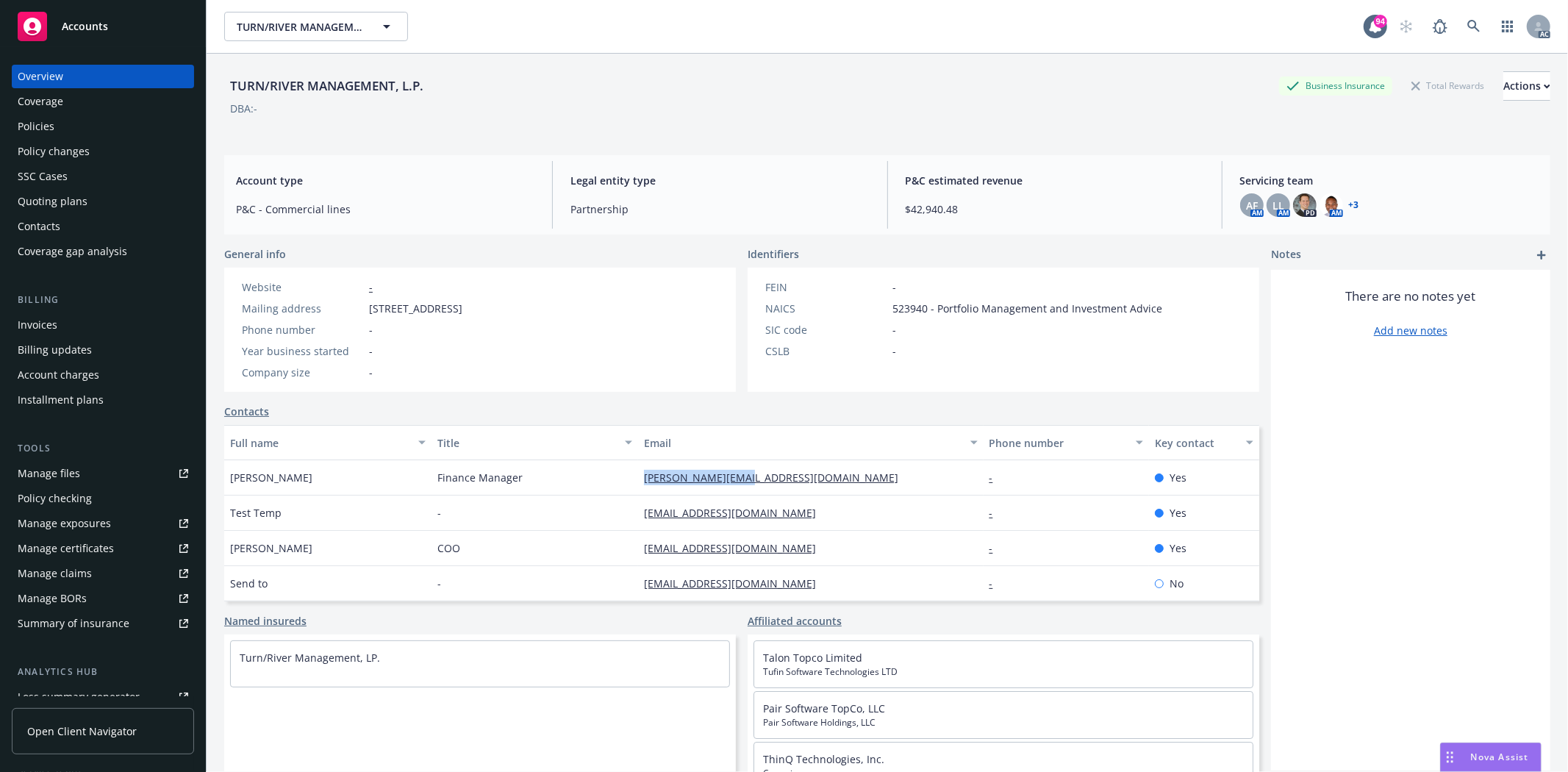
copy div "[PERSON_NAME][EMAIL_ADDRESS][DOMAIN_NAME]"
drag, startPoint x: 429, startPoint y: 547, endPoint x: 460, endPoint y: 547, distance: 31.0
click at [460, 547] on div "COO" at bounding box center [535, 548] width 207 height 35
copy span "COO"
drag, startPoint x: 228, startPoint y: 542, endPoint x: 317, endPoint y: 545, distance: 89.1
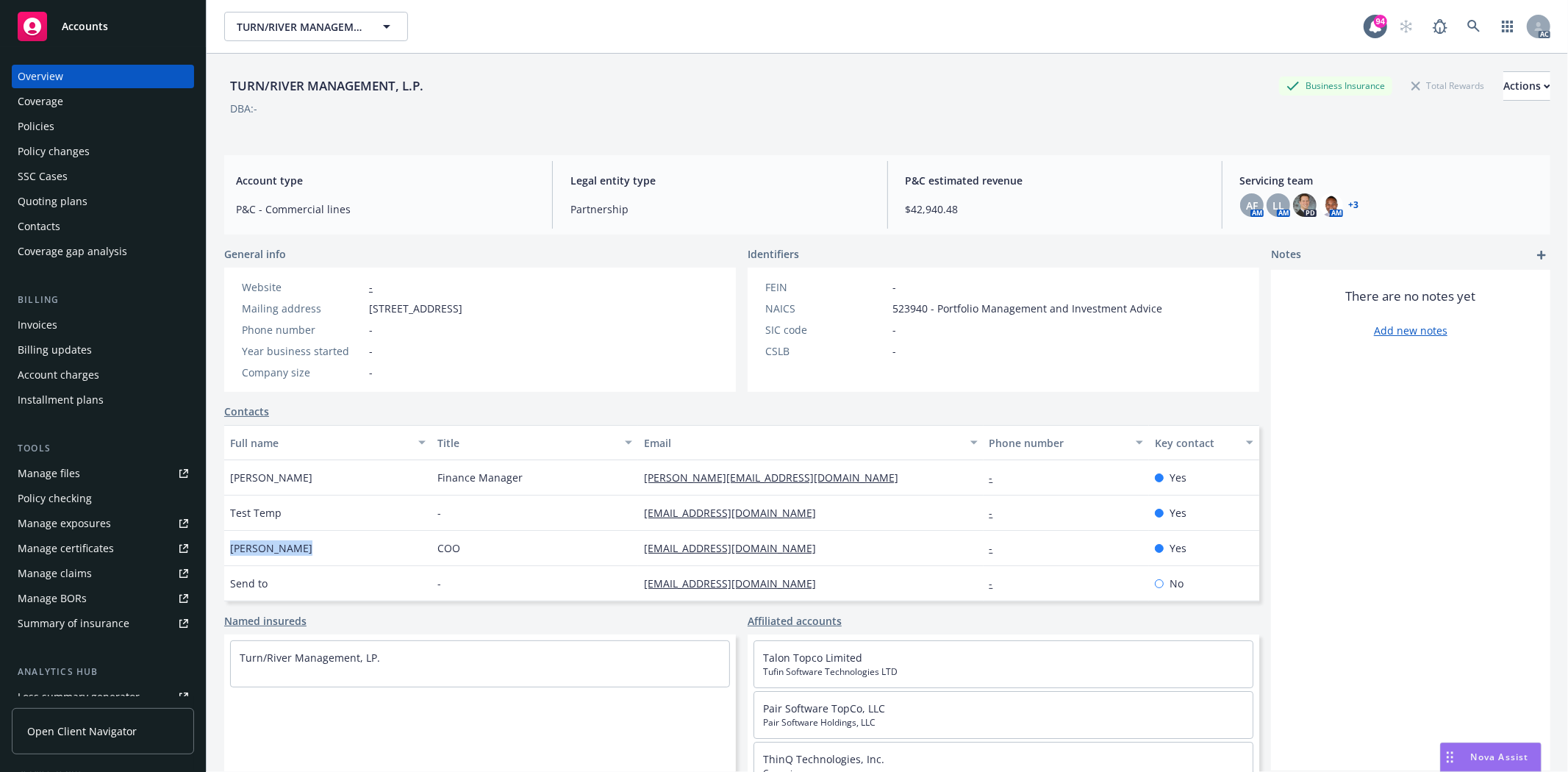
click at [317, 545] on div "[PERSON_NAME]" at bounding box center [327, 548] width 207 height 35
copy span "[PERSON_NAME]"
drag, startPoint x: 637, startPoint y: 546, endPoint x: 840, endPoint y: 552, distance: 203.1
click at [840, 552] on div "[EMAIL_ADDRESS][DOMAIN_NAME]" at bounding box center [811, 548] width 345 height 35
copy link "evan@turnriver.com"
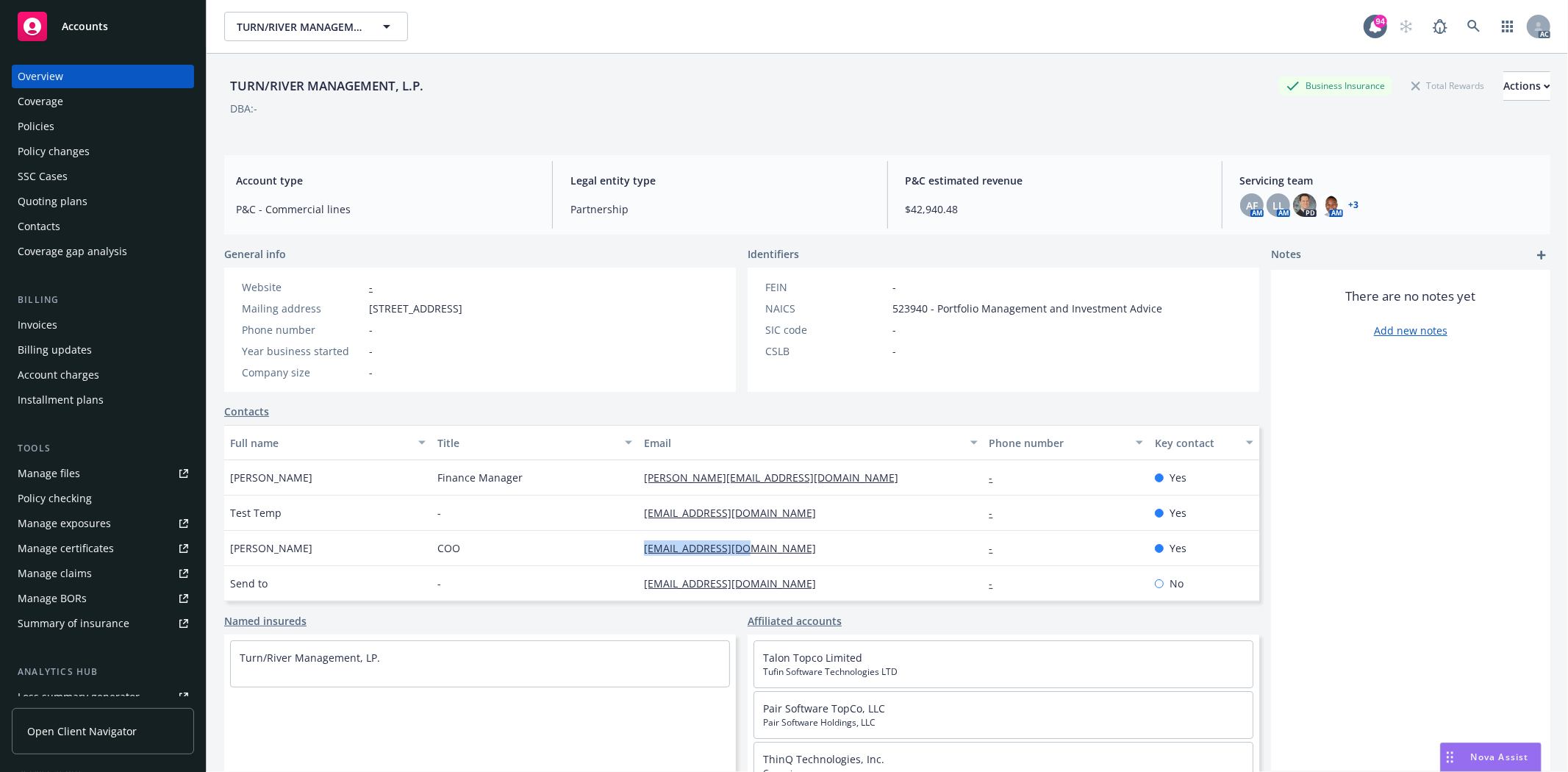
click at [68, 119] on div "Policies" at bounding box center [102, 126] width 171 height 24
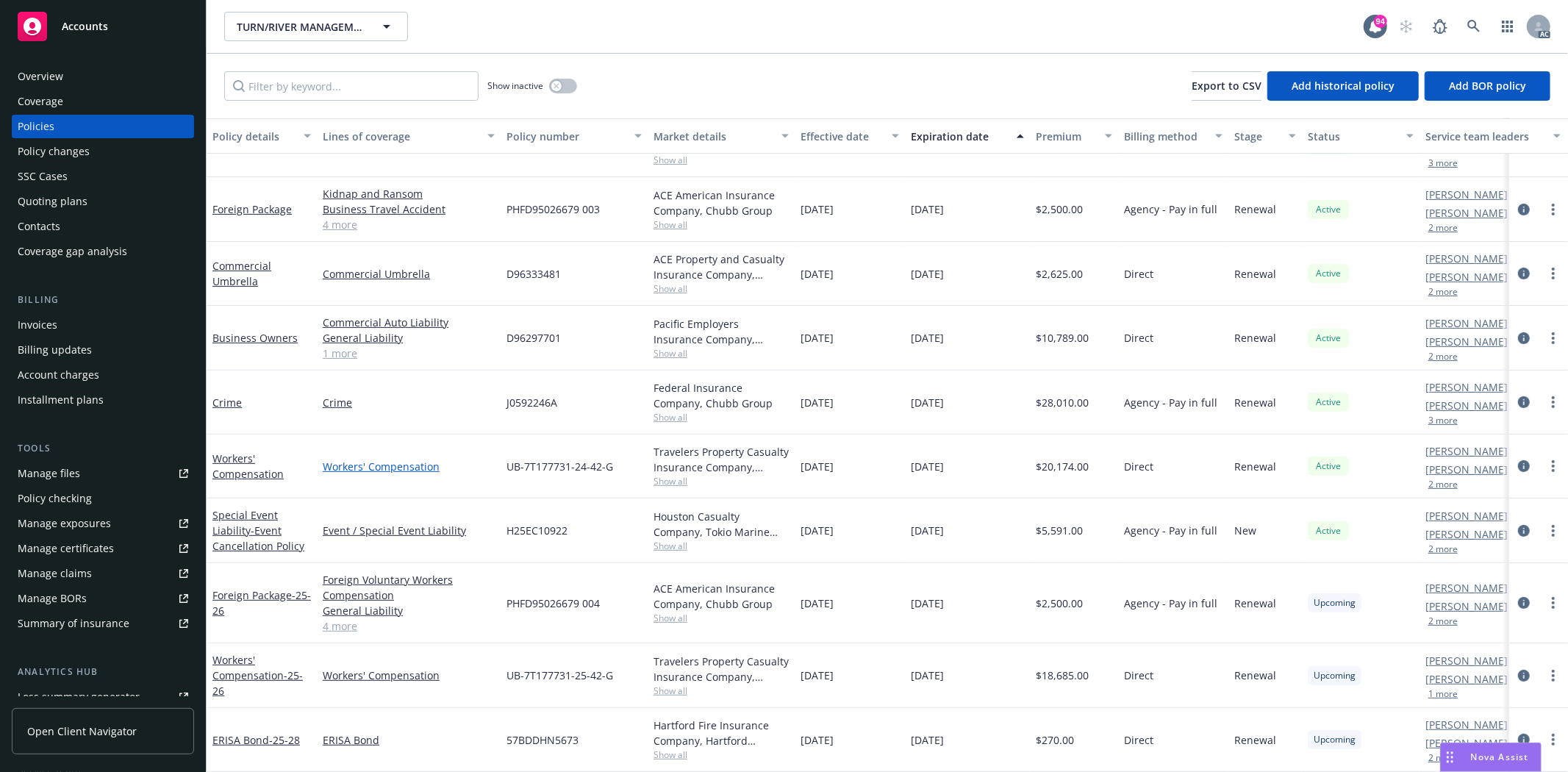
scroll to position [348, 0]
click at [348, 346] on link "1 more" at bounding box center [408, 353] width 172 height 16
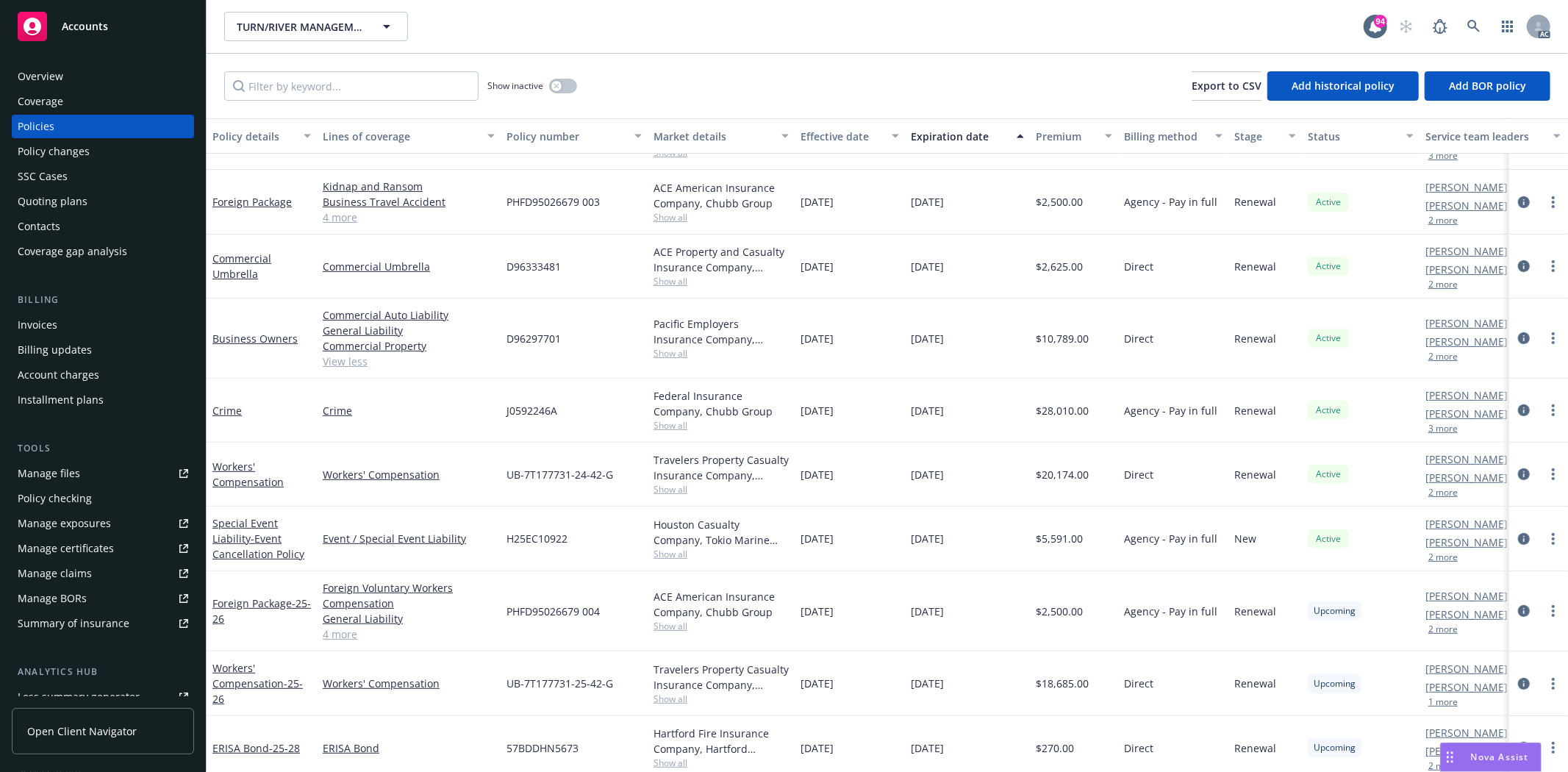
drag, startPoint x: 802, startPoint y: 344, endPoint x: 859, endPoint y: 343, distance: 57.0
click at [859, 343] on div "[DATE]" at bounding box center [850, 338] width 110 height 80
copy span "[DATE]"
drag, startPoint x: 916, startPoint y: 339, endPoint x: 965, endPoint y: 335, distance: 49.2
click at [944, 335] on span "[DATE]" at bounding box center [928, 338] width 33 height 16
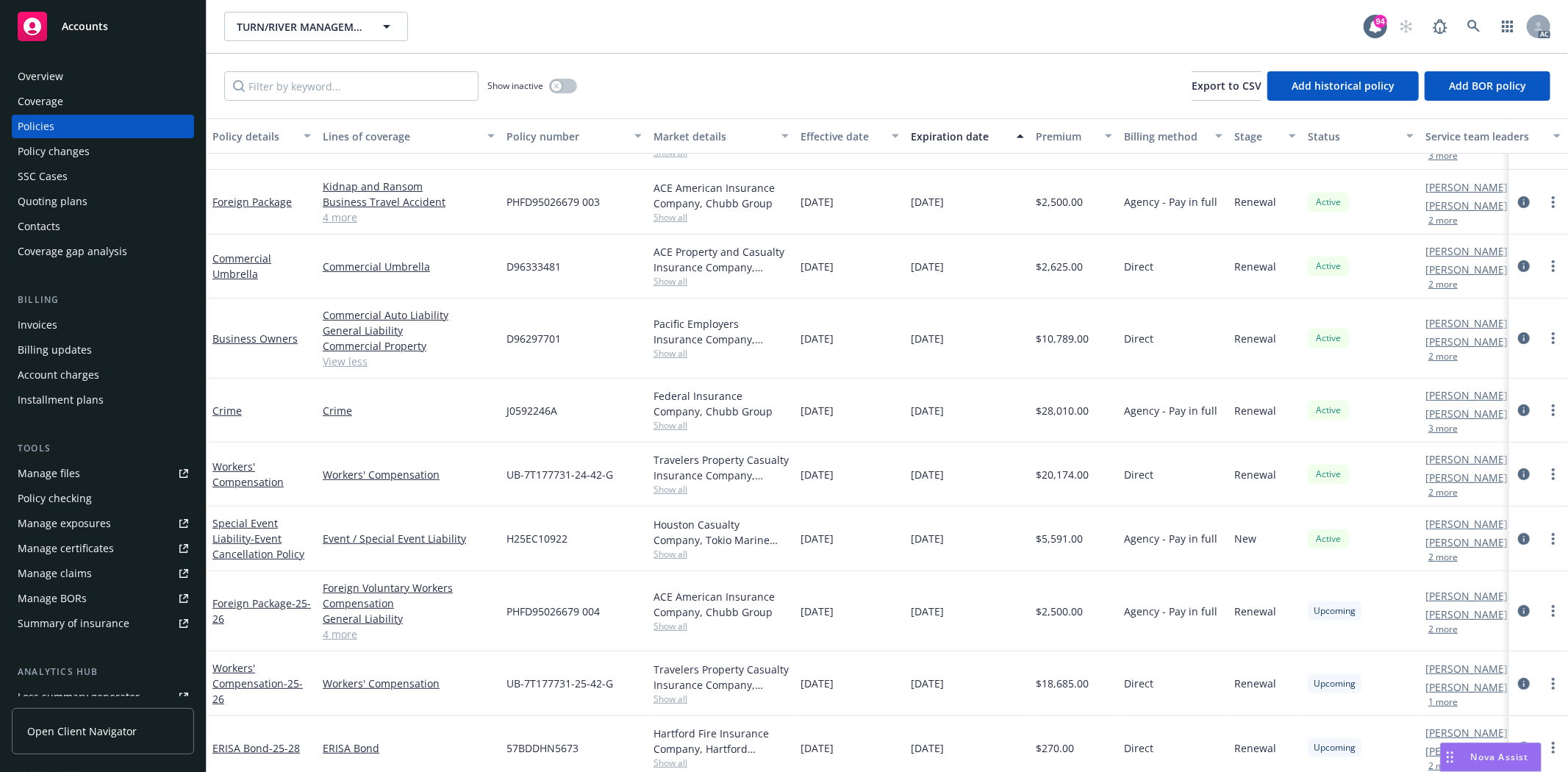
click at [916, 344] on span "[DATE]" at bounding box center [928, 338] width 33 height 16
drag, startPoint x: 916, startPoint y: 339, endPoint x: 972, endPoint y: 341, distance: 56.0
click at [972, 341] on div "[DATE]" at bounding box center [967, 338] width 125 height 80
copy span "[DATE]"
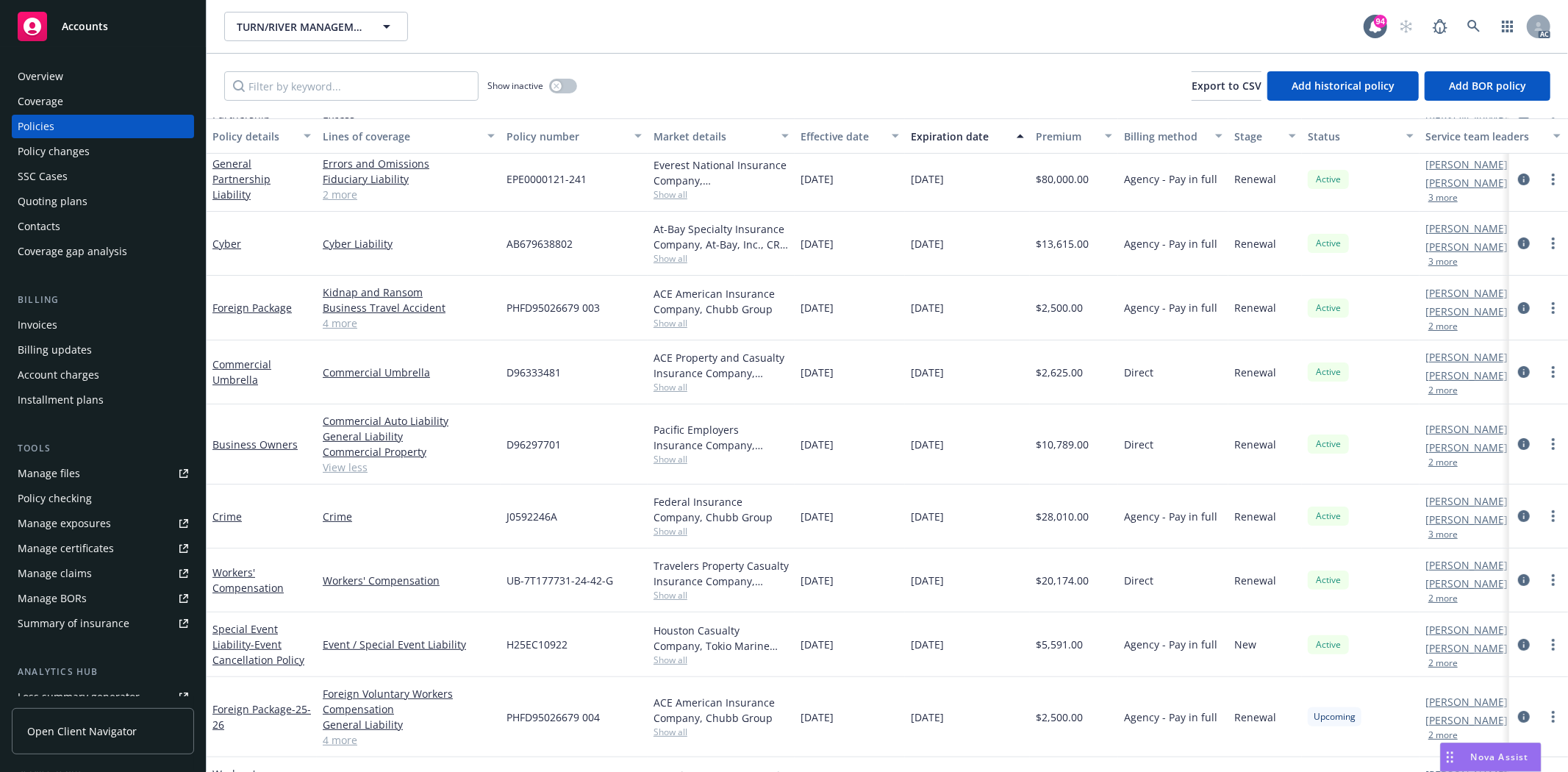
scroll to position [184, 0]
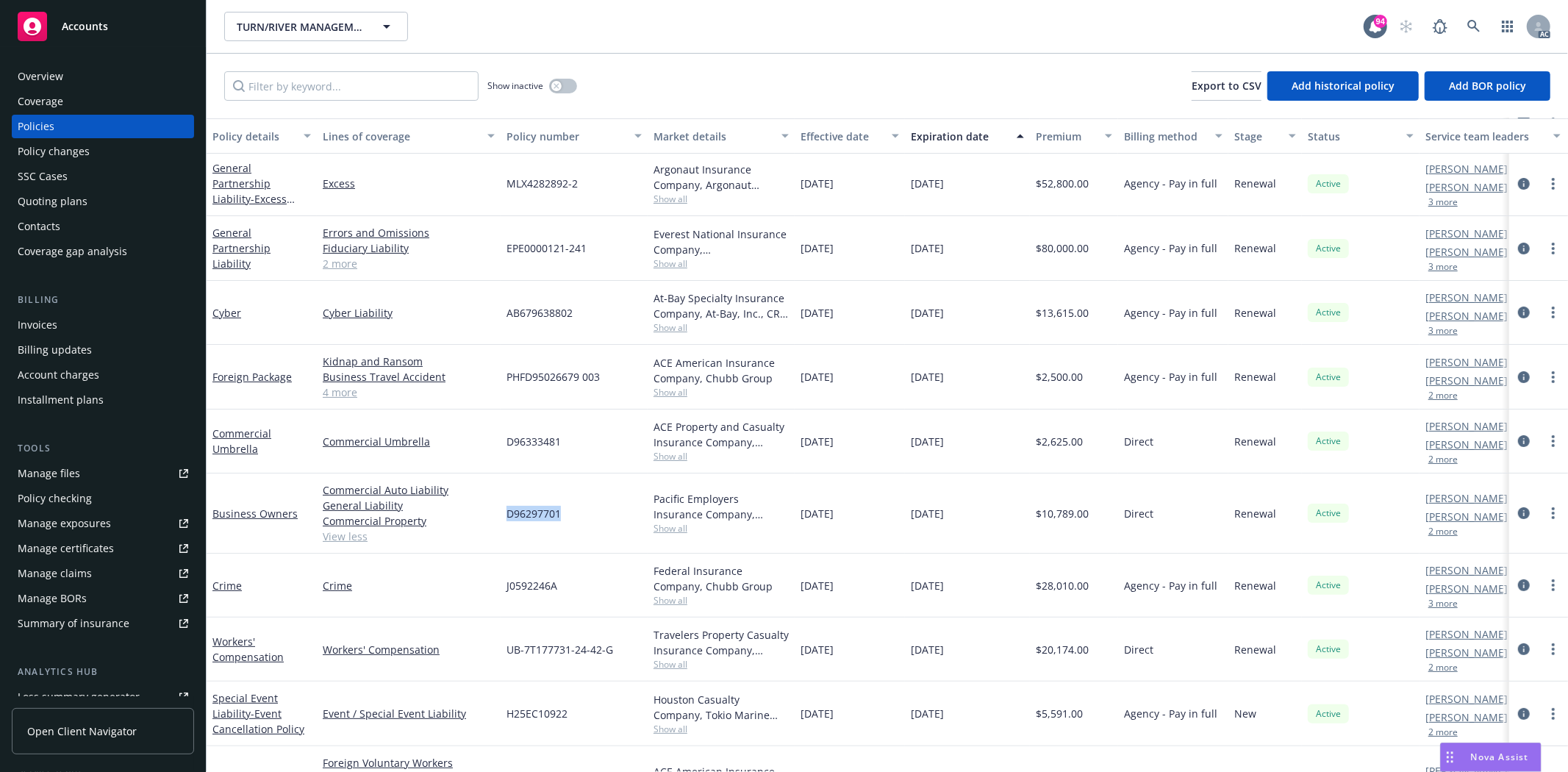
drag, startPoint x: 524, startPoint y: 509, endPoint x: 568, endPoint y: 509, distance: 44.0
click at [568, 509] on div "D96297701" at bounding box center [575, 513] width 147 height 80
click at [681, 529] on span "Show all" at bounding box center [721, 528] width 136 height 12
drag, startPoint x: 505, startPoint y: 614, endPoint x: 589, endPoint y: 605, distance: 84.5
click at [589, 605] on div "Carrier Chubb Group" at bounding box center [640, 606] width 270 height 31
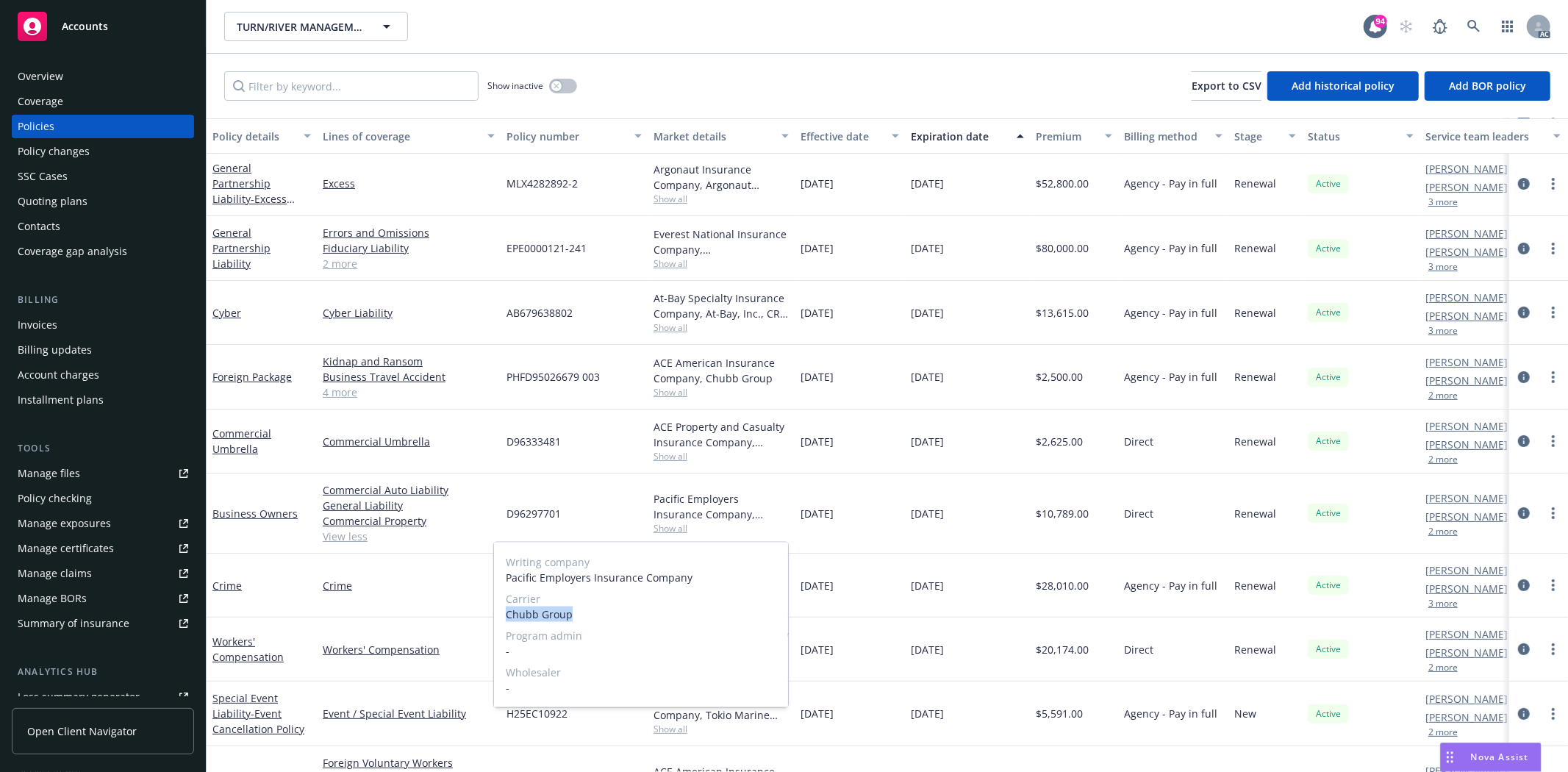
drag, startPoint x: 576, startPoint y: 612, endPoint x: 507, endPoint y: 621, distance: 69.6
click at [507, 621] on span "Chubb Group" at bounding box center [640, 615] width 270 height 16
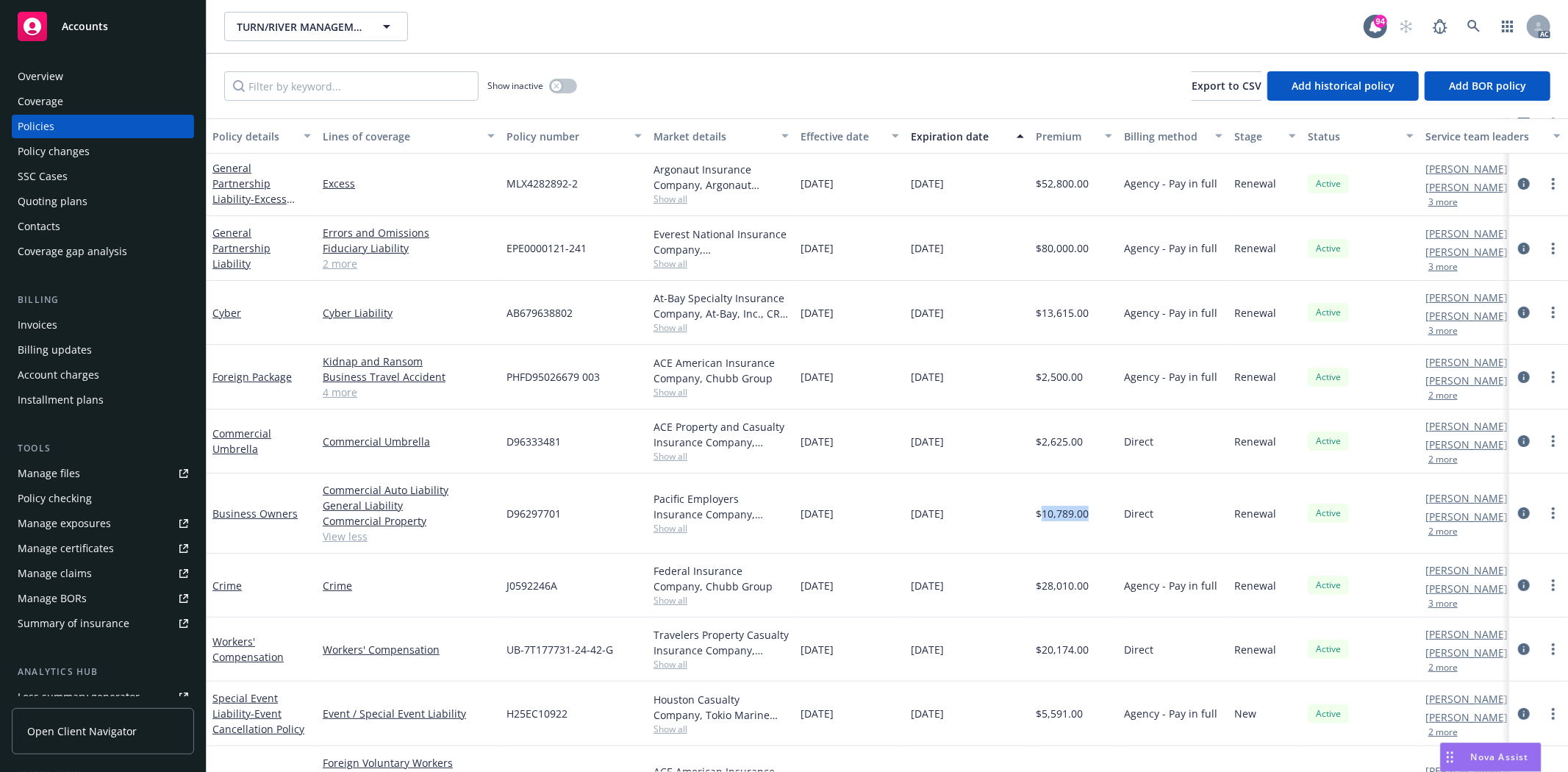
drag, startPoint x: 1042, startPoint y: 516, endPoint x: 1089, endPoint y: 510, distance: 47.4
click at [1089, 510] on div "$10,789.00" at bounding box center [1074, 513] width 88 height 80
drag, startPoint x: 526, startPoint y: 435, endPoint x: 568, endPoint y: 440, distance: 42.3
click at [568, 440] on div "Commercial Umbrella Commercial Umbrella D96333481 ACE Property and Casualty Ins…" at bounding box center [916, 441] width 1419 height 64
click at [677, 457] on span "Show all" at bounding box center [721, 456] width 136 height 12
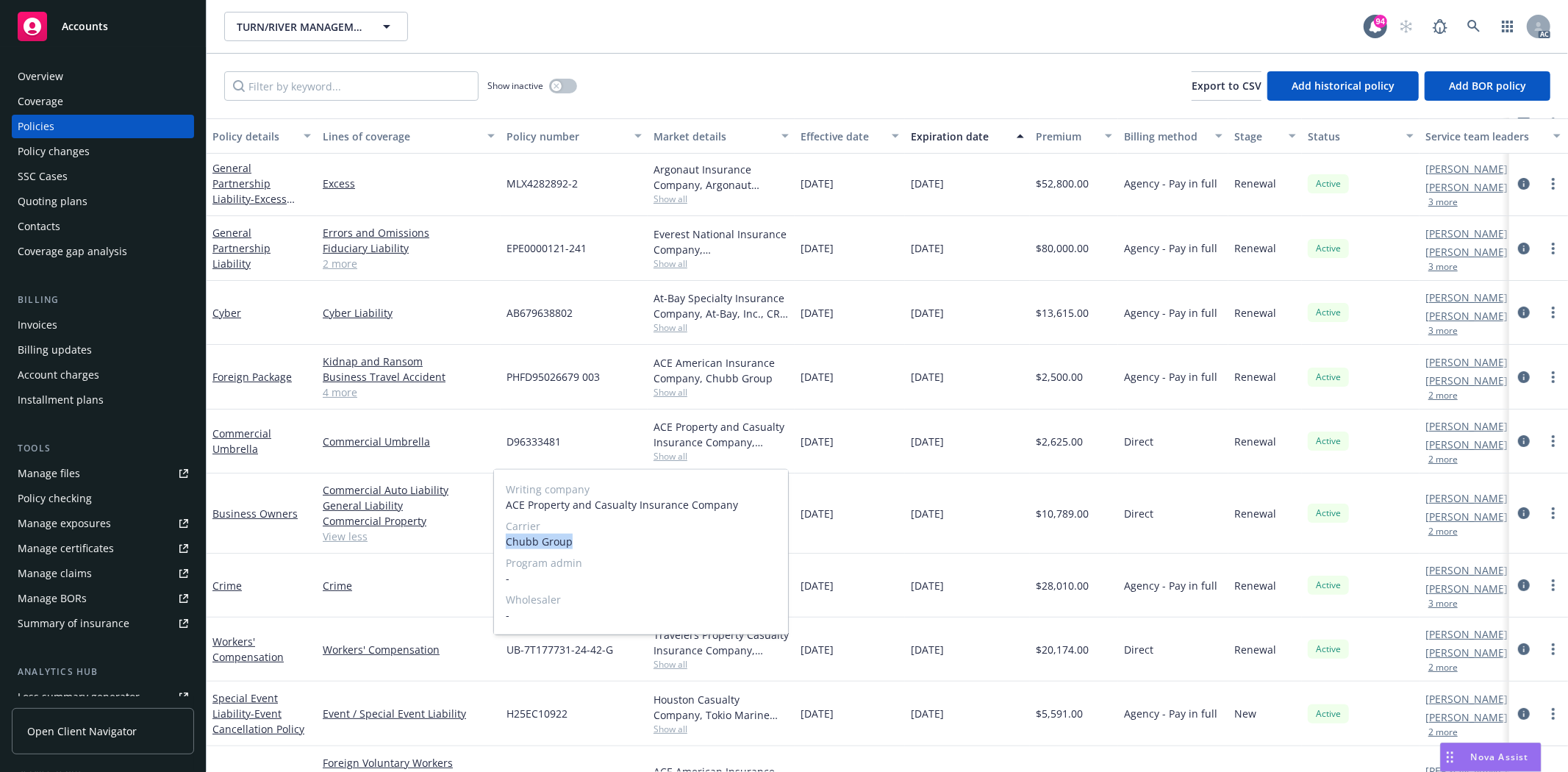
drag, startPoint x: 503, startPoint y: 541, endPoint x: 568, endPoint y: 539, distance: 65.0
click at [568, 539] on div "Writing company ACE Property and Casualty Insurance Company Carrier Chubb Group…" at bounding box center [641, 552] width 294 height 164
click at [607, 439] on div "D96333481" at bounding box center [575, 441] width 147 height 64
drag, startPoint x: 1042, startPoint y: 443, endPoint x: 1089, endPoint y: 432, distance: 48.3
click at [1089, 432] on div "$2,625.00" at bounding box center [1074, 441] width 88 height 64
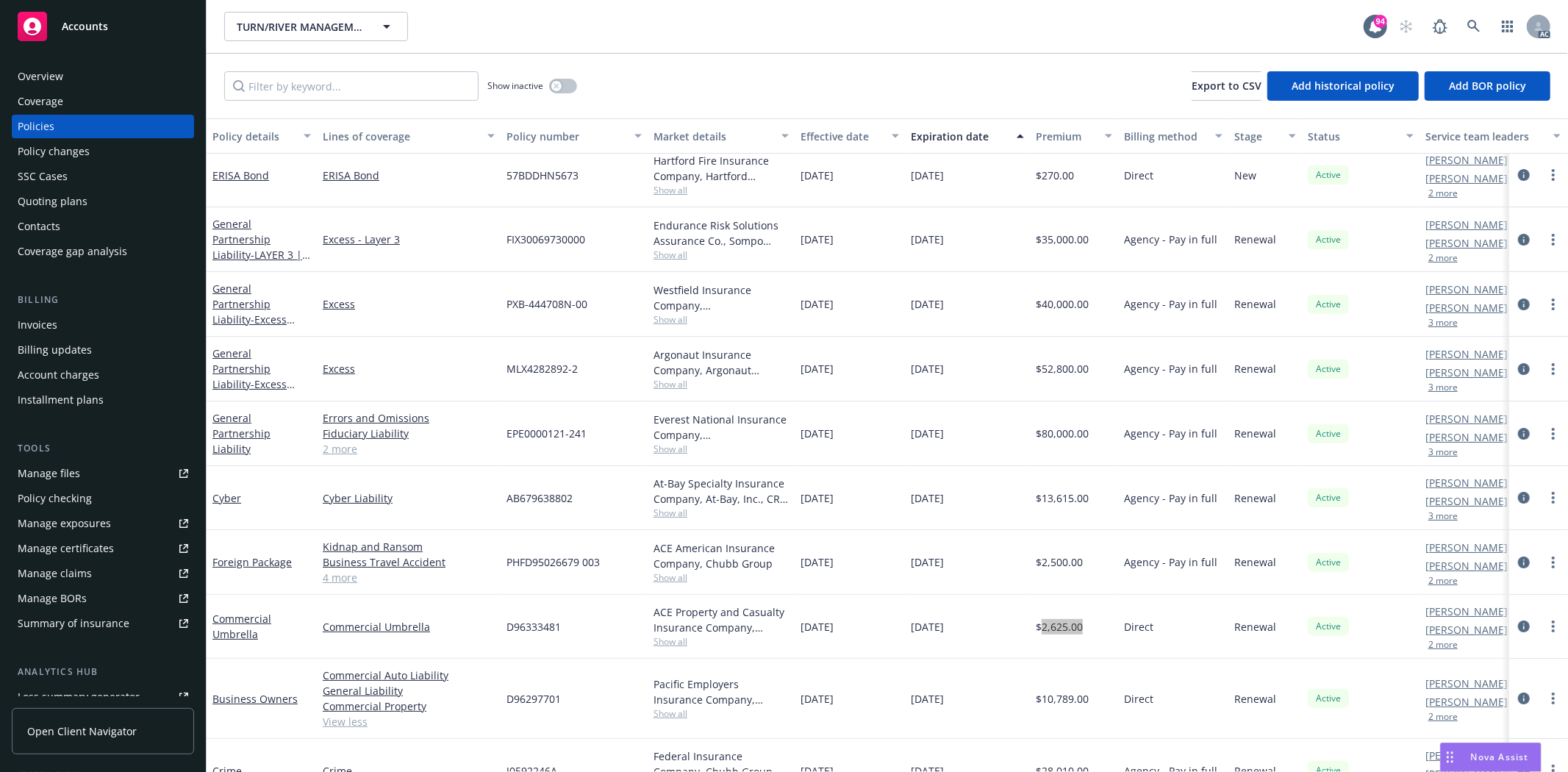
scroll to position [0, 0]
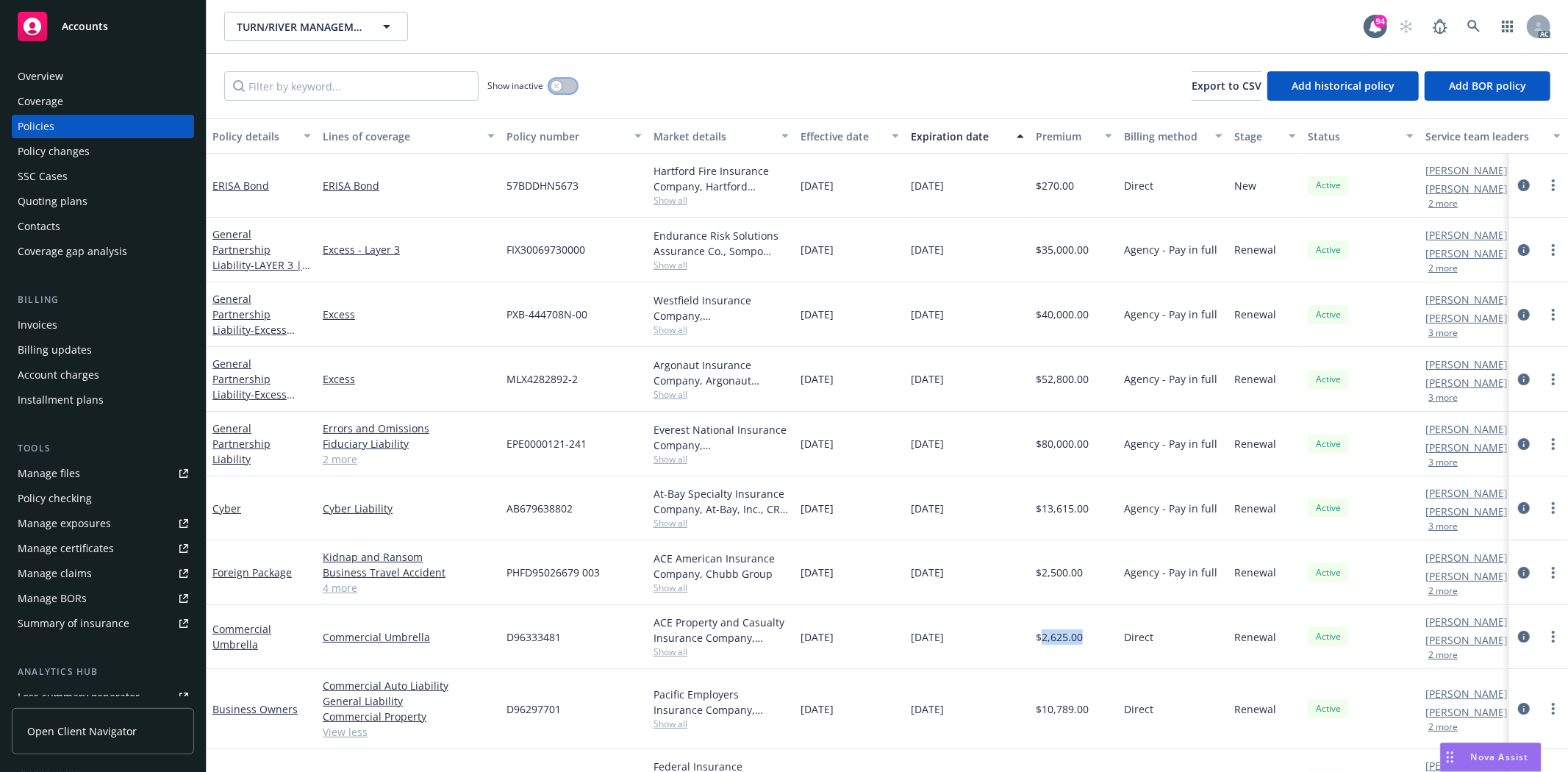
click at [567, 88] on button "button" at bounding box center [563, 86] width 28 height 15
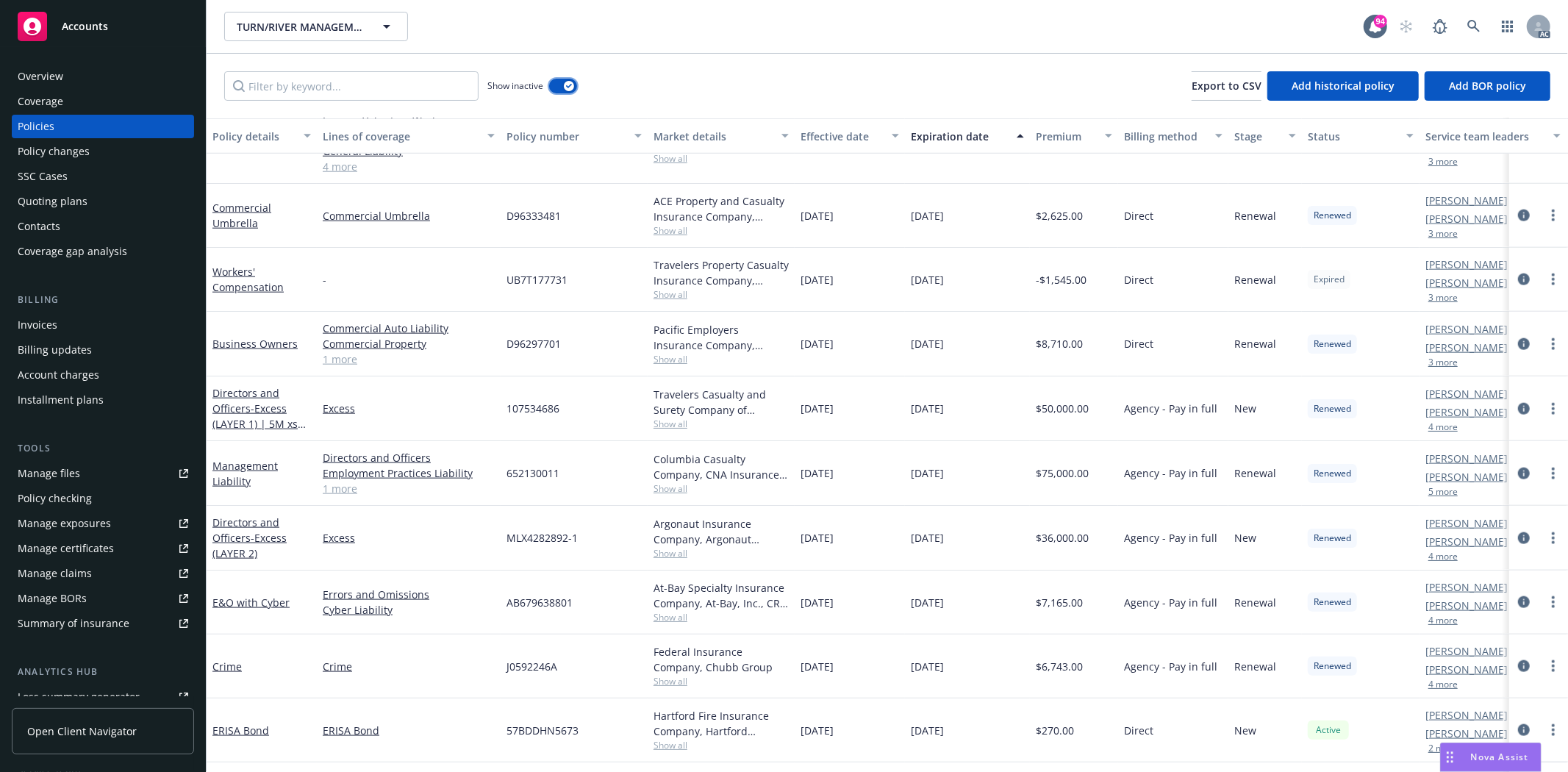
scroll to position [1332, 0]
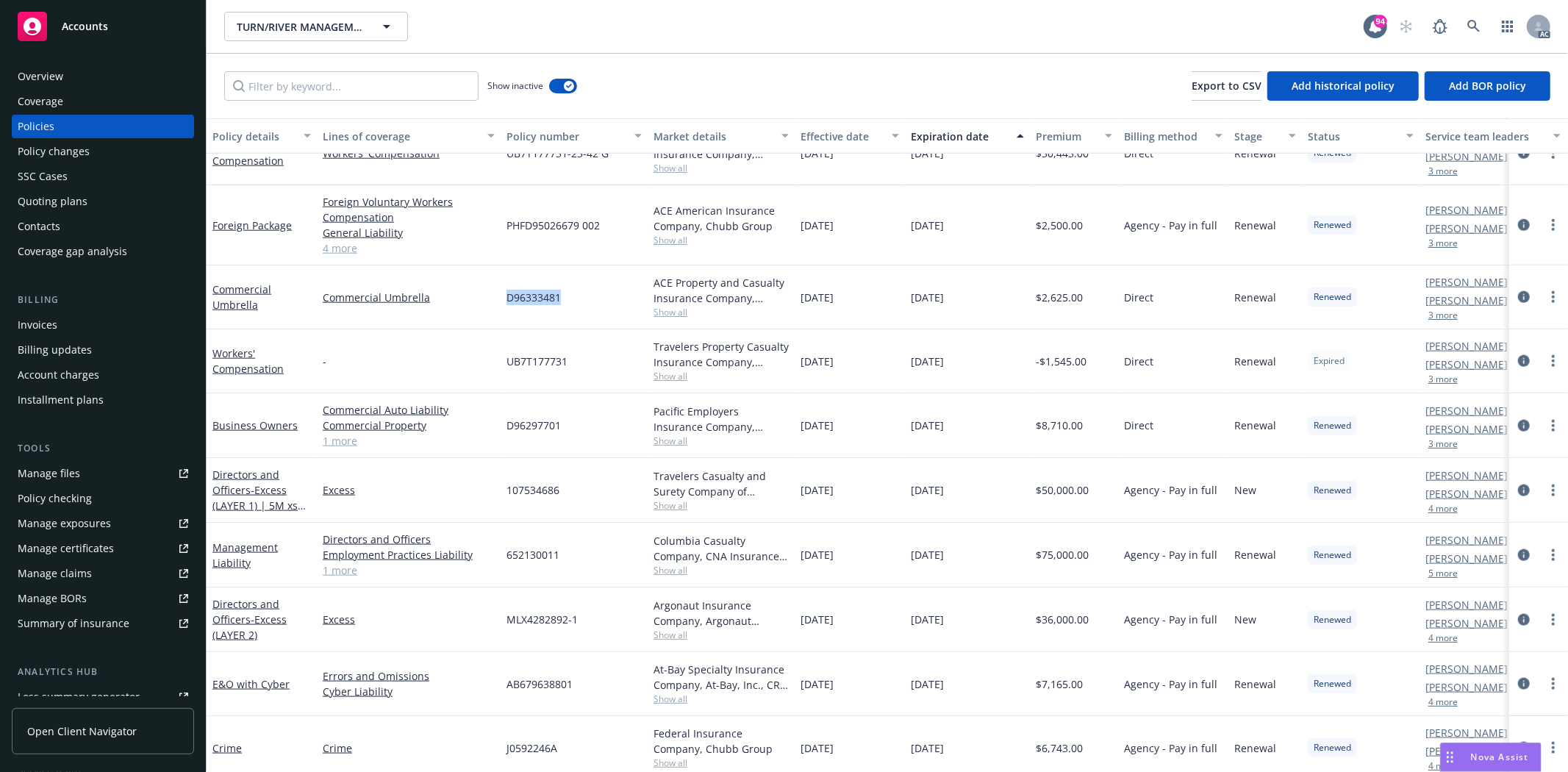
drag, startPoint x: 502, startPoint y: 296, endPoint x: 571, endPoint y: 289, distance: 69.4
click at [571, 289] on div "D96333481" at bounding box center [575, 297] width 147 height 64
click at [673, 303] on div "ACE Property and Casualty Insurance Company, Chubb Group" at bounding box center [721, 289] width 136 height 31
click at [660, 312] on span "Show all" at bounding box center [721, 312] width 136 height 12
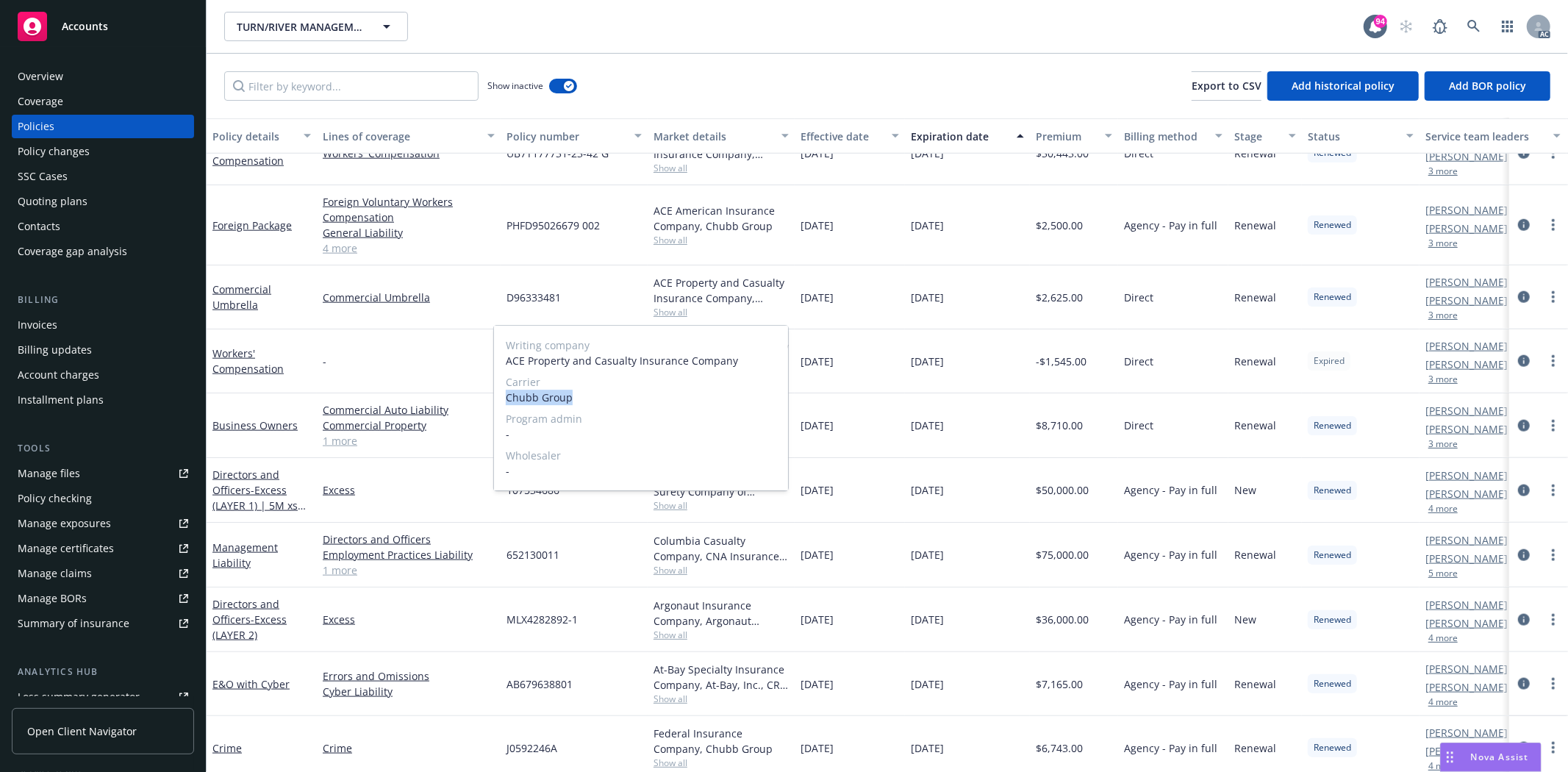
drag, startPoint x: 504, startPoint y: 400, endPoint x: 593, endPoint y: 400, distance: 89.0
click at [593, 400] on div "Writing company ACE Property and Casualty Insurance Company Carrier Chubb Group…" at bounding box center [641, 407] width 294 height 164
click at [898, 316] on div "10/01/2023" at bounding box center [850, 297] width 110 height 64
drag, startPoint x: 804, startPoint y: 292, endPoint x: 865, endPoint y: 300, distance: 61.5
click at [865, 300] on div "10/01/2023" at bounding box center [850, 297] width 110 height 64
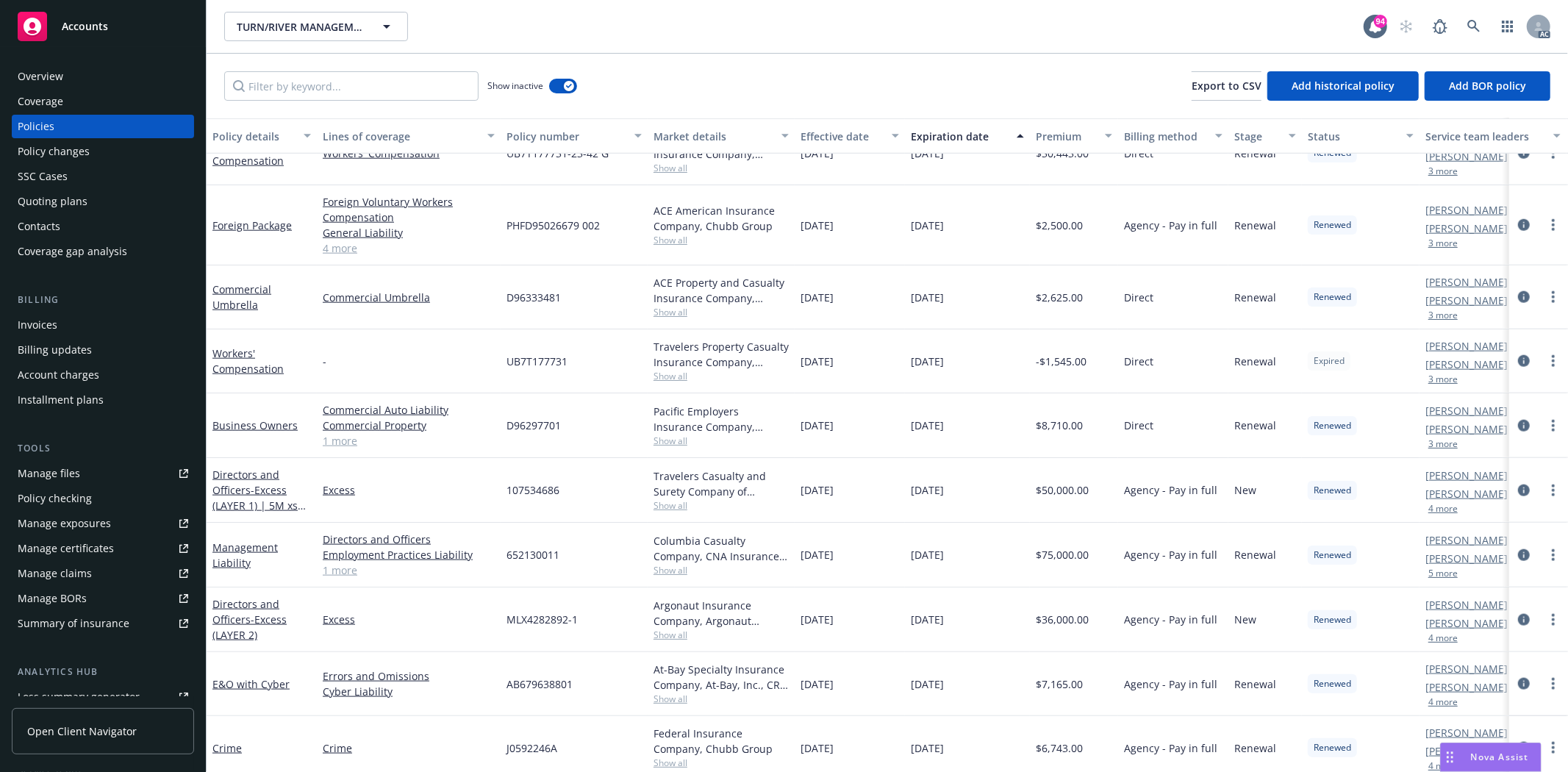
click at [857, 305] on div "10/01/2023" at bounding box center [850, 297] width 110 height 64
drag, startPoint x: 798, startPoint y: 296, endPoint x: 856, endPoint y: 303, distance: 58.4
click at [856, 303] on div "10/01/2023" at bounding box center [850, 297] width 110 height 64
drag, startPoint x: 910, startPoint y: 292, endPoint x: 978, endPoint y: 298, distance: 68.3
click at [978, 298] on div "[DATE]" at bounding box center [967, 297] width 125 height 64
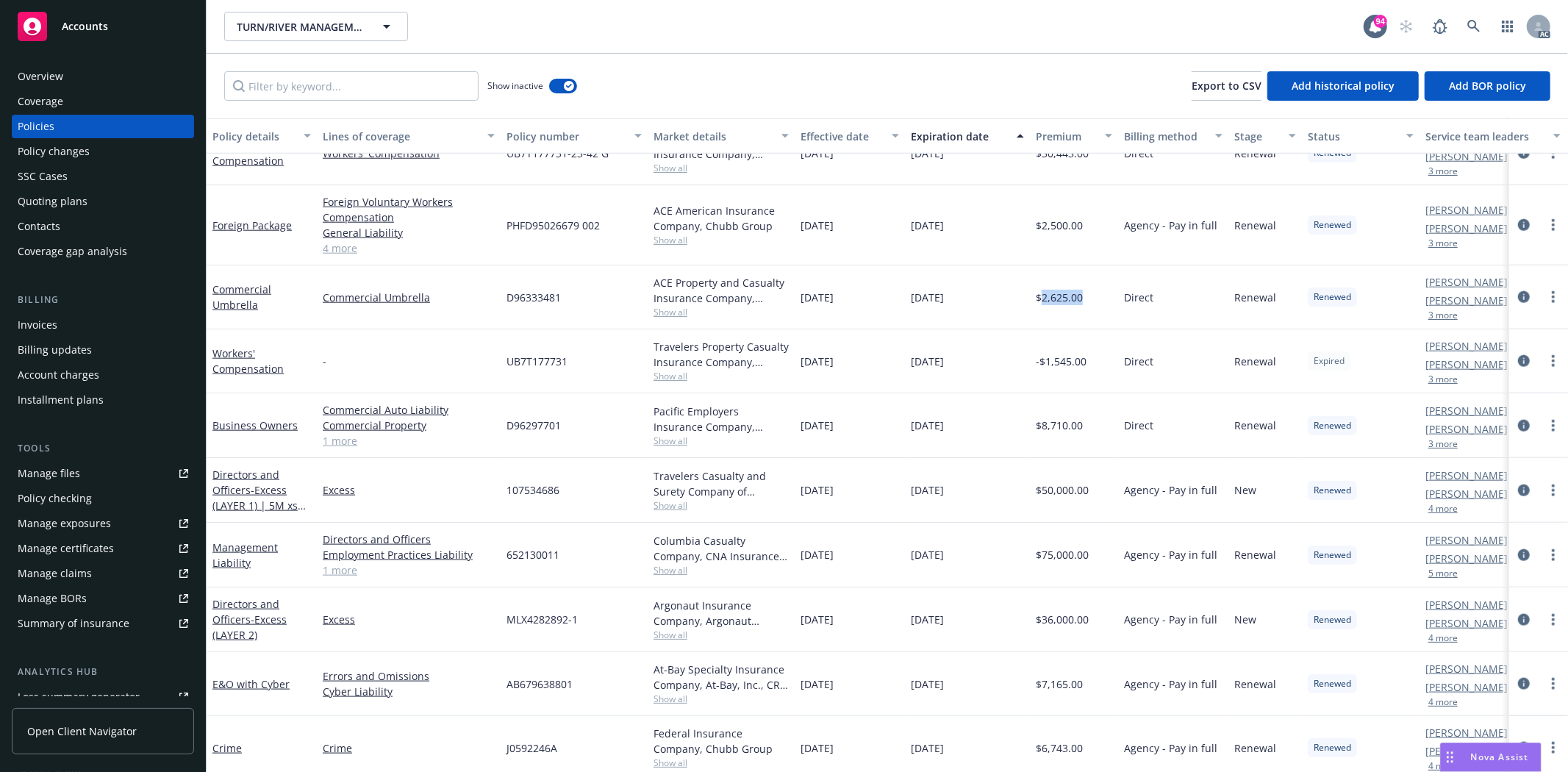
drag, startPoint x: 1042, startPoint y: 292, endPoint x: 1083, endPoint y: 292, distance: 41.0
click at [1083, 292] on div "$2,625.00" at bounding box center [1074, 297] width 88 height 64
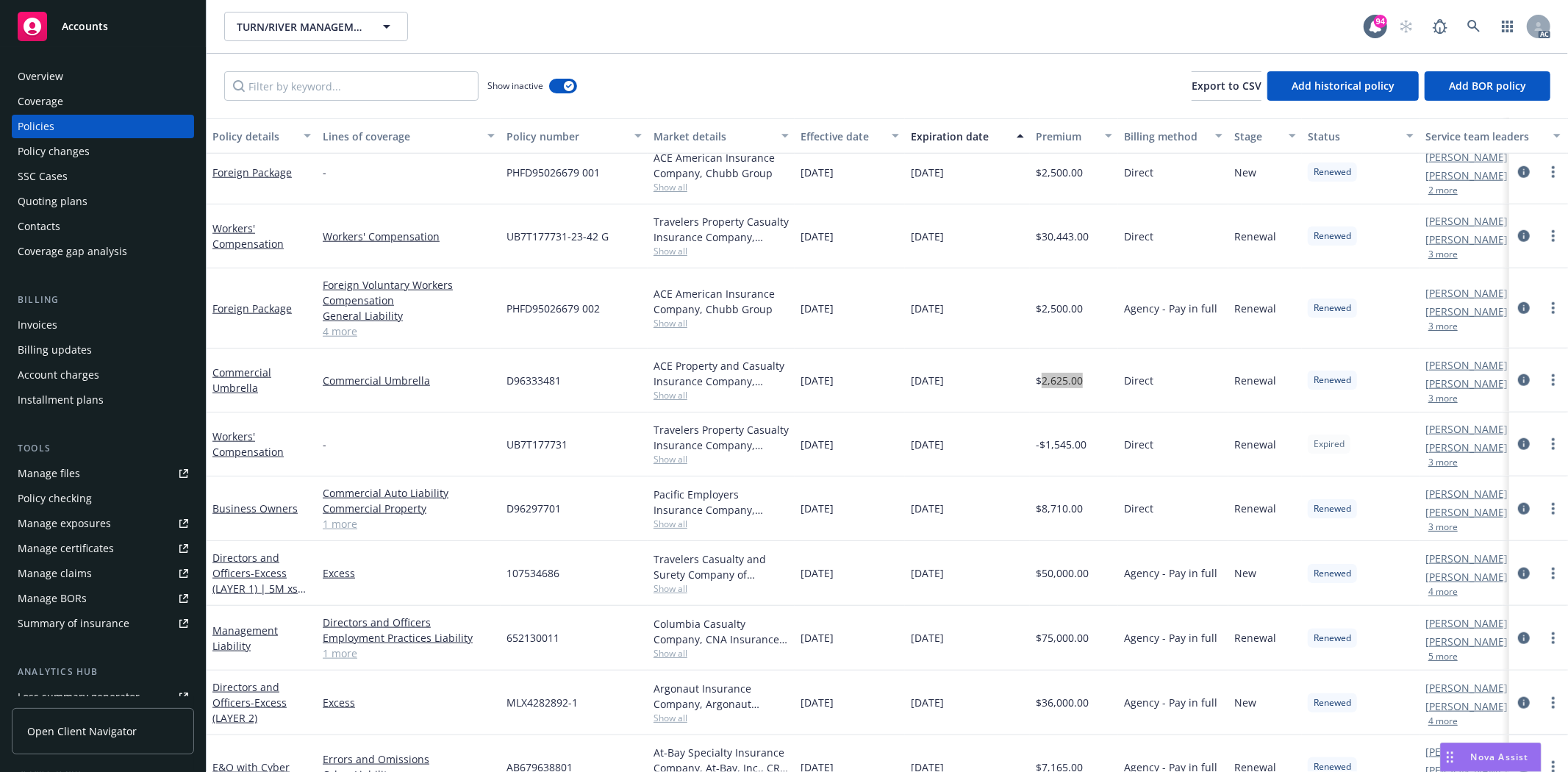
scroll to position [1249, 0]
click at [662, 530] on span "Show all" at bounding box center [721, 527] width 136 height 12
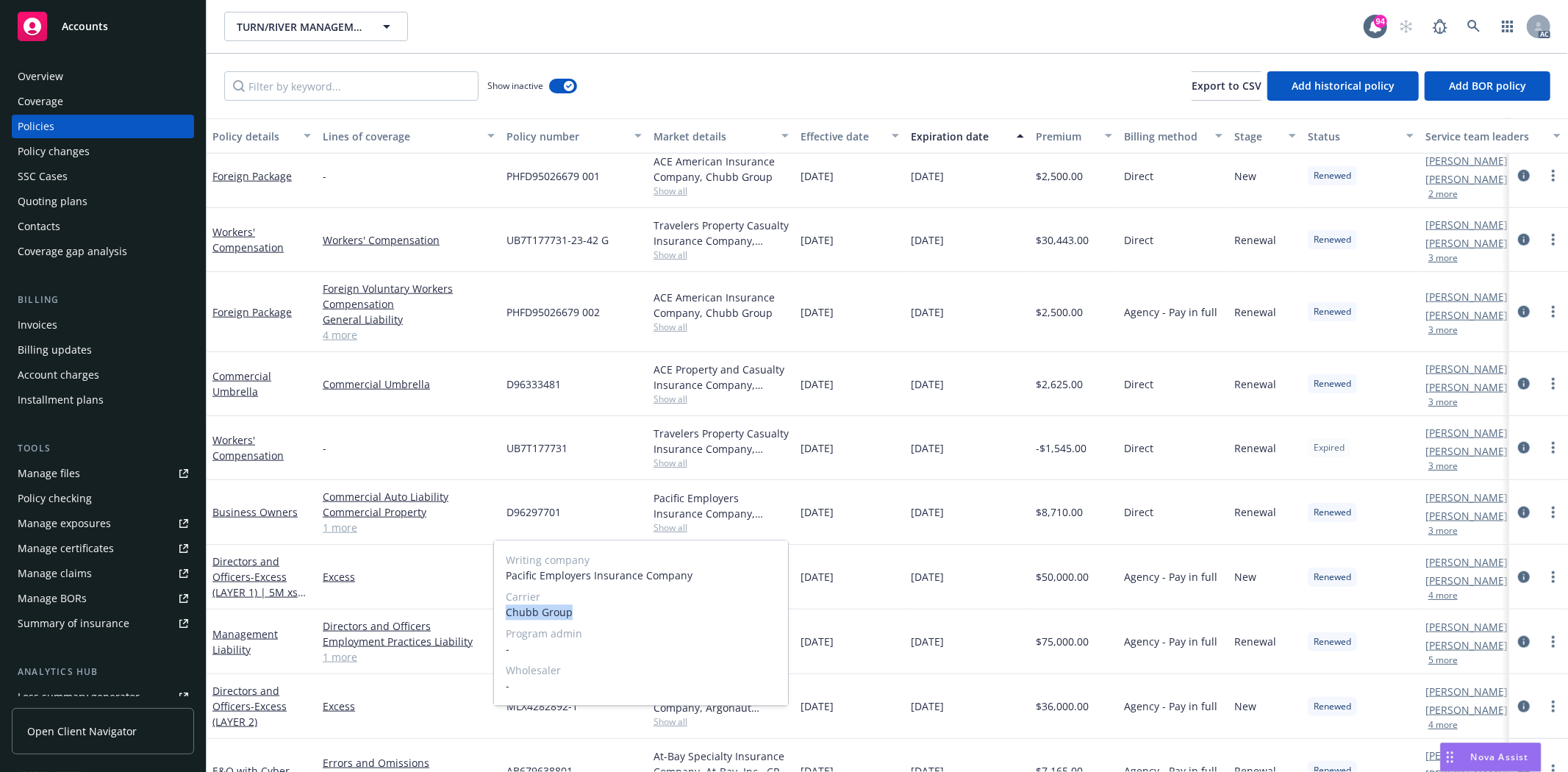
drag, startPoint x: 509, startPoint y: 612, endPoint x: 584, endPoint y: 604, distance: 75.4
click at [584, 604] on span "Chubb Group" at bounding box center [640, 612] width 270 height 16
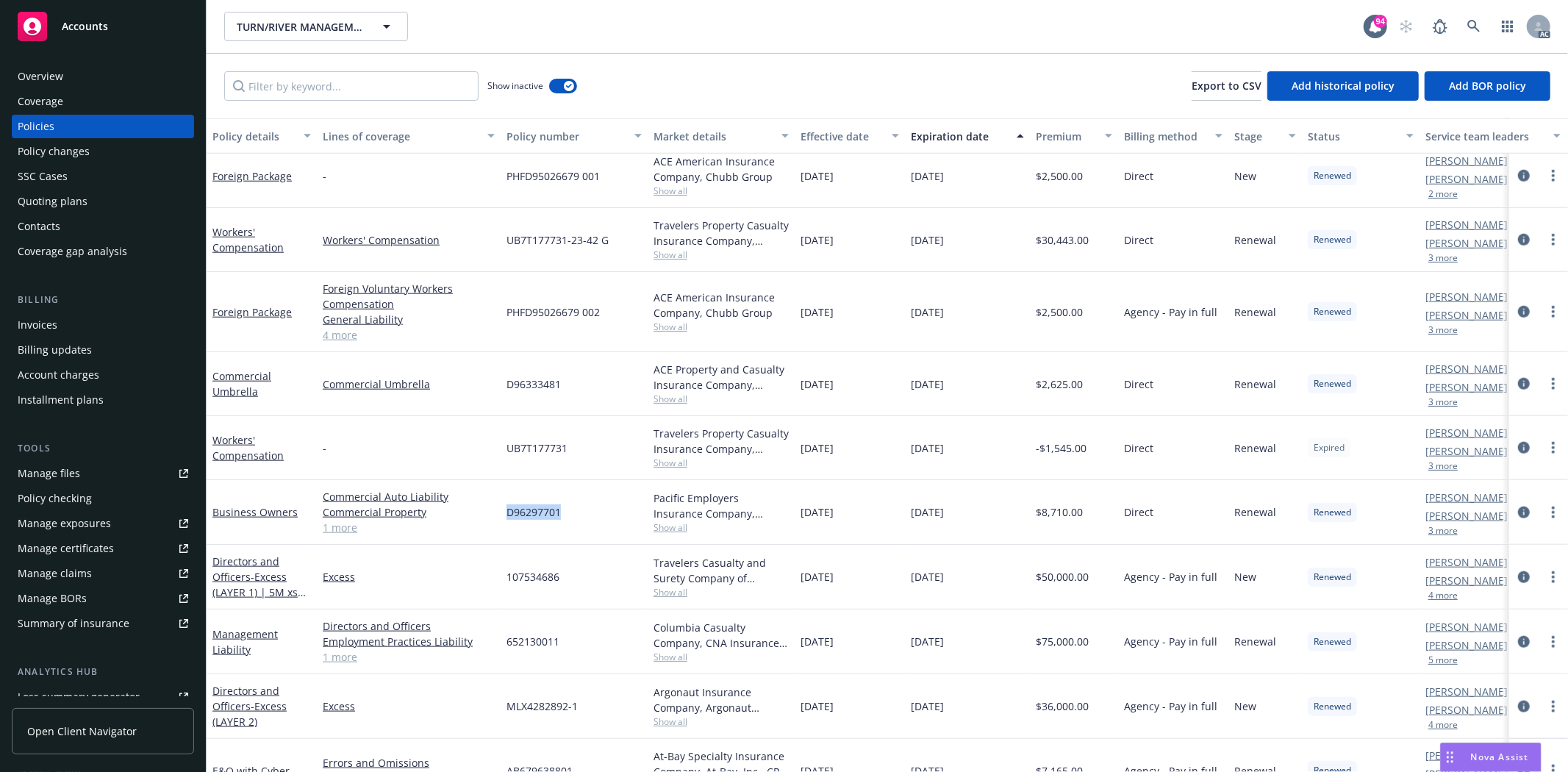
drag, startPoint x: 505, startPoint y: 515, endPoint x: 570, endPoint y: 504, distance: 65.9
click at [570, 504] on div "D96297701" at bounding box center [575, 512] width 147 height 65
drag, startPoint x: 805, startPoint y: 513, endPoint x: 865, endPoint y: 515, distance: 60.0
click at [865, 515] on div "10/01/2023" at bounding box center [850, 512] width 110 height 65
drag, startPoint x: 824, startPoint y: 516, endPoint x: 809, endPoint y: 518, distance: 15.1
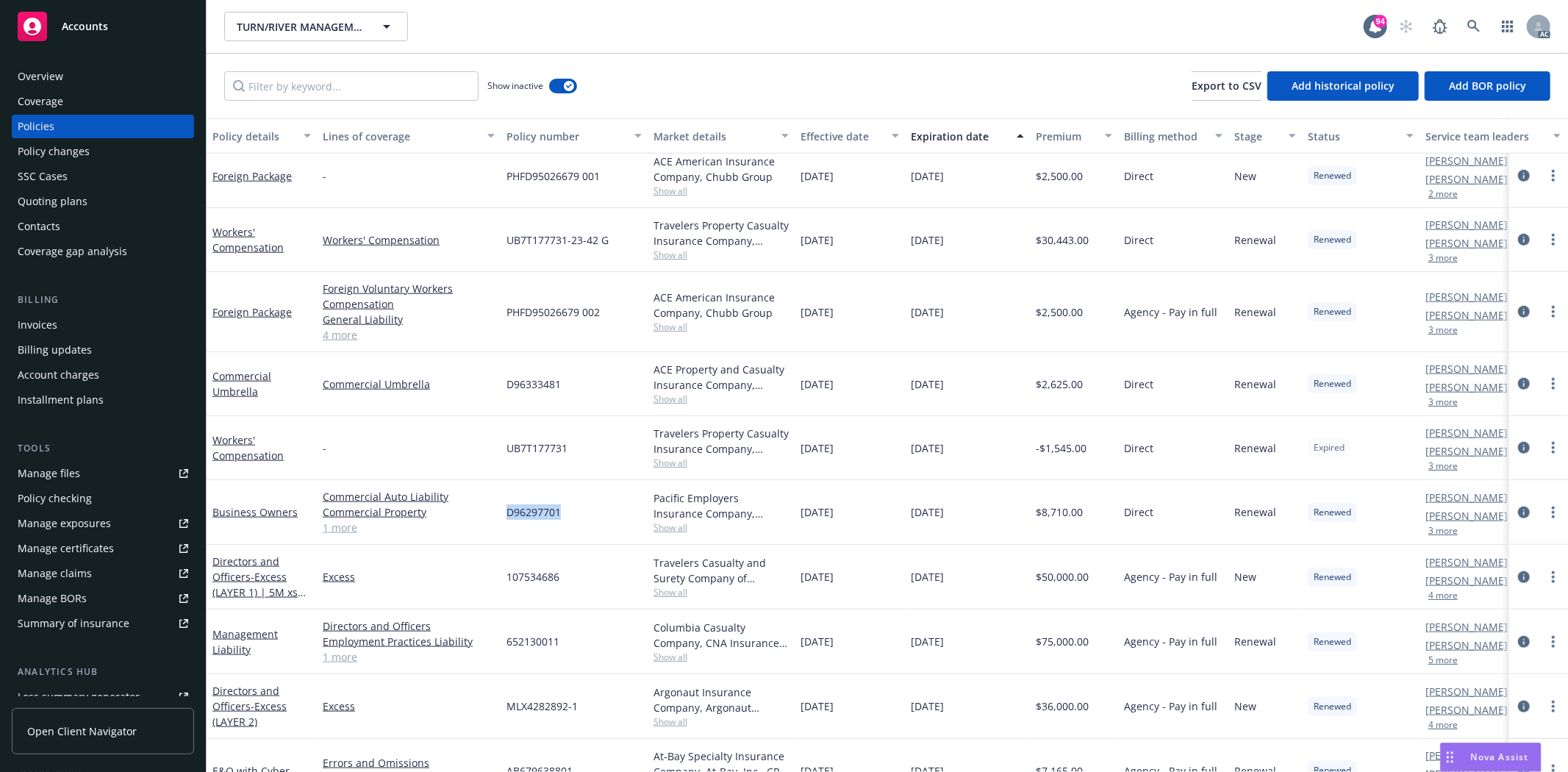
click at [825, 515] on span "10/01/2023" at bounding box center [818, 512] width 33 height 16
drag, startPoint x: 798, startPoint y: 511, endPoint x: 870, endPoint y: 504, distance: 72.3
click at [871, 504] on div "10/01/2023" at bounding box center [850, 512] width 110 height 65
click at [1083, 528] on div "$8,710.00" at bounding box center [1074, 512] width 88 height 65
drag, startPoint x: 1085, startPoint y: 510, endPoint x: 1121, endPoint y: 511, distance: 36.0
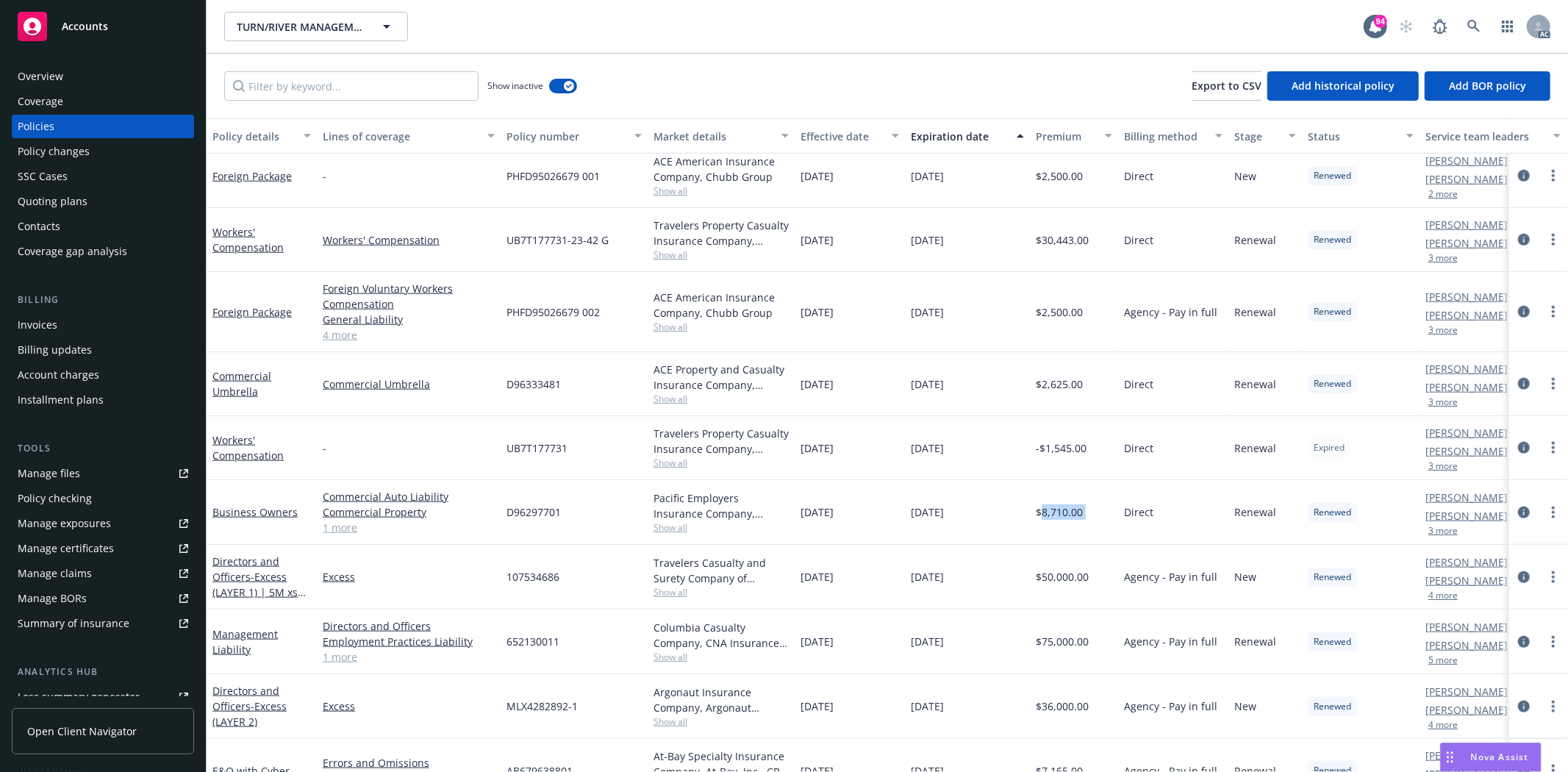
click at [1121, 511] on div "Business Owners Commercial Auto Liability Commercial Property General Liability…" at bounding box center [916, 512] width 1419 height 65
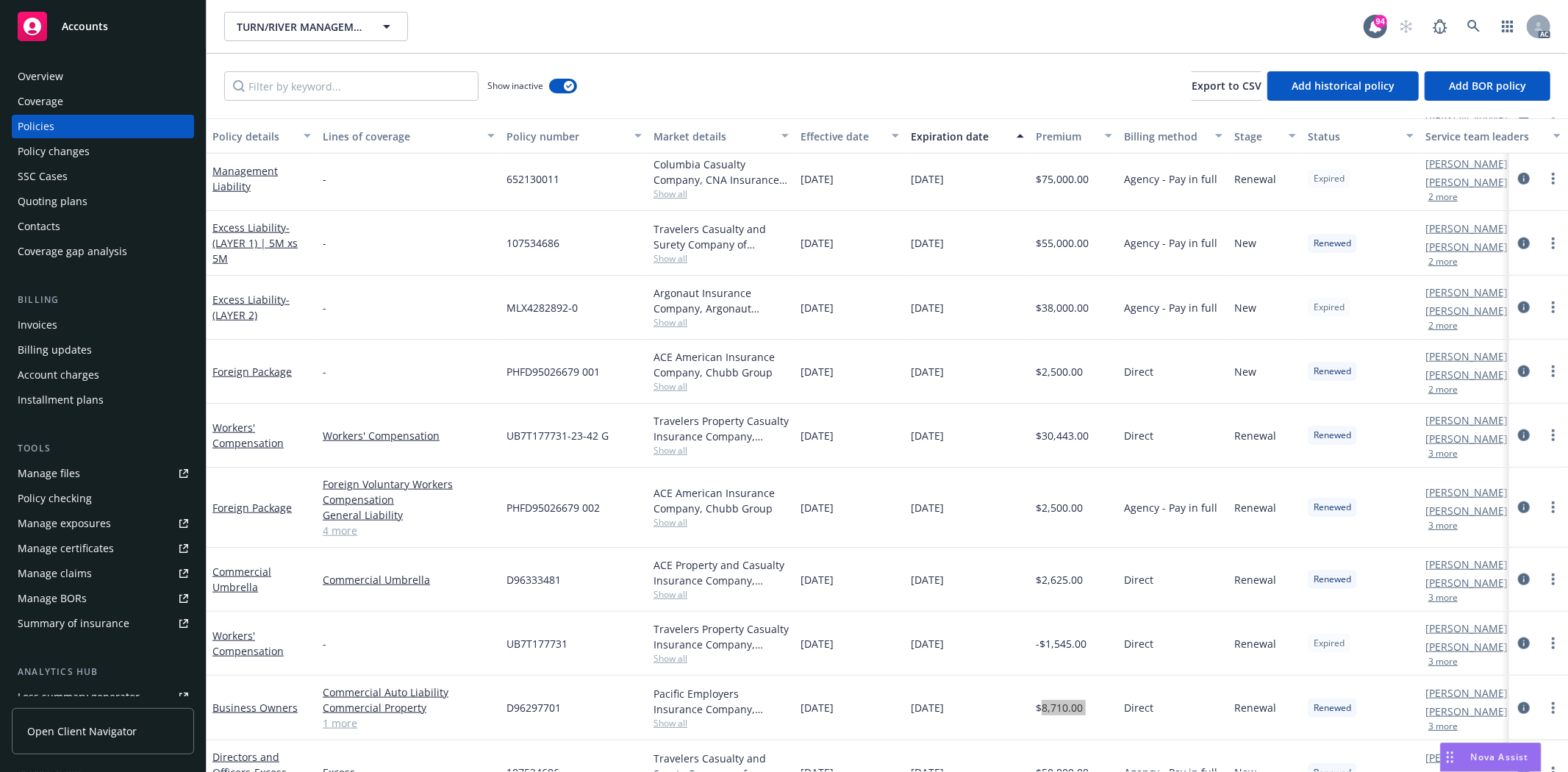
scroll to position [922, 0]
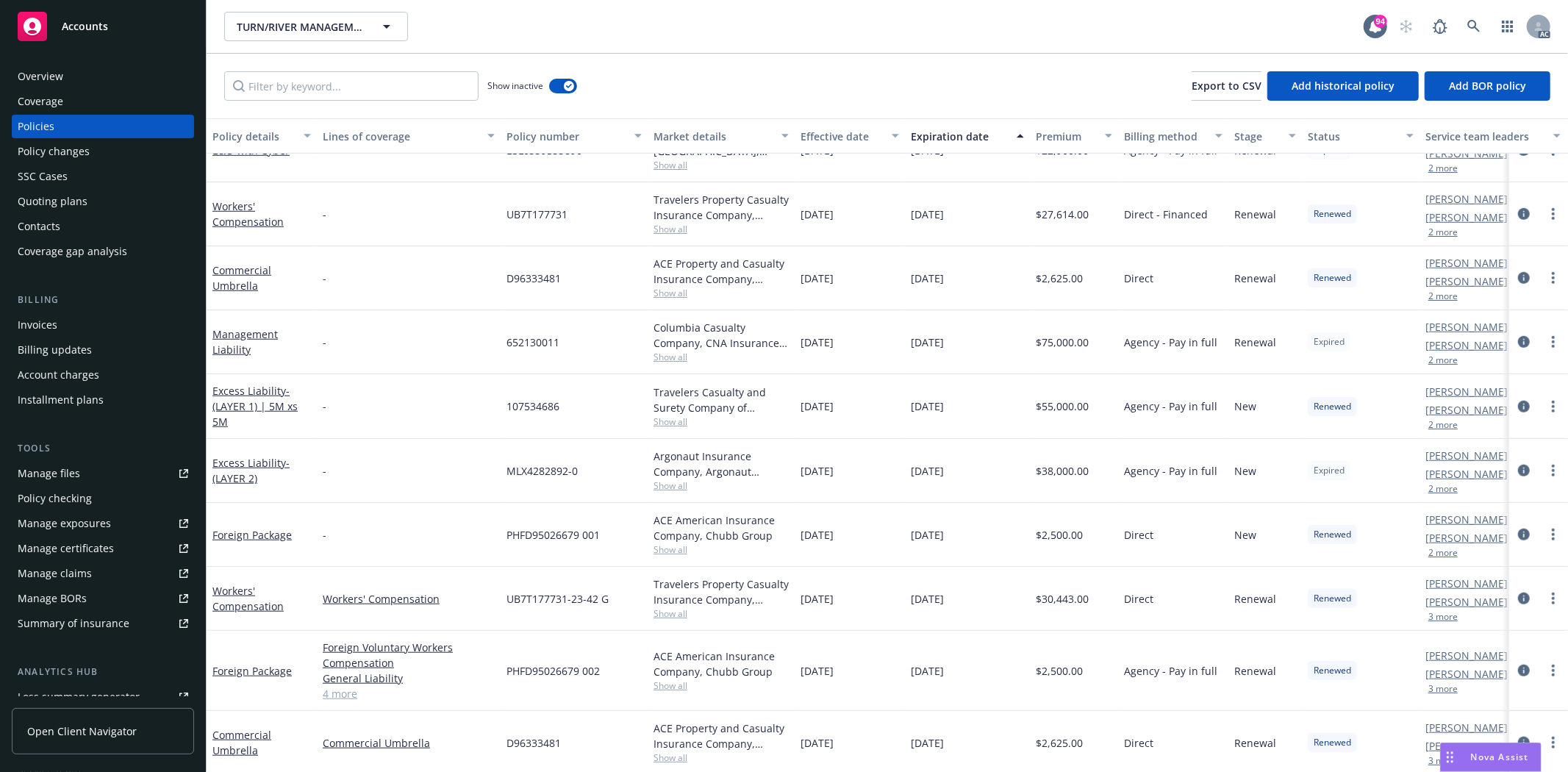
drag, startPoint x: 803, startPoint y: 283, endPoint x: 868, endPoint y: 290, distance: 65.4
click at [868, 290] on div "10/01/2022" at bounding box center [850, 278] width 110 height 64
drag, startPoint x: 909, startPoint y: 282, endPoint x: 978, endPoint y: 282, distance: 69.0
click at [978, 282] on div "10/01/2023" at bounding box center [967, 278] width 125 height 64
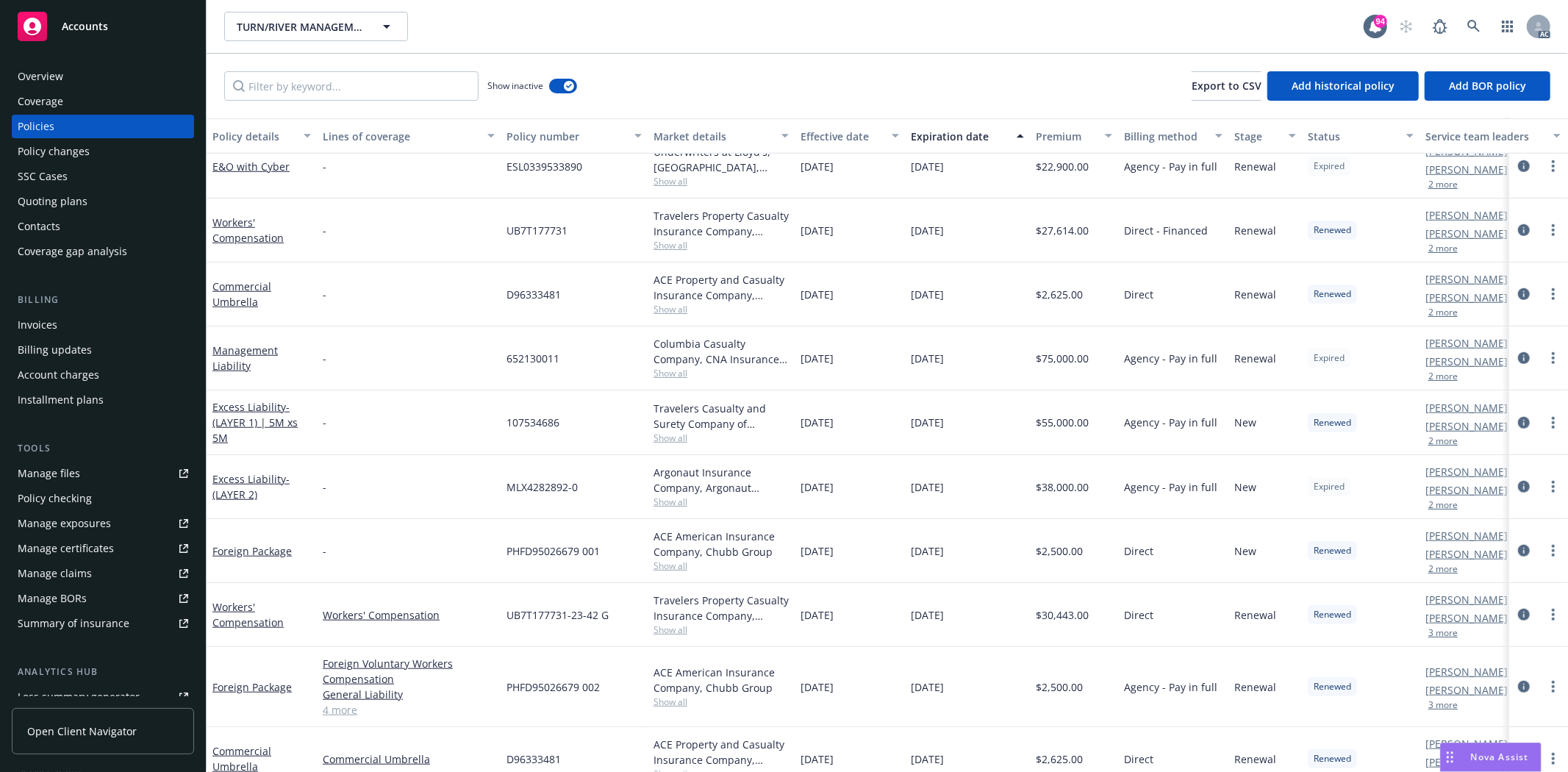
scroll to position [760, 0]
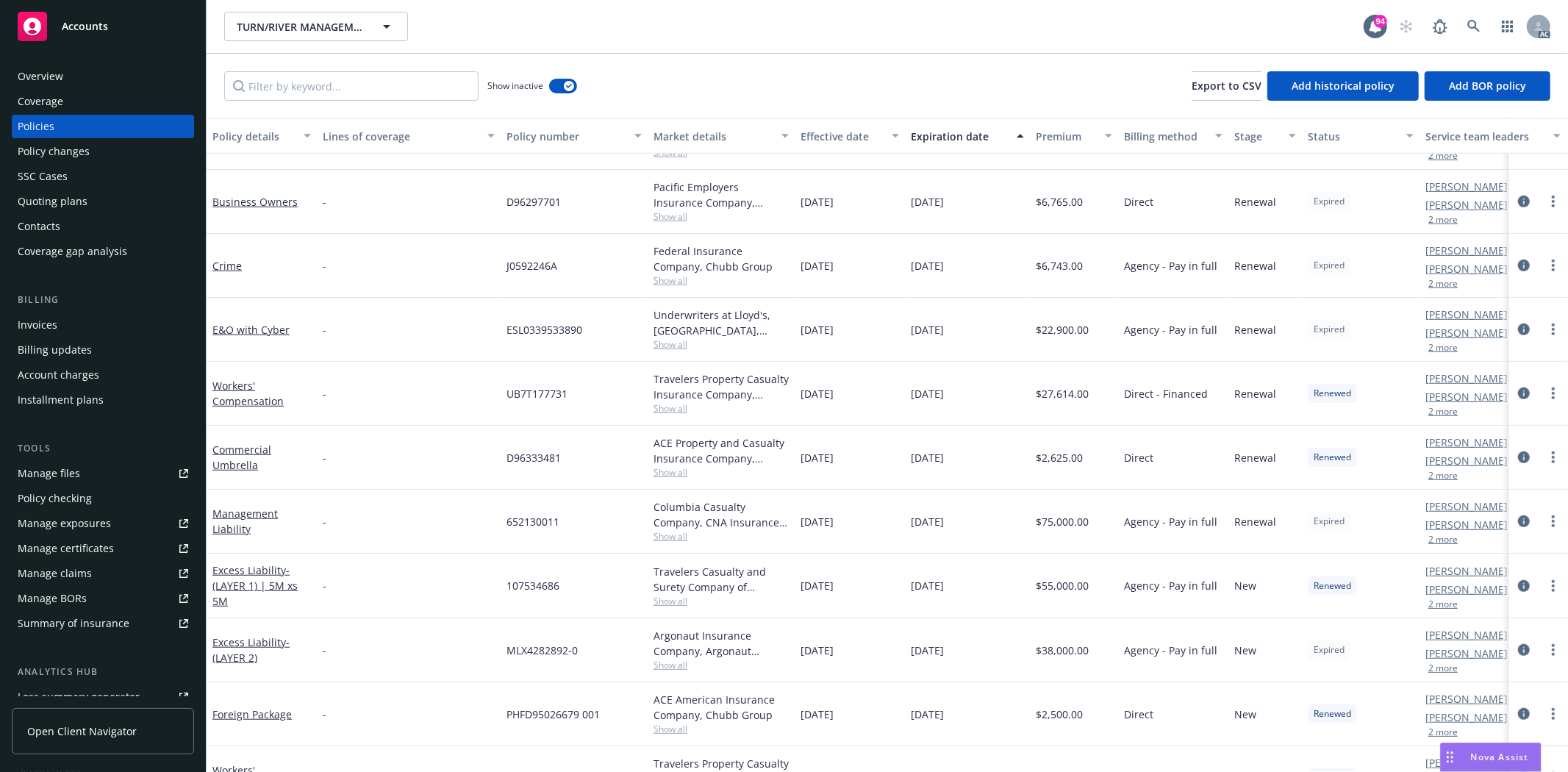
click at [659, 473] on span "Show all" at bounding box center [721, 472] width 136 height 12
drag, startPoint x: 512, startPoint y: 560, endPoint x: 587, endPoint y: 559, distance: 75.0
click at [587, 559] on div "Writing company ACE Property and Casualty Insurance Company Carrier Chubb Group…" at bounding box center [641, 568] width 294 height 164
drag, startPoint x: 486, startPoint y: 422, endPoint x: 478, endPoint y: 442, distance: 21.5
click at [486, 422] on div "-" at bounding box center [408, 393] width 184 height 64
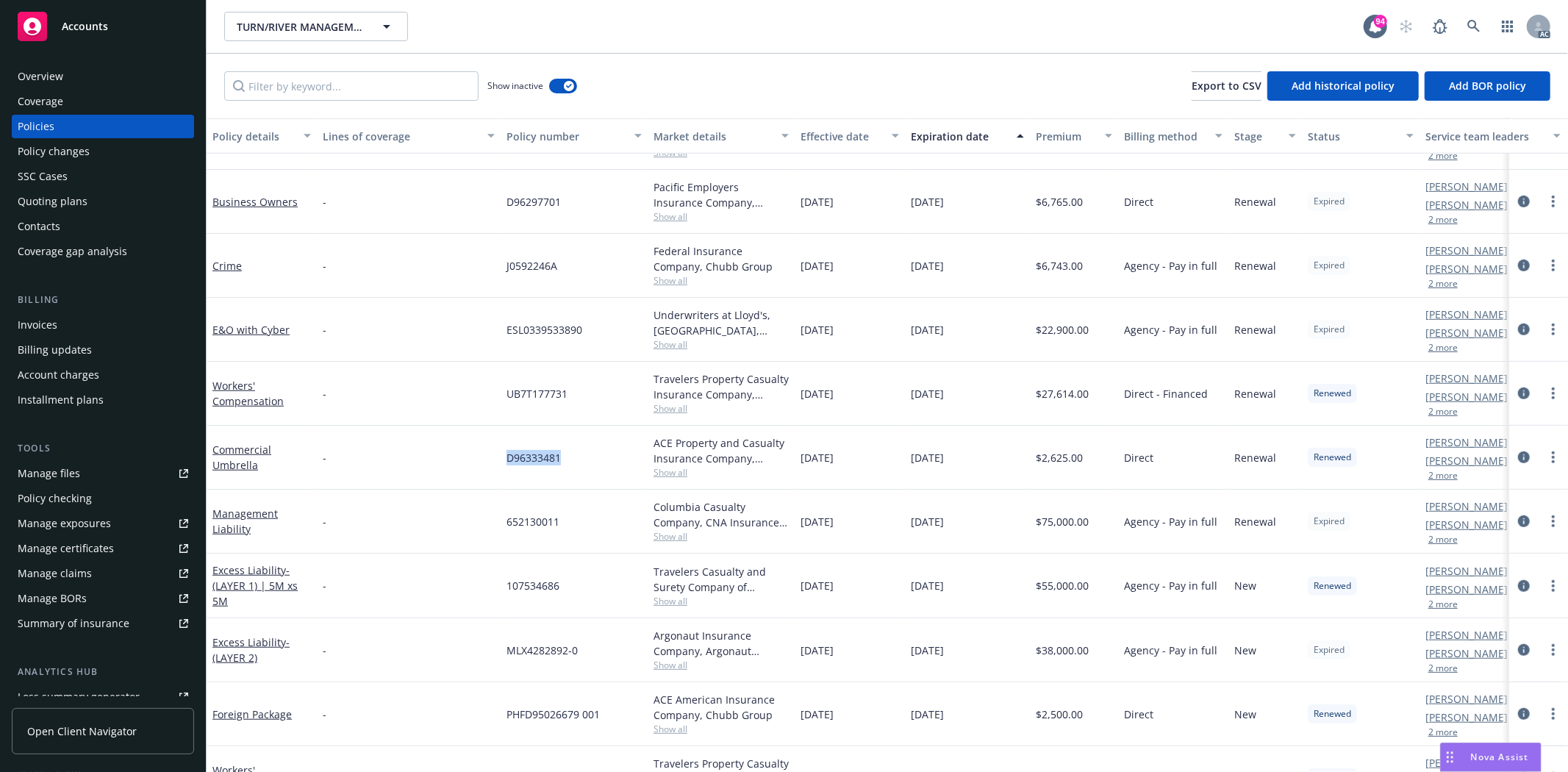
drag, startPoint x: 505, startPoint y: 457, endPoint x: 571, endPoint y: 462, distance: 66.2
click at [571, 462] on div "D96333481" at bounding box center [575, 457] width 147 height 64
drag, startPoint x: 1041, startPoint y: 463, endPoint x: 1089, endPoint y: 457, distance: 48.4
click at [1089, 457] on div "$2,625.00" at bounding box center [1074, 457] width 88 height 64
click at [671, 217] on span "Show all" at bounding box center [721, 216] width 136 height 12
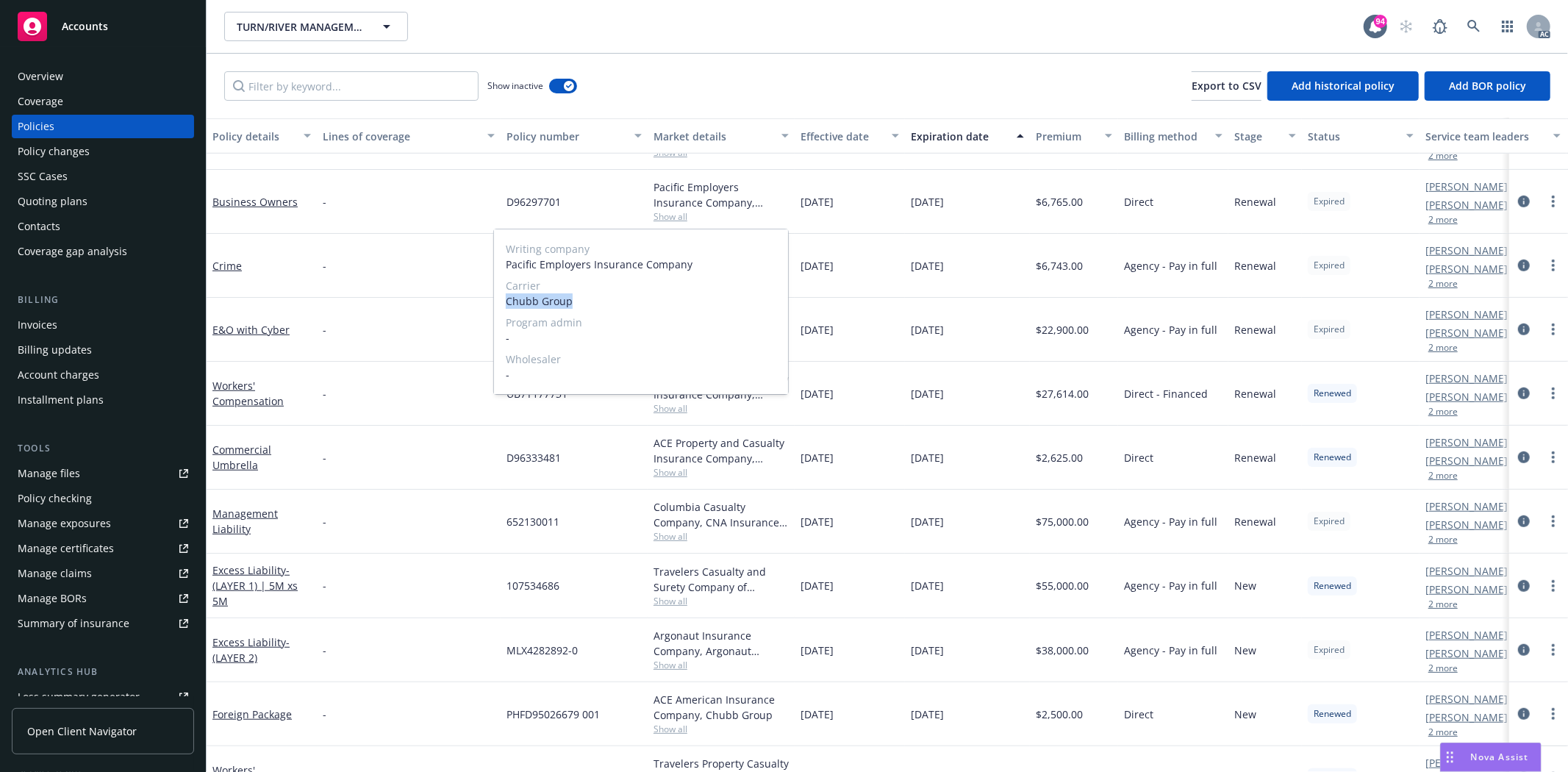
drag, startPoint x: 504, startPoint y: 302, endPoint x: 586, endPoint y: 303, distance: 82.0
click at [586, 303] on div "Writing company Pacific Employers Insurance Company Carrier Chubb Group Program…" at bounding box center [641, 311] width 294 height 164
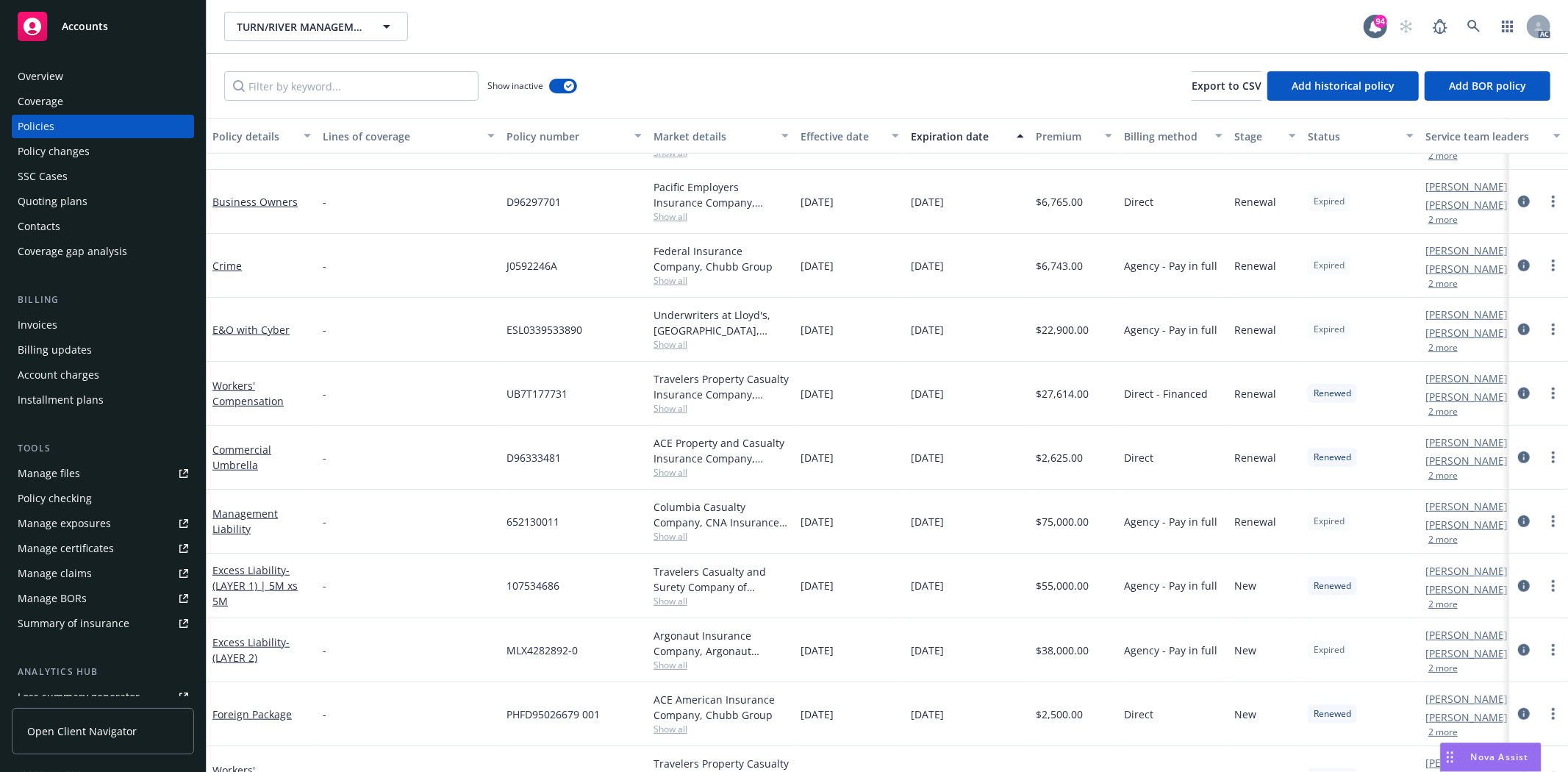
click at [392, 248] on div "-" at bounding box center [408, 265] width 184 height 64
drag, startPoint x: 508, startPoint y: 200, endPoint x: 579, endPoint y: 203, distance: 71.1
click at [579, 203] on div "D96297701" at bounding box center [575, 201] width 147 height 64
drag, startPoint x: 1042, startPoint y: 197, endPoint x: 1098, endPoint y: 206, distance: 56.7
click at [1098, 206] on div "$6,765.00" at bounding box center [1074, 201] width 88 height 64
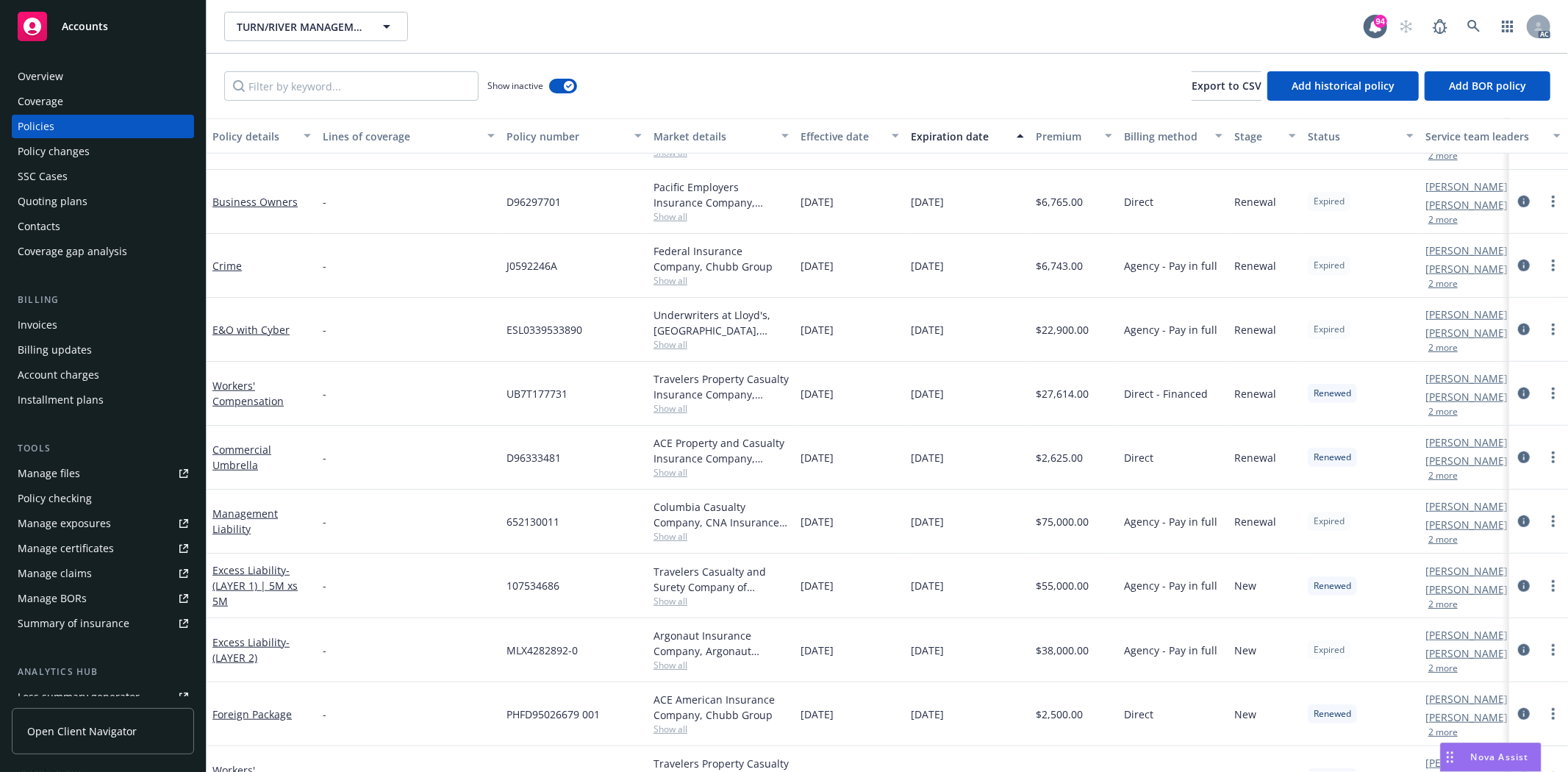
click at [83, 82] on div "Overview" at bounding box center [102, 76] width 171 height 24
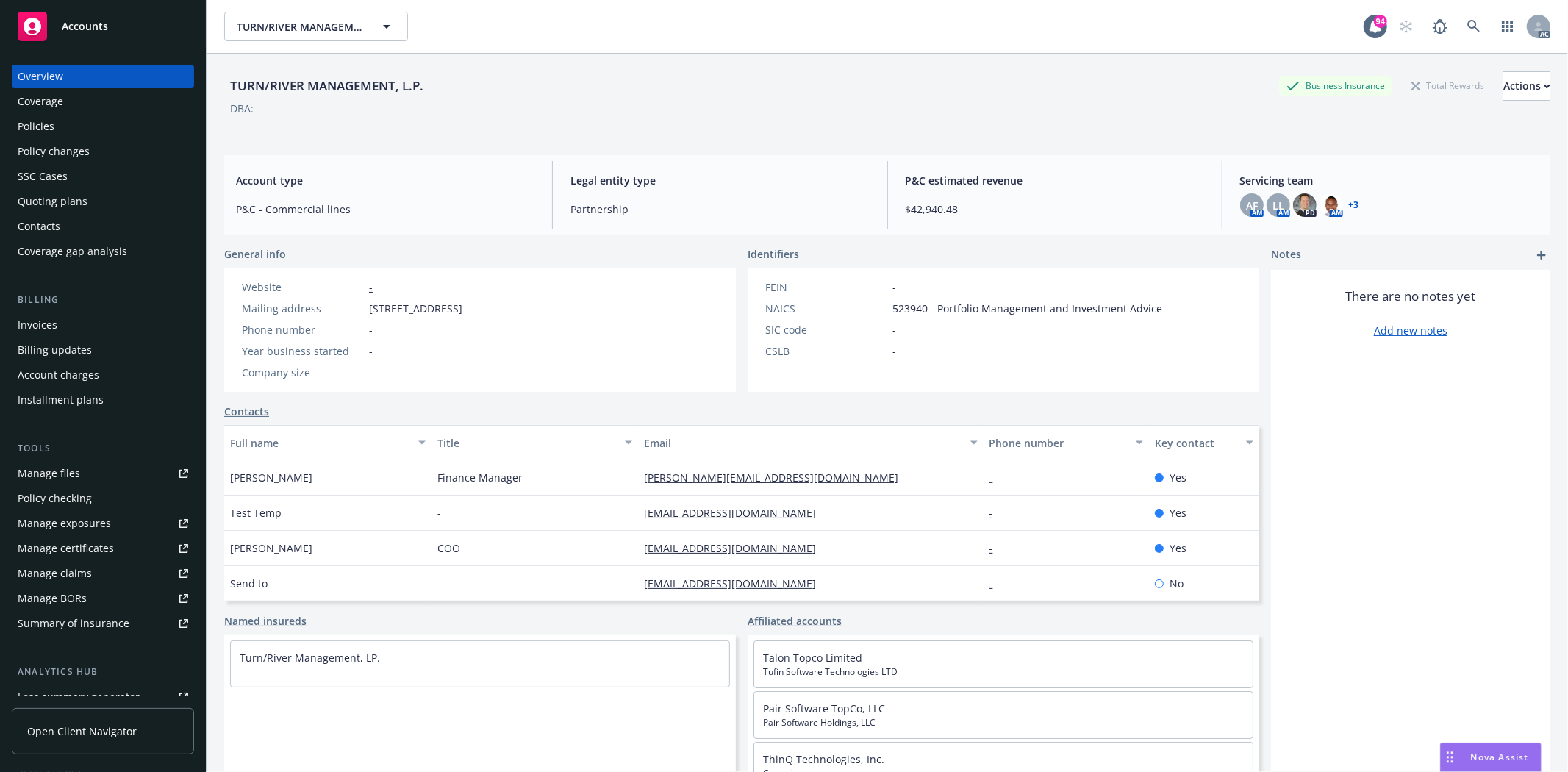
click at [76, 130] on div "Policies" at bounding box center [102, 126] width 171 height 24
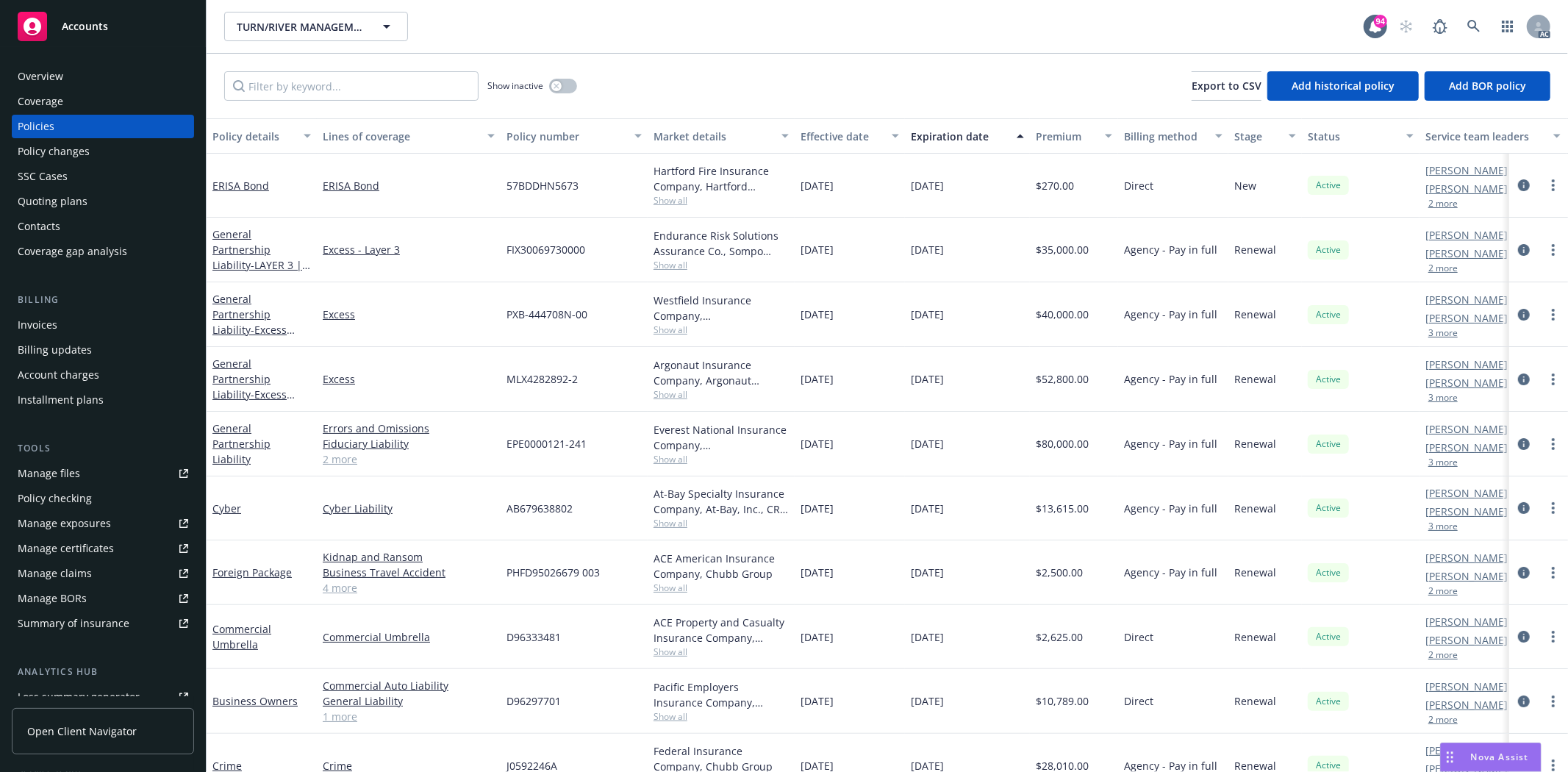
click at [1553, 373] on div at bounding box center [1538, 379] width 59 height 65
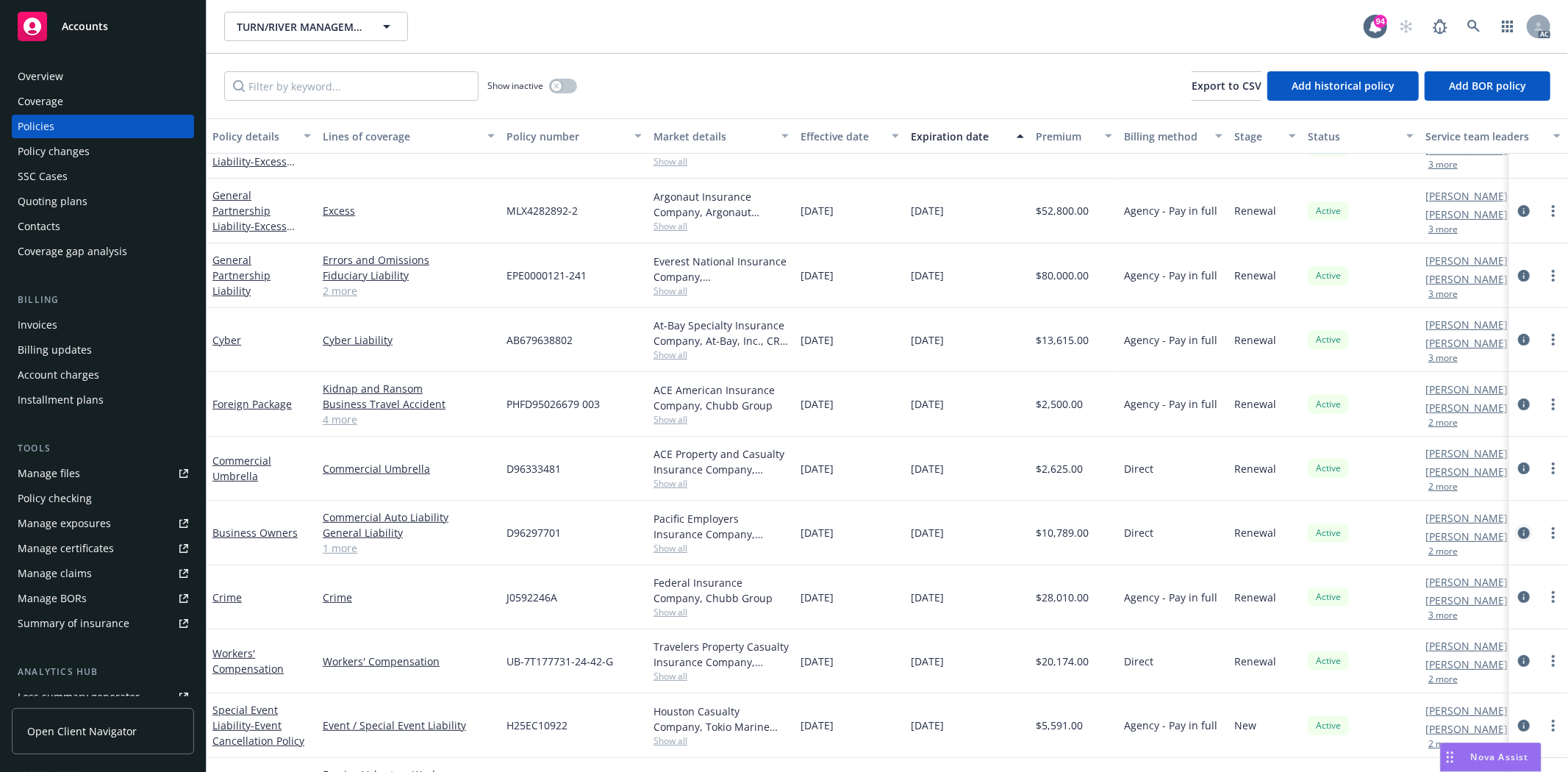
click at [1518, 531] on icon "circleInformation" at bounding box center [1523, 532] width 11 height 11
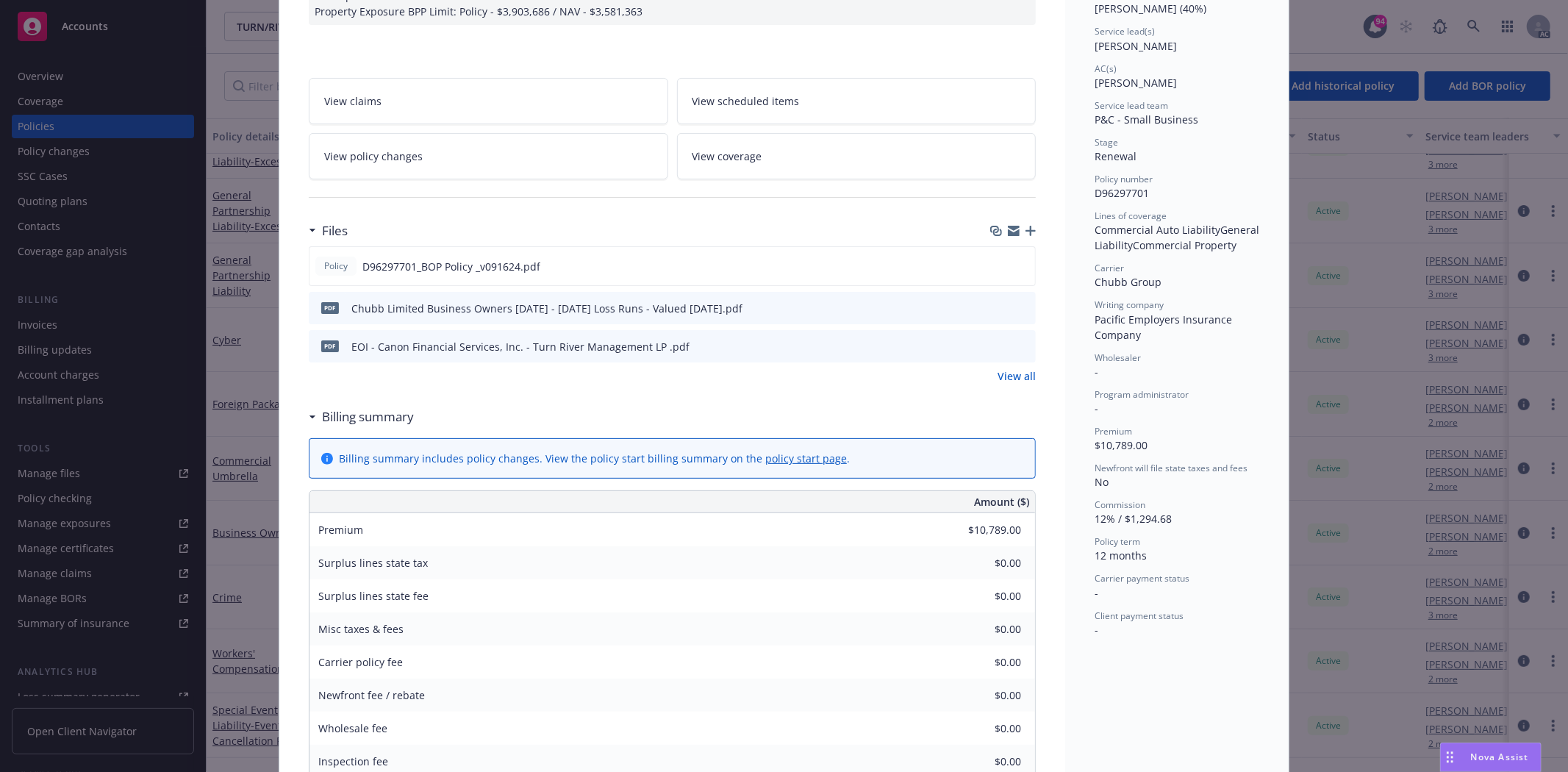
scroll to position [245, 0]
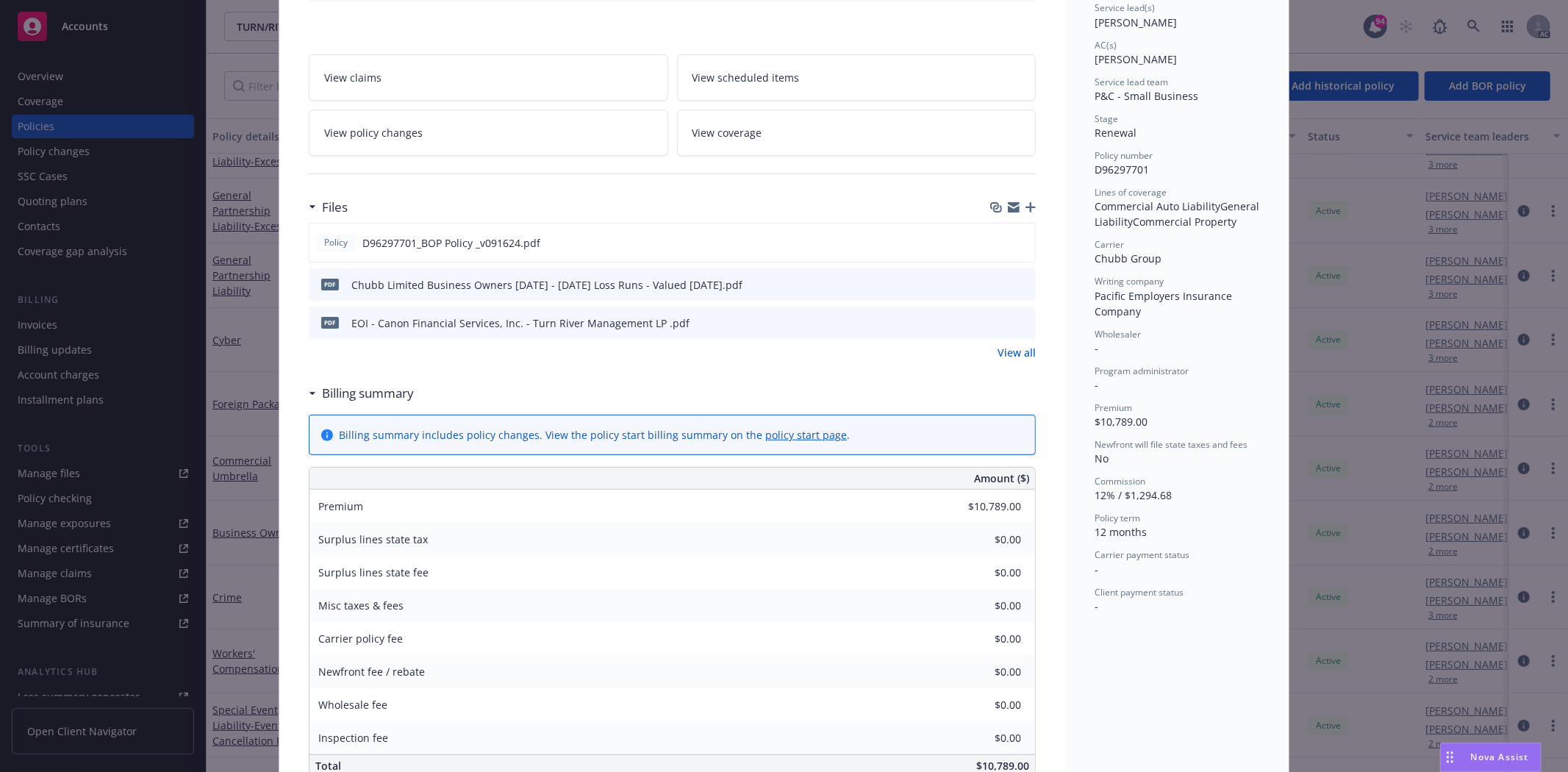
click at [1003, 348] on link "View all" at bounding box center [1017, 352] width 38 height 16
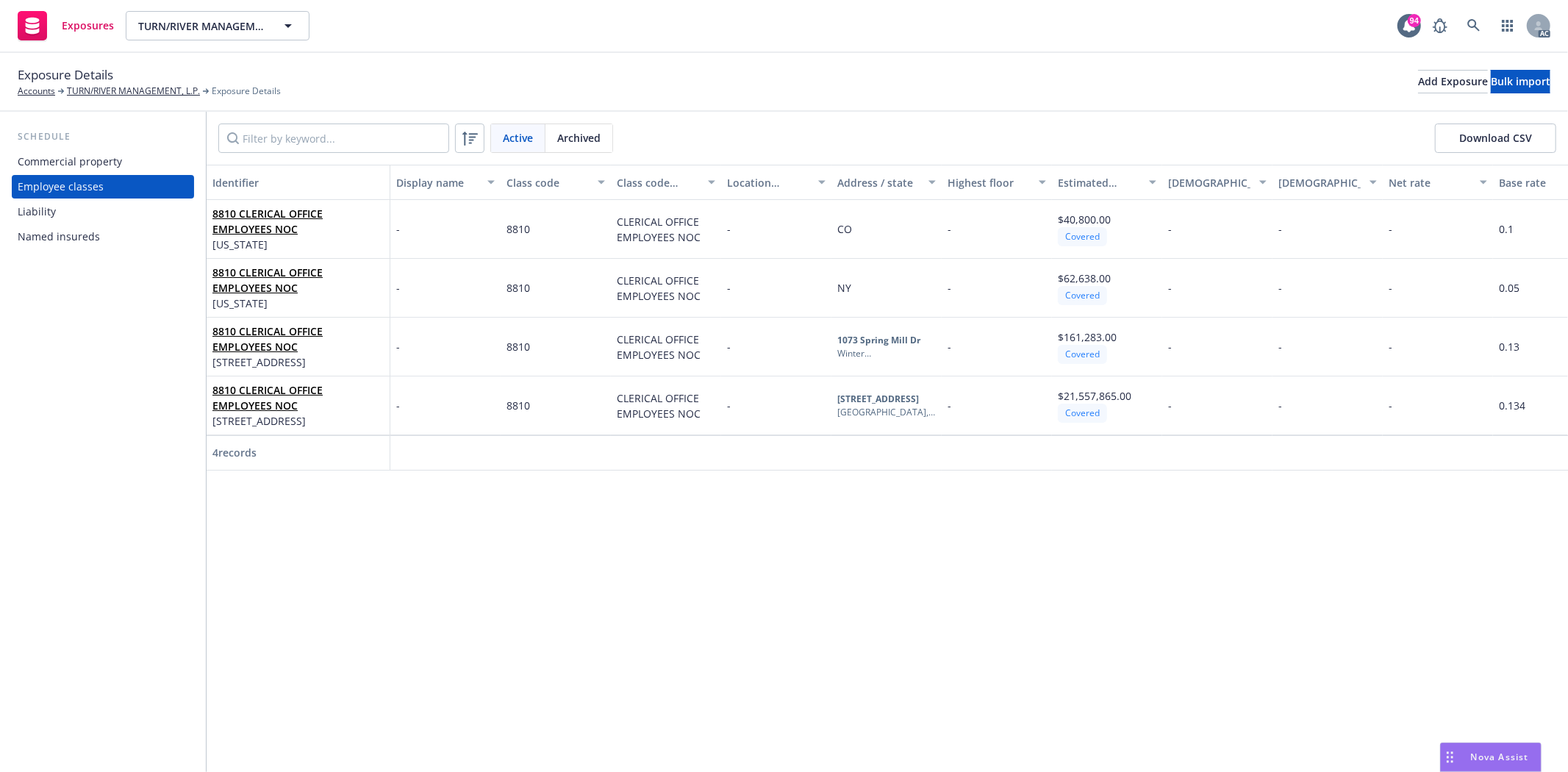
click at [73, 158] on div "Commercial property" at bounding box center [69, 162] width 104 height 24
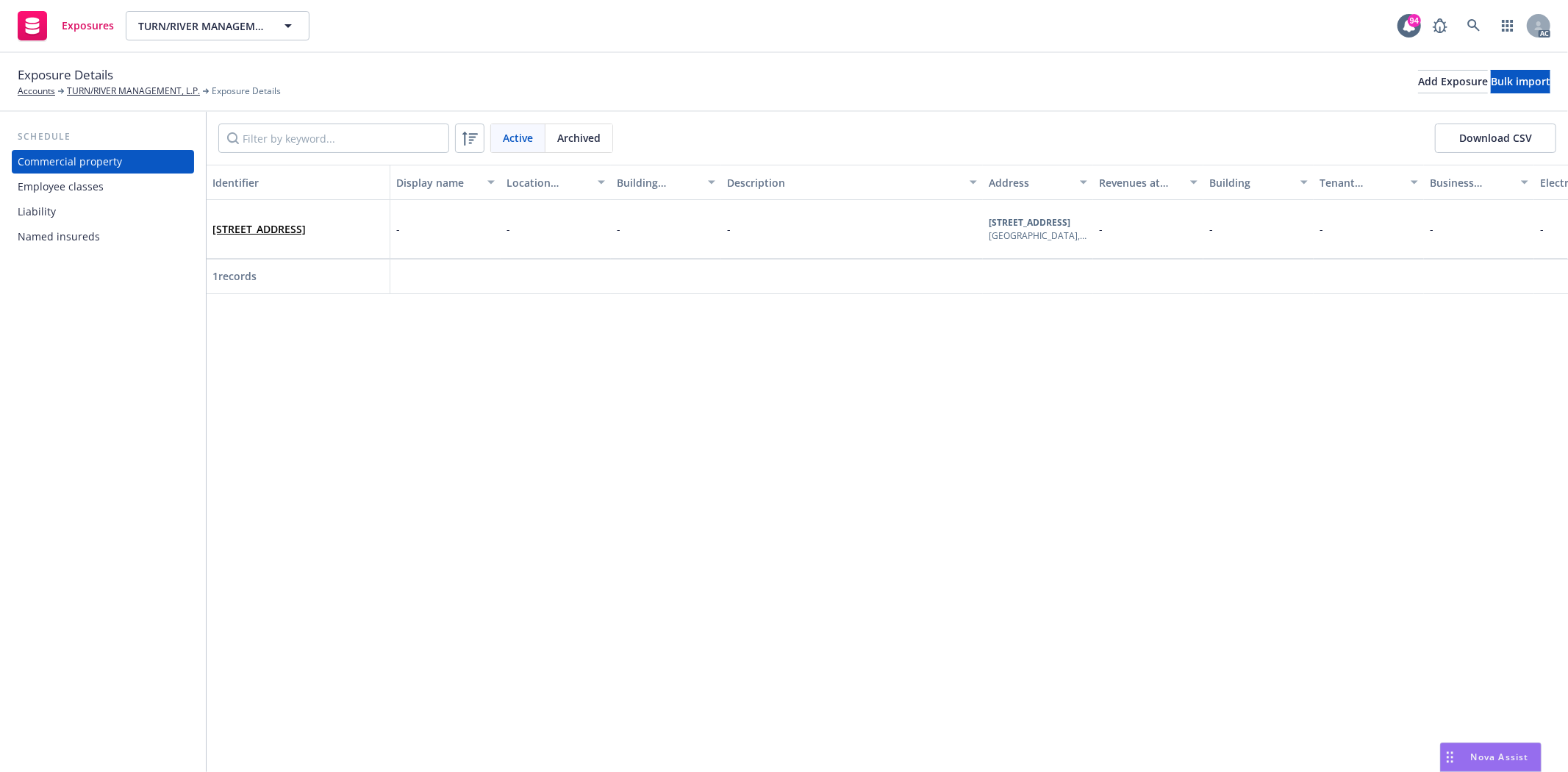
click at [47, 233] on div "Named insureds" at bounding box center [59, 236] width 82 height 24
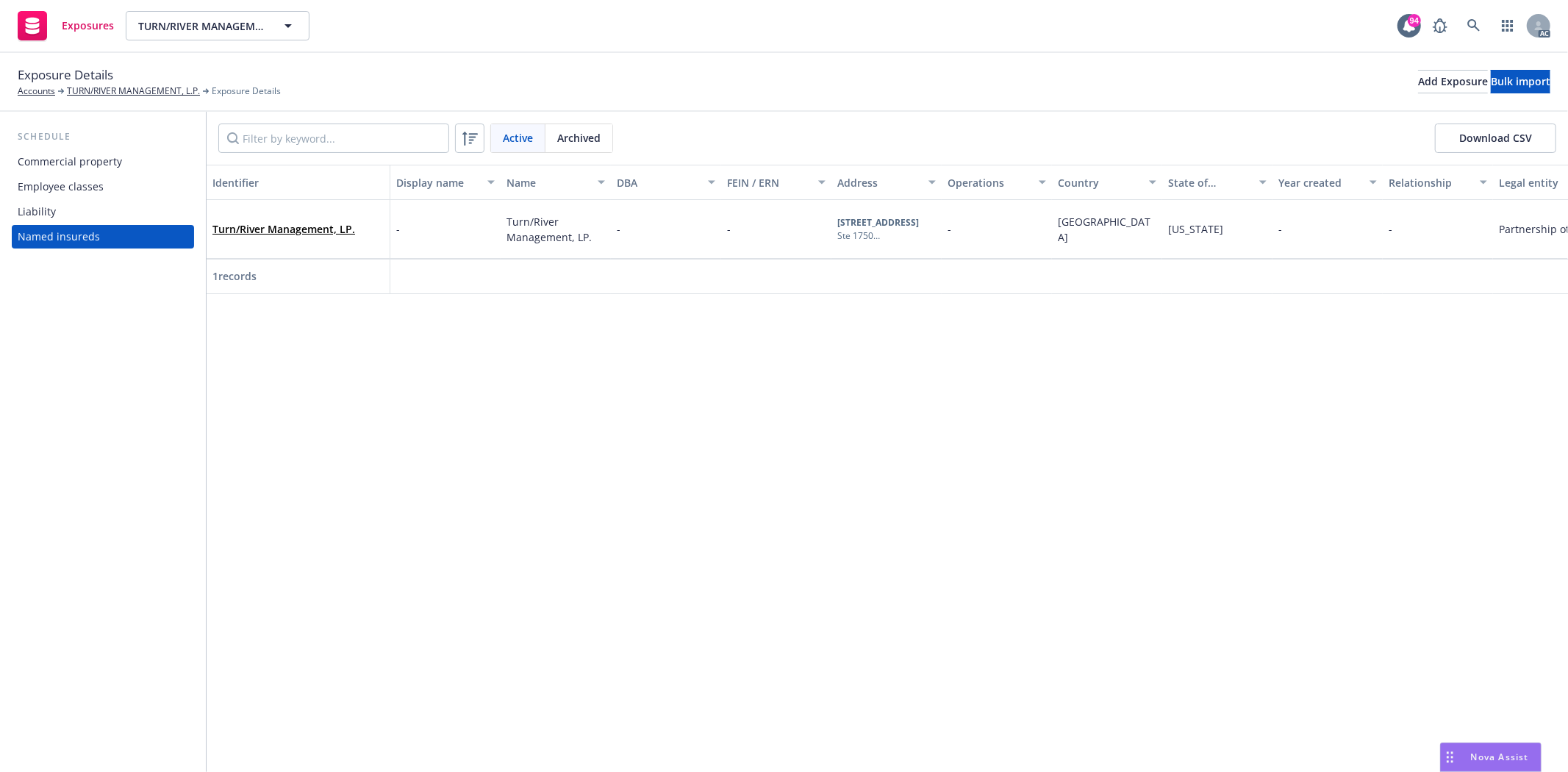
drag, startPoint x: 360, startPoint y: 309, endPoint x: 523, endPoint y: 311, distance: 163.0
click at [523, 311] on div "Identifier Display name Name DBA FEIN / ERN Address Operations Country State of…" at bounding box center [887, 468] width 1362 height 607
drag, startPoint x: 742, startPoint y: 289, endPoint x: 1184, endPoint y: 303, distance: 442.2
click at [1184, 295] on div "Identifier Display name Name DBA FEIN / ERN Address Operations Country State of…" at bounding box center [887, 229] width 1362 height 130
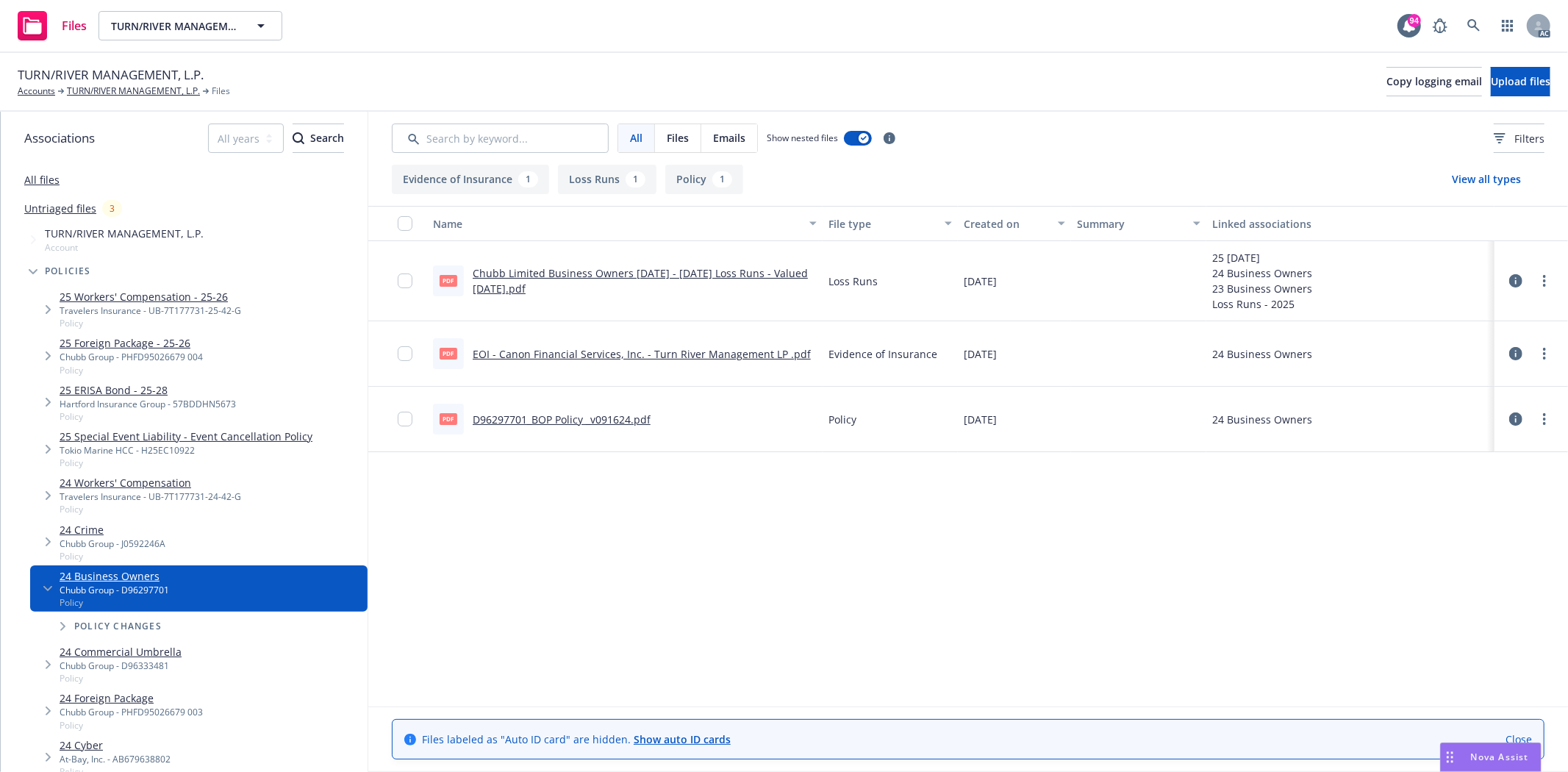
click at [619, 420] on link "D96297701_BOP Policy _v091624.pdf" at bounding box center [561, 420] width 178 height 14
click at [127, 89] on link "TURN/RIVER MANAGEMENT, L.P." at bounding box center [134, 91] width 133 height 13
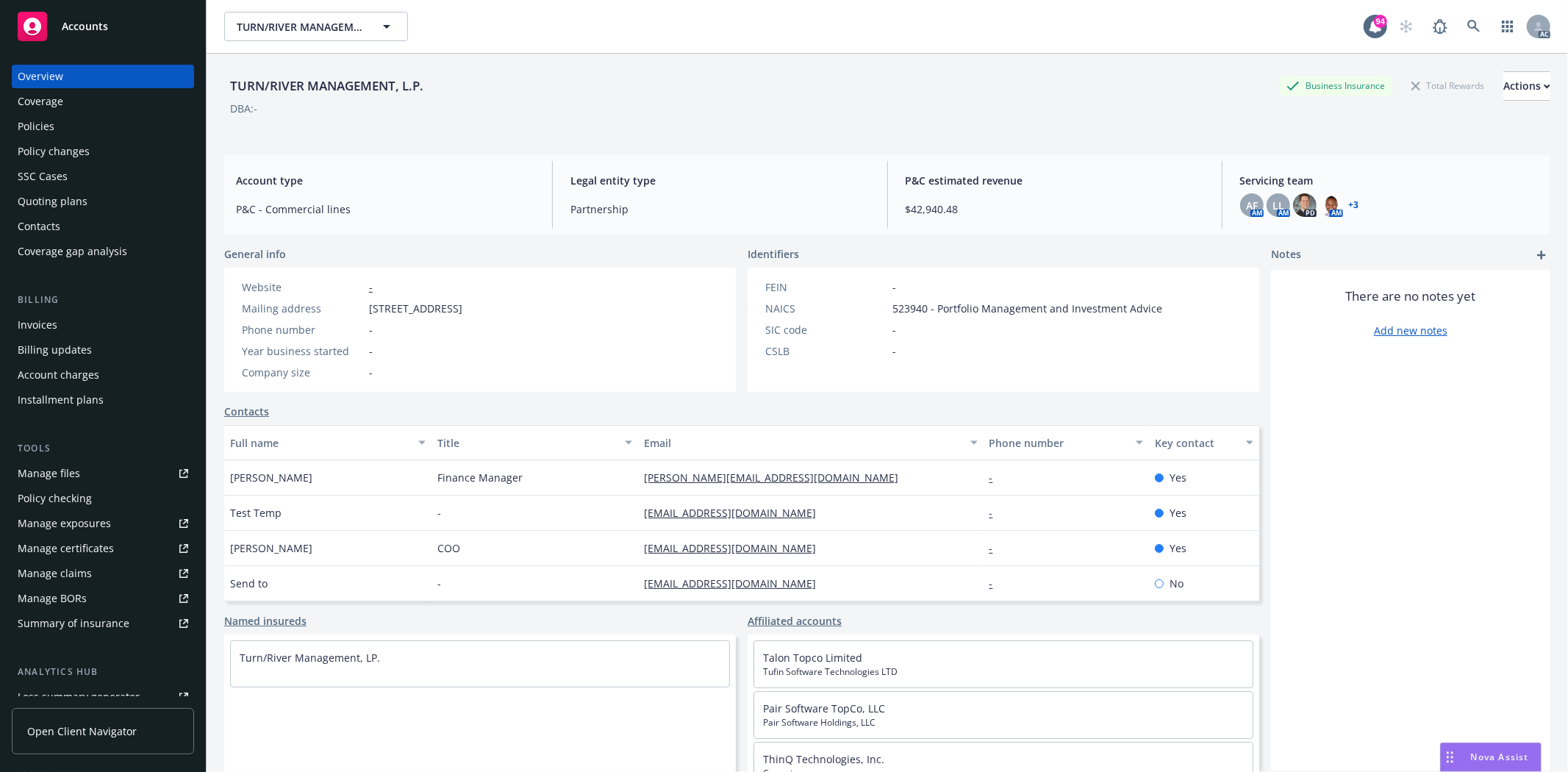
click at [62, 121] on div "Policies" at bounding box center [102, 126] width 171 height 24
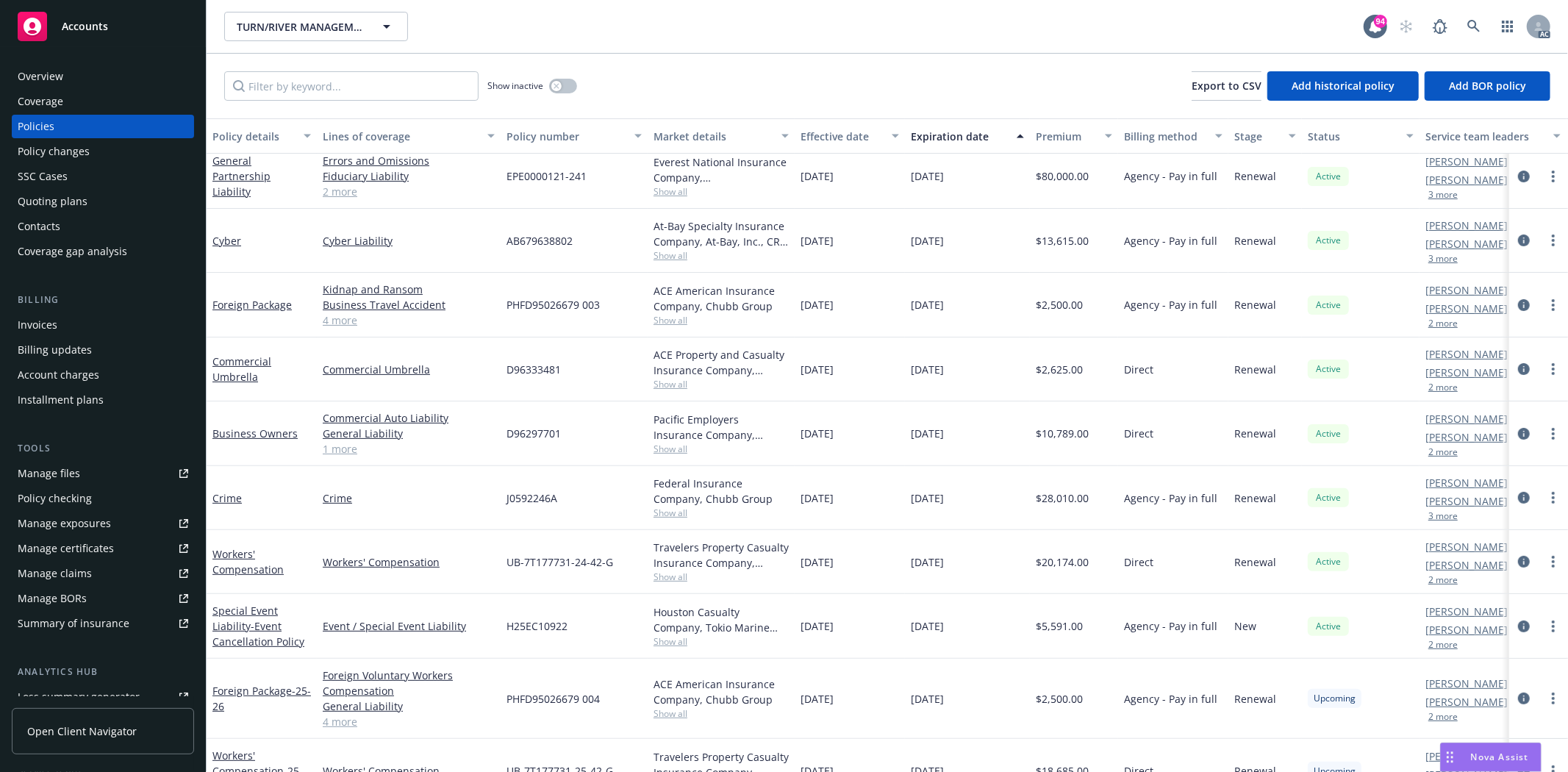
scroll to position [348, 0]
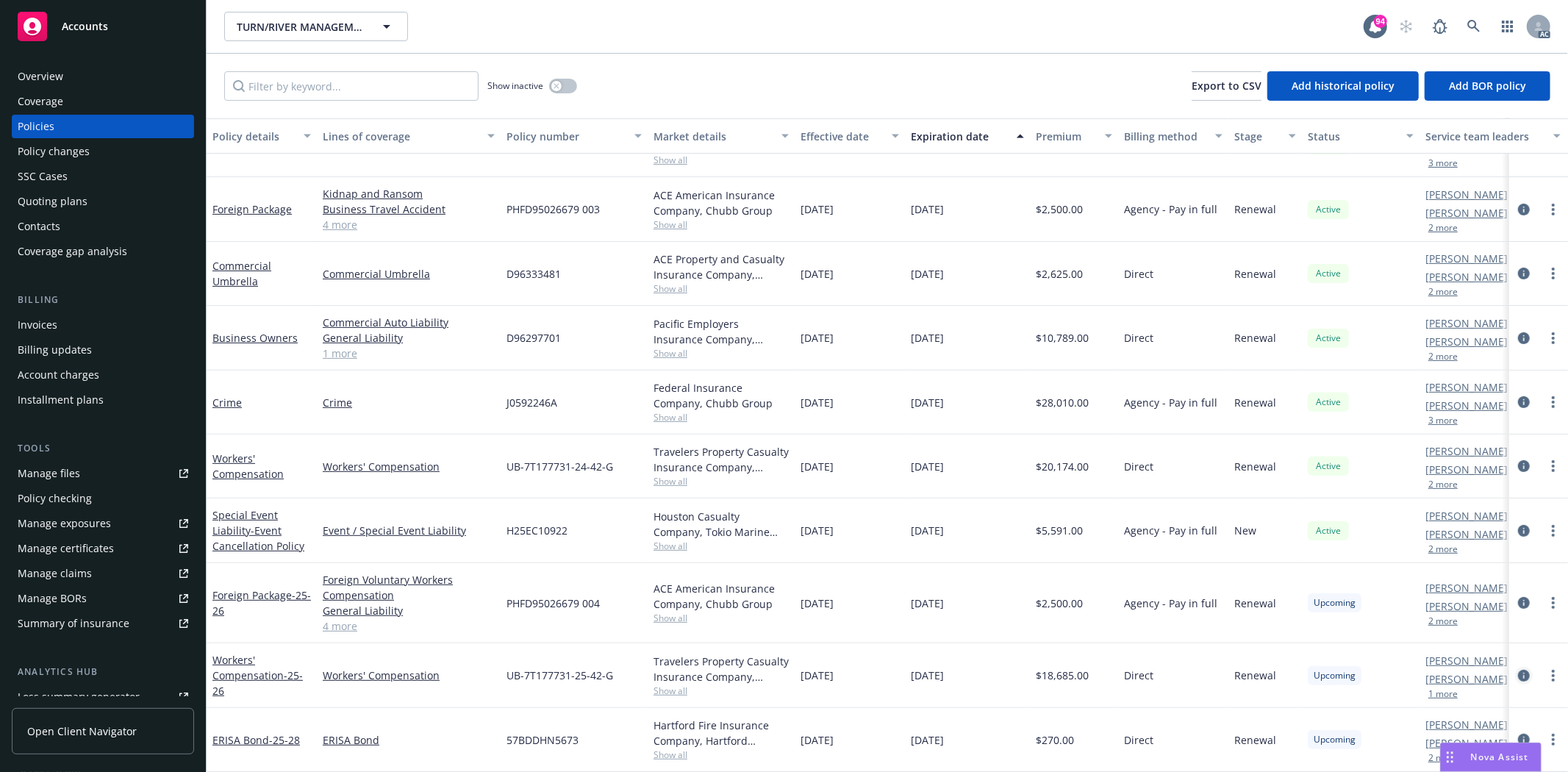
click at [1518, 670] on icon "circleInformation" at bounding box center [1523, 675] width 11 height 11
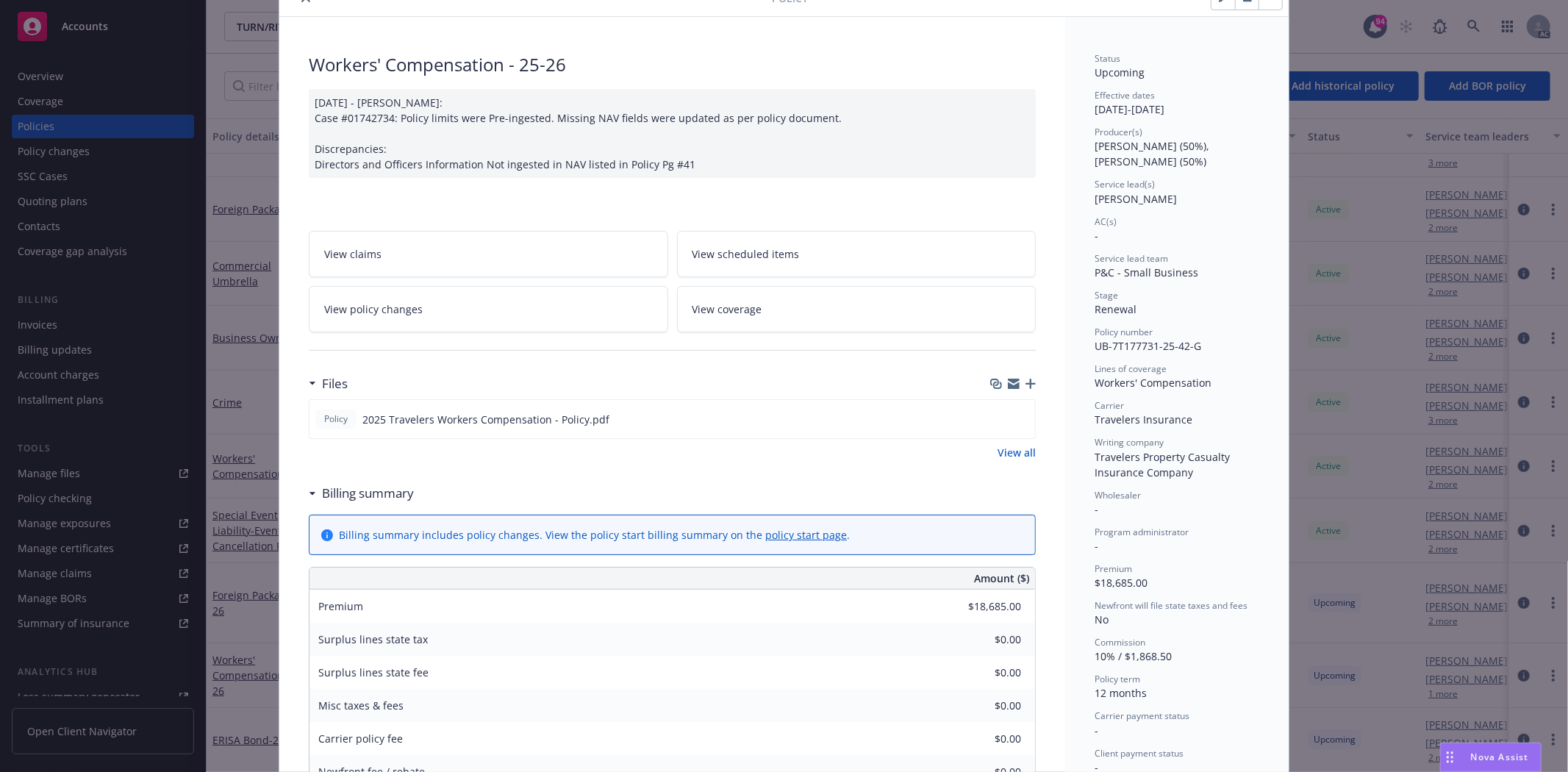
scroll to position [163, 0]
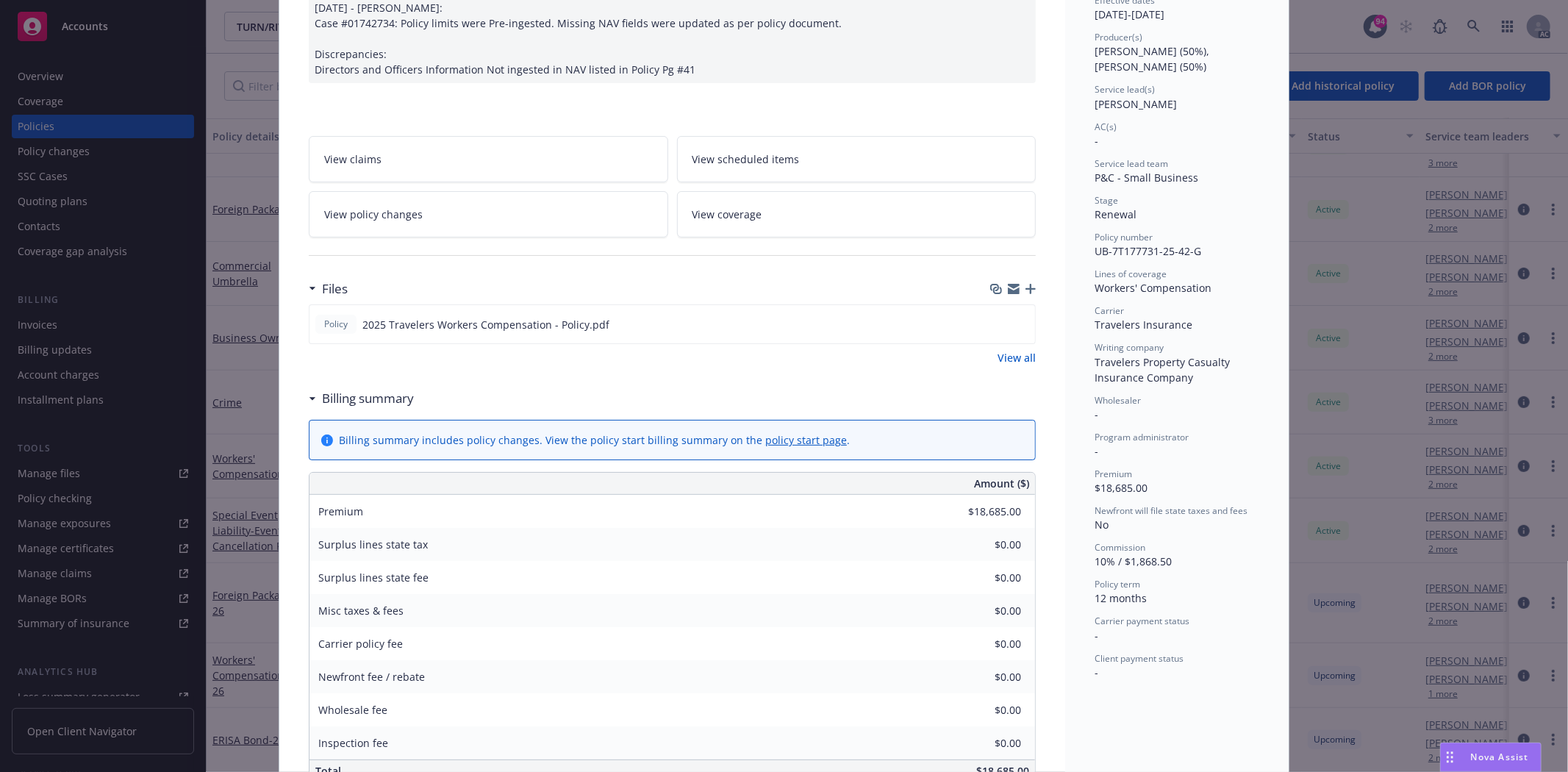
click at [1008, 358] on link "View all" at bounding box center [1017, 358] width 38 height 16
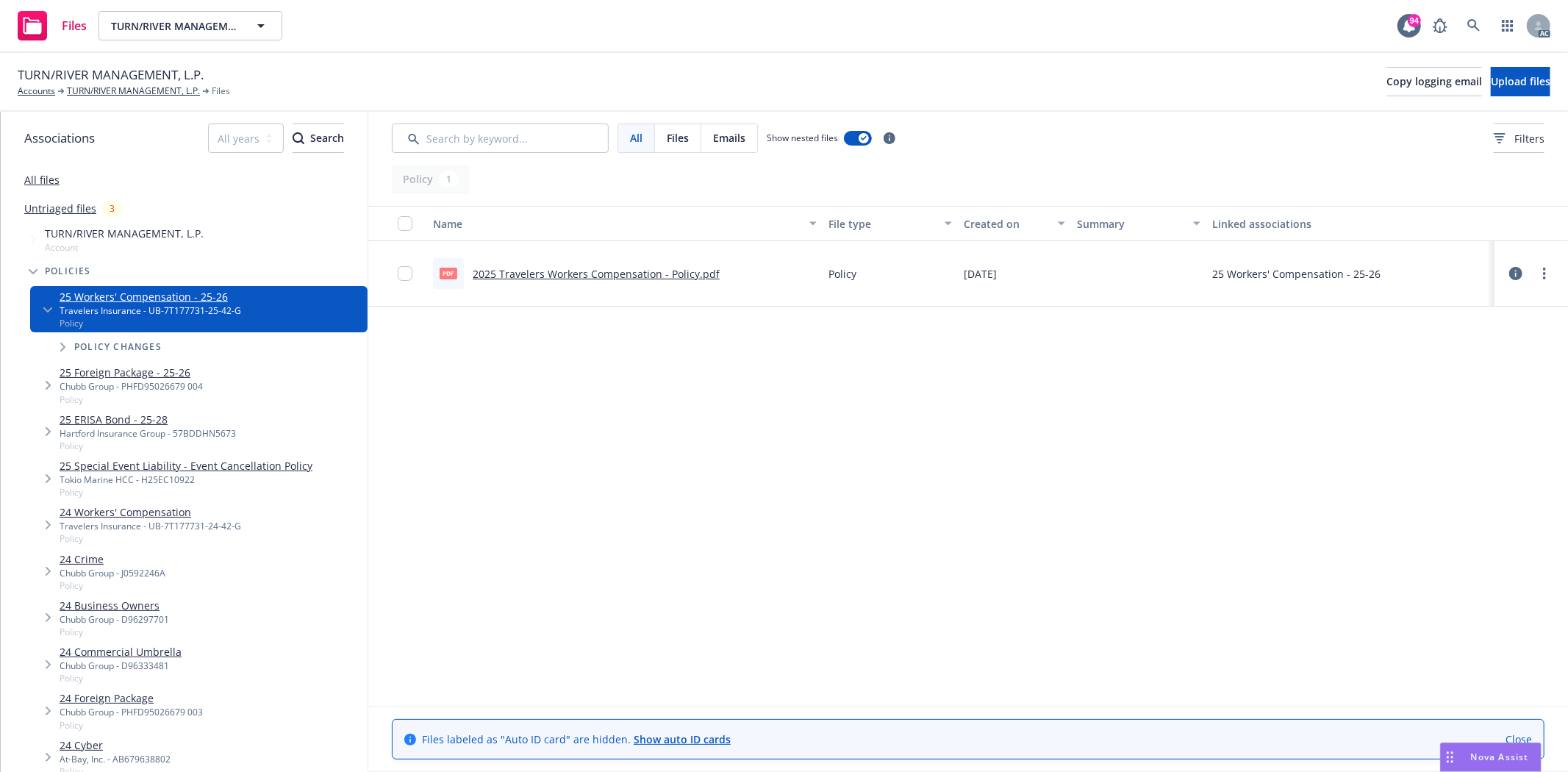
click at [670, 268] on link "2025 Travelers Workers Compensation - Policy.pdf" at bounding box center [596, 274] width 247 height 14
click at [141, 368] on link "25 Foreign Package - 25-26" at bounding box center [131, 372] width 143 height 16
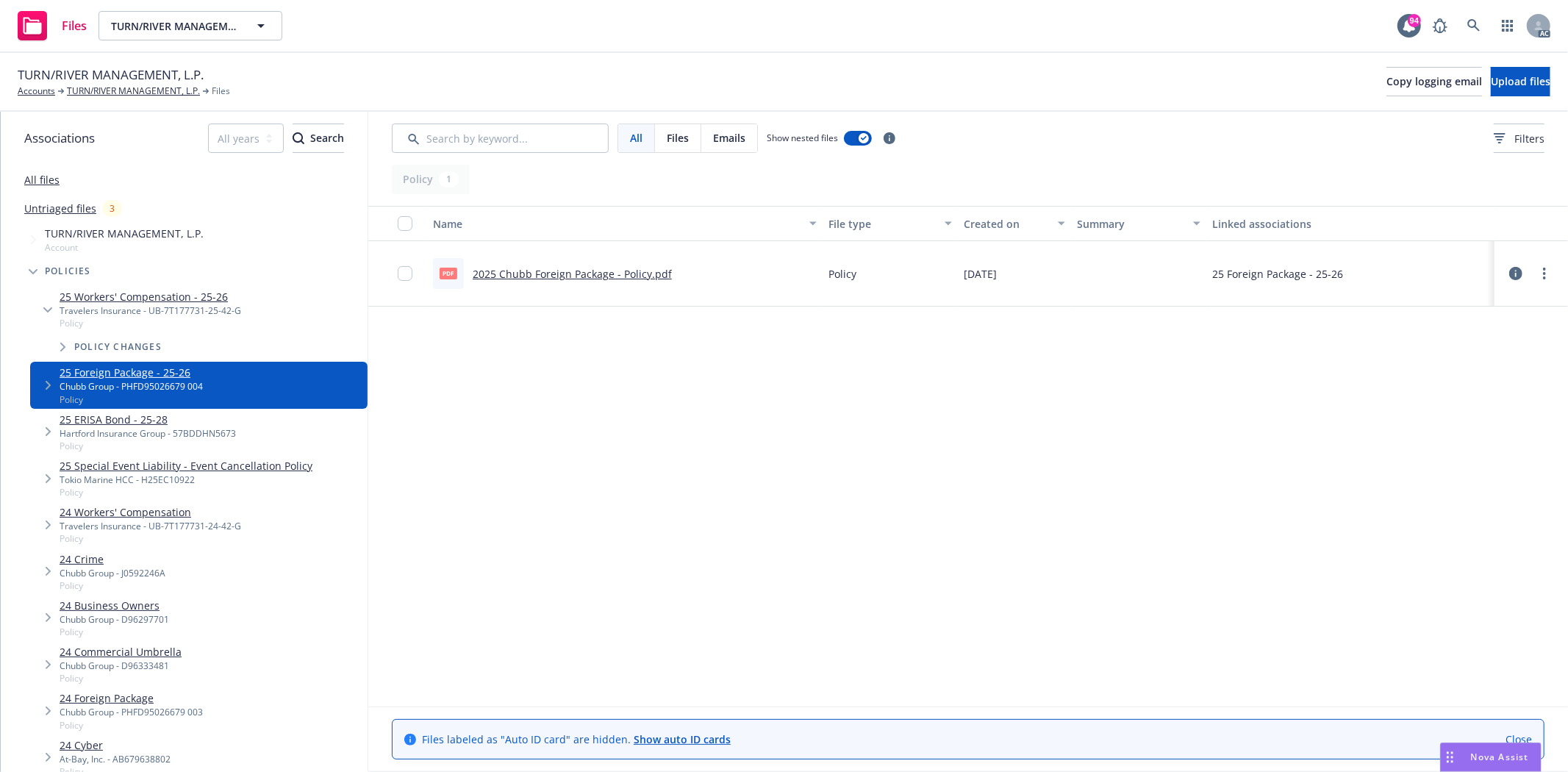
click at [612, 274] on link "2025 Chubb Foreign Package - Policy.pdf" at bounding box center [573, 274] width 199 height 14
click at [135, 90] on link "TURN/RIVER MANAGEMENT, L.P." at bounding box center [134, 91] width 133 height 13
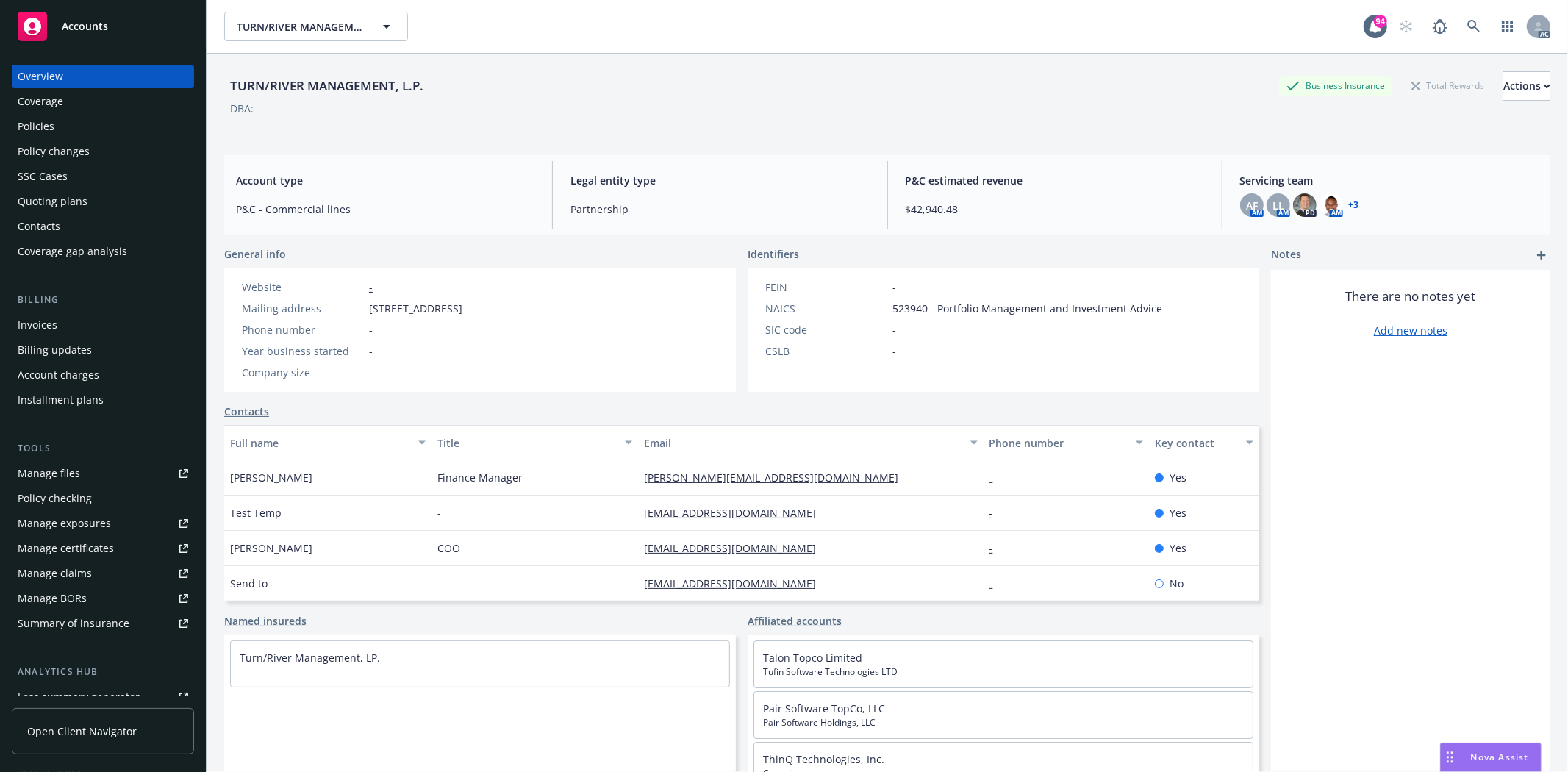
click at [43, 131] on div "Policies" at bounding box center [36, 126] width 37 height 24
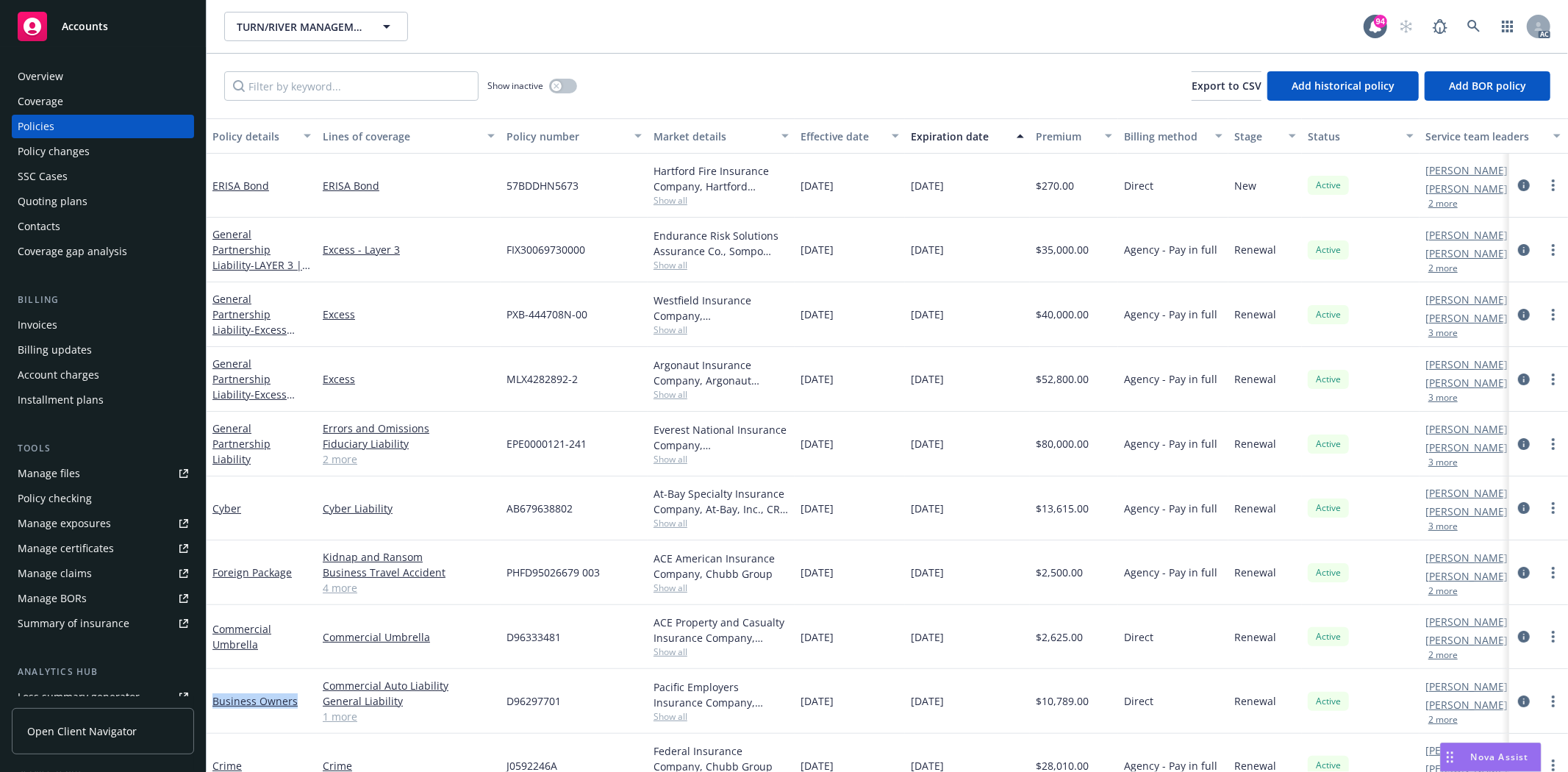
drag, startPoint x: 210, startPoint y: 704, endPoint x: 305, endPoint y: 710, distance: 95.2
click at [305, 710] on div "Business Owners" at bounding box center [261, 701] width 110 height 65
copy link "Business Owners"
click at [72, 60] on div "Overview Coverage Policies Policy changes SSC Cases Quoting plans Contacts Cove…" at bounding box center [102, 409] width 206 height 725
click at [62, 69] on div "Overview" at bounding box center [40, 76] width 45 height 24
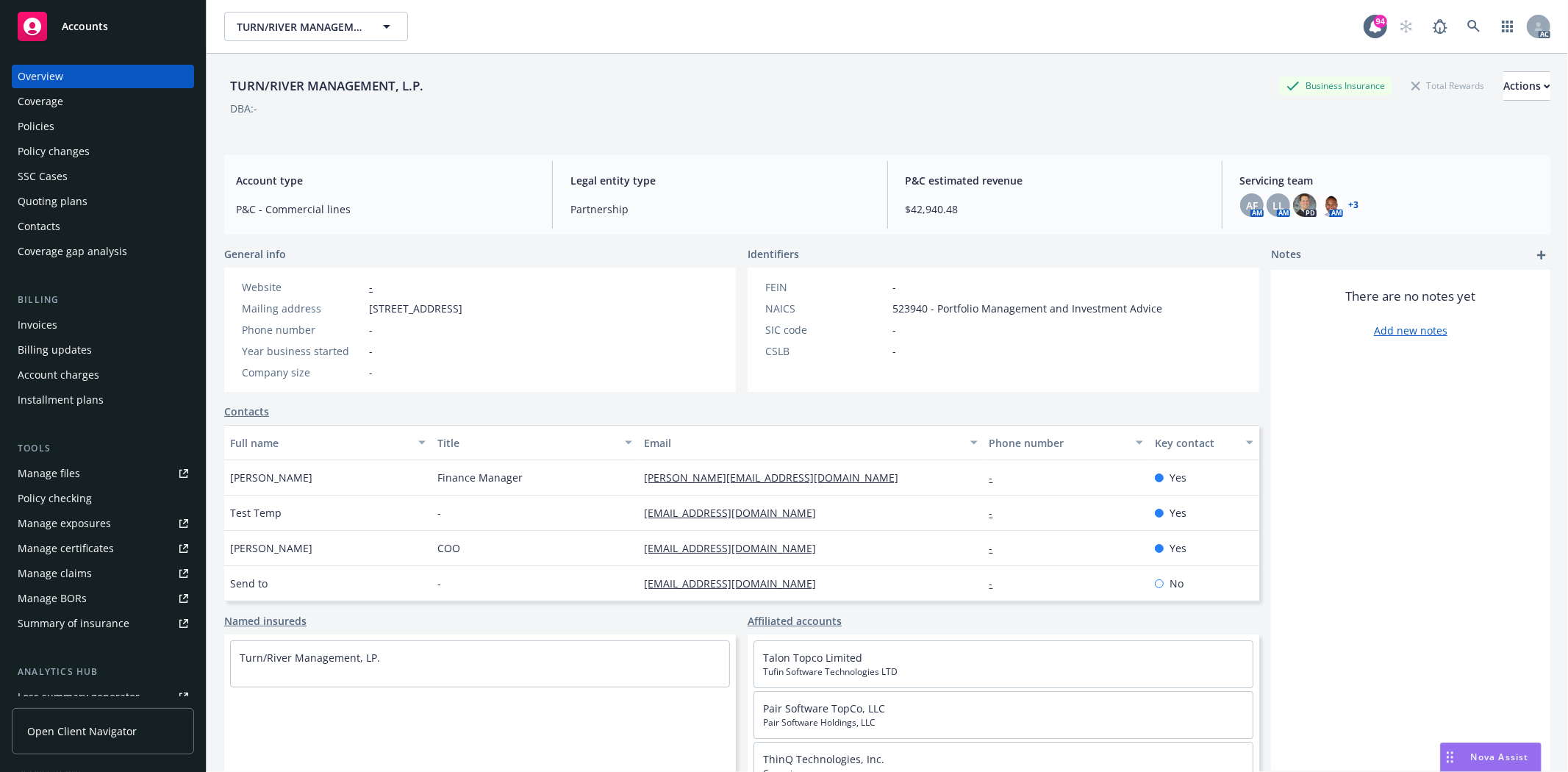
drag, startPoint x: 368, startPoint y: 303, endPoint x: 484, endPoint y: 316, distance: 116.7
click at [469, 316] on div "Website - Mailing address [STREET_ADDRESS] Phone number - Year business started…" at bounding box center [352, 329] width 233 height 101
copy span "[STREET_ADDRESS]"
